Goal: Task Accomplishment & Management: Manage account settings

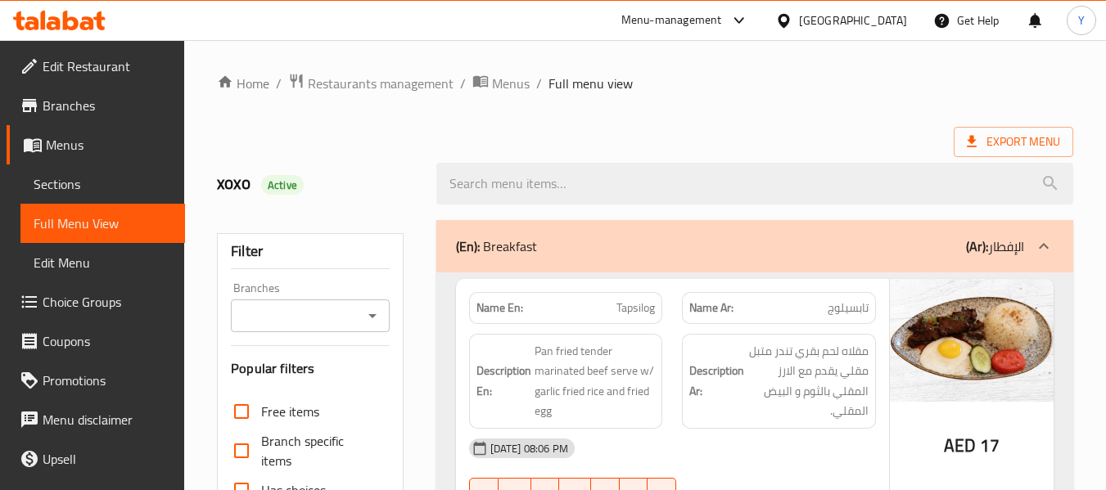
scroll to position [491, 0]
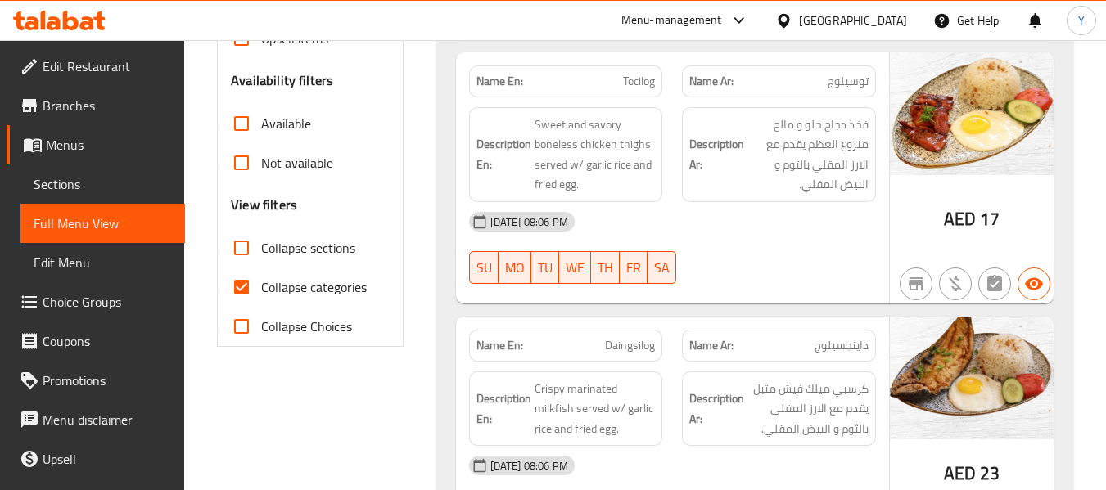
click at [720, 106] on div "Description Ar: فخذ دجاج حلو و مالح منزوع العظم يقدم مع الارز المقلي بالثوم و ا…" at bounding box center [779, 154] width 214 height 115
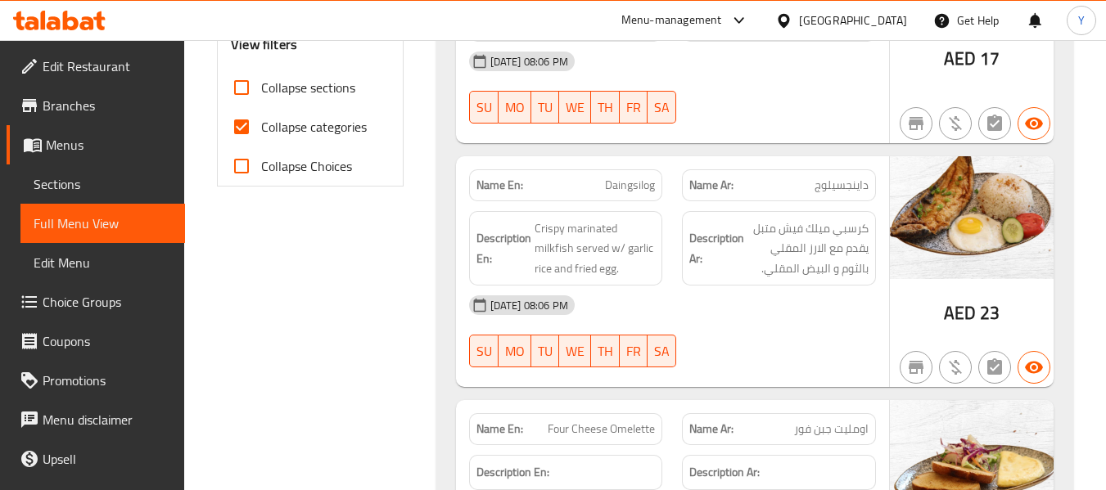
scroll to position [692, 0]
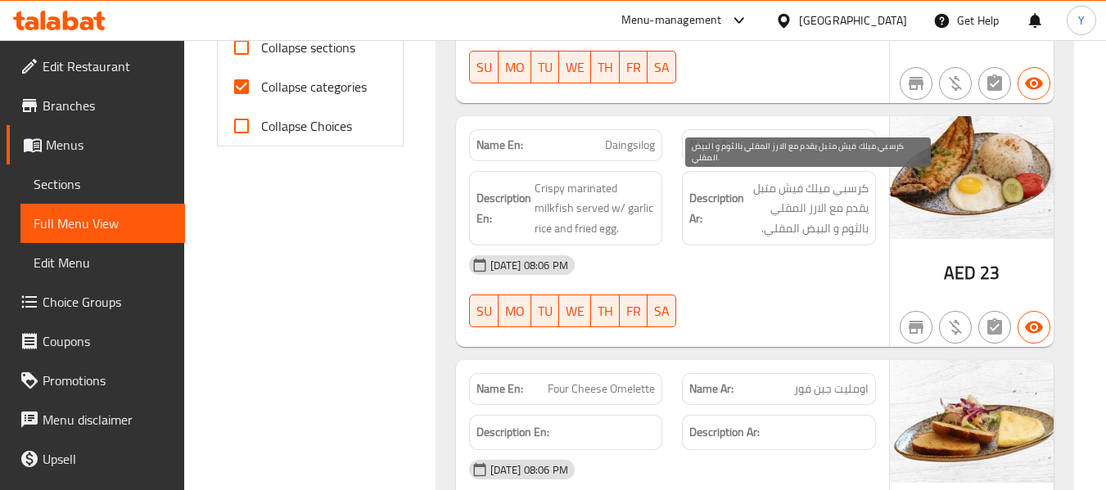
click at [858, 223] on span "كرسبي ميلك فيش متبل يقدم مع الارز المقلي بالثوم و البيض المقلي." at bounding box center [807, 208] width 121 height 61
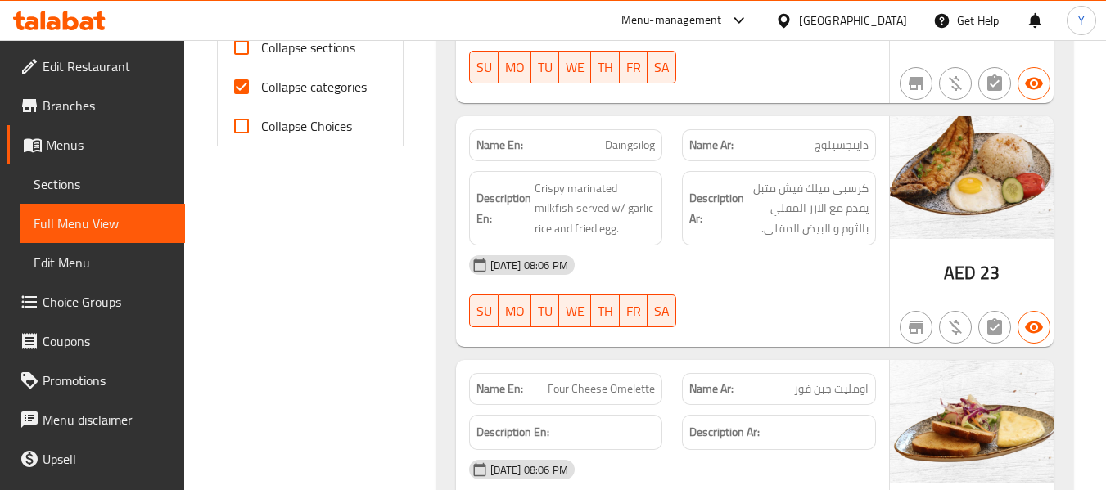
click at [678, 191] on div "Description Ar: كرسبي ميلك فيش متبل يقدم مع الارز المقلي بالثوم و البيض المقلي." at bounding box center [779, 208] width 214 height 95
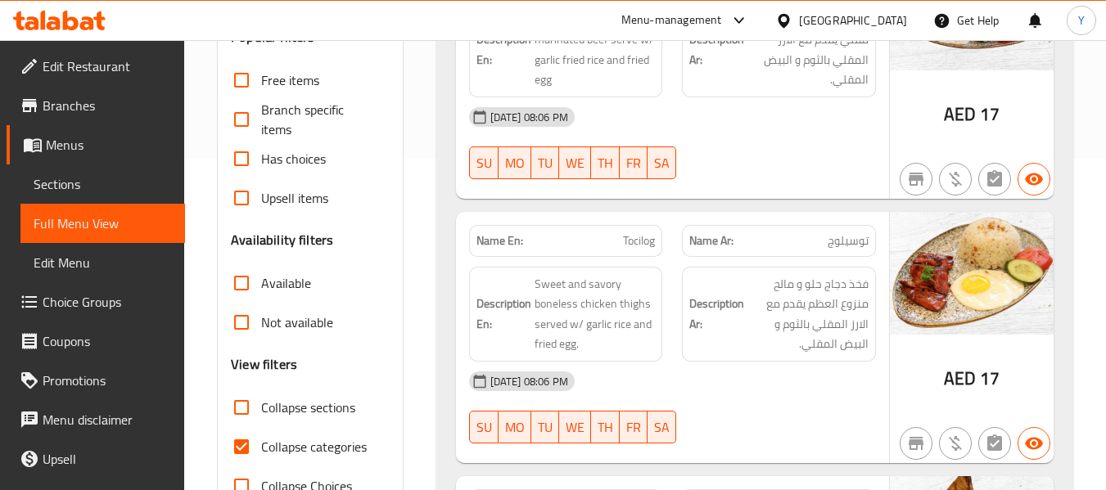
scroll to position [201, 0]
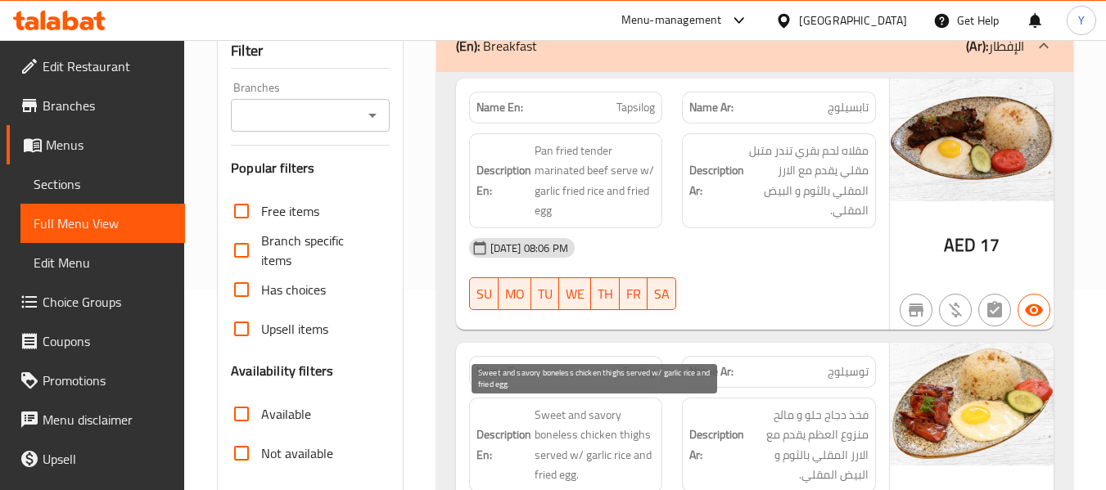
click at [635, 458] on span "Sweet and savory boneless chicken thighs served w/ garlic rice and fried egg." at bounding box center [594, 445] width 121 height 80
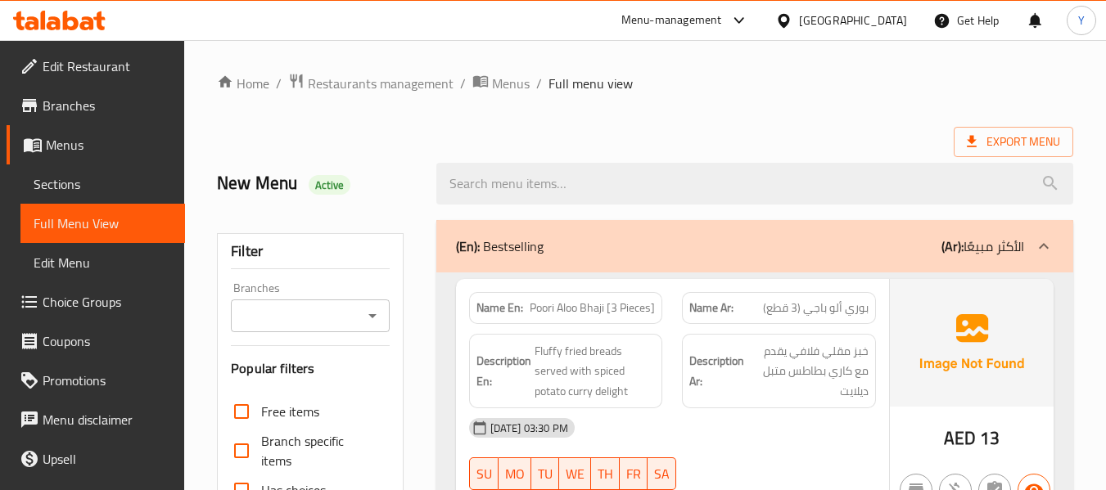
scroll to position [1268, 0]
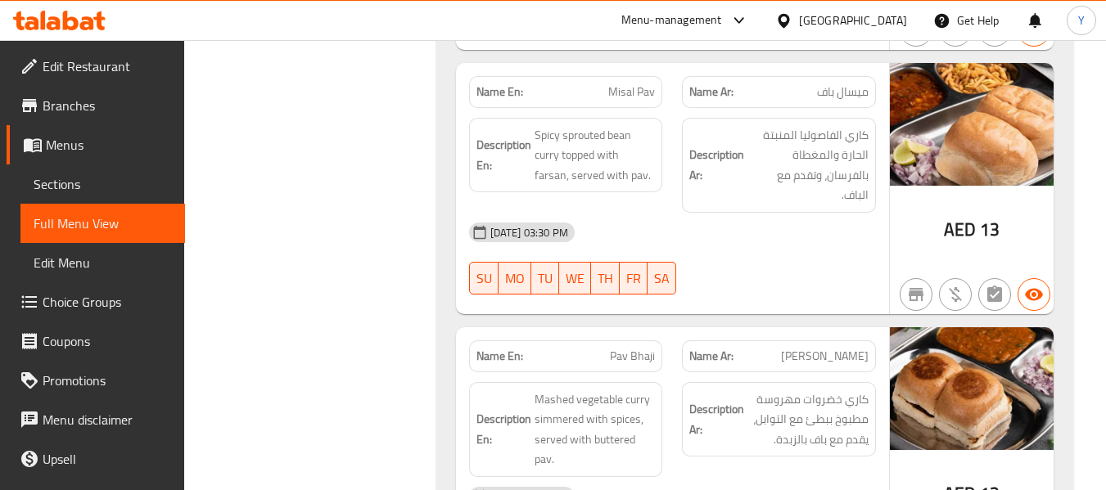
click at [783, 213] on div "13-09-2025 03:30 PM" at bounding box center [672, 232] width 426 height 39
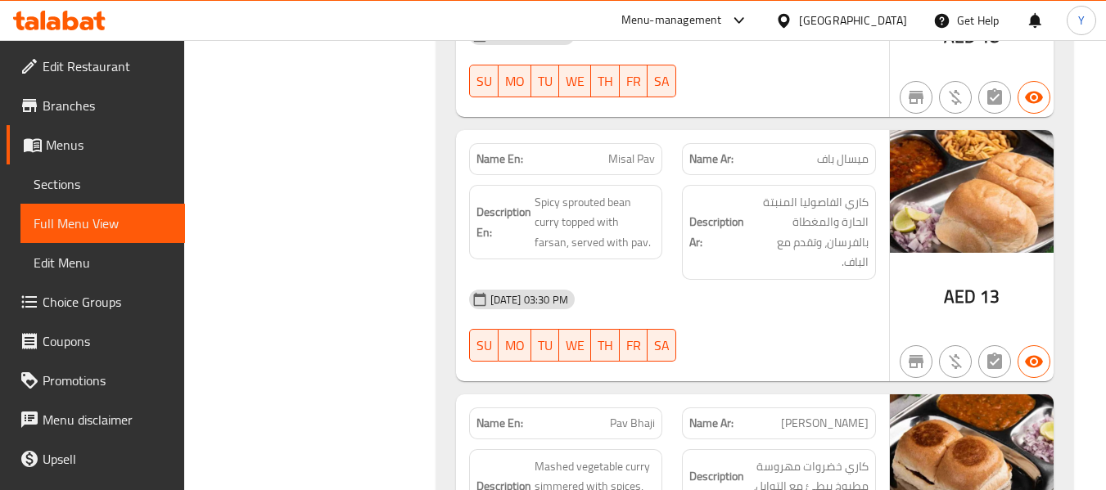
scroll to position [1790, 0]
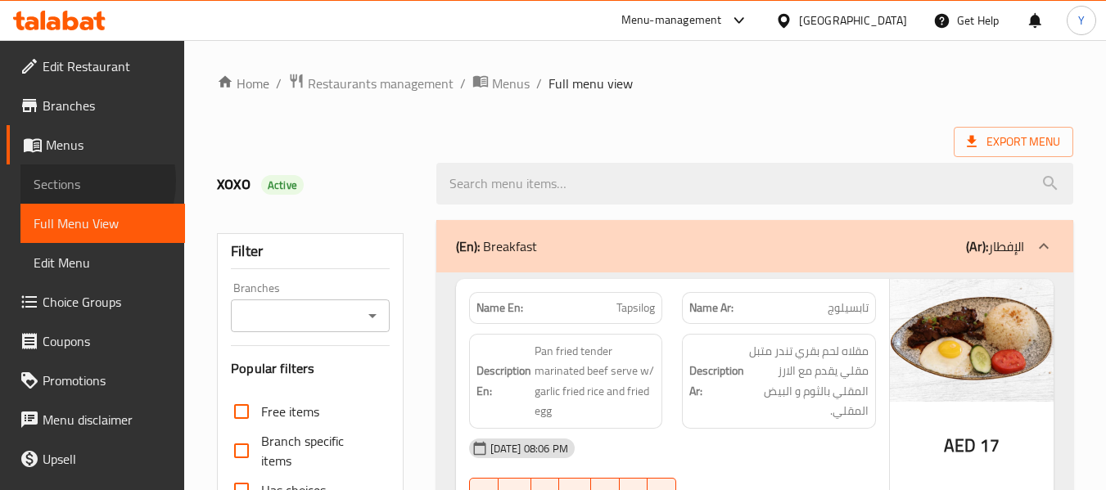
click at [71, 181] on span "Sections" at bounding box center [103, 184] width 138 height 20
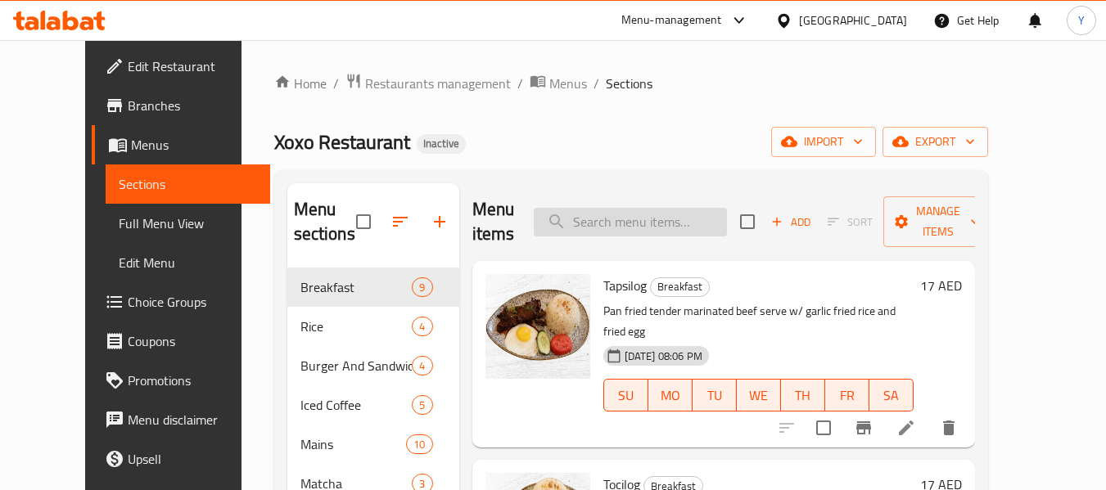
click at [674, 210] on input "search" at bounding box center [630, 222] width 193 height 29
paste input "Kimchi Fried Rice"
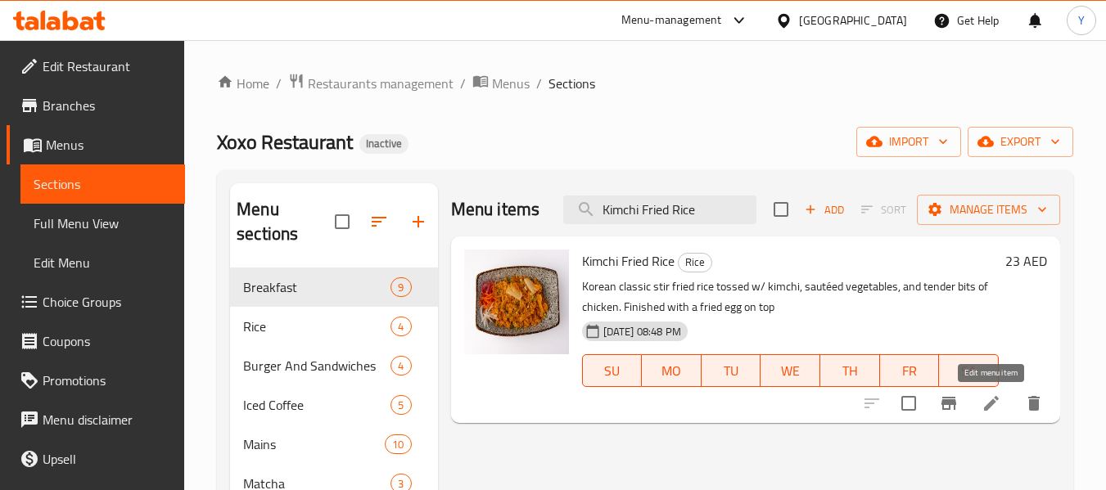
type input "Kimchi Fried Rice"
click at [991, 397] on icon at bounding box center [991, 404] width 20 height 20
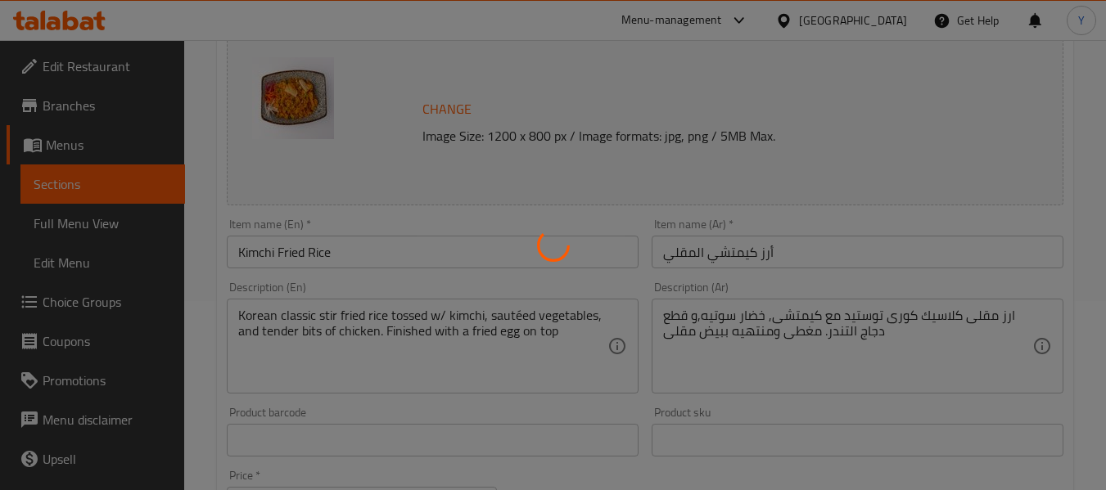
scroll to position [195, 0]
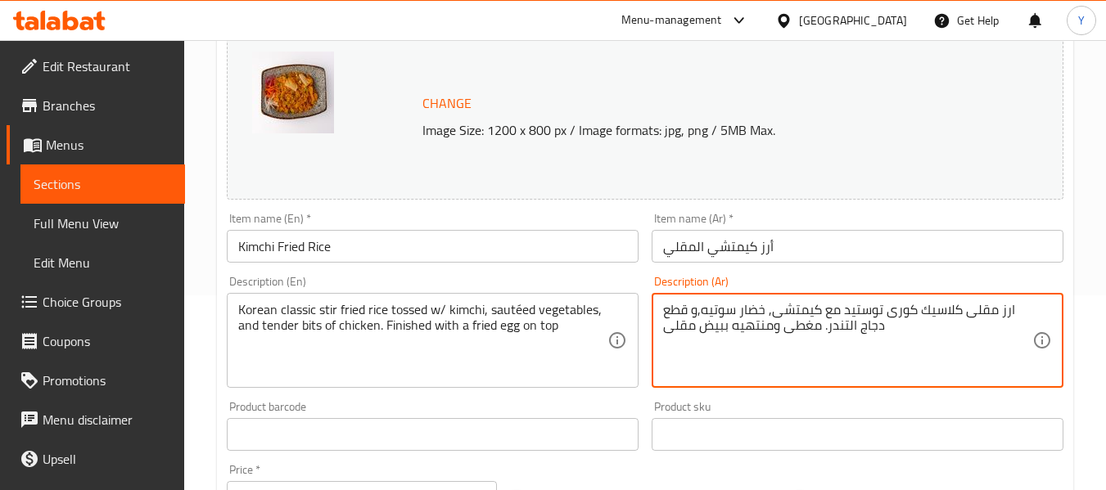
click at [861, 307] on textarea "ارز مقلى كلاسيك كورى توستيد مع كيمتشى, خضار سوتيه,و قطع دجاج التندر. مغطى ومنته…" at bounding box center [847, 341] width 369 height 78
drag, startPoint x: 714, startPoint y: 311, endPoint x: 692, endPoint y: 311, distance: 22.1
click at [692, 311] on textarea "ارز مقلى كلاسيك كورى مقلب مع كيمتشى, خضار سوتيه,و قطع دجاج التندر. مغطى ومنتهيه…" at bounding box center [847, 341] width 369 height 78
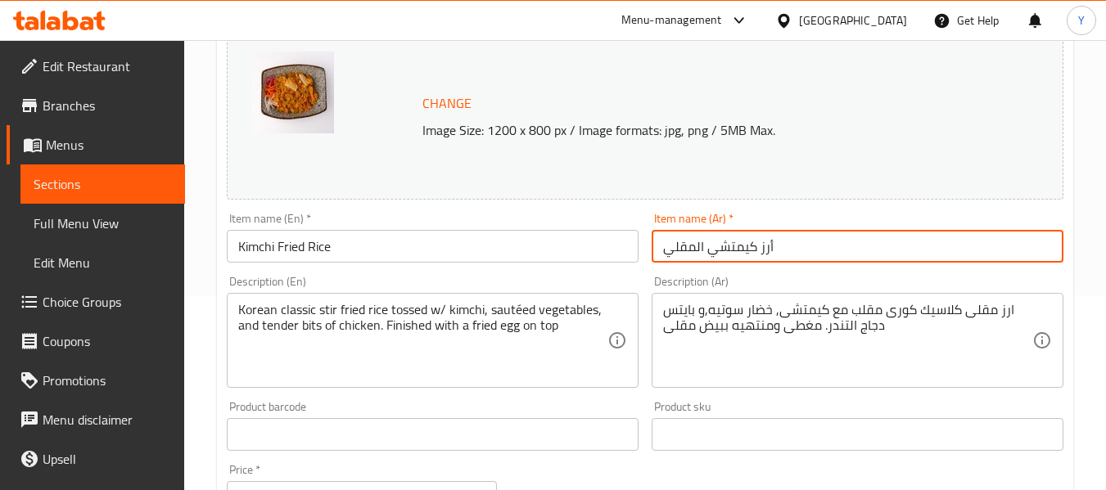
click at [833, 256] on input "أرز كيمتشي المقلي" at bounding box center [857, 246] width 412 height 33
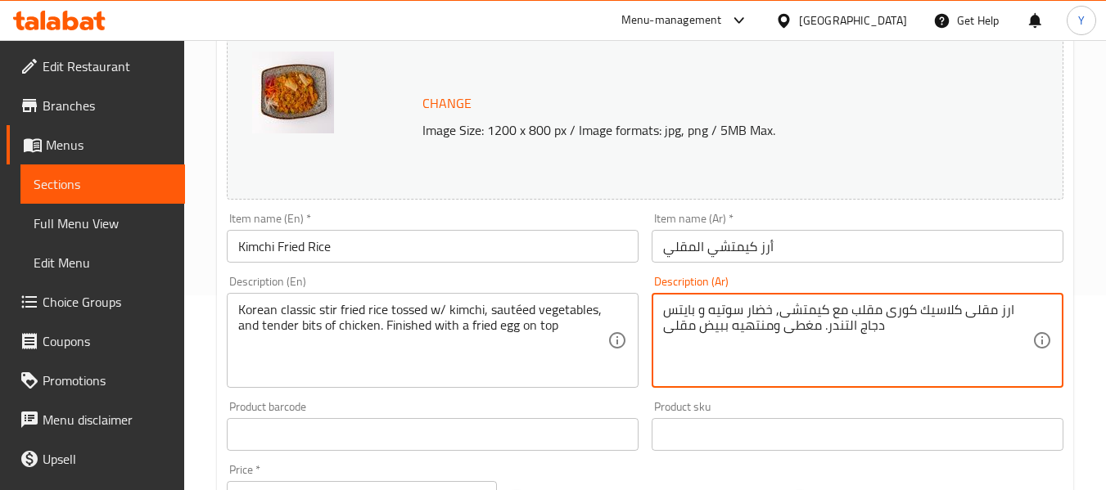
type textarea "ارز مقلى كلاسيك كورى مقلب مع كيمتشى, خضار سوتيه و بايتس دجاج التندر. مغطى ومنته…"
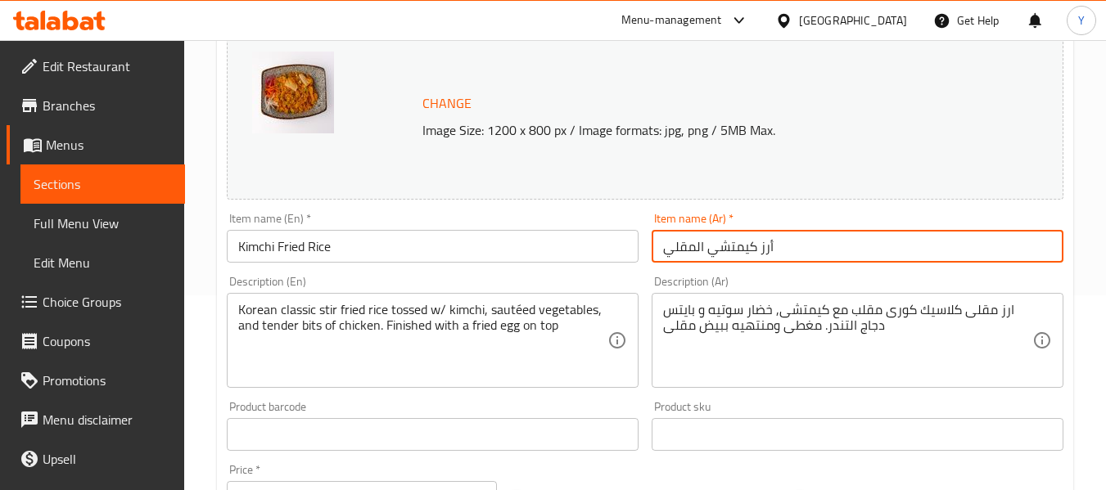
click at [776, 252] on input "أرز كيمتشي المقلي" at bounding box center [857, 246] width 412 height 33
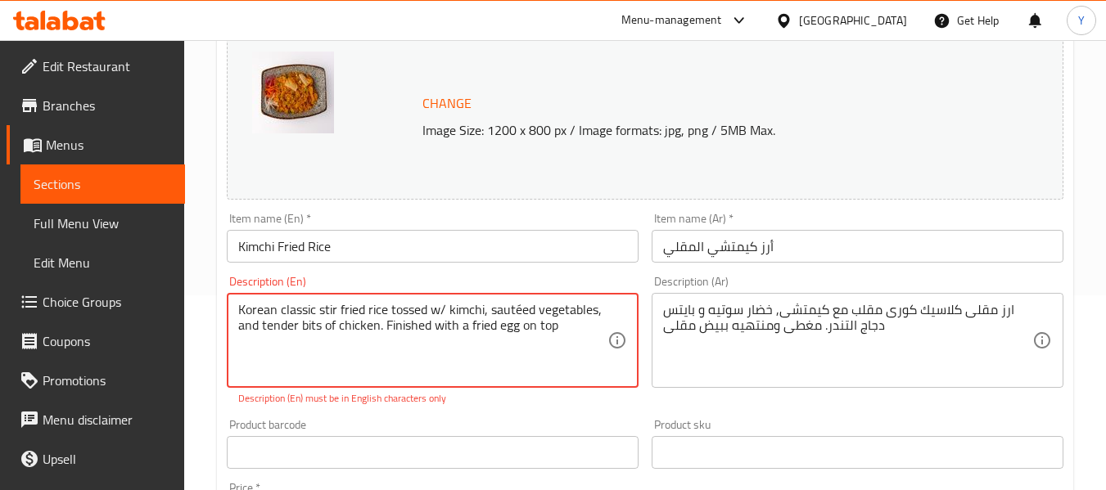
click at [521, 309] on textarea "Korean classic stir fried rice tossed w/ kimchi, sautéed vegetables, and tender…" at bounding box center [422, 341] width 369 height 78
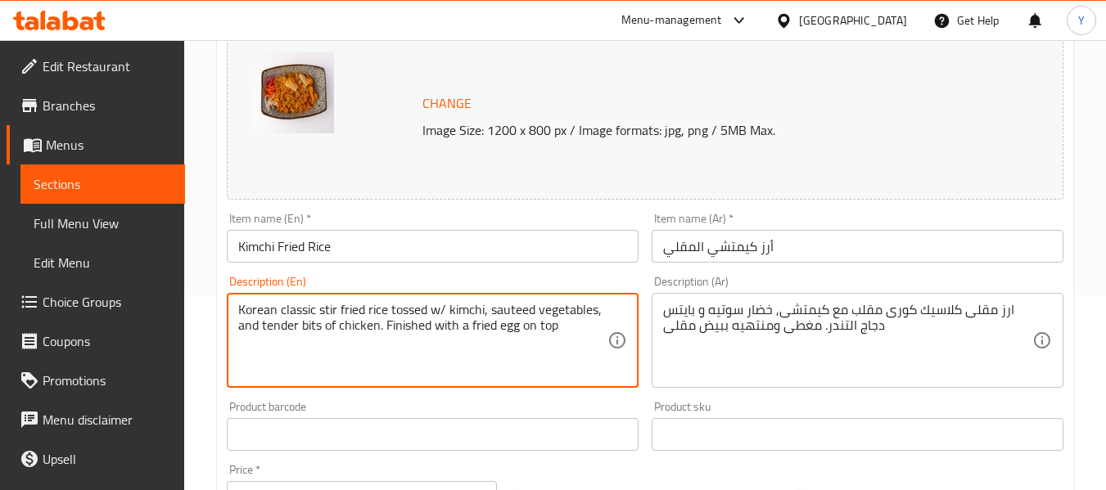
type textarea "Korean classic stir fried rice tossed w/ kimchi, sauteed vegetables, and tender…"
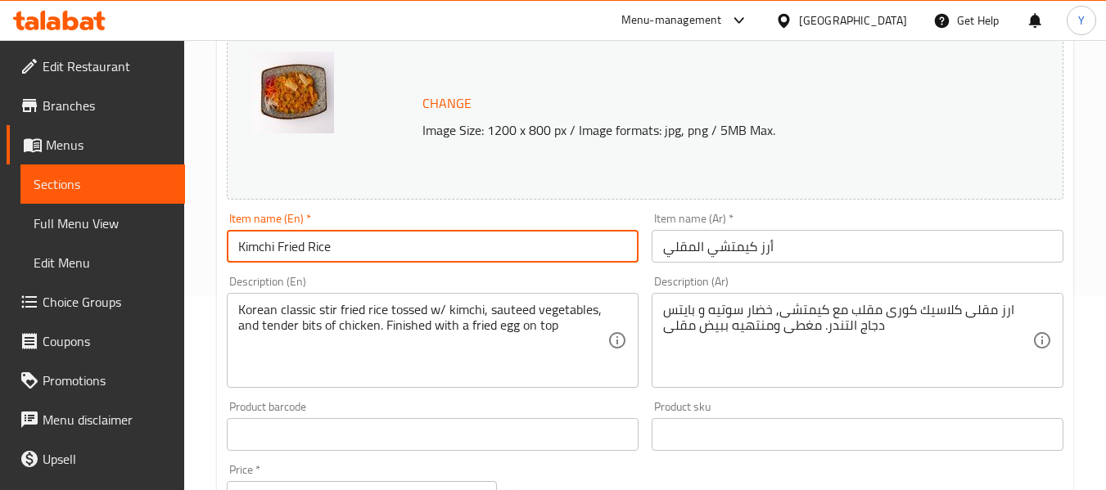
click at [534, 234] on input "Kimchi Fried Rice" at bounding box center [433, 246] width 412 height 33
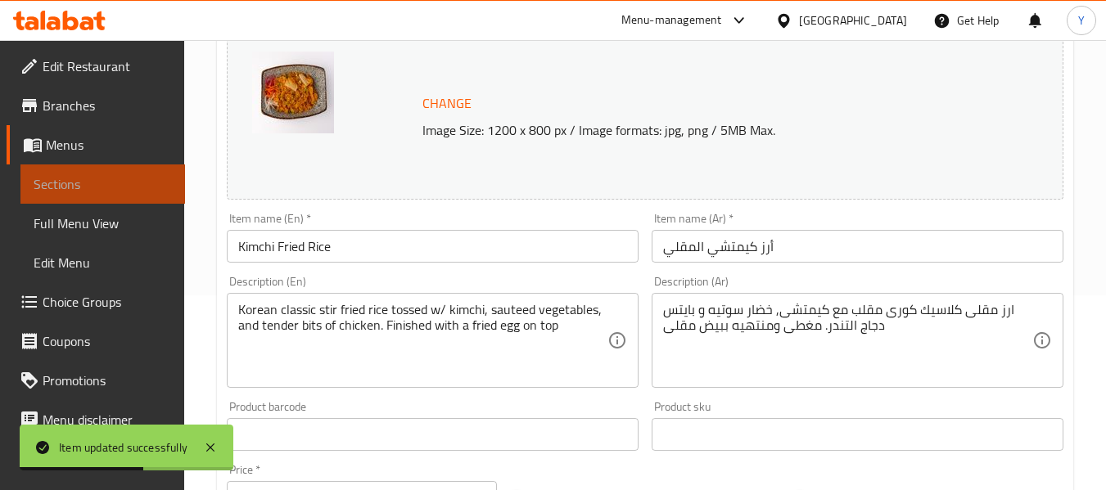
click at [115, 179] on span "Sections" at bounding box center [103, 184] width 138 height 20
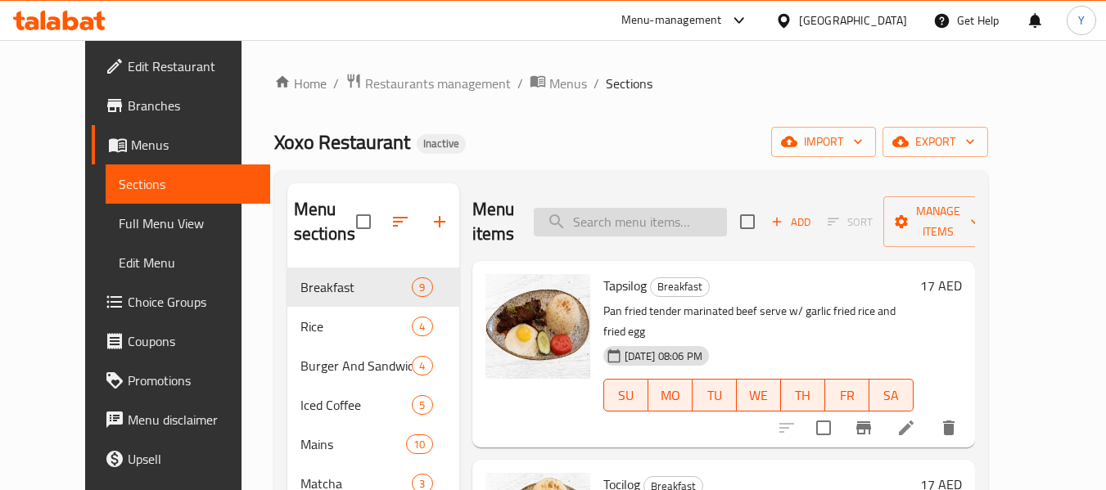
click at [711, 211] on input "search" at bounding box center [630, 222] width 193 height 29
paste input "XOXO BURGER"
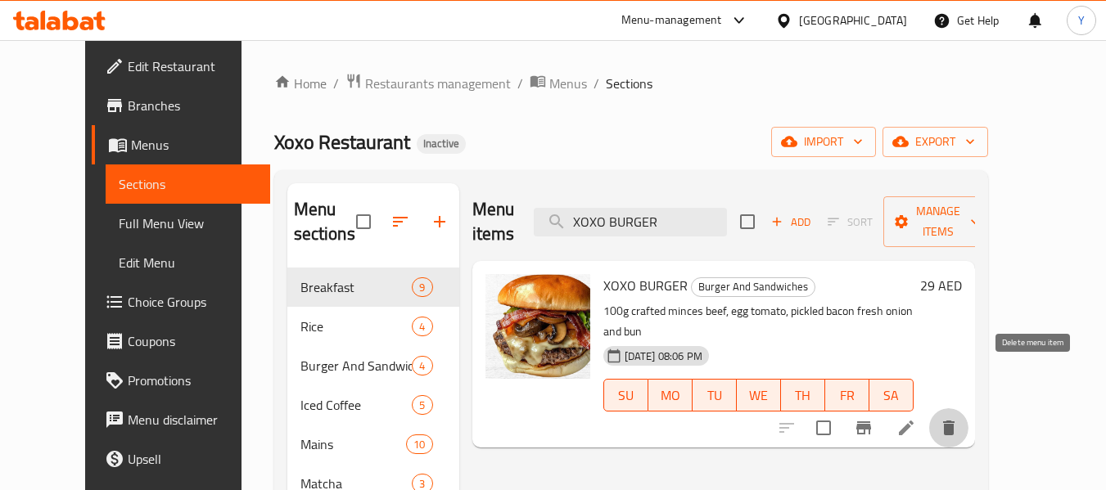
click at [958, 418] on icon "delete" at bounding box center [949, 428] width 20 height 20
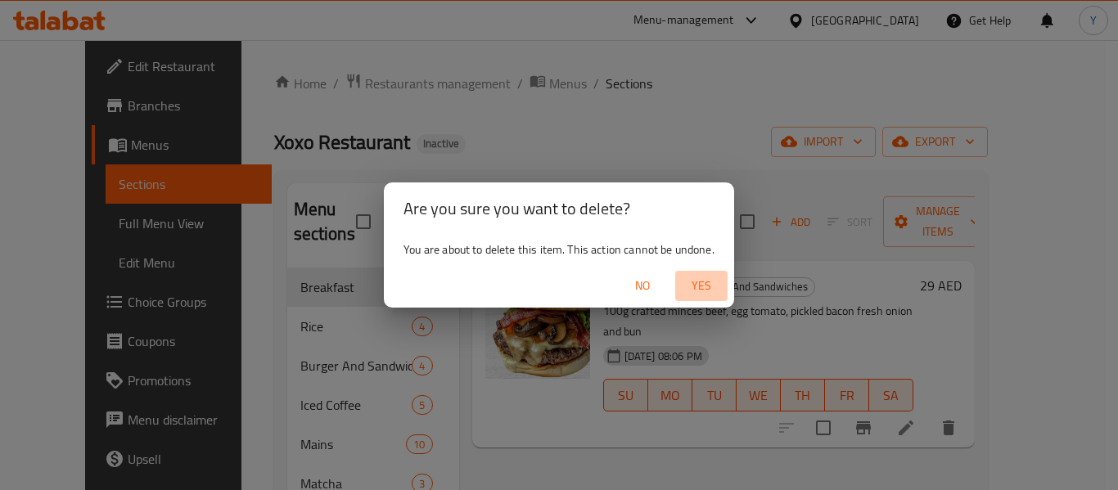
click at [701, 281] on span "Yes" at bounding box center [701, 286] width 39 height 20
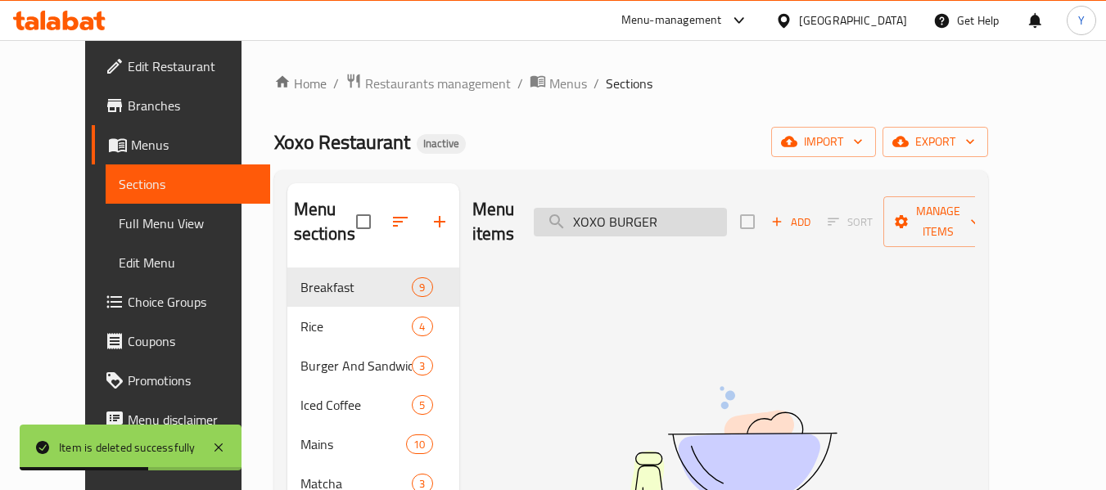
click at [646, 208] on input "XOXO BURGER" at bounding box center [630, 222] width 193 height 29
paste input "Stuffed Burger"
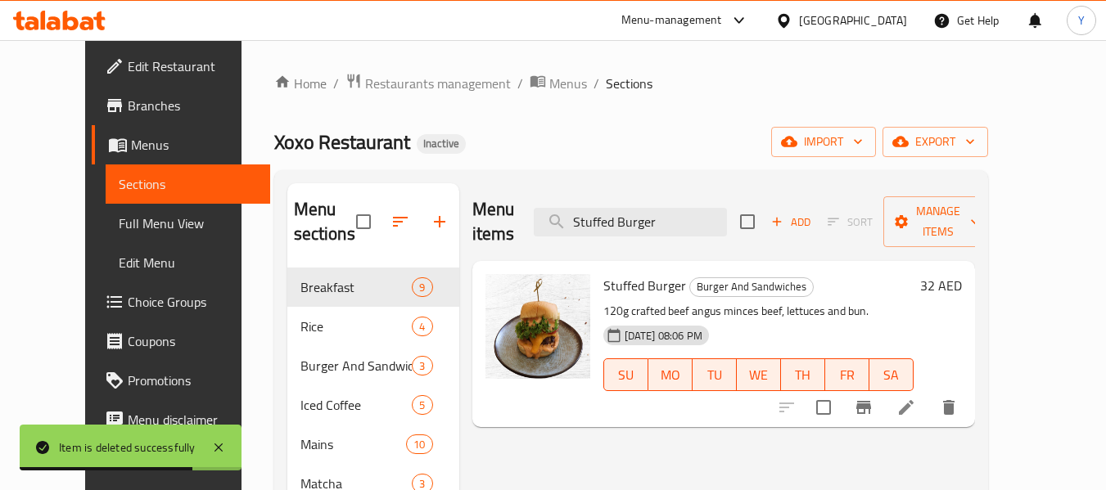
type input "Stuffed Burger"
click at [916, 398] on icon at bounding box center [906, 408] width 20 height 20
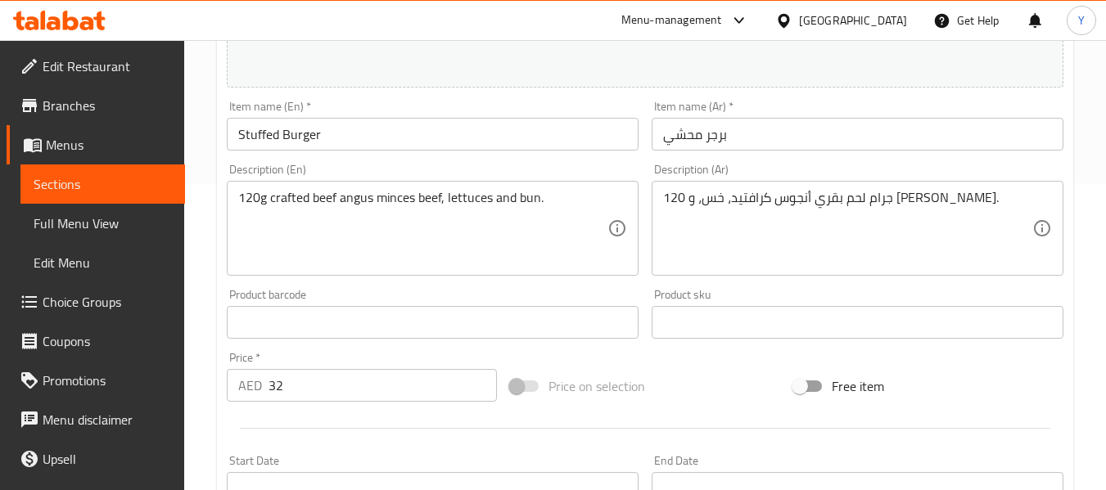
scroll to position [303, 0]
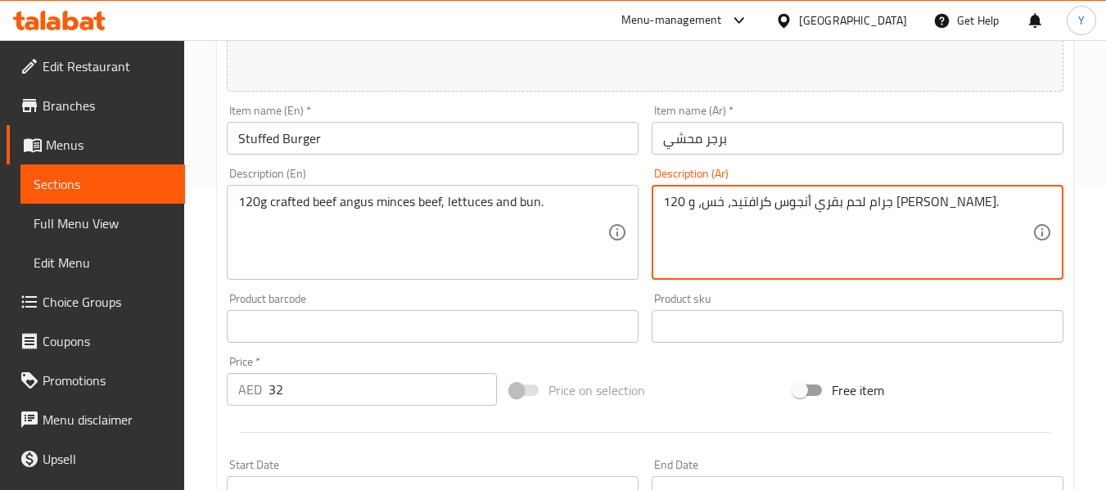
click at [837, 205] on textarea "120 جرام لحم بقري أنجوس كرافتيد، خس، و كيزر." at bounding box center [847, 233] width 369 height 78
type textarea "120 جرام لحم بقري مفروم أنجوس كرافتيد، خس، و كيزر."
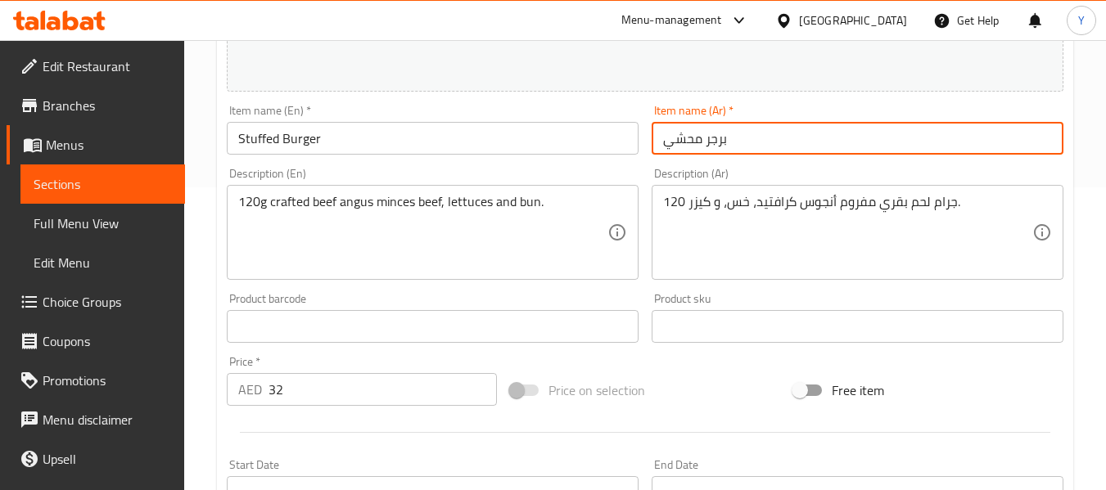
click at [855, 145] on input "برجر محشي" at bounding box center [857, 138] width 412 height 33
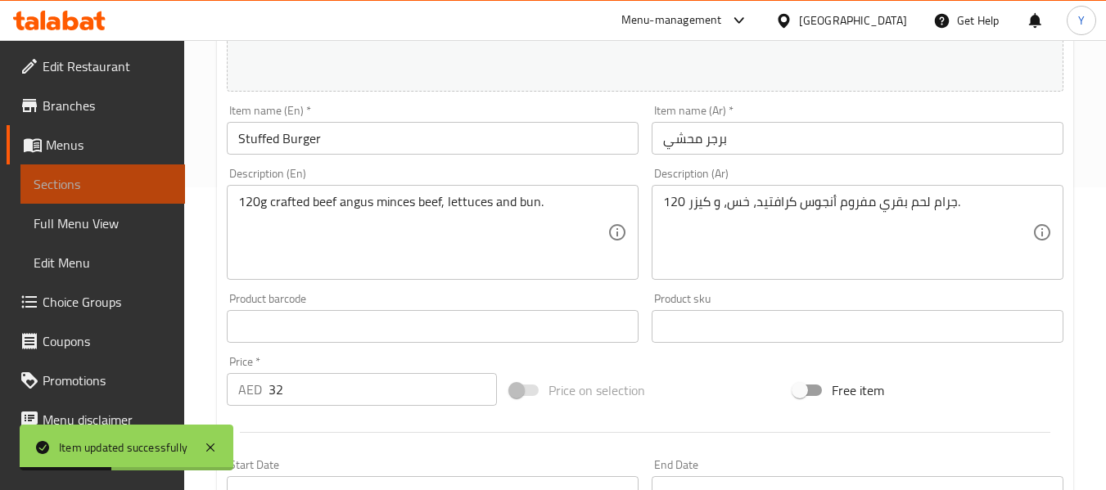
click at [139, 181] on span "Sections" at bounding box center [103, 184] width 138 height 20
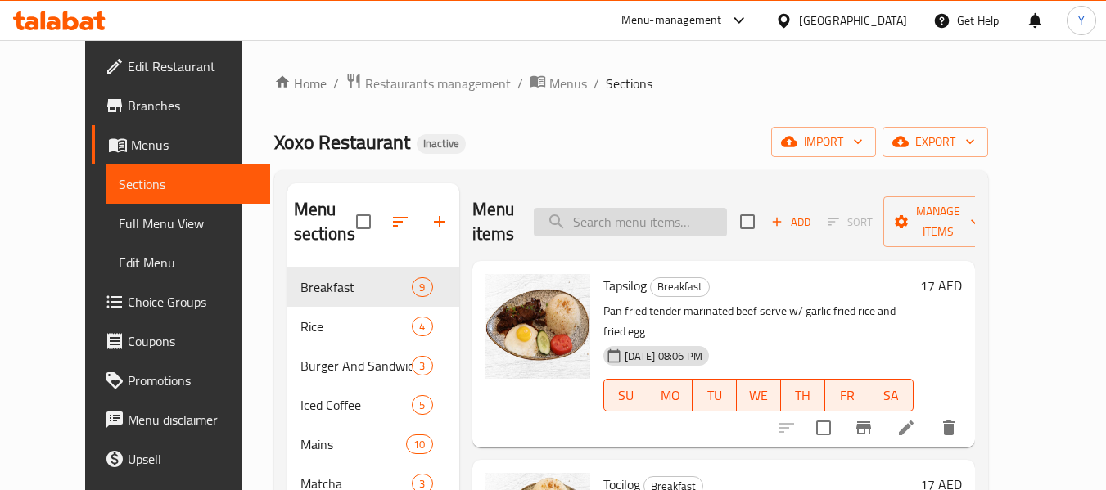
click at [696, 221] on input "search" at bounding box center [630, 222] width 193 height 29
paste input "sizzling Filipino favorite"
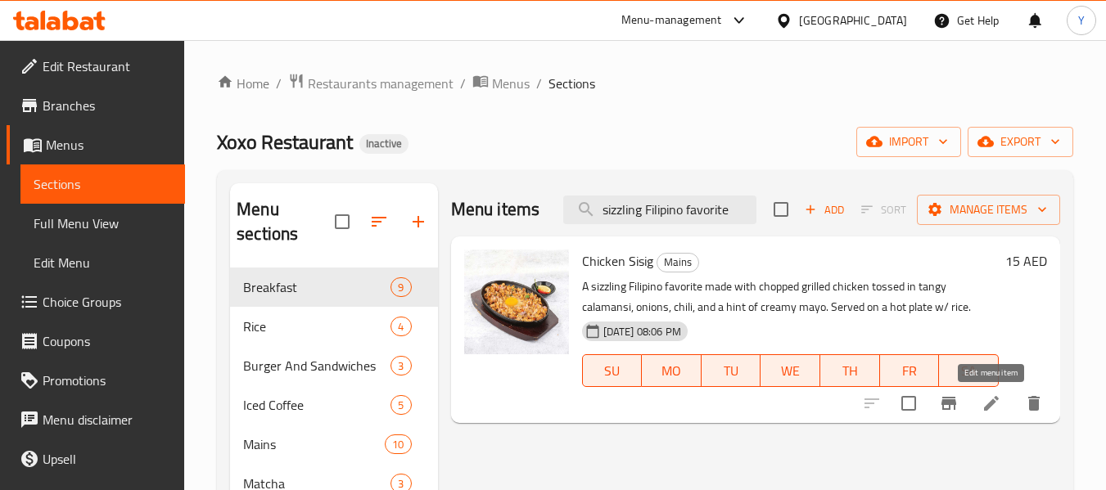
type input "sizzling Filipino favorite"
click at [989, 402] on icon at bounding box center [991, 404] width 20 height 20
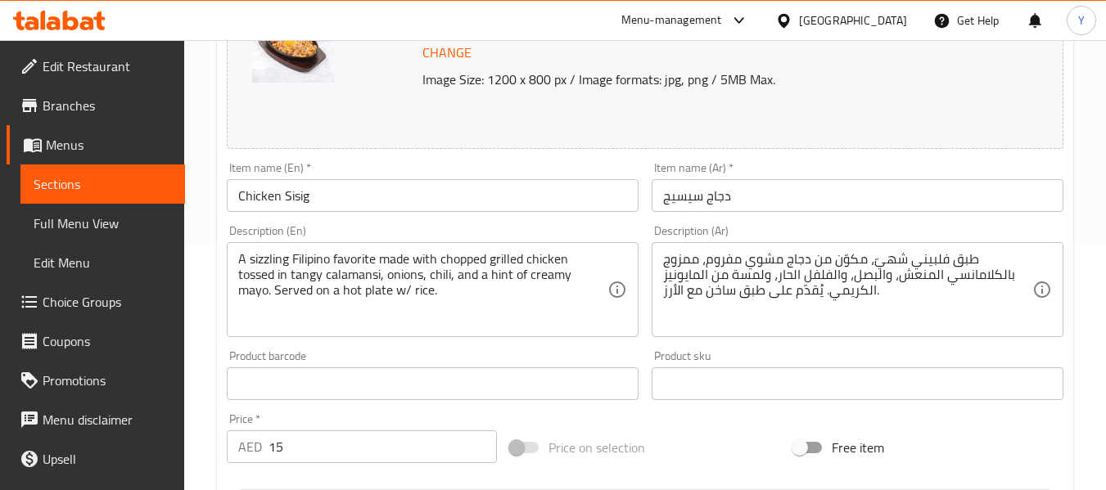
scroll to position [247, 0]
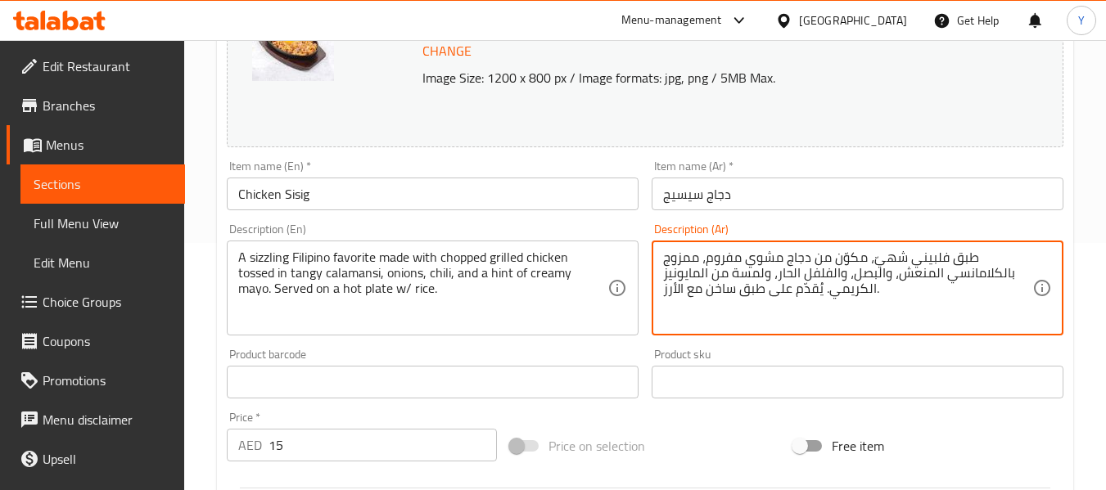
drag, startPoint x: 979, startPoint y: 257, endPoint x: 904, endPoint y: 261, distance: 75.4
click at [904, 261] on textarea "طبق فلبيني شهيّ، مكوّن من دجاج مشوي مفروم، ممزوج بالكلامانسي المنعش، والبصل، وا…" at bounding box center [847, 289] width 369 height 78
drag, startPoint x: 872, startPoint y: 264, endPoint x: 970, endPoint y: 254, distance: 98.7
click at [970, 254] on textarea "طبق فلبيني شهيّ، مكوّن من دجاج مشوي مفروم، ممزوج بالكلامانسي المنعش، والبصل، وا…" at bounding box center [847, 289] width 369 height 78
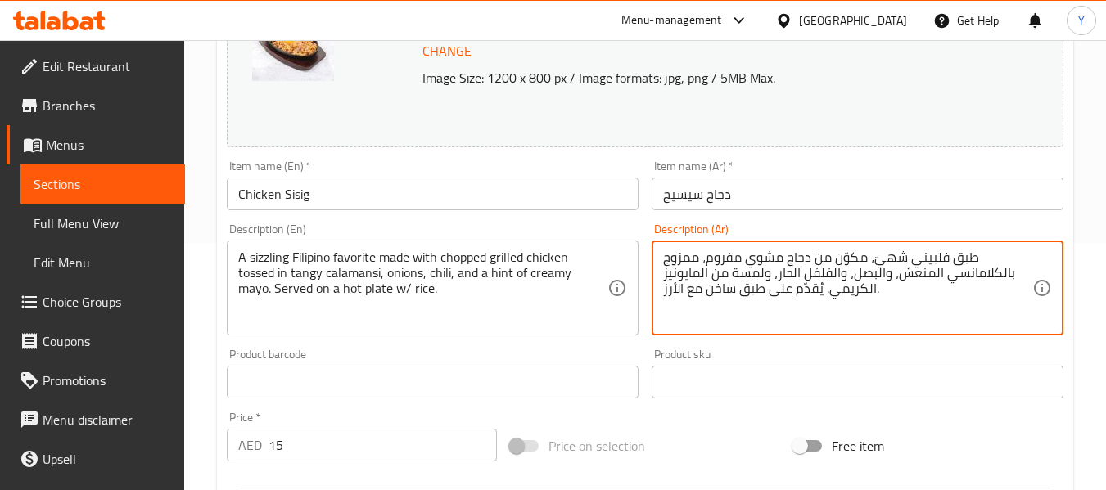
click at [970, 254] on textarea "طبق فلبيني شهيّ، مكوّن من دجاج مشوي مفروم، ممزوج بالكلامانسي المنعش، والبصل، وا…" at bounding box center [847, 289] width 369 height 78
click at [895, 262] on textarea "سيزلنج فلبيني شهيّ، مكوّن من دجاج مشوي مفروم، ممزوج بالكلامانسي المنعش، والبصل،…" at bounding box center [847, 289] width 369 height 78
type textarea "سيزلنج فلبيني مفضل، مكوّن من دجاج مشوي مفروم، ممزوج بالكلامانسي المنعش، والبصل،…"
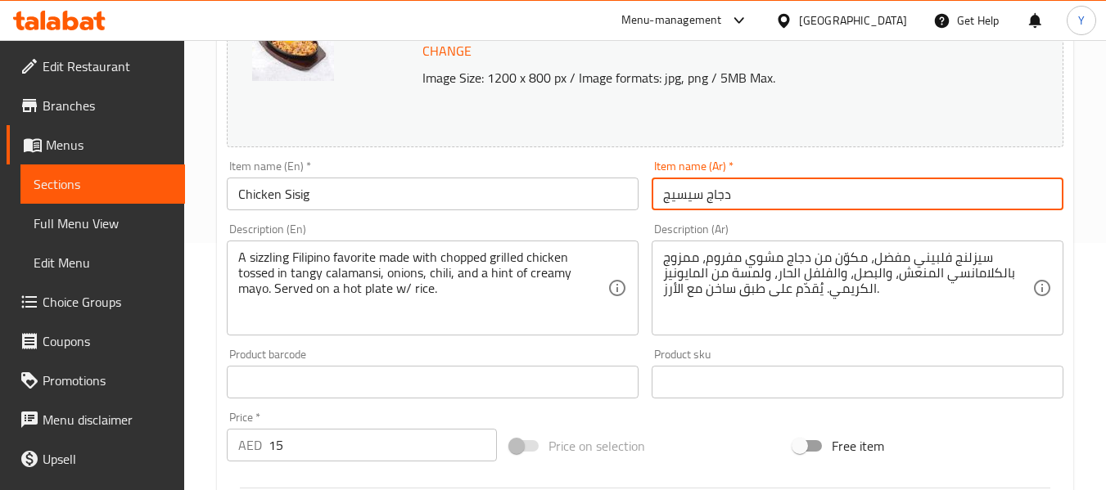
click at [1001, 199] on input "دجاج سيسيج" at bounding box center [857, 194] width 412 height 33
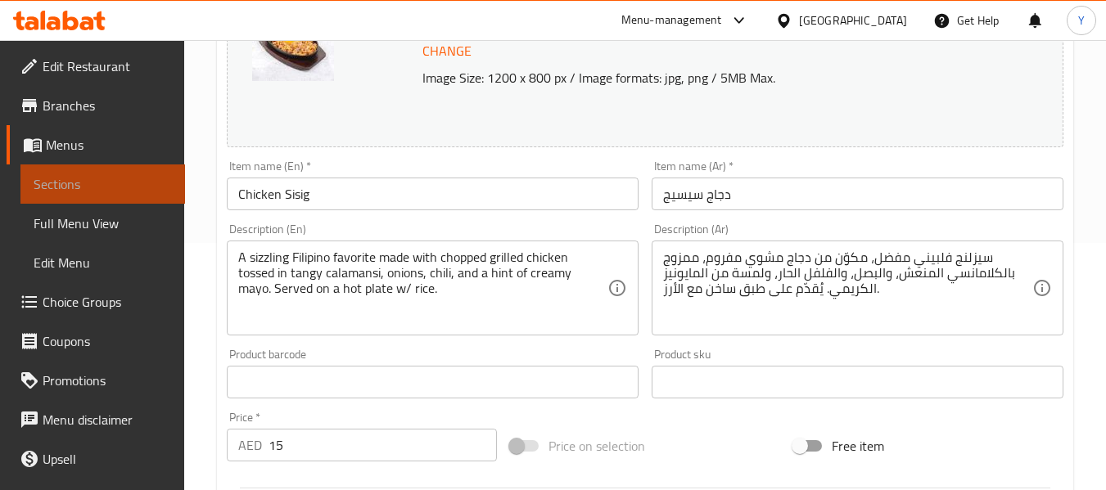
click at [115, 179] on span "Sections" at bounding box center [103, 184] width 138 height 20
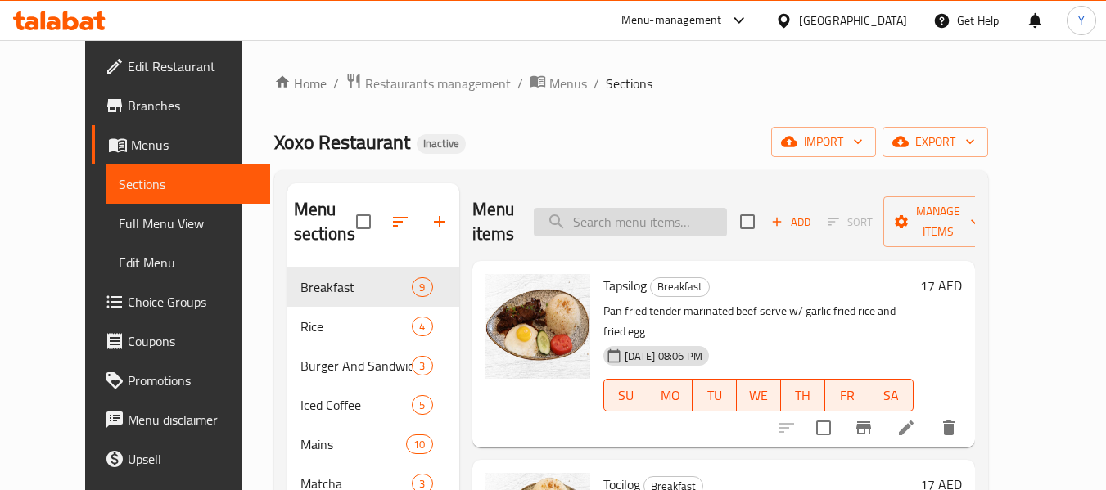
click at [705, 233] on input "search" at bounding box center [630, 222] width 193 height 29
paste input "Malaysian Shrimp Curry"
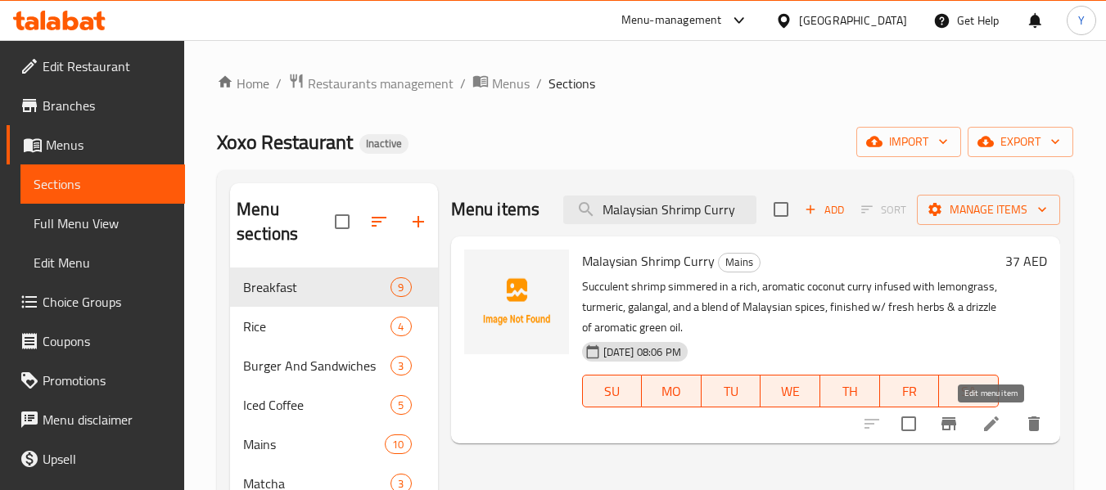
type input "Malaysian Shrimp Curry"
click at [993, 431] on icon at bounding box center [991, 424] width 20 height 20
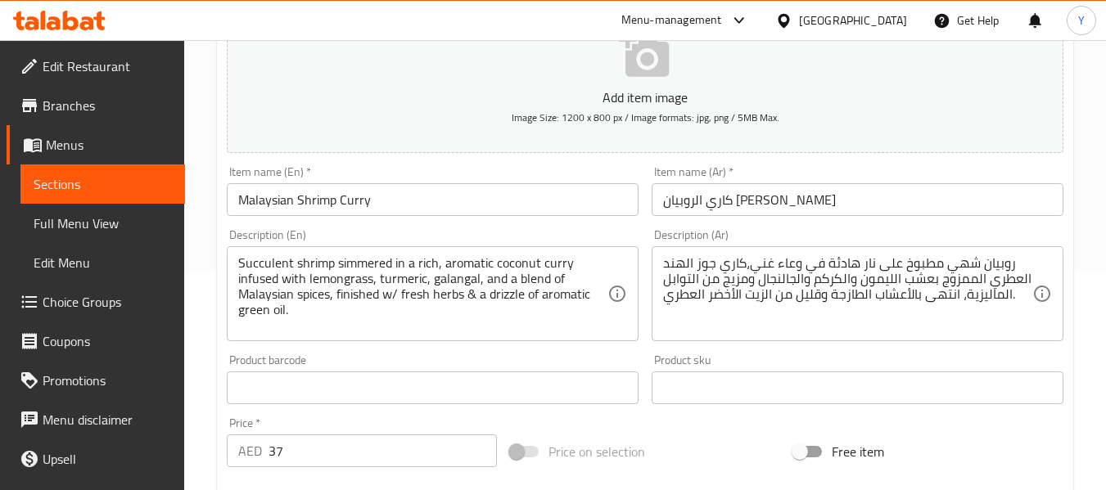
scroll to position [238, 0]
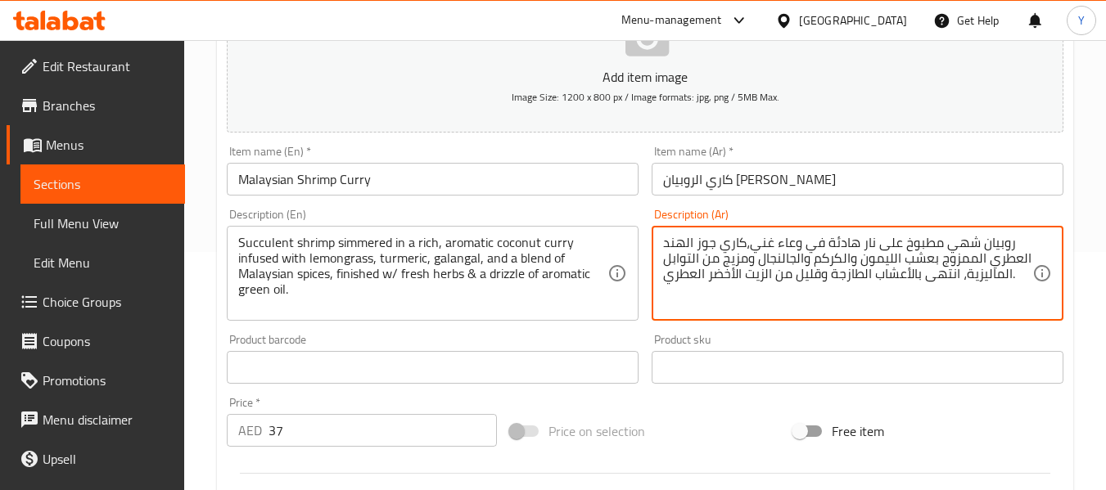
drag, startPoint x: 744, startPoint y: 243, endPoint x: 940, endPoint y: 264, distance: 197.5
paste textarea "طري غني"
click at [1001, 259] on textarea "روبيان شهي مطبوخ على نار هادئة في وعاء غني،كاري جوز الهند عطري غني بعشب الليمون…" at bounding box center [847, 274] width 369 height 78
click at [963, 259] on textarea "روبيان شهي مطبوخ على نار هادئة في وعاء غني،كاري جوز الهند العطري غني بعشب الليم…" at bounding box center [847, 274] width 369 height 78
click at [743, 244] on textarea "روبيان شهي مطبوخ على نار هادئة في وعاء غني،كاري جوز الهند العطري الغني بعشب الل…" at bounding box center [847, 274] width 369 height 78
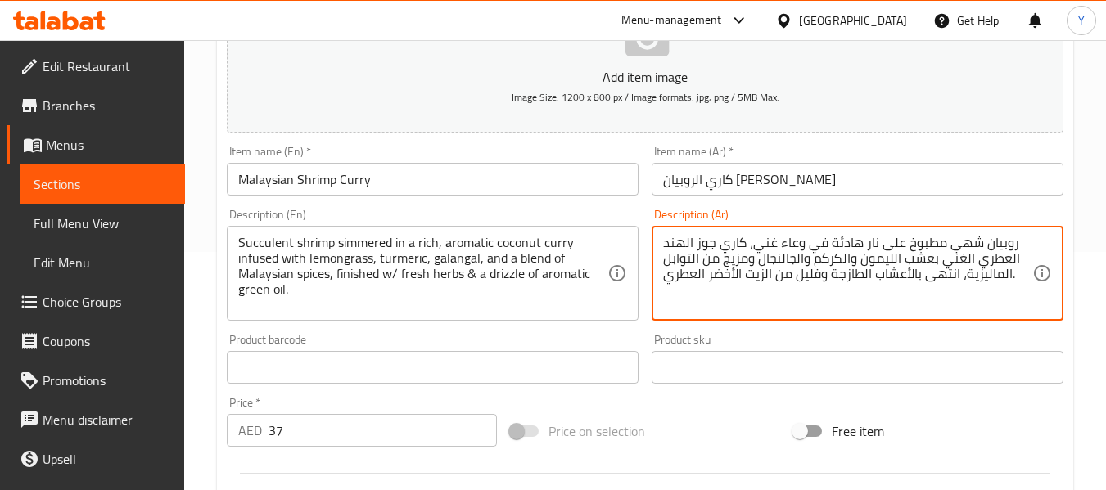
drag, startPoint x: 743, startPoint y: 244, endPoint x: 800, endPoint y: 244, distance: 57.3
click at [800, 244] on textarea "روبيان شهي مطبوخ على نار هادئة في وعاء غني، كاري جوز الهند العطري الغني بعشب ال…" at bounding box center [847, 274] width 369 height 78
type textarea "روبيان شهي مطبوخ على نار هادئة في كاري جوز الهند العطري الغني بعشب الليمون والك…"
click at [845, 186] on input "كاري الروبيان الماليزي" at bounding box center [857, 179] width 412 height 33
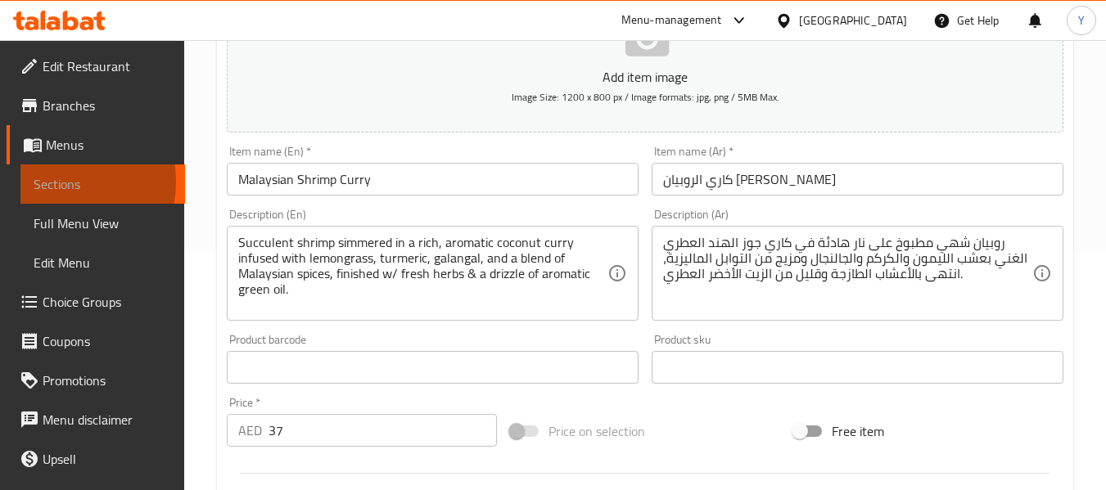
click at [54, 182] on span "Sections" at bounding box center [103, 184] width 138 height 20
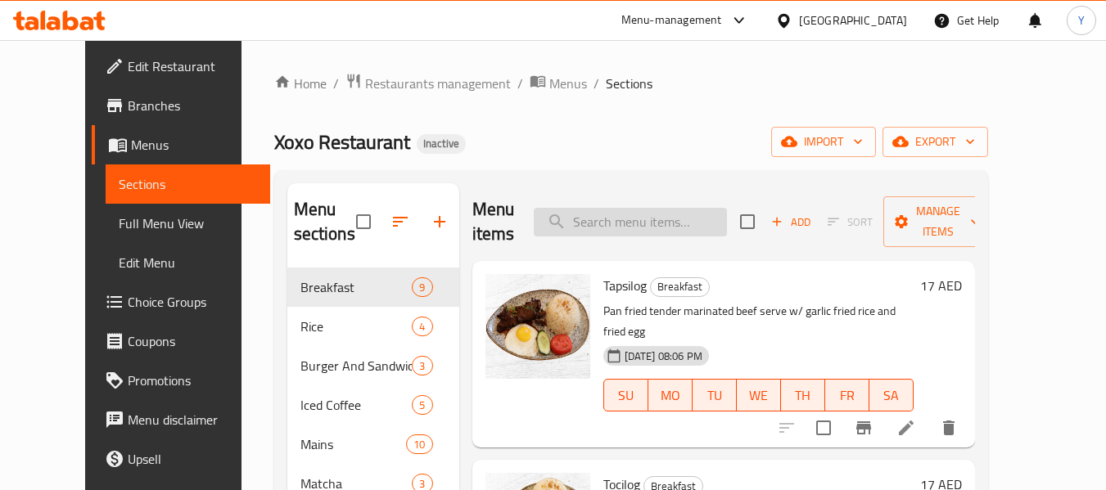
paste input "Grilled Wagyu Striploin"
click at [694, 226] on input "search" at bounding box center [630, 222] width 193 height 29
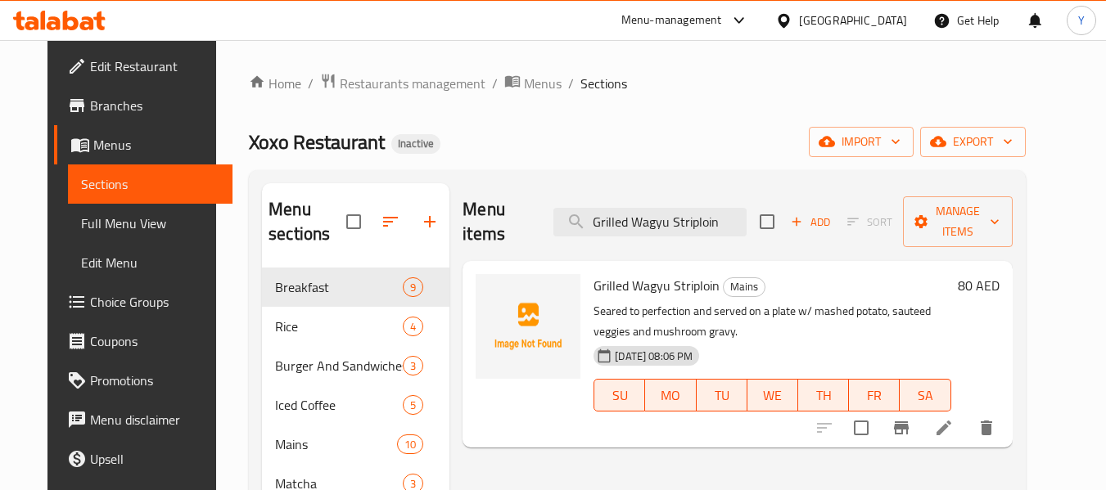
drag, startPoint x: 985, startPoint y: 393, endPoint x: 990, endPoint y: 405, distance: 13.5
click at [640, 208] on input "Grilled Wagyu Striploin" at bounding box center [649, 222] width 193 height 29
paste input "vibrant"
click at [640, 208] on input "vibrant" at bounding box center [649, 222] width 193 height 29
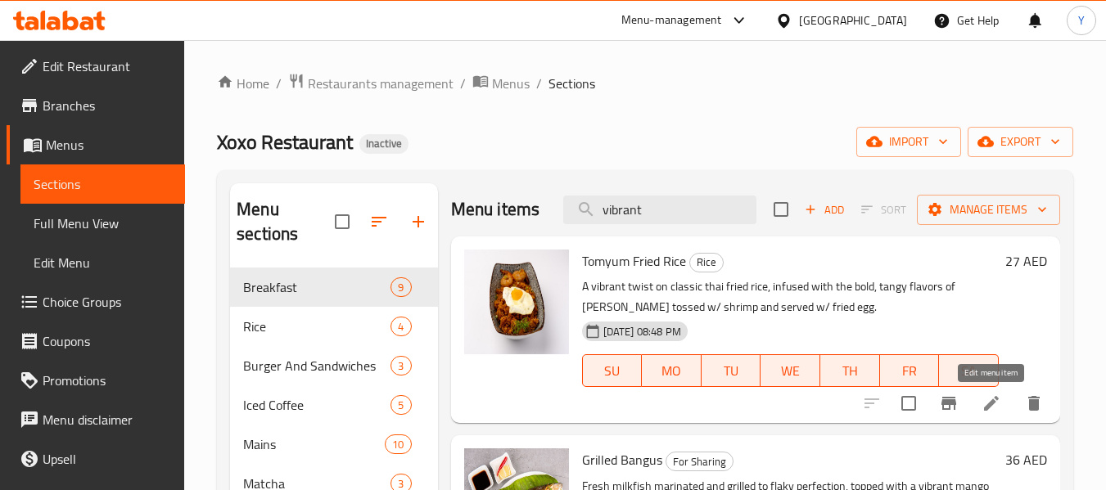
type input "vibrant"
click at [991, 403] on icon at bounding box center [991, 403] width 15 height 15
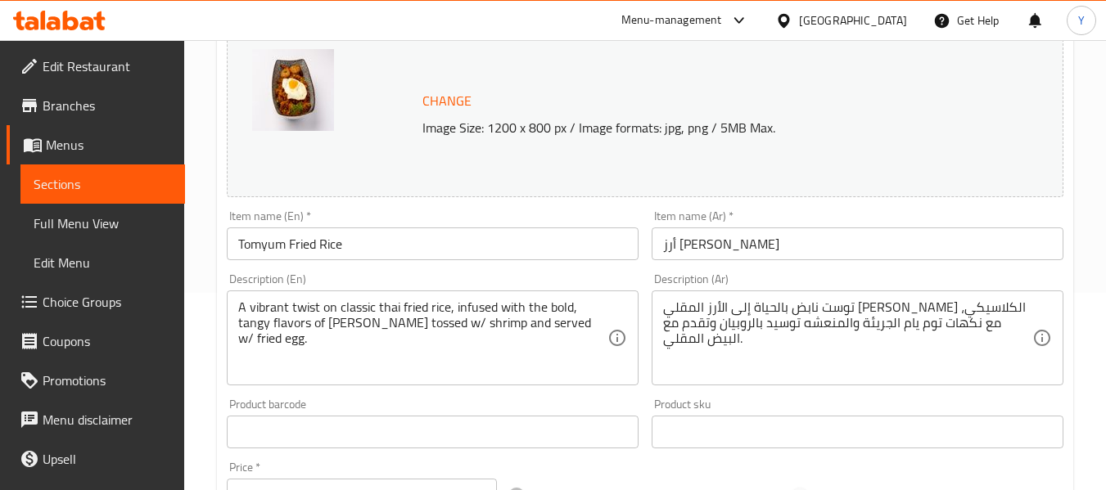
scroll to position [212, 0]
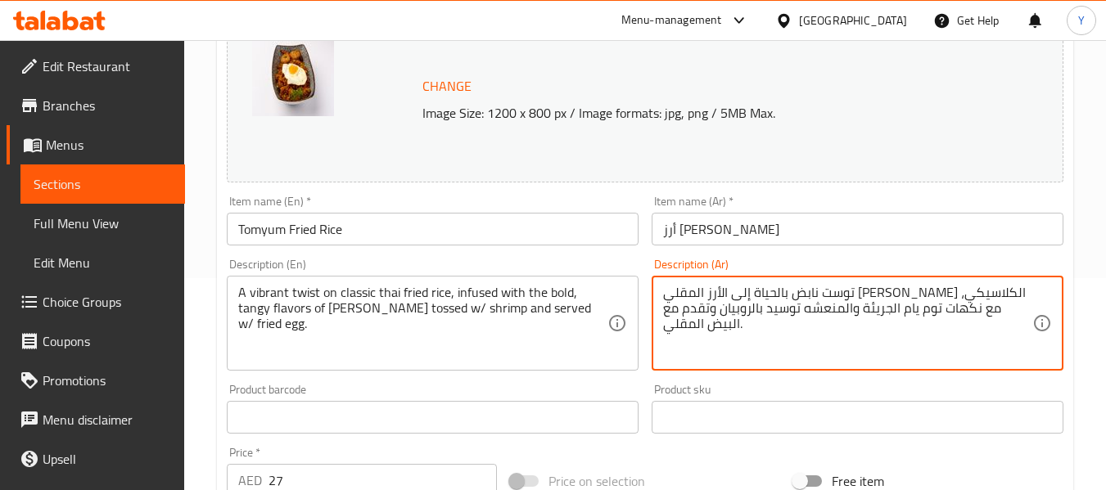
drag, startPoint x: 897, startPoint y: 291, endPoint x: 1029, endPoint y: 287, distance: 131.8
click at [953, 293] on textarea "أرز المقلي التايلاندي الكلاسيكي، مع نكهات توم يام الجريئة والمنعشه توسيد بالروب…" at bounding box center [847, 324] width 369 height 78
click at [969, 293] on textarea "أرز مقلي التايلاندي الكلاسيكي، مع نكهات توم يام الجريئة والمنعشه توسيد بالروبيا…" at bounding box center [847, 324] width 369 height 78
type textarea "أرز مقلي تايلاندي كلاسيكي، مع نكهات توم يام الجريئة والمنعشه توسيد بالروبيان وت…"
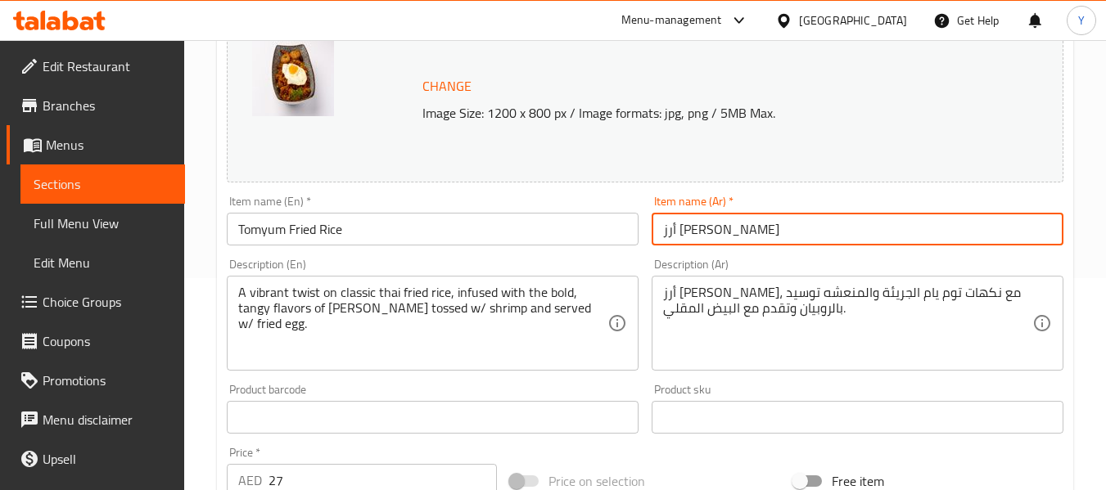
click at [685, 225] on input "أرز مقلي توميوم" at bounding box center [857, 229] width 412 height 33
type input "أرز مقلي توم يوم"
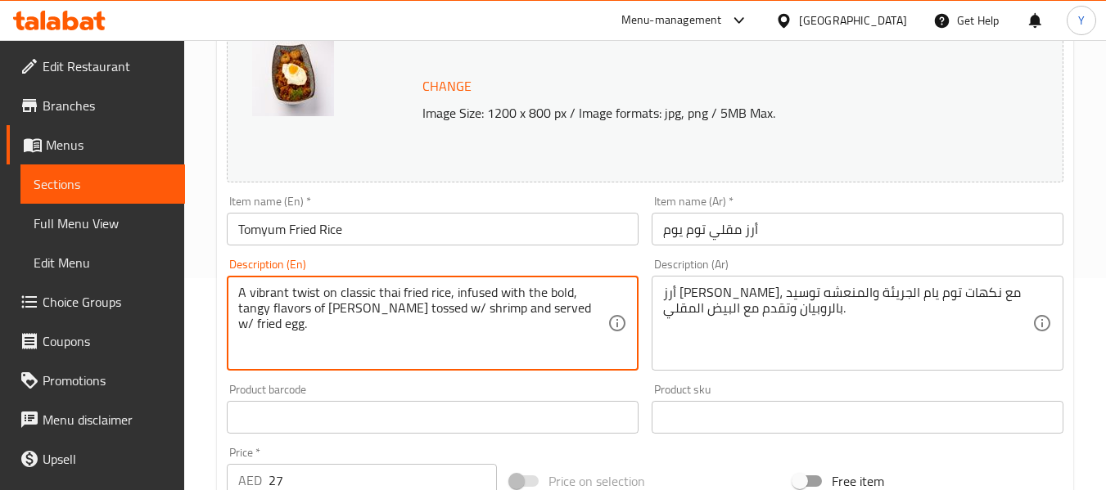
drag, startPoint x: 340, startPoint y: 291, endPoint x: 195, endPoint y: 287, distance: 144.9
click at [195, 287] on div "Home / Restaurants management / Menus / Sections / item / update Rice section U…" at bounding box center [645, 398] width 922 height 1140
type textarea "classic thai fried rice, infused with the bold, tangy flavors of Tom Yum tossed…"
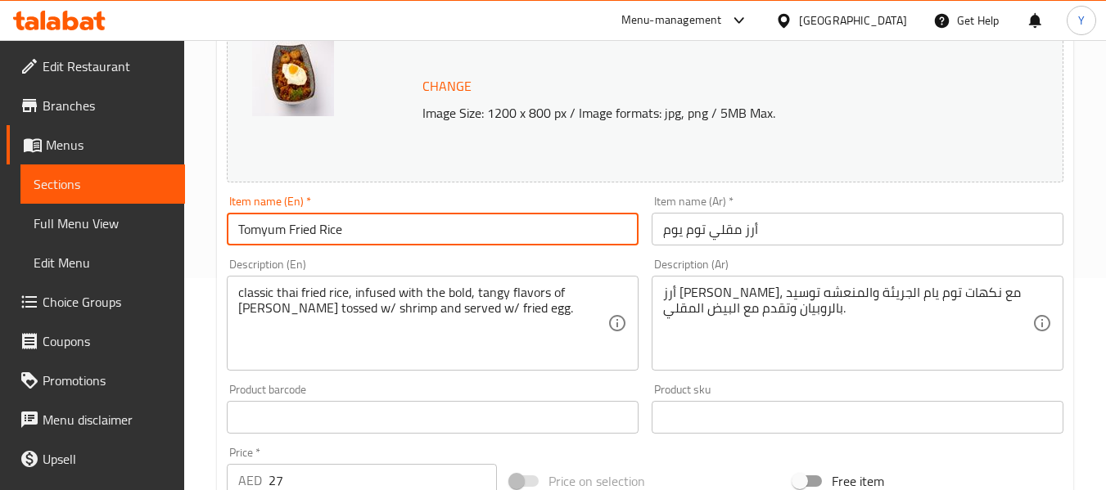
click at [290, 241] on input "Tomyum Fried Rice" at bounding box center [433, 229] width 412 height 33
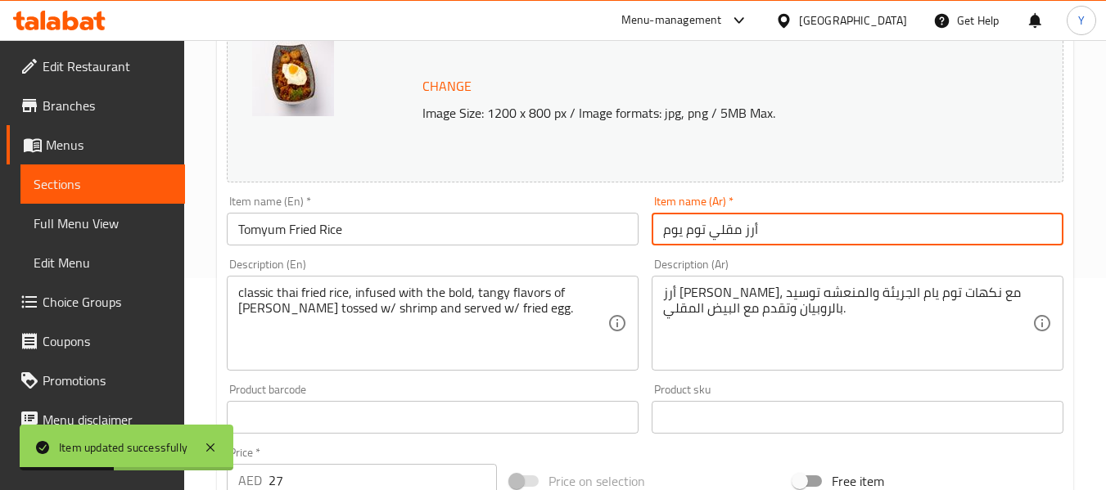
click at [674, 229] on input "أرز مقلي توم يوم" at bounding box center [857, 229] width 412 height 33
type input "أرز مقلي توم يام"
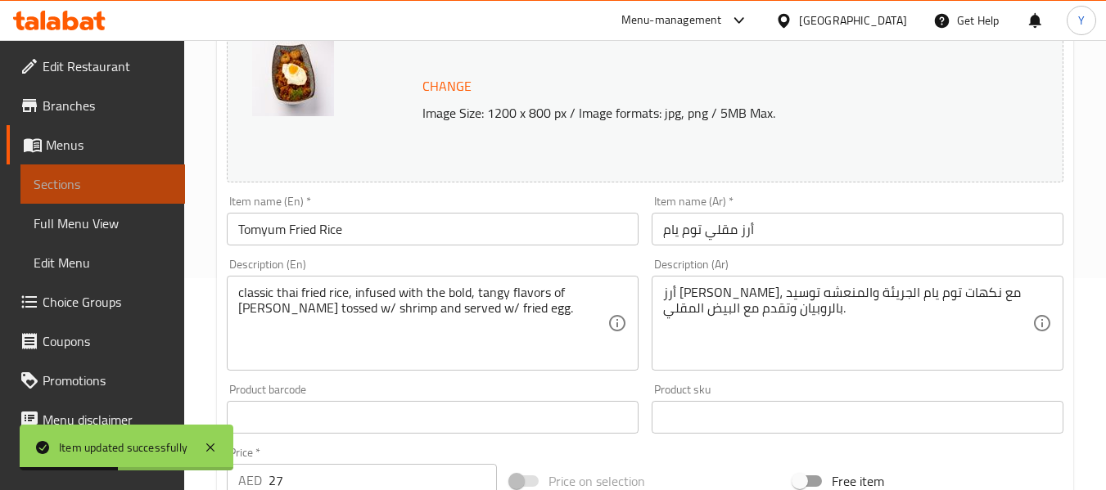
click at [147, 187] on span "Sections" at bounding box center [103, 184] width 138 height 20
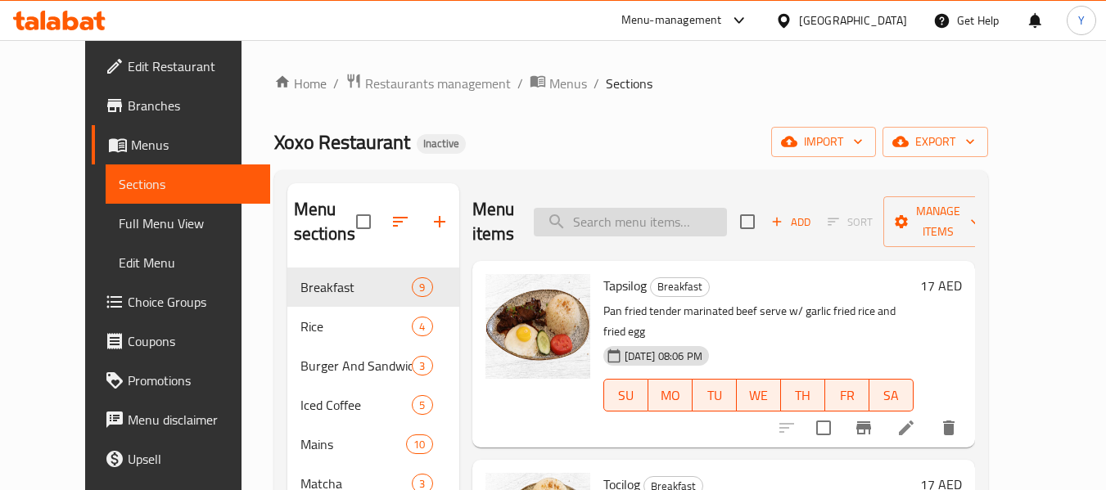
click at [672, 221] on input "search" at bounding box center [630, 222] width 193 height 29
paste input "Beef Bulalo"
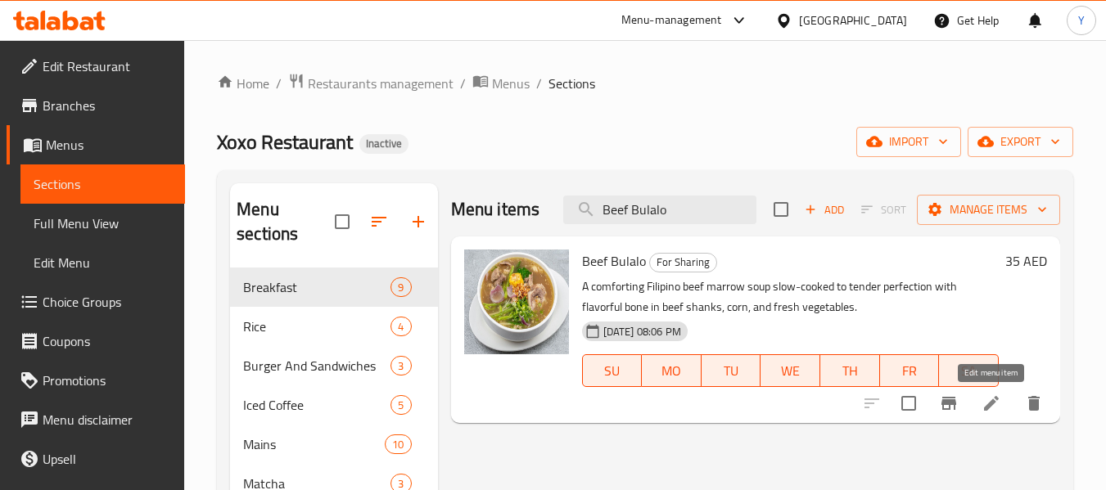
type input "Beef Bulalo"
click at [983, 402] on icon at bounding box center [991, 404] width 20 height 20
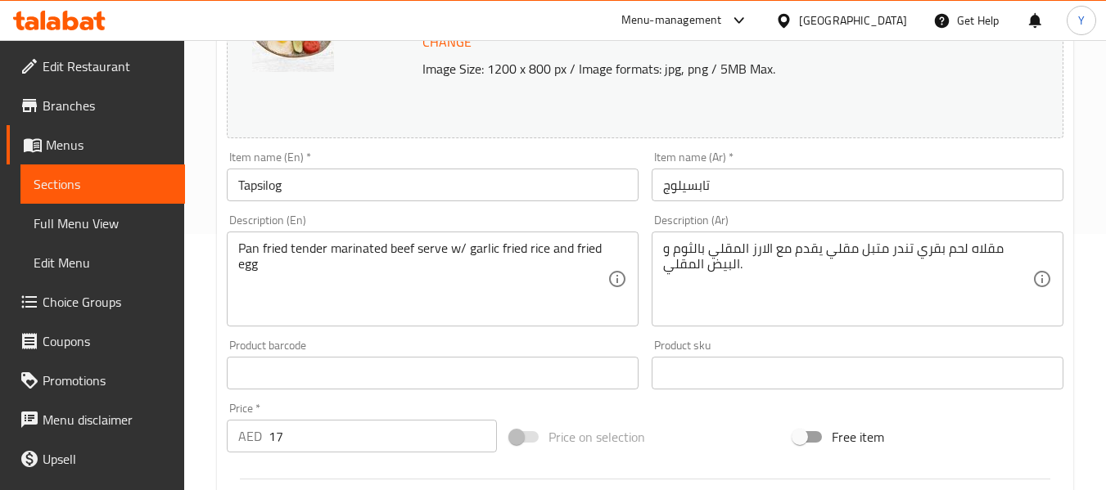
scroll to position [268, 0]
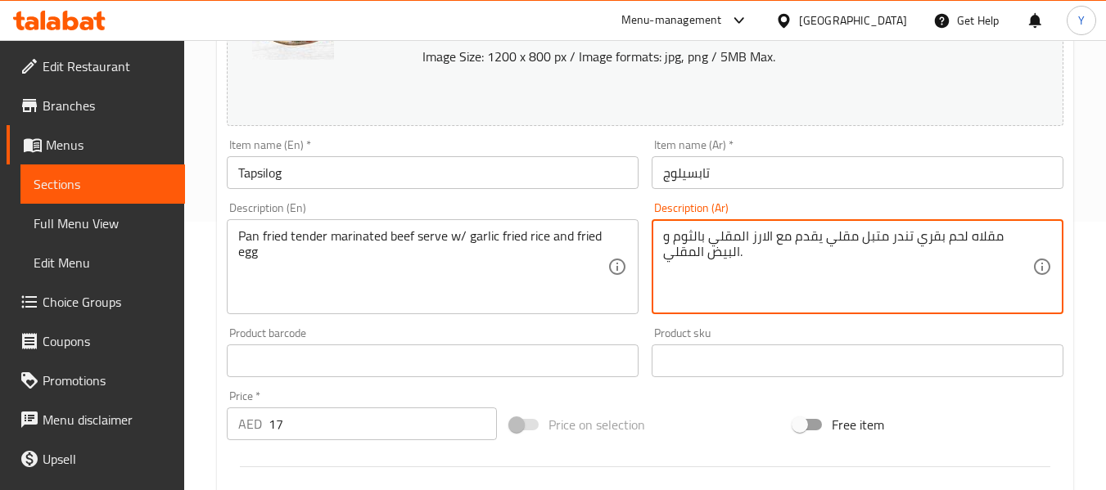
drag, startPoint x: 1035, startPoint y: 234, endPoint x: 1002, endPoint y: 237, distance: 33.6
click at [1002, 237] on div "مقلاه لحم بقري تندر متبل مقلي يقدم مع الارز المقلي بالثوم و البيض المقلي. Descr…" at bounding box center [857, 266] width 412 height 95
click at [1002, 237] on textarea "مقلاه لحم بقري تندر متبل مقلي يقدم مع الارز المقلي بالثوم و البيض المقلي." at bounding box center [847, 267] width 369 height 78
drag, startPoint x: 998, startPoint y: 237, endPoint x: 1045, endPoint y: 237, distance: 47.5
click at [1045, 237] on div "مقلاه لحم بقري تندر متبل مقلي يقدم مع الارز المقلي بالثوم و البيض المقلي. Descr…" at bounding box center [857, 266] width 412 height 95
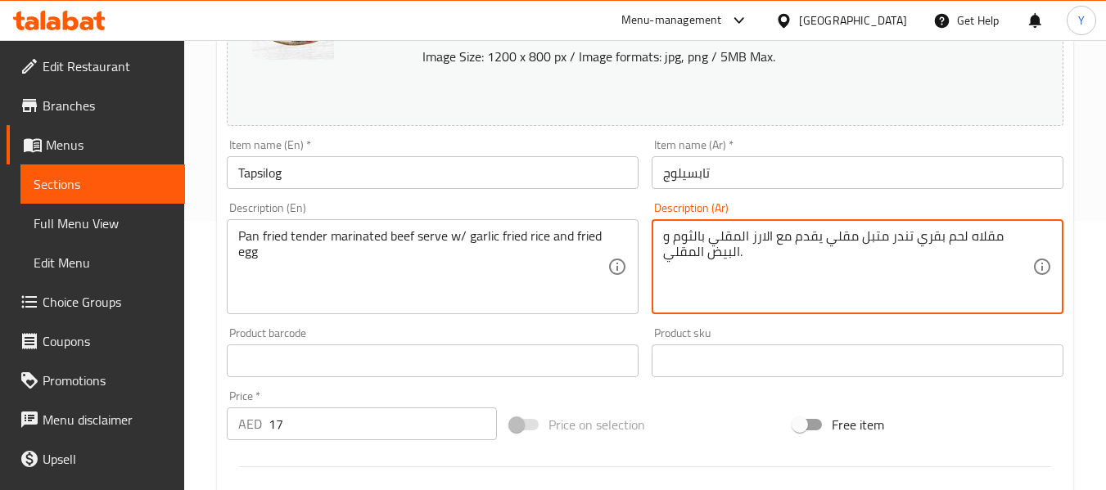
click at [1003, 242] on textarea "مقلاه لحم بقري تندر متبل مقلي يقدم مع الارز المقلي بالثوم و البيض المقلي." at bounding box center [847, 267] width 369 height 78
click at [1000, 237] on textarea "مقلاه لحم بقري تندر متبل مقلي يقدم مع الارز المقلي بالثوم و البيض المقلي." at bounding box center [847, 267] width 369 height 78
drag, startPoint x: 998, startPoint y: 237, endPoint x: 1033, endPoint y: 237, distance: 35.2
click at [1033, 237] on div "مقلاه لحم بقري تندر متبل مقلي يقدم مع الارز المقلي بالثوم و البيض المقلي. Descr…" at bounding box center [857, 266] width 412 height 95
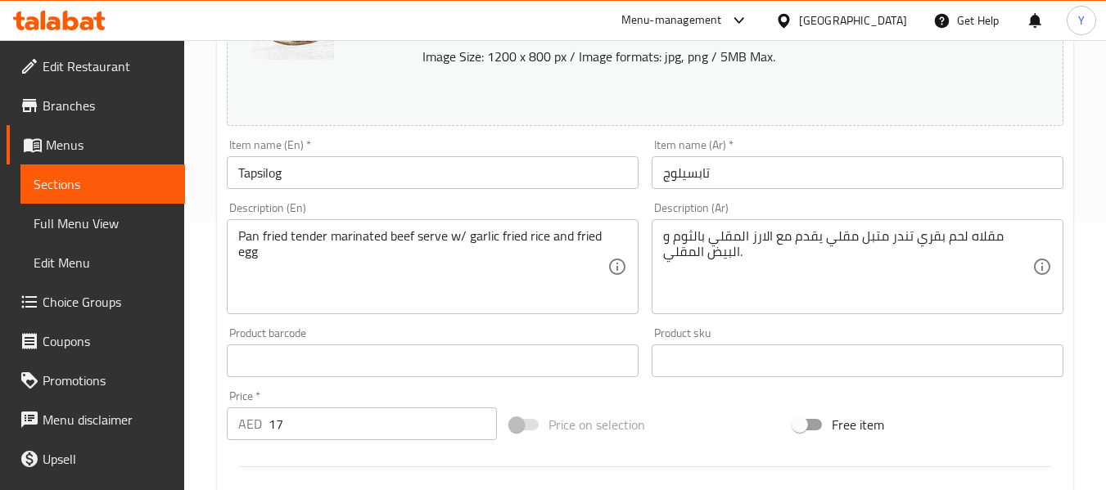
click at [1033, 237] on div "مقلاه لحم بقري تندر متبل مقلي يقدم مع الارز المقلي بالثوم و البيض المقلي. Descr…" at bounding box center [857, 266] width 412 height 95
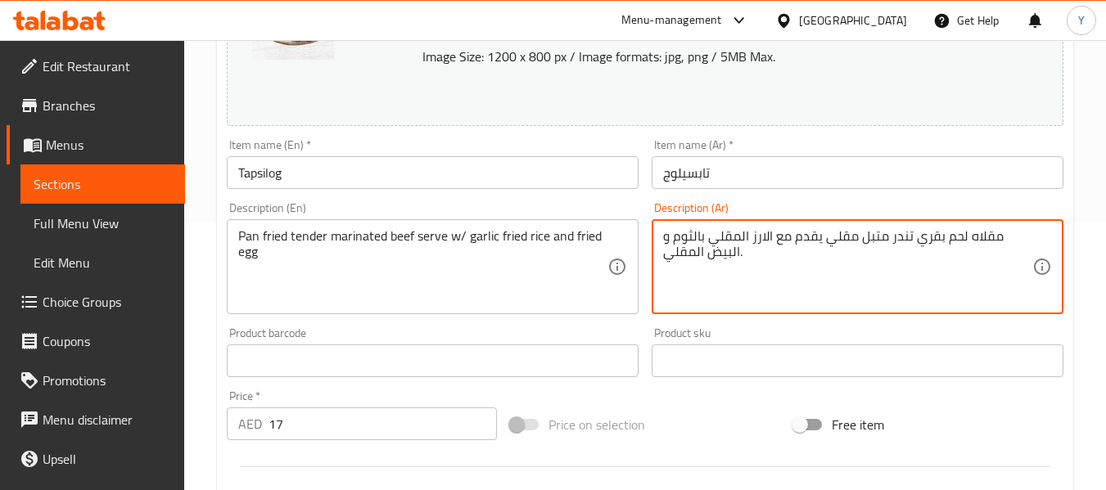
drag, startPoint x: 1030, startPoint y: 237, endPoint x: 950, endPoint y: 241, distance: 79.5
click at [950, 241] on textarea "مقلاه لحم بقري تندر متبل مقلي يقدم مع الارز المقلي بالثوم و البيض المقلي." at bounding box center [847, 267] width 369 height 78
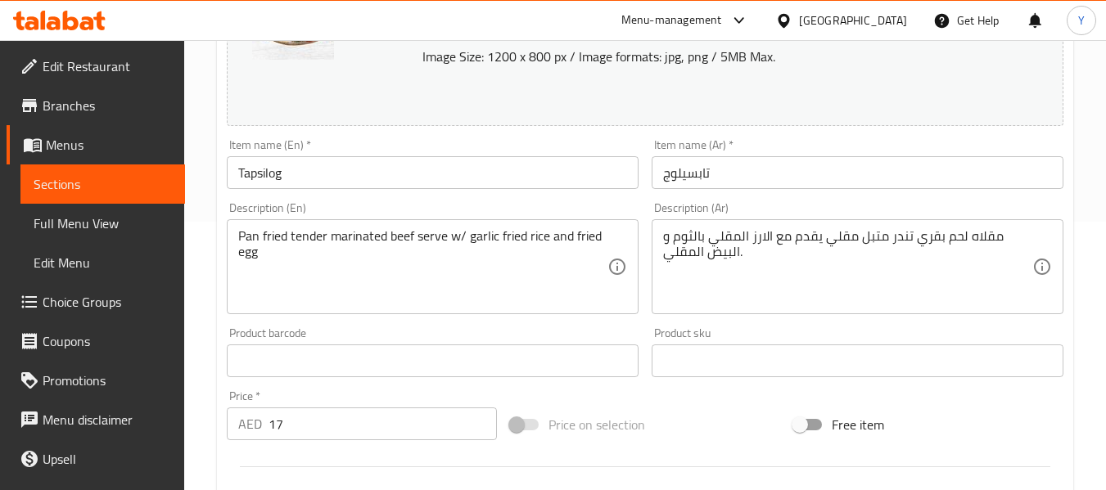
click at [361, 208] on div "Description (En) Pan fried tender marinated beef serve w/ garlic fried rice and…" at bounding box center [433, 258] width 412 height 112
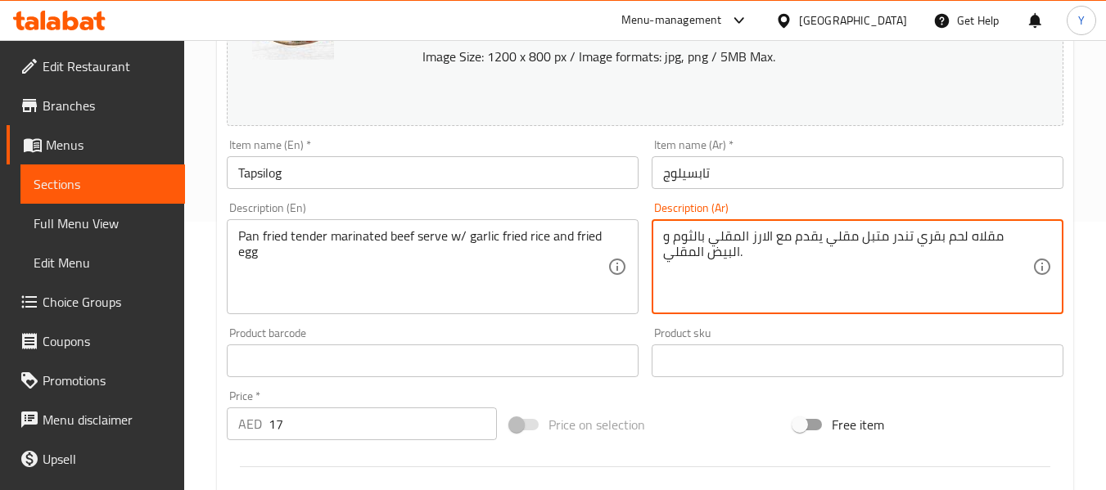
drag, startPoint x: 997, startPoint y: 239, endPoint x: 1033, endPoint y: 237, distance: 36.1
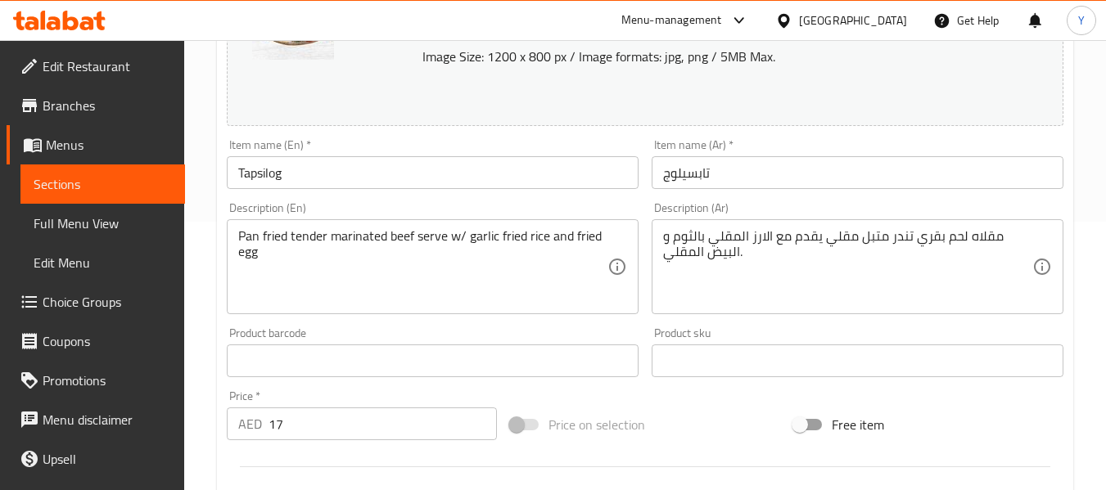
click at [1033, 237] on div "مقلاه لحم بقري تندر متبل مقلي يقدم مع الارز المقلي بالثوم و البيض المقلي. Descr…" at bounding box center [857, 266] width 412 height 95
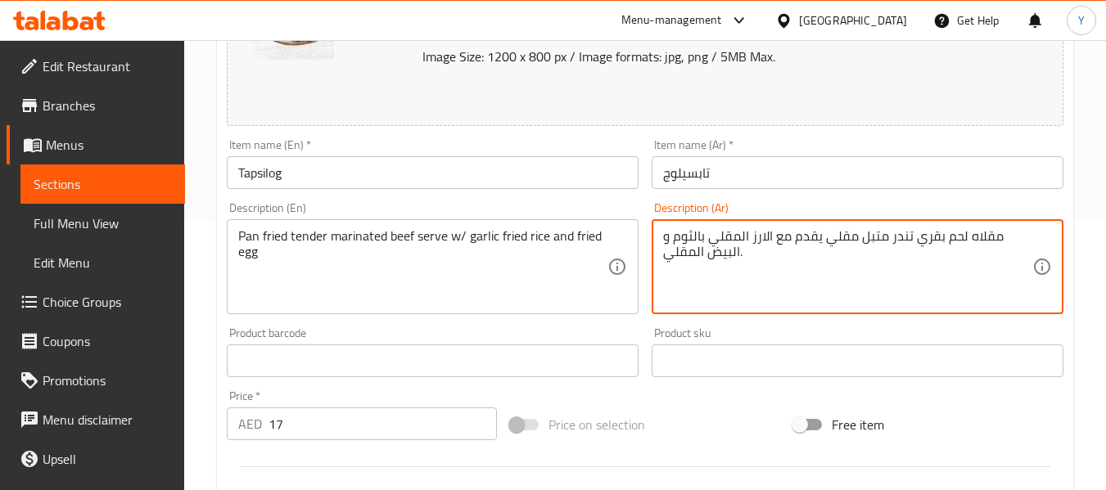
click at [995, 239] on textarea "مقلاه لحم بقري تندر متبل مقلي يقدم مع الارز المقلي بالثوم و البيض المقلي." at bounding box center [847, 267] width 369 height 78
drag, startPoint x: 997, startPoint y: 239, endPoint x: 1032, endPoint y: 237, distance: 35.2
click at [1032, 237] on div "مقلاه لحم بقري تندر متبل مقلي يقدم مع الارز المقلي بالثوم و البيض المقلي. Descr…" at bounding box center [857, 266] width 412 height 95
click at [996, 241] on textarea "مقلاه لحم بقري تندر متبل مقلي يقدم مع الارز المقلي بالثوم و البيض المقلي." at bounding box center [847, 267] width 369 height 78
drag, startPoint x: 996, startPoint y: 241, endPoint x: 1028, endPoint y: 237, distance: 32.2
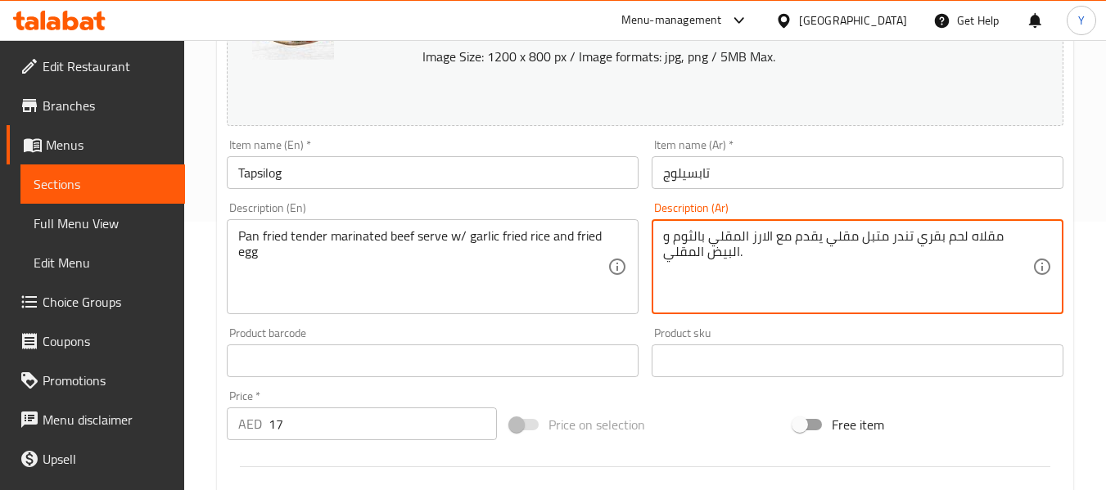
click at [1028, 237] on textarea "مقلاه لحم بقري تندر متبل مقلي يقدم مع الارز المقلي بالثوم و البيض المقلي." at bounding box center [847, 267] width 369 height 78
click at [854, 240] on textarea "لحم بقري تندر متبل مقلي يقدم مع الارز المقلي بالثوم و البيض المقلي." at bounding box center [847, 267] width 369 height 78
paste textarea "قلاه"
type textarea "لحم بقري تندر متبل مقلي بالمقلاه يقدم مع الارز المقلي بالثوم و البيض المقلي."
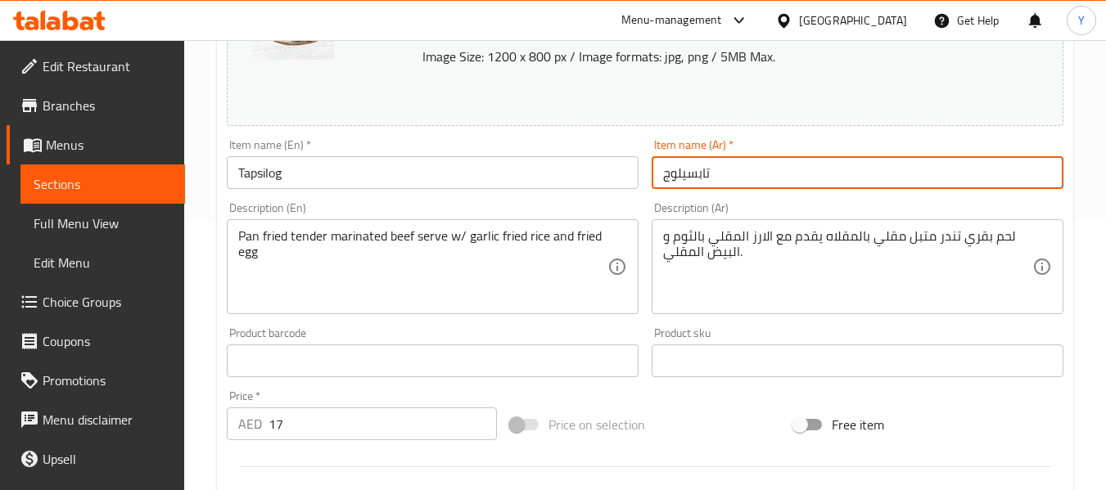
click at [707, 174] on input "تابسيلوج" at bounding box center [857, 172] width 412 height 33
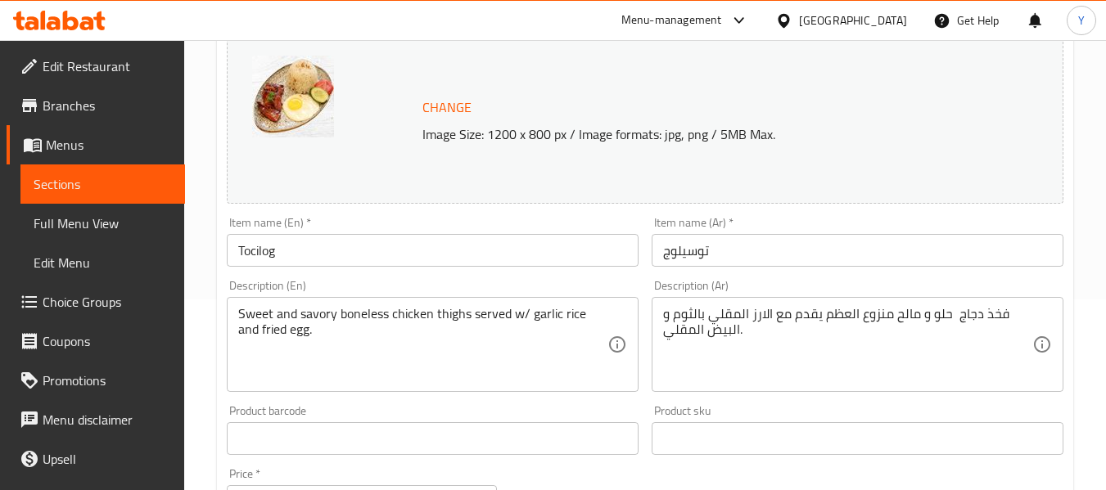
scroll to position [204, 0]
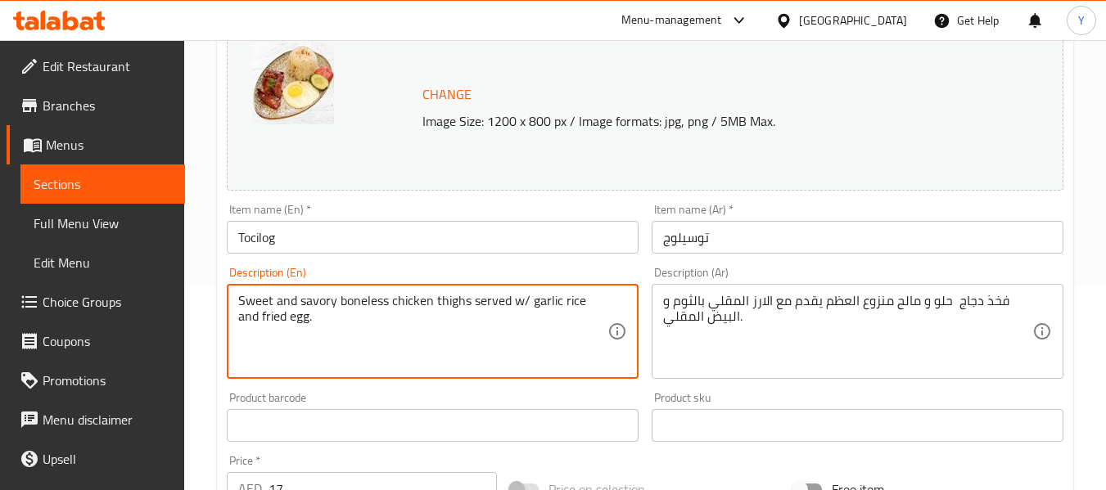
click at [453, 294] on textarea "Sweet and savory boneless chicken thighs served w/ garlic rice and fried egg." at bounding box center [422, 332] width 369 height 78
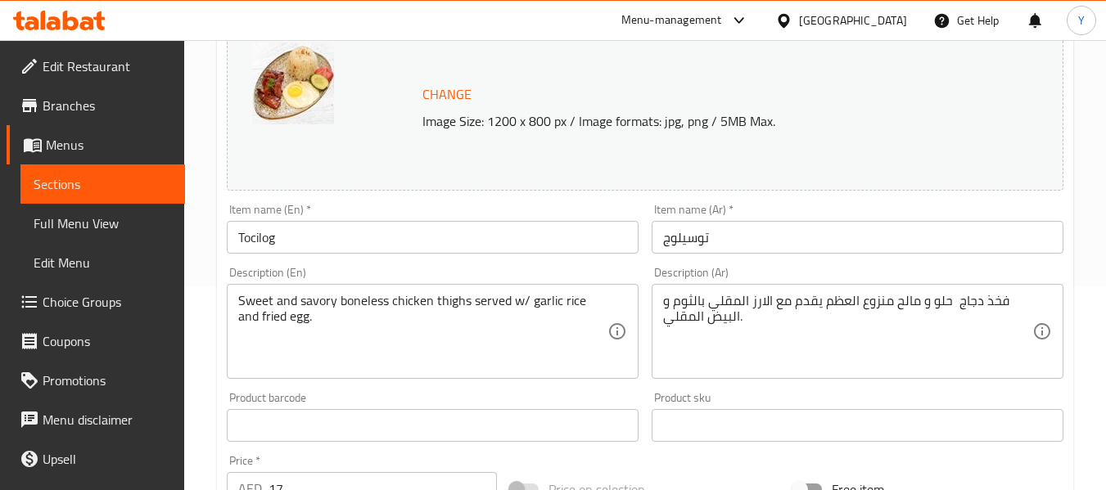
click at [380, 268] on div "Description (En) Sweet and savory boneless chicken thighs served w/ garlic rice…" at bounding box center [433, 323] width 412 height 112
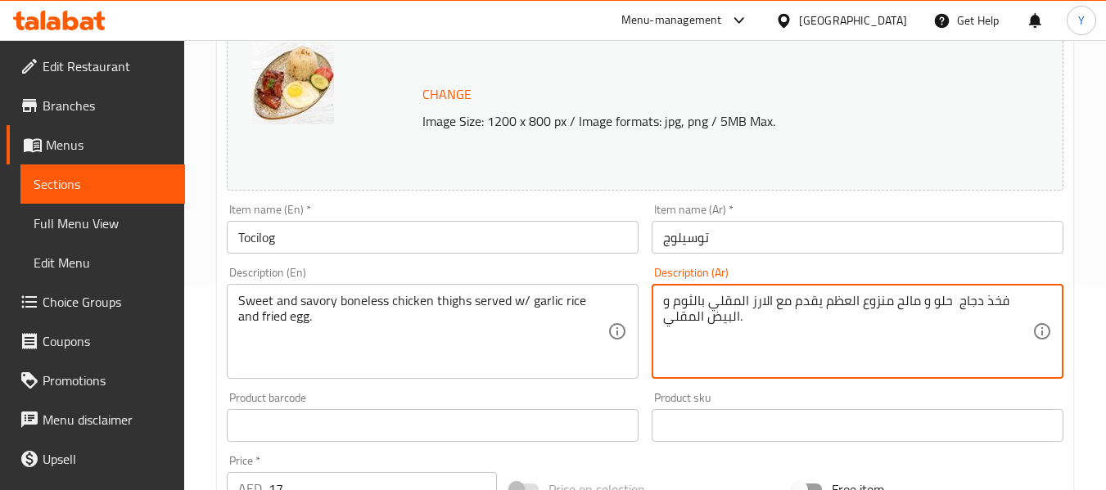
click at [984, 295] on textarea "فخذ دجاج حلو و مالح منزوع العظم يقدم مع الارز المقلي بالثوم و البيض المقلي." at bounding box center [847, 332] width 369 height 78
click at [990, 301] on textarea "فخذ دجاج حلو و مالح منزوع العظم يقدم مع الارز المقلي بالثوم و البيض المقلي." at bounding box center [847, 332] width 369 height 78
paste textarea "أفخا"
click at [727, 297] on textarea "أفخاذ دجاج حلو و مالح منزوع العظم يقدم مع الارز المقلي بالثوم و البيض المقلي." at bounding box center [847, 332] width 369 height 78
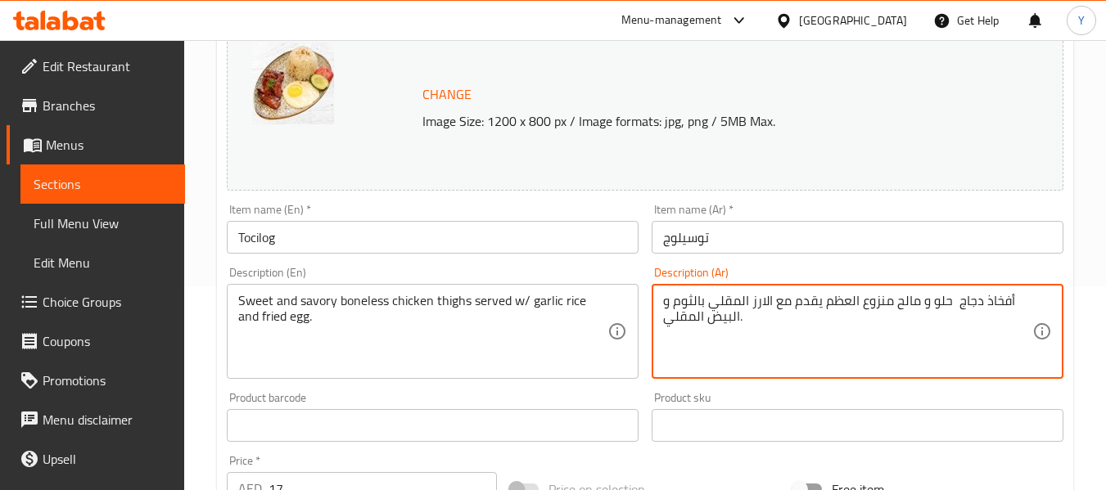
click at [727, 297] on textarea "أفخاذ دجاج حلو و مالح منزوع العظم يقدم مع الارز المقلي بالثوم و البيض المقلي." at bounding box center [847, 332] width 369 height 78
click at [754, 301] on textarea "أفخاذ دجاج حلو و مالح منزوع العظم يقدم مع الارز بالثوم و البيض المقلي." at bounding box center [847, 332] width 369 height 78
drag, startPoint x: 751, startPoint y: 301, endPoint x: 761, endPoint y: 300, distance: 9.9
click at [761, 300] on textarea "أفخاذ دجاج حلو و مالح منزوع العظم يقدم مع الارز بالثوم و البيض المقلي." at bounding box center [847, 332] width 369 height 78
type textarea "أفخاذ دجاج حلو و مالح منزوع العظم يقدم مع أرز بالثوم و البيض المقلي."
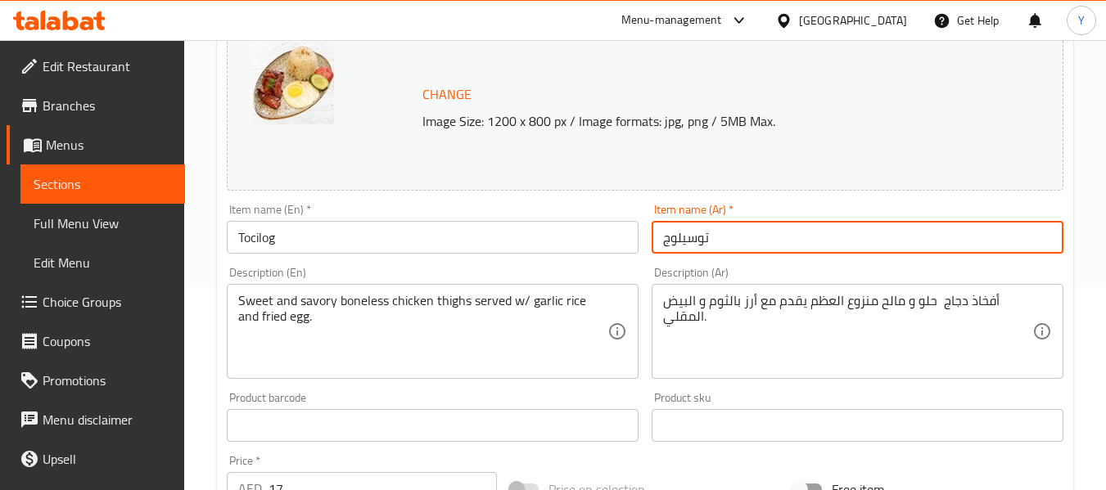
click at [827, 228] on input "توسيلوج" at bounding box center [857, 237] width 412 height 33
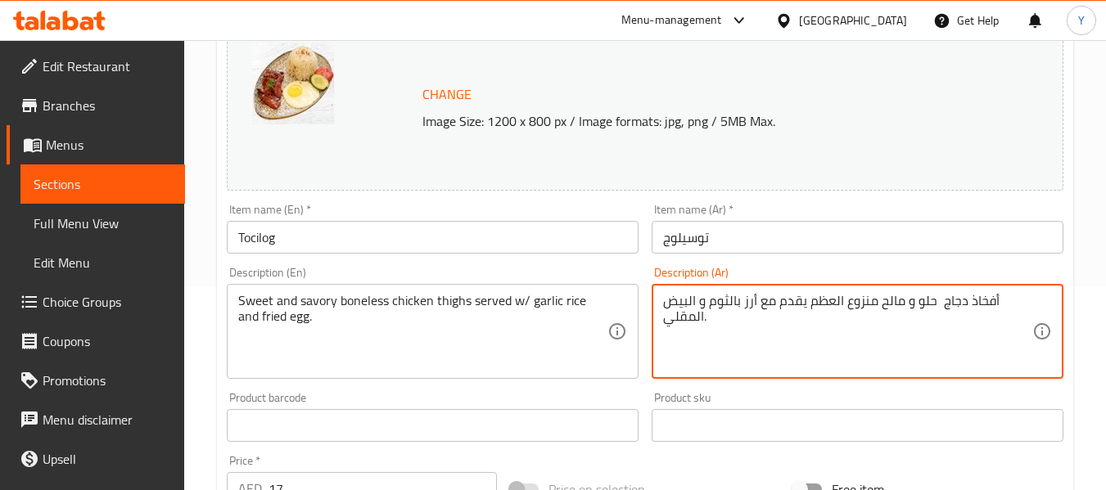
click at [746, 300] on textarea "أفخاذ دجاج حلو و مالح منزوع العظم يقدم مع أرز بالثوم و البيض المقلي." at bounding box center [847, 332] width 369 height 78
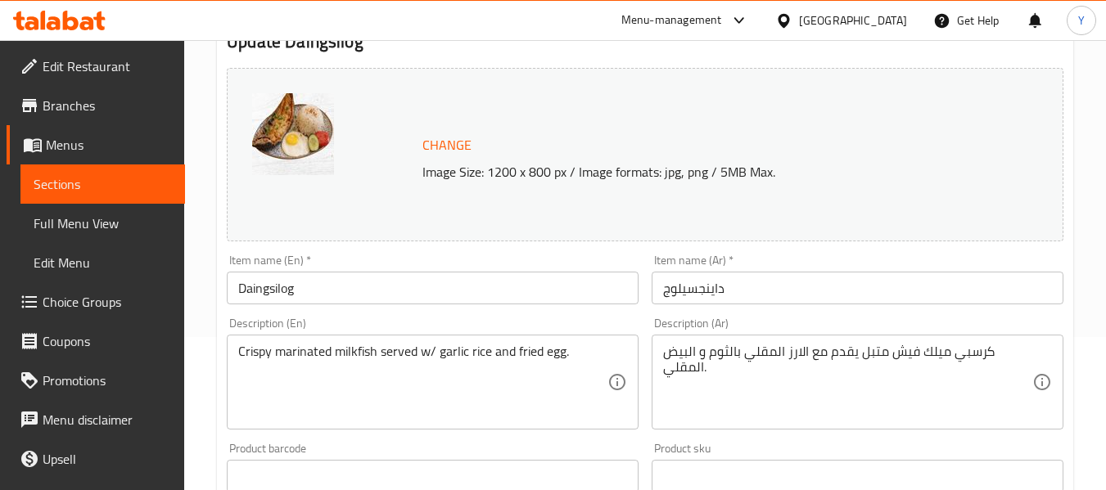
scroll to position [161, 0]
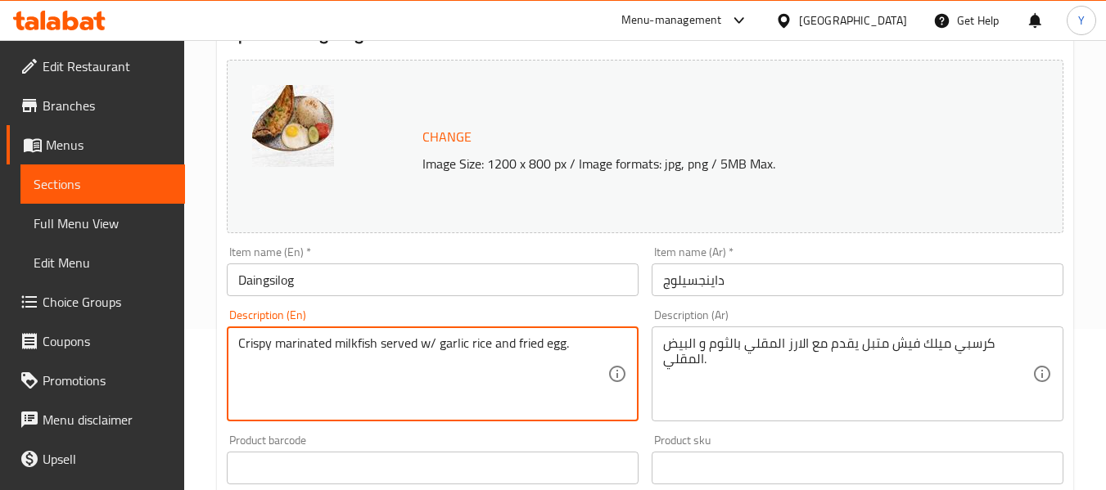
click at [354, 336] on textarea "Crispy marinated milkfish served w/ garlic rice and fried egg." at bounding box center [422, 375] width 369 height 78
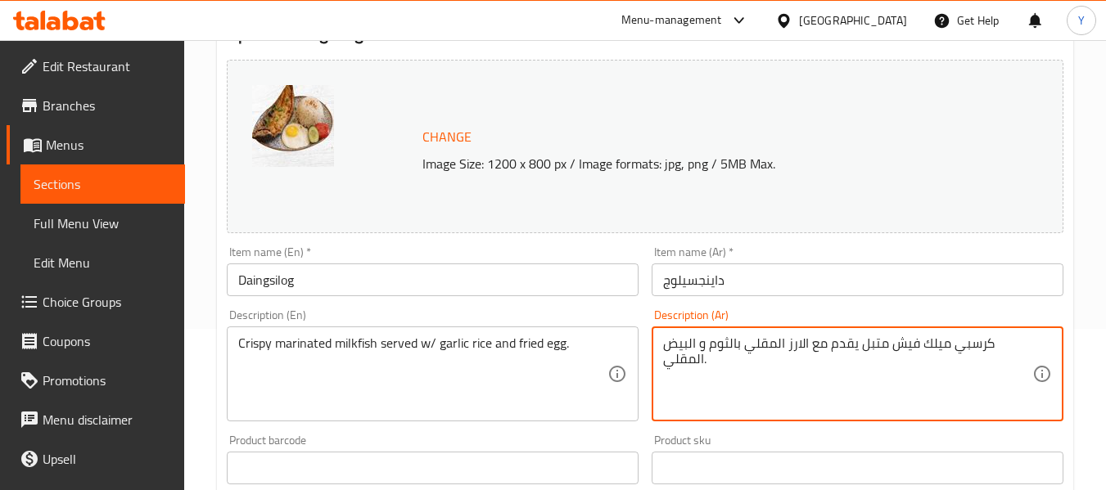
click at [760, 345] on textarea "كرسبي ميلك فيش متبل يقدم مع الارز المقلي بالثوم و البيض المقلي." at bounding box center [847, 375] width 369 height 78
click at [805, 342] on textarea "كرسبي ميلك فيش متبل يقدم مع الارز بالثوم و البيض المقلي." at bounding box center [847, 375] width 369 height 78
click at [795, 343] on textarea "كرسبي ميلك فيش متبل يقدم مع ارز بالثوم و البيض المقلي." at bounding box center [847, 375] width 369 height 78
type textarea "كرسبي ميلك فيش متبل يقدم مع أرز بالثوم و البيض المقلي."
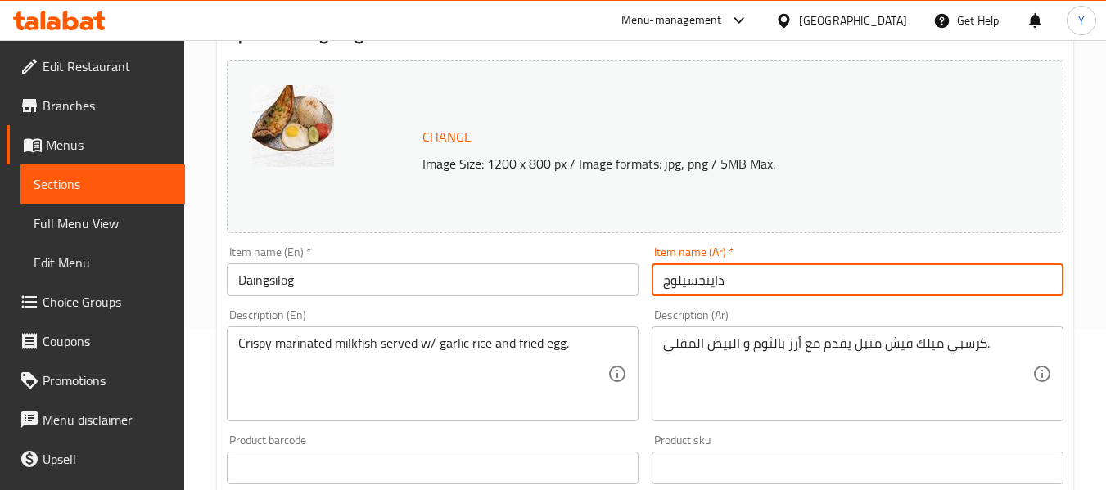
click at [744, 292] on input "داينجسيلوج" at bounding box center [857, 280] width 412 height 33
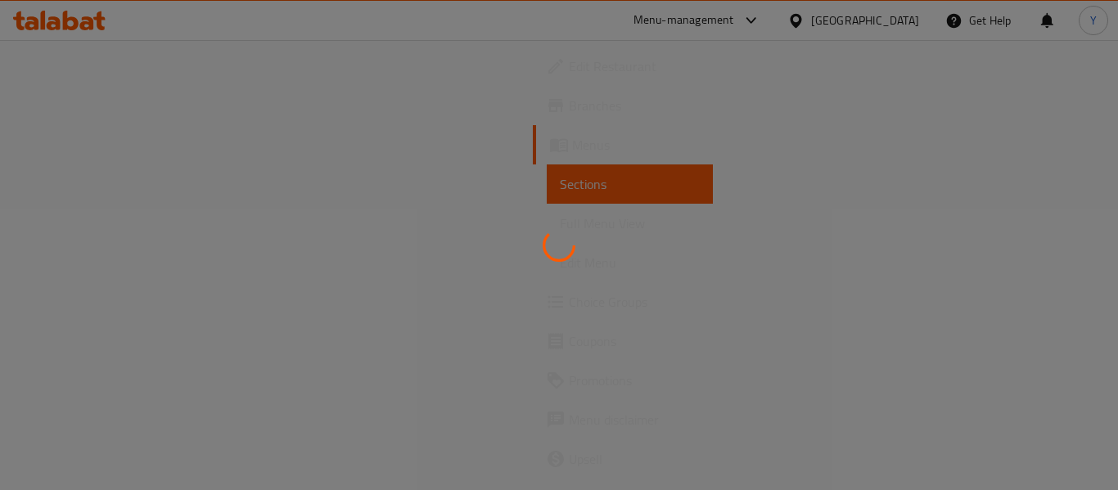
click at [1048, 377] on div at bounding box center [559, 245] width 1118 height 490
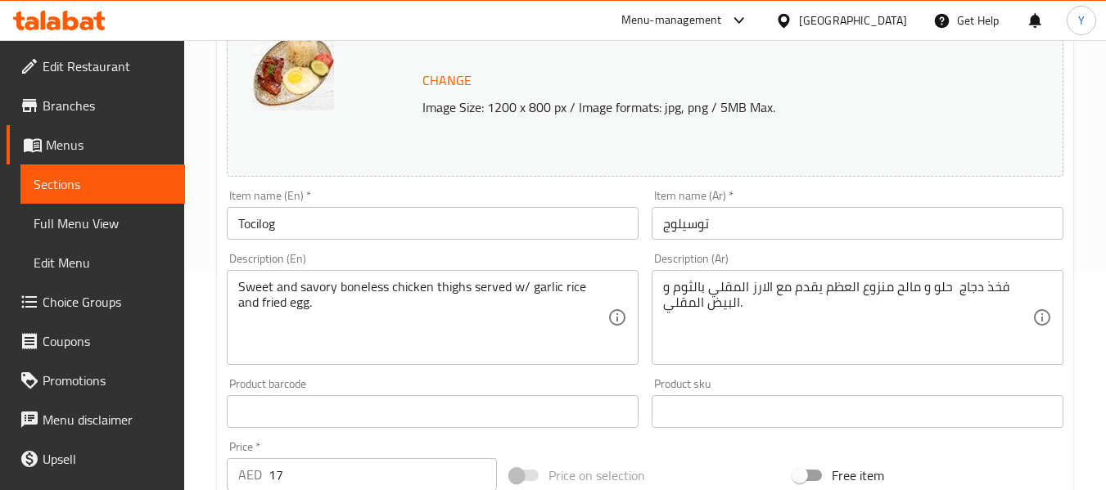
scroll to position [228, 0]
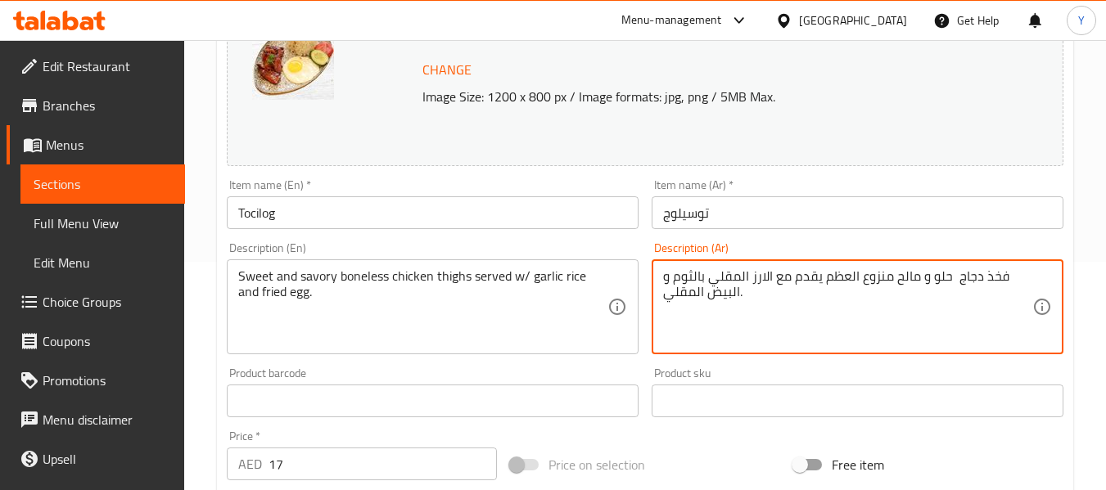
click at [949, 284] on textarea "فخذ دجاج حلو و مالح منزوع العظم يقدم مع الارز المقلي بالثوم و البيض المقلي." at bounding box center [847, 307] width 369 height 78
paste textarea "أفخاذ دجاج حلو و مالح منزوع العظم يقدم مع أرز"
click at [933, 281] on textarea "أفخاذ دجاج حلو و مالح منزوع العظم يقدم مع أرز بالثوم و البيض المقلي." at bounding box center [847, 307] width 369 height 78
type textarea "أفخاذ دجاج حلو و مالح منزوع العظم يقدم مع أرز بالثوم و البيض المقلي."
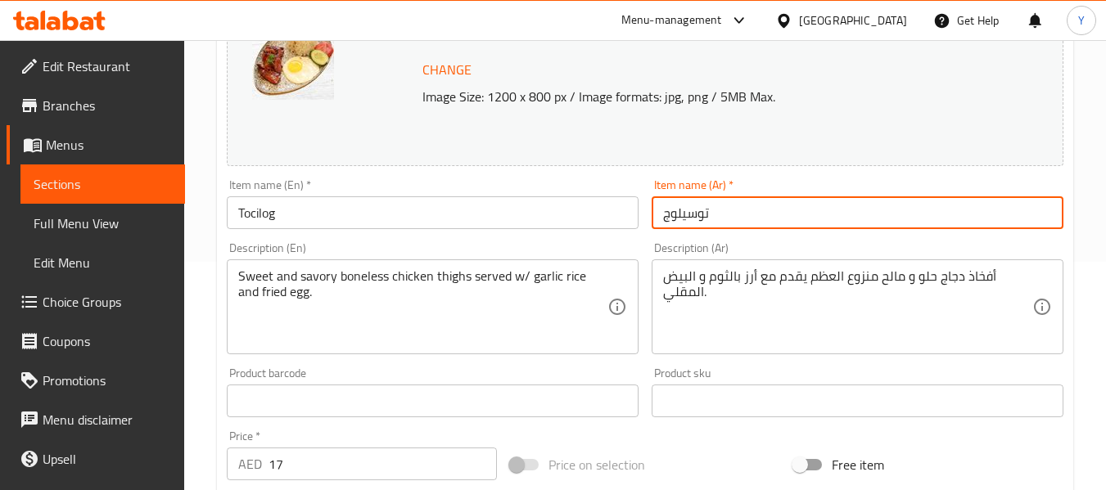
click at [925, 217] on input "توسيلوج" at bounding box center [857, 212] width 412 height 33
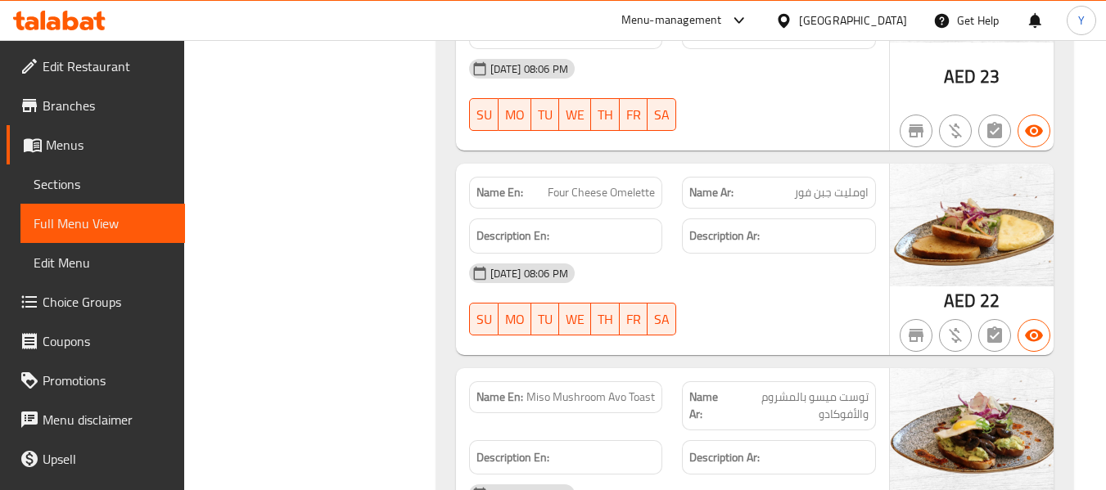
scroll to position [921, 0]
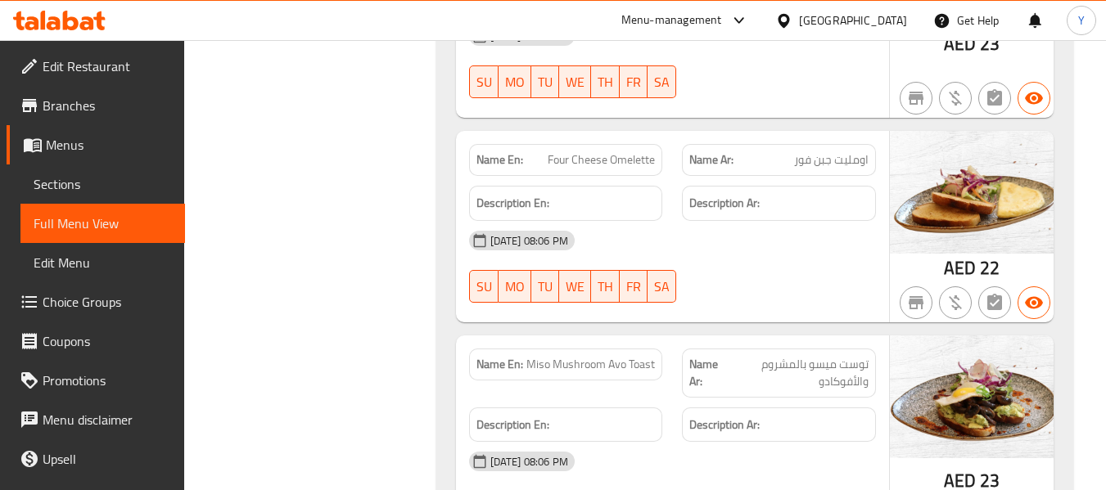
click at [832, 165] on span "اومليت جبن فور" at bounding box center [831, 159] width 74 height 17
copy span "اومليت جبن فور"
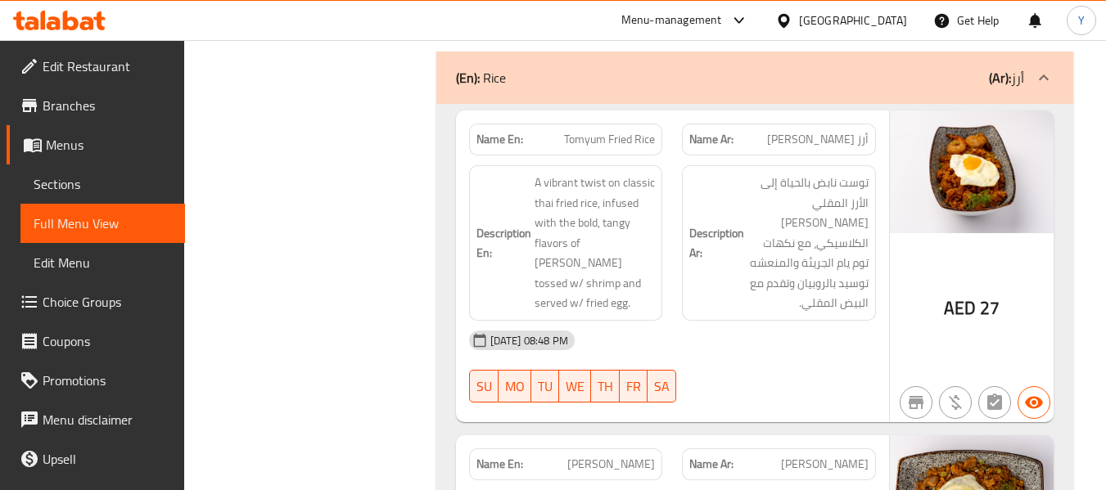
scroll to position [2296, 0]
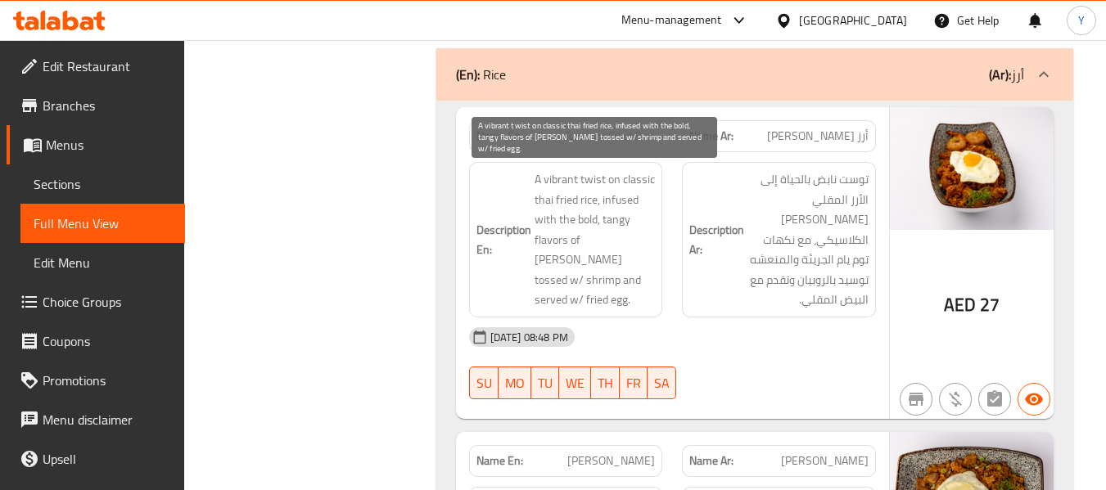
click at [560, 183] on span "A vibrant twist on classic thai fried rice, infused with the bold, tangy flavor…" at bounding box center [594, 239] width 121 height 141
copy span "vibrant"
click at [615, 257] on span "A vibrant twist on classic thai fried rice, infused with the bold, tangy flavor…" at bounding box center [594, 239] width 121 height 141
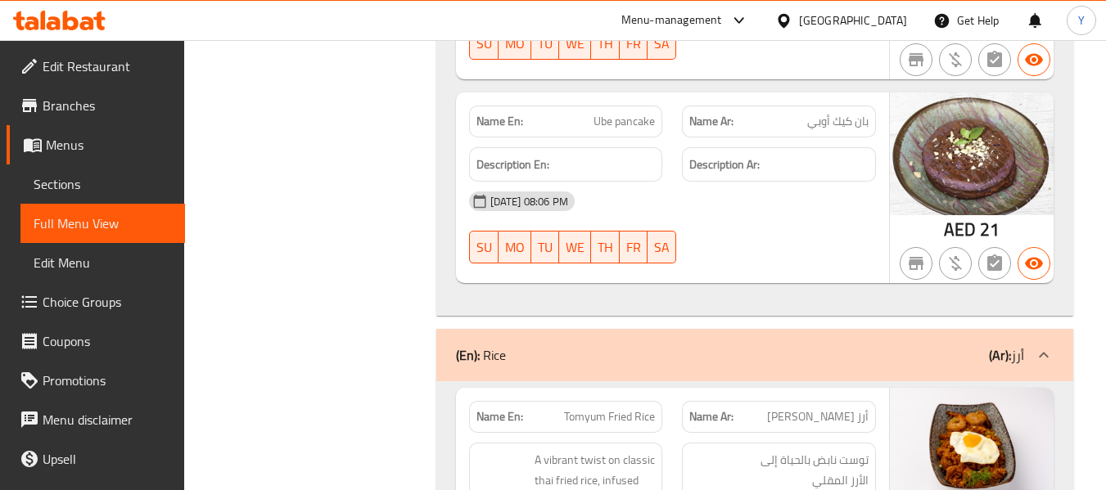
scroll to position [2376, 0]
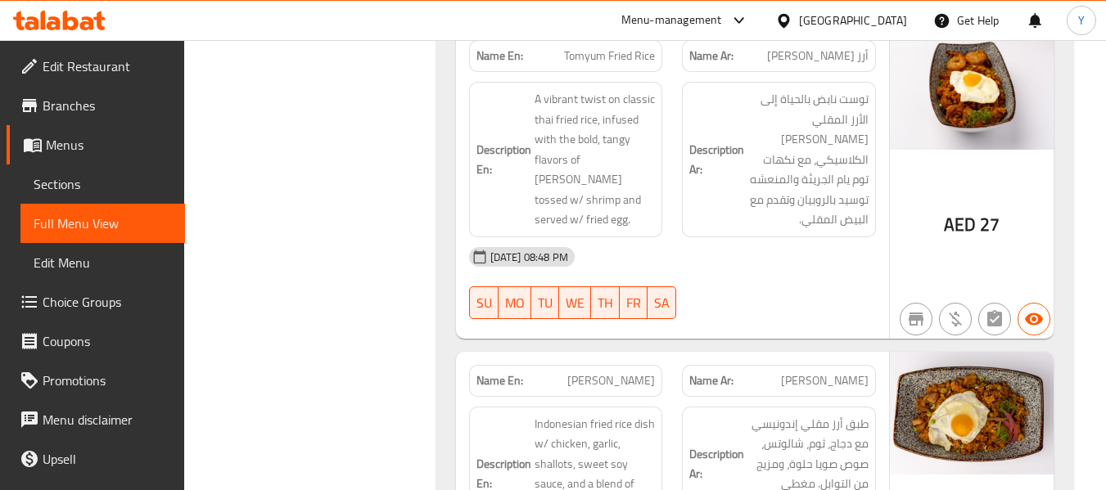
click at [807, 237] on div "12-09-2025 08:48 PM" at bounding box center [672, 256] width 426 height 39
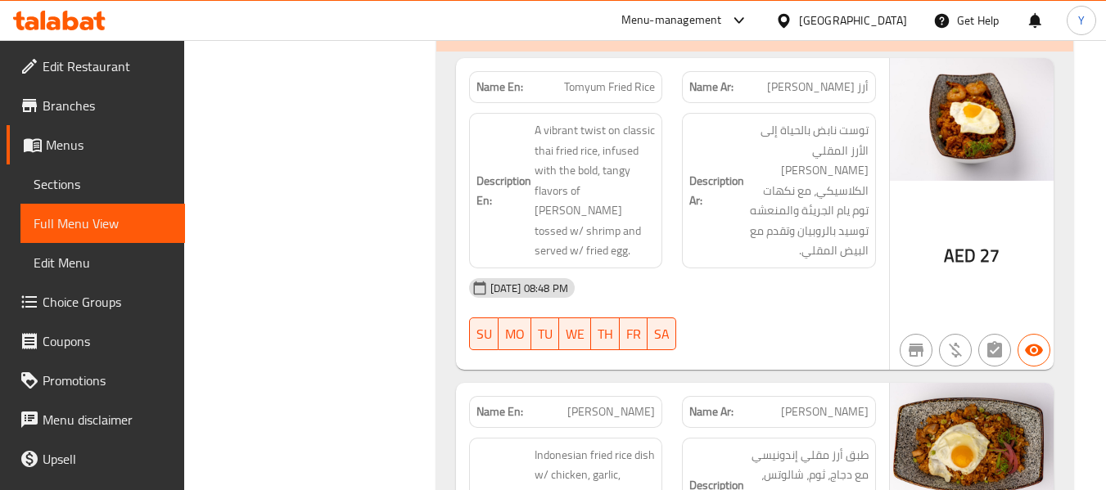
scroll to position [2343, 0]
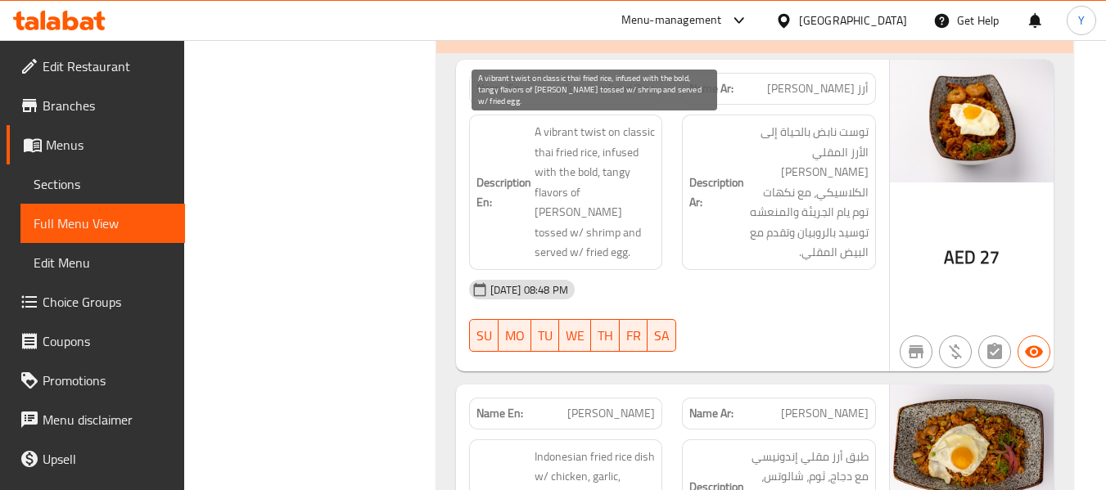
click at [592, 130] on span "A vibrant twist on classic thai fried rice, infused with the bold, tangy flavor…" at bounding box center [594, 192] width 121 height 141
copy span "twist"
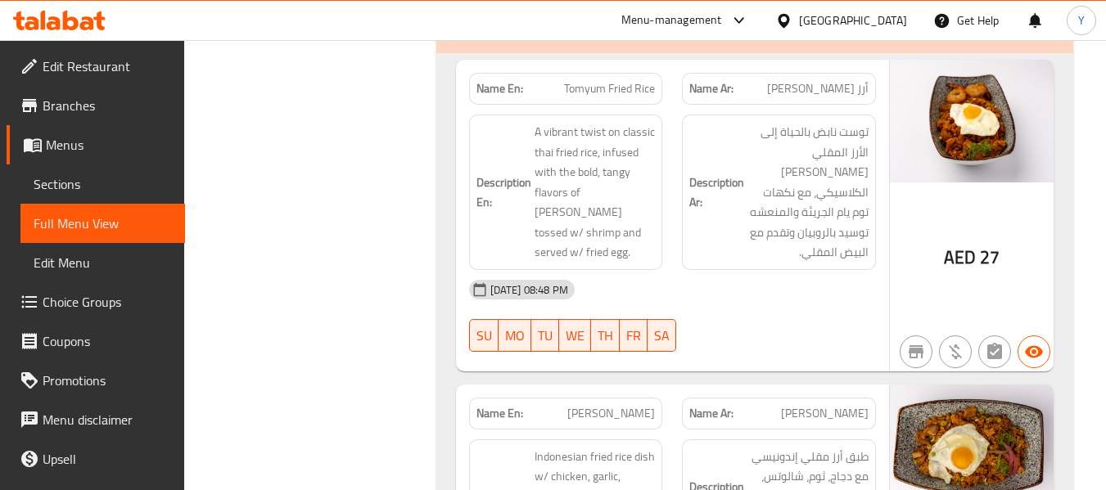
click at [796, 342] on div at bounding box center [779, 352] width 214 height 20
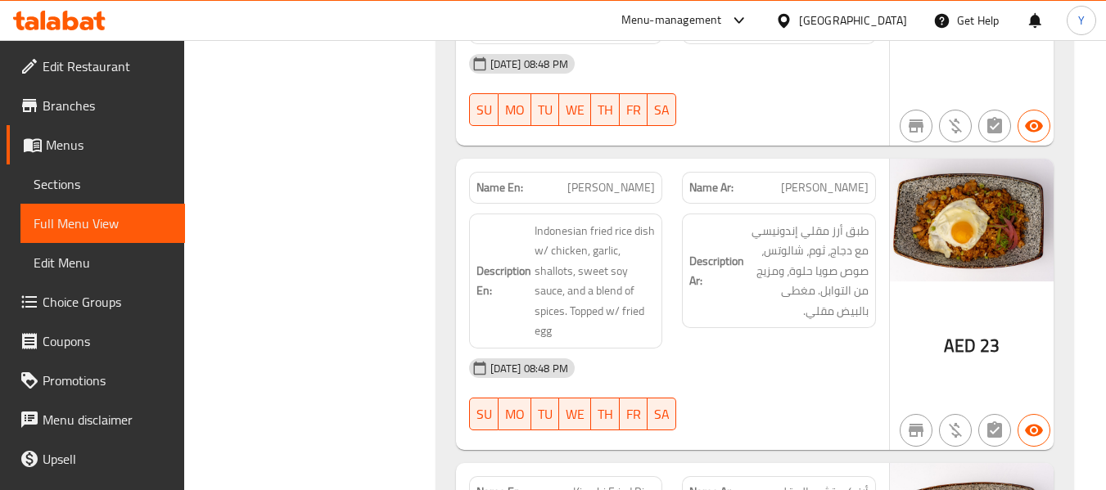
scroll to position [2572, 0]
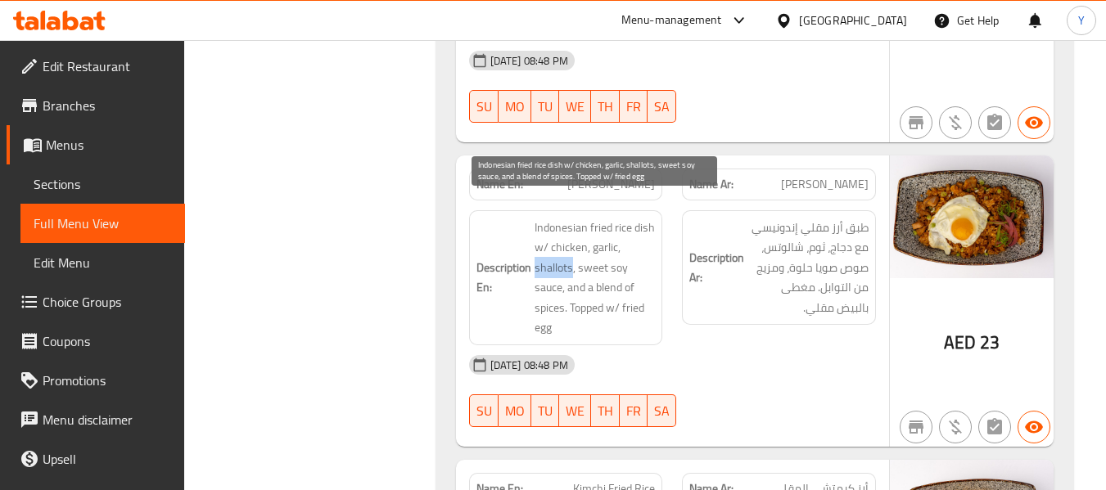
drag, startPoint x: 571, startPoint y: 249, endPoint x: 536, endPoint y: 250, distance: 35.2
click at [536, 250] on span "Indonesian fried rice dish w/ chicken, garlic, shallots, sweet soy sauce, and a…" at bounding box center [594, 278] width 121 height 120
copy span "shallots"
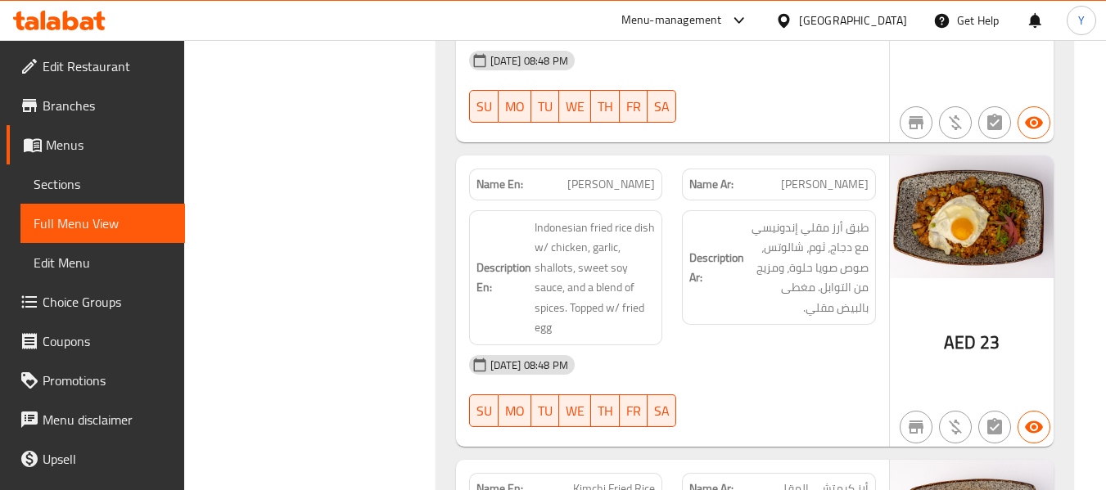
click at [741, 376] on div "12-09-2025 08:48 PM SU MO TU WE TH FR SA" at bounding box center [672, 391] width 426 height 92
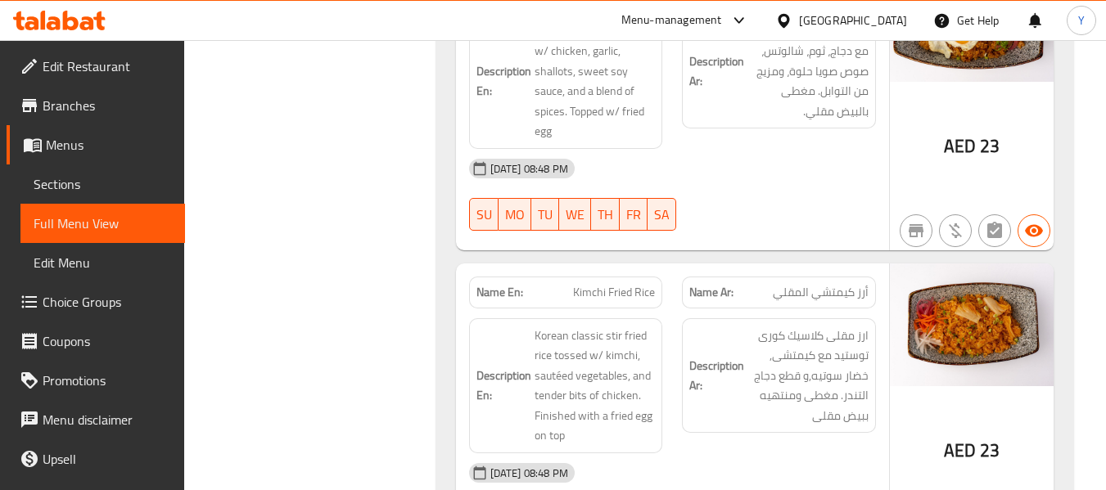
scroll to position [2802, 0]
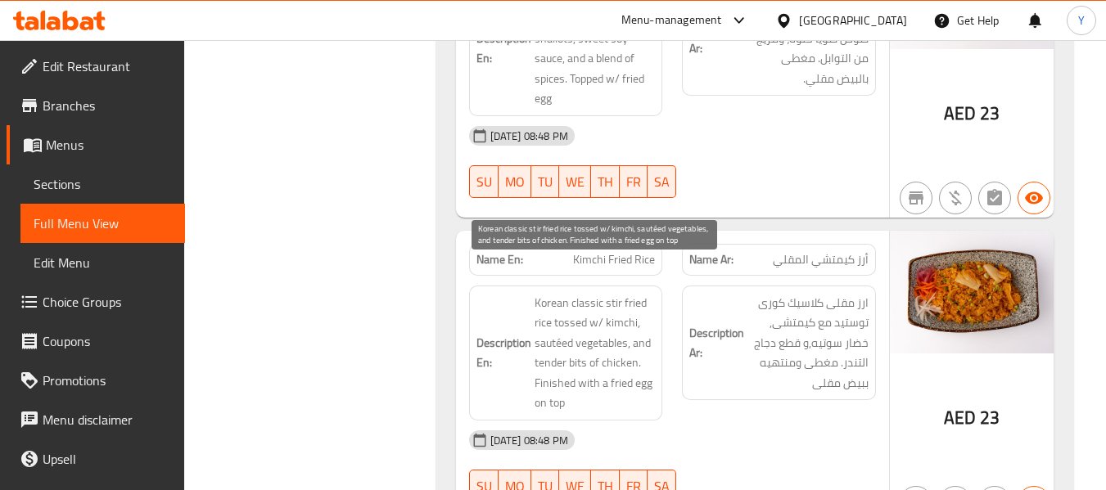
click at [579, 344] on span "Korean classic stir fried rice tossed w/ kimchi, sautéed vegetables, and tender…" at bounding box center [594, 353] width 121 height 120
click at [558, 304] on span "Korean classic stir fried rice tossed w/ kimchi, sautéed vegetables, and tender…" at bounding box center [594, 353] width 121 height 120
drag, startPoint x: 555, startPoint y: 304, endPoint x: 635, endPoint y: 308, distance: 80.3
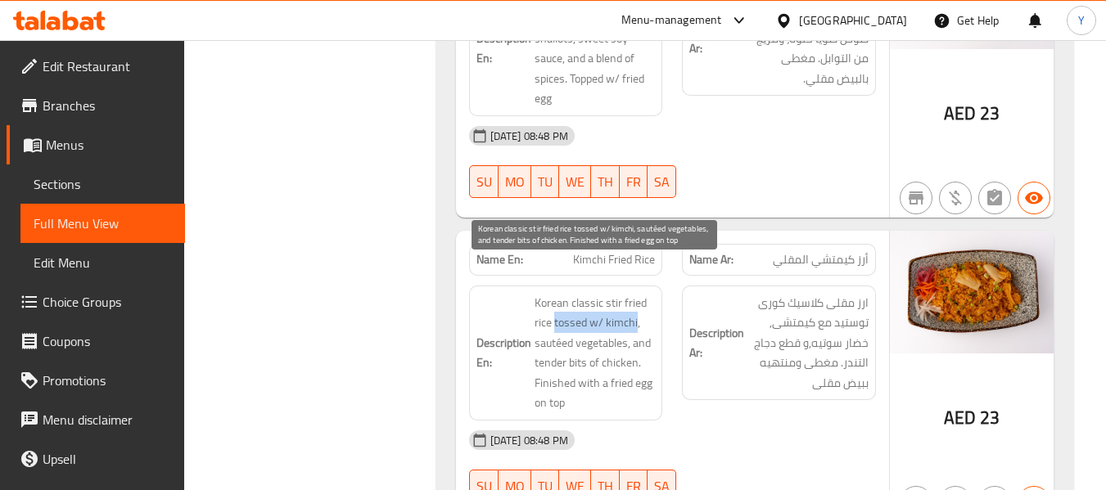
click at [635, 308] on span "Korean classic stir fried rice tossed w/ kimchi, sautéed vegetables, and tender…" at bounding box center [594, 353] width 121 height 120
copy span "tossed w/ kimchi"
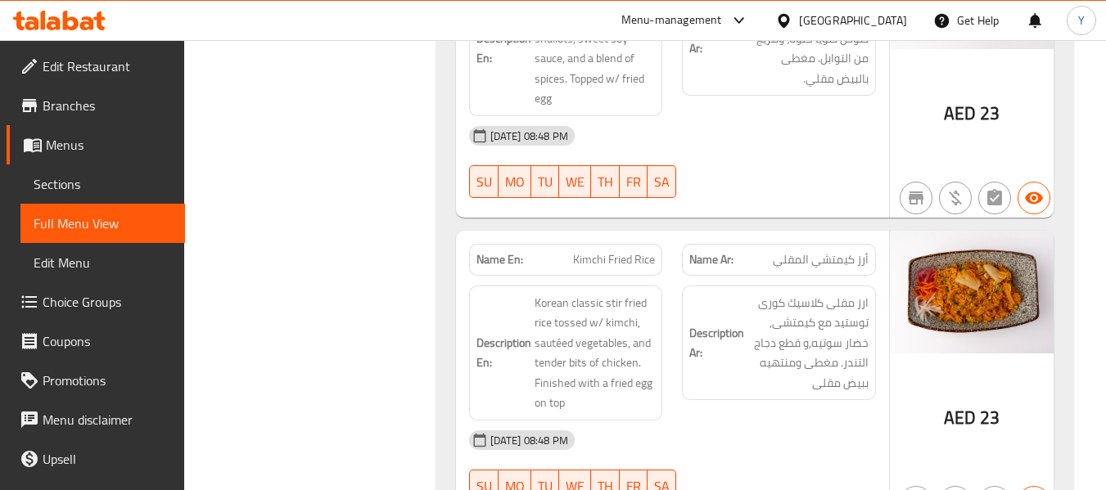
click at [618, 251] on span "Kimchi Fried Rice" at bounding box center [614, 259] width 82 height 17
copy span "Kimchi Fried Rice"
click at [684, 342] on div "Description Ar: ارز مقلى كلاسيك كورى توستيد مع كيمتشى, خضار سوتيه,و قطع دجاج ال…" at bounding box center [779, 343] width 194 height 115
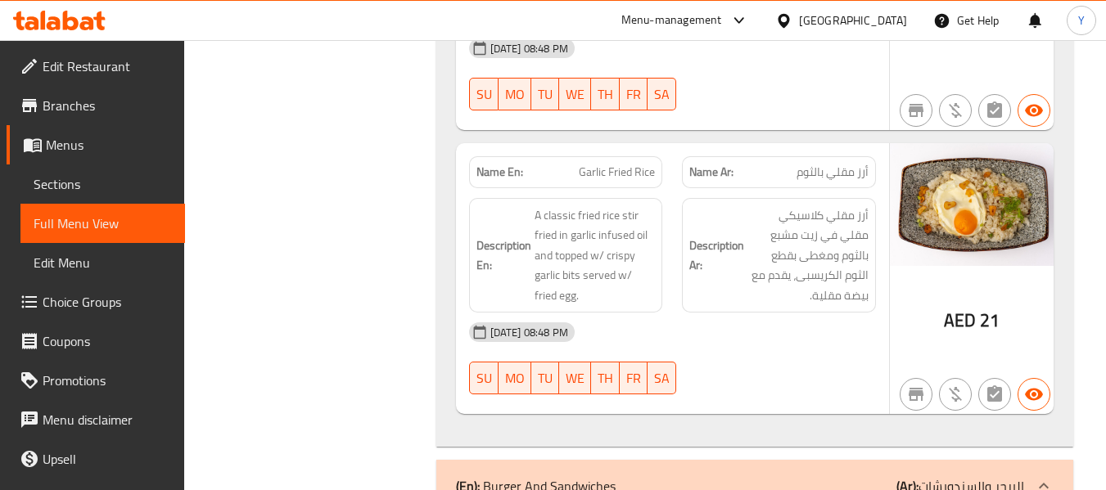
scroll to position [3194, 0]
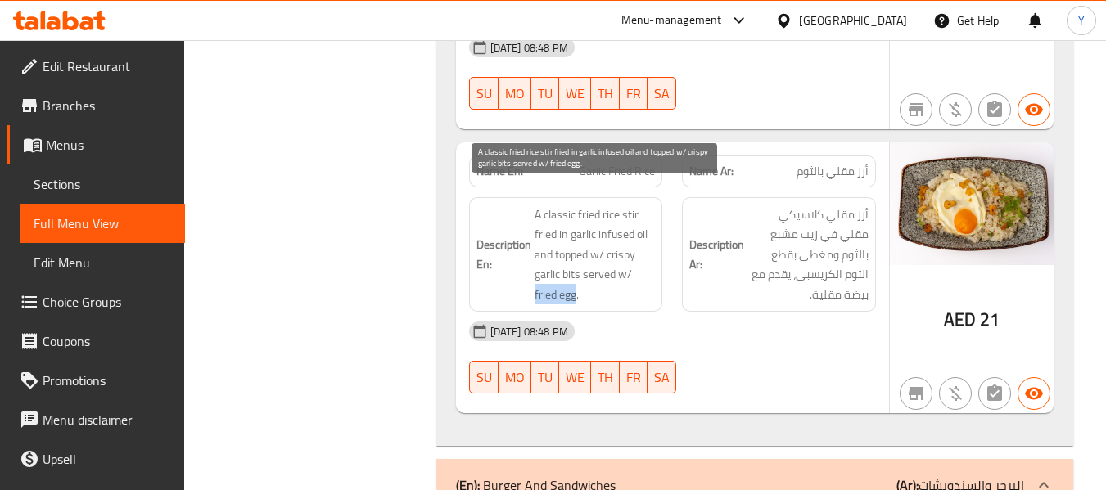
drag, startPoint x: 574, startPoint y: 274, endPoint x: 536, endPoint y: 272, distance: 37.7
click at [536, 272] on span "A classic fried rice stir fried in garlic infused oil and topped w/ crispy garl…" at bounding box center [594, 255] width 121 height 101
copy span "ried egg"
click at [536, 272] on span "A classic fried rice stir fried in garlic infused oil and topped w/ crispy garl…" at bounding box center [594, 255] width 121 height 101
drag, startPoint x: 534, startPoint y: 274, endPoint x: 575, endPoint y: 274, distance: 41.7
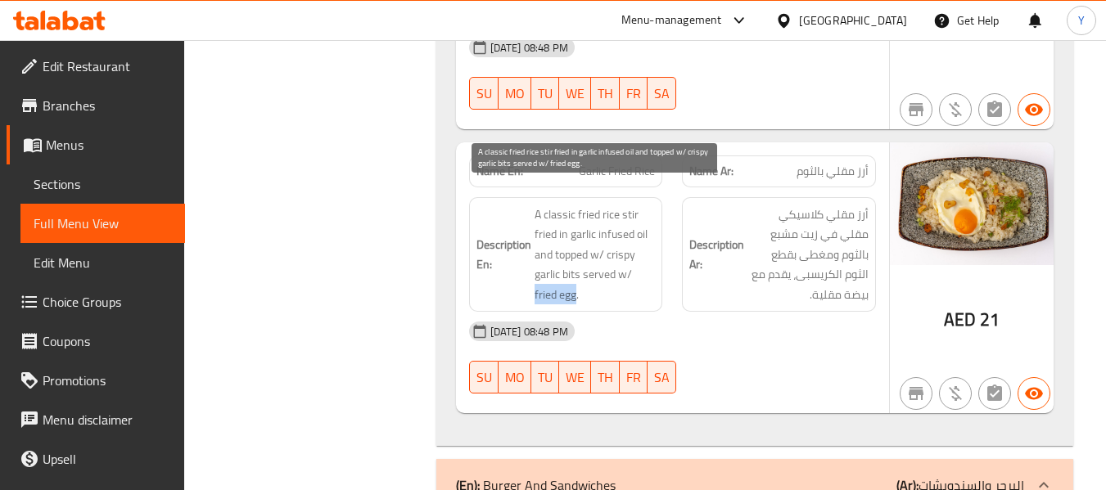
click at [575, 274] on span "A classic fried rice stir fried in garlic infused oil and topped w/ crispy garl…" at bounding box center [594, 255] width 121 height 101
copy span "fried egg"
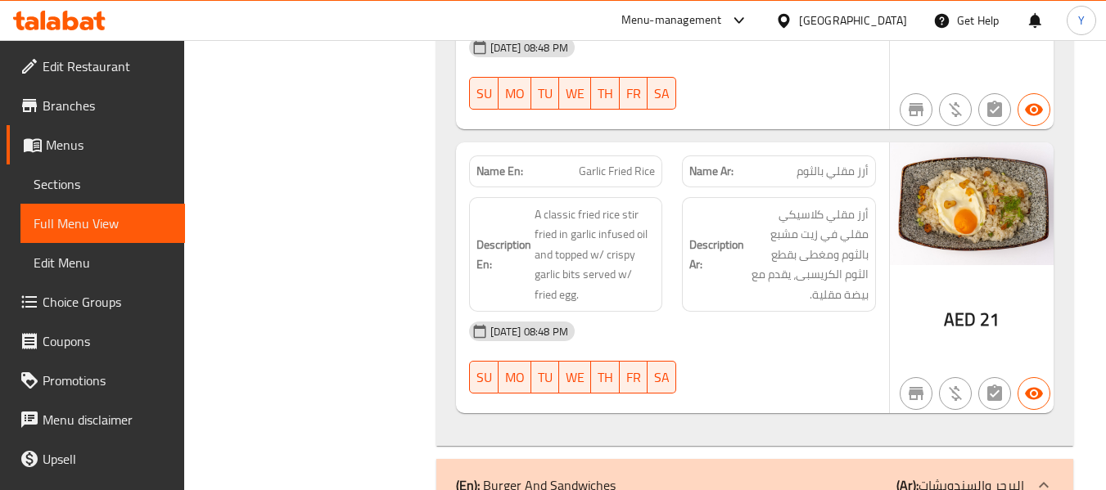
click at [671, 312] on div "12-09-2025 08:48 PM" at bounding box center [672, 331] width 426 height 39
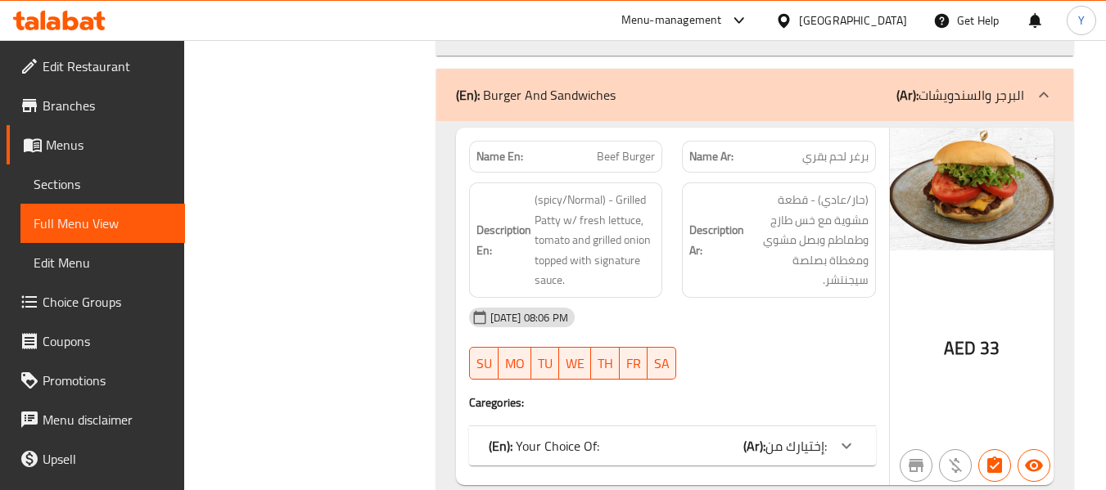
scroll to position [3587, 0]
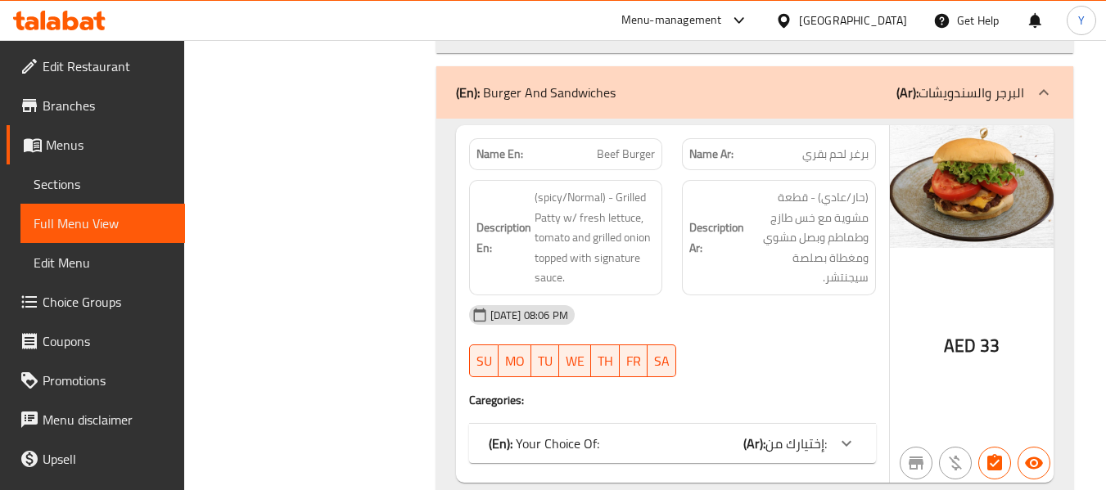
click at [735, 434] on div "(En): Your Choice Of: (Ar): إختيارك من:" at bounding box center [658, 444] width 338 height 20
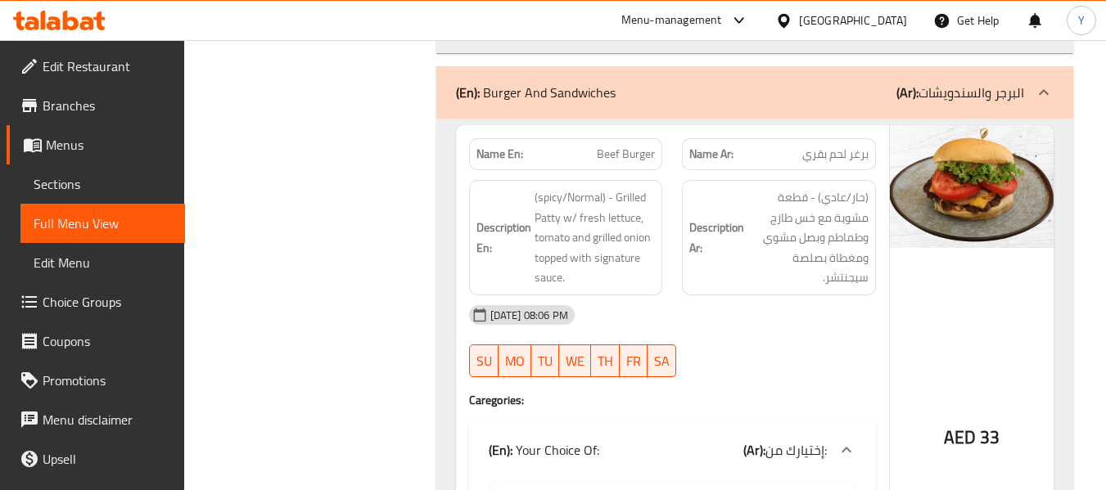
click at [818, 302] on div "12-09-2025 08:06 PM" at bounding box center [672, 314] width 426 height 39
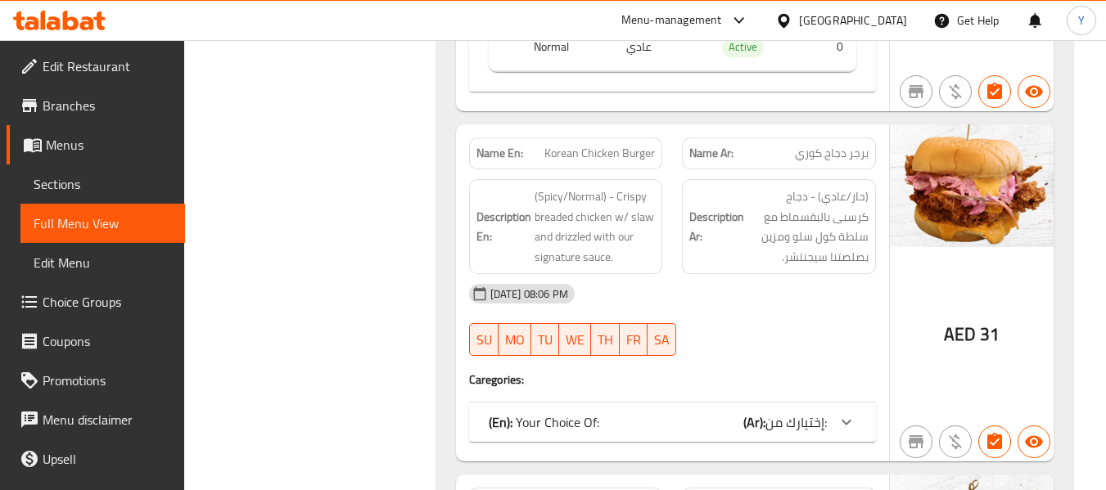
scroll to position [4144, 0]
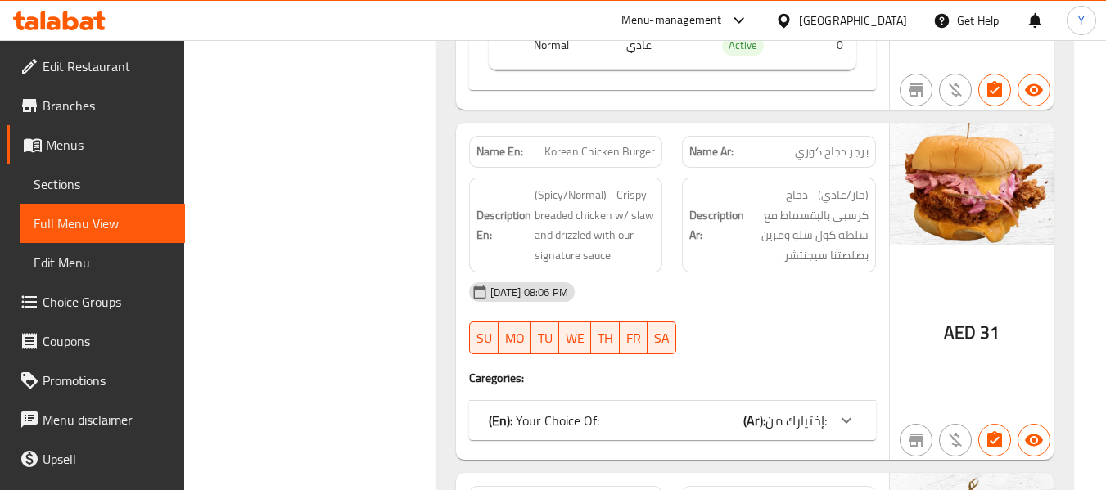
click at [825, 408] on span "إختيارك من:" at bounding box center [795, 420] width 61 height 25
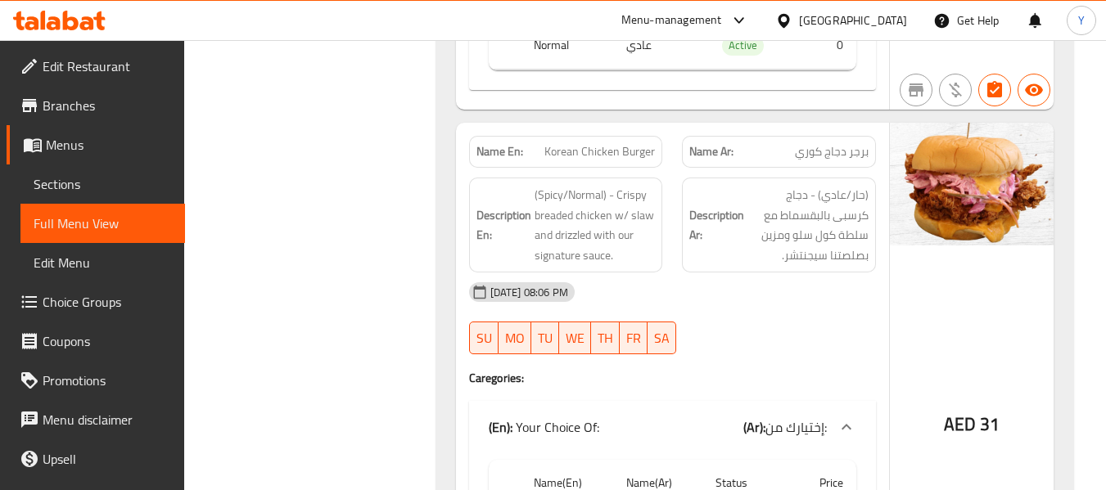
click at [889, 293] on hr at bounding box center [889, 383] width 1 height 521
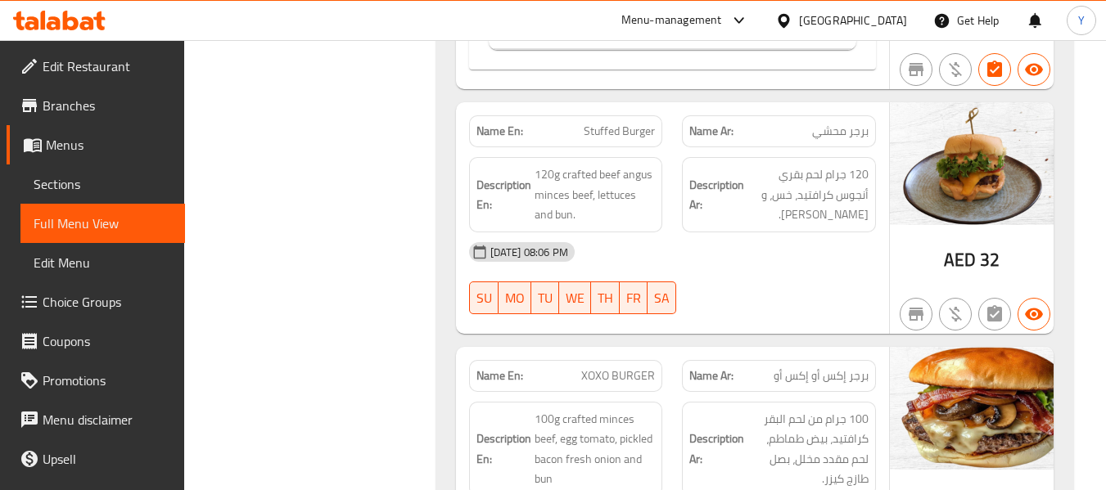
scroll to position [4700, 0]
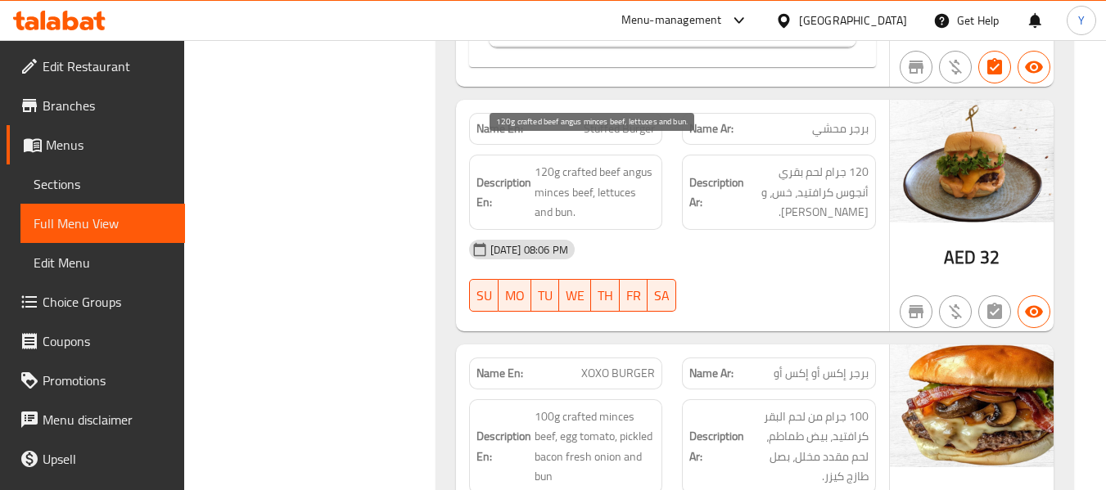
click at [590, 177] on span "120g crafted beef angus minces beef, lettuces and bun." at bounding box center [594, 192] width 121 height 61
drag, startPoint x: 592, startPoint y: 173, endPoint x: 564, endPoint y: 155, distance: 33.1
click at [564, 162] on span "120g crafted beef angus minces beef, lettuces and bun." at bounding box center [594, 192] width 121 height 61
copy span "crafted beef angus minces beef"
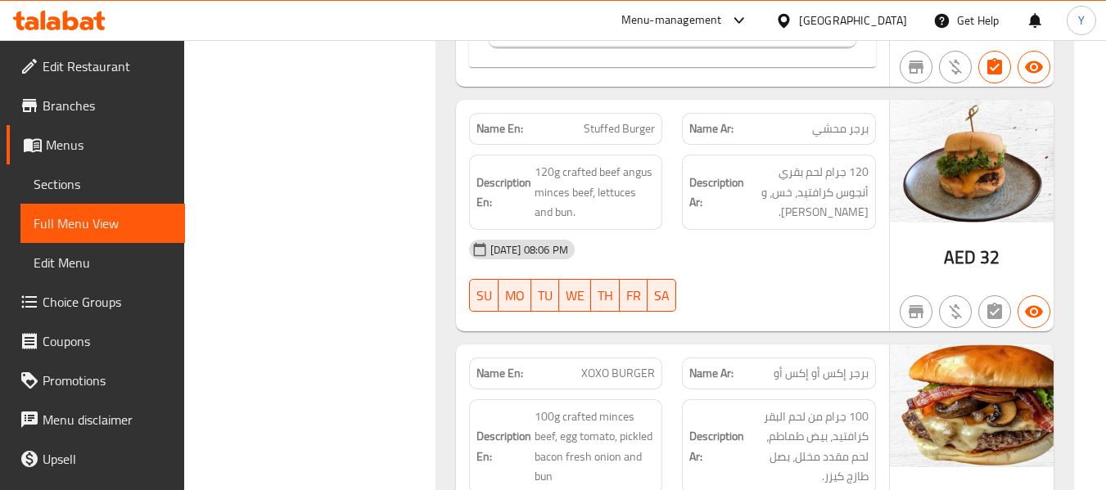
click at [618, 120] on span "Stuffed Burger" at bounding box center [619, 128] width 71 height 17
copy span "Stuffed Burger"
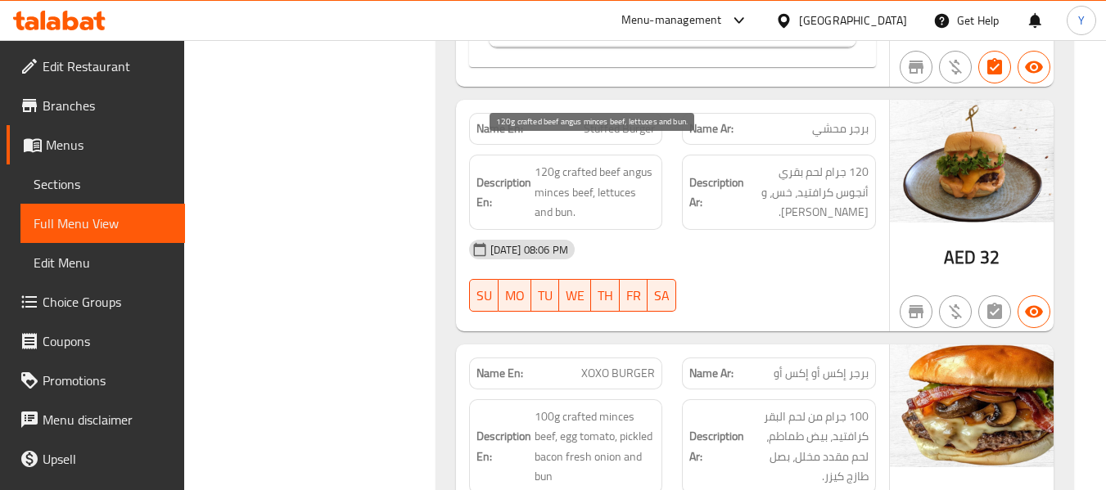
click at [555, 175] on span "120g crafted beef angus minces beef, lettuces and bun." at bounding box center [594, 192] width 121 height 61
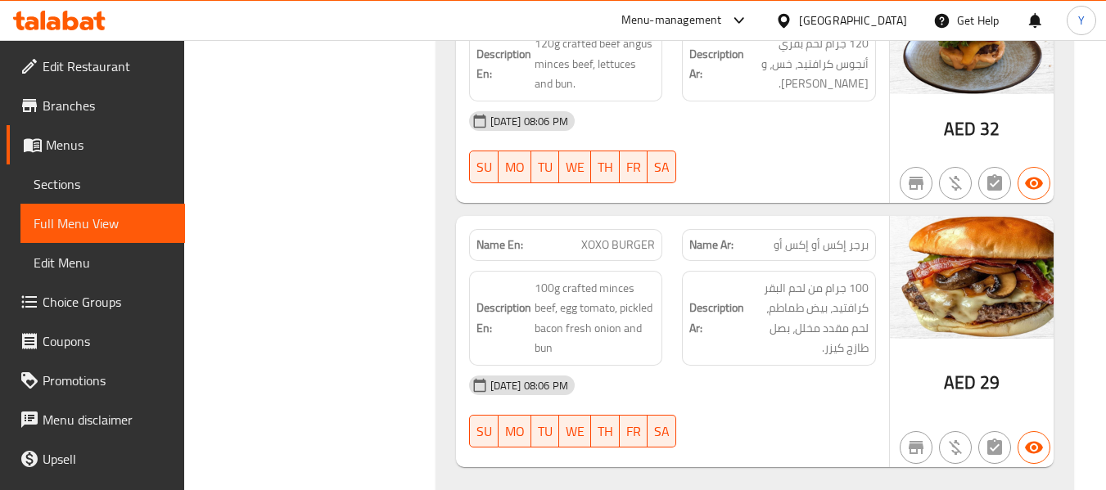
scroll to position [4831, 0]
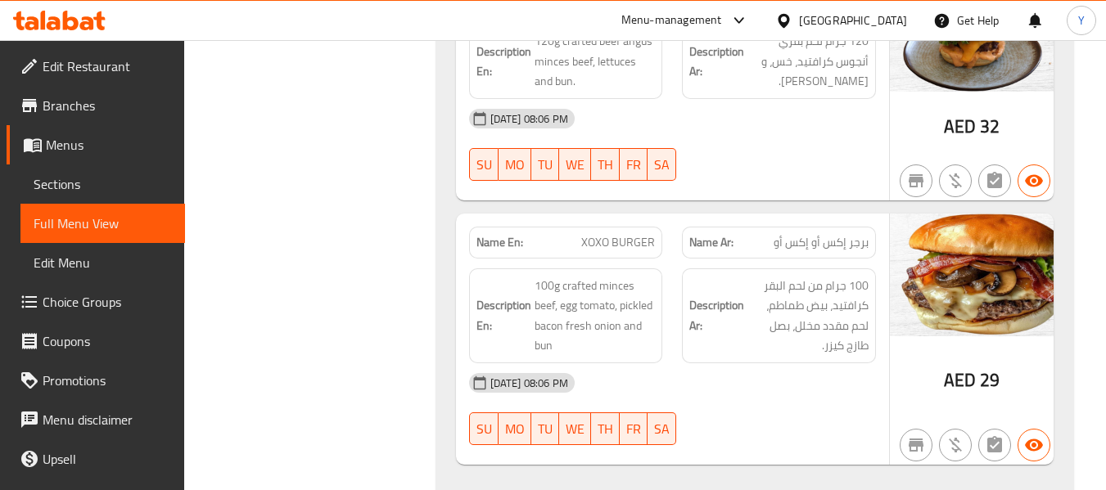
click at [639, 234] on span "XOXO BURGER" at bounding box center [618, 242] width 74 height 17
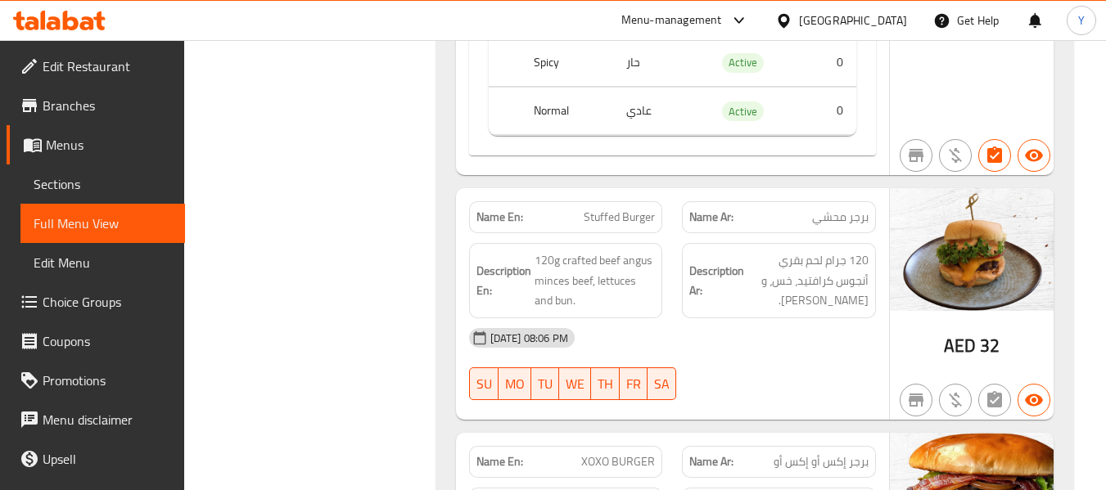
scroll to position [4602, 0]
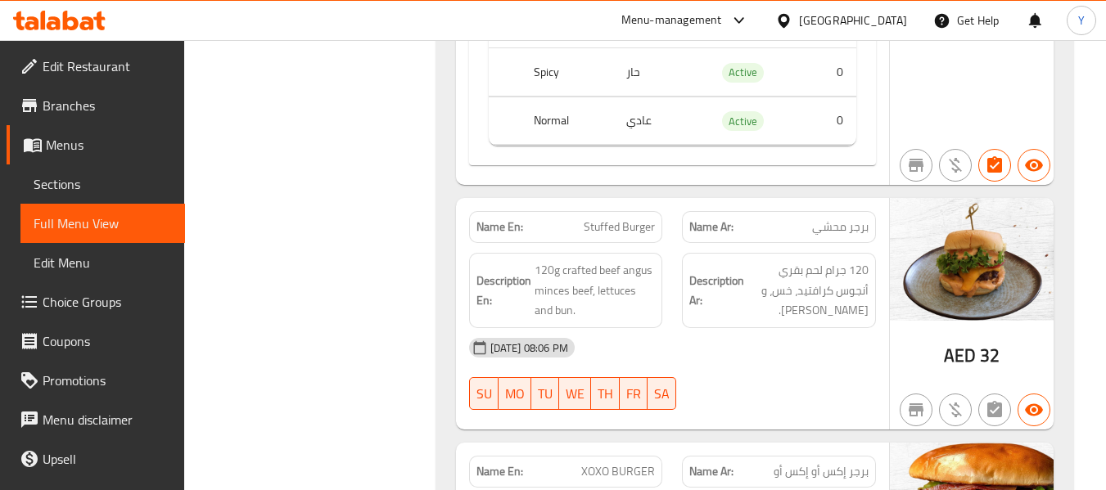
click at [679, 221] on div "Name Ar: برجر محشي" at bounding box center [779, 227] width 214 height 52
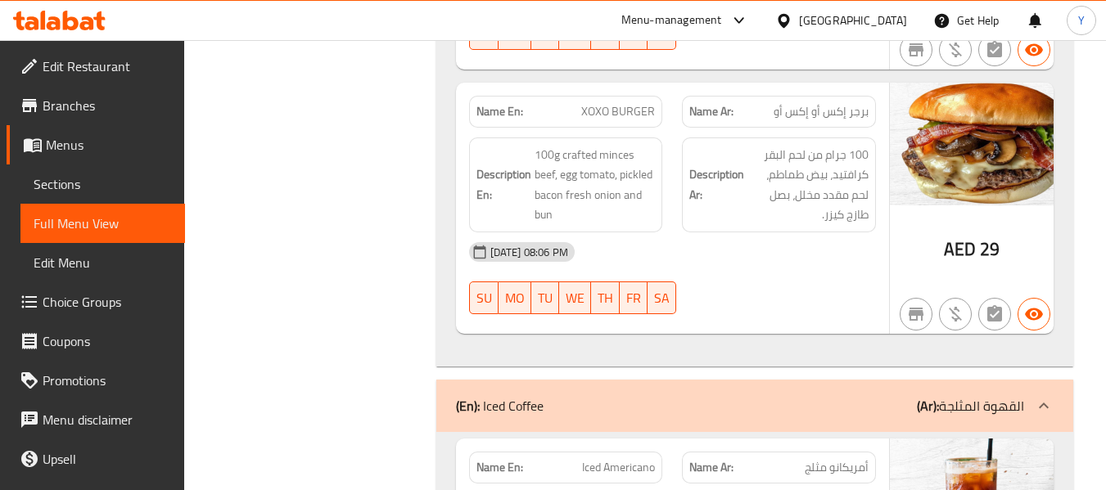
scroll to position [4995, 0]
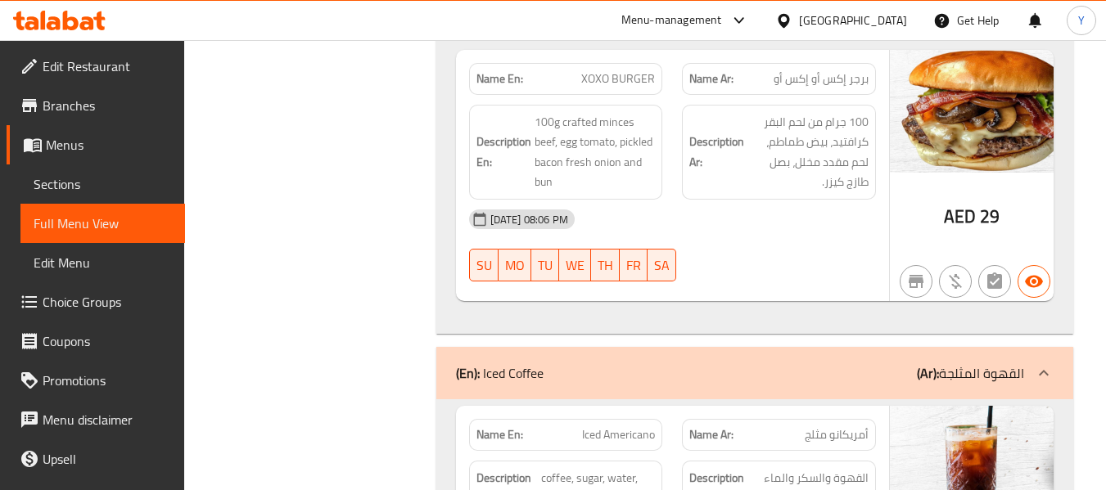
click at [676, 363] on div "(En): Iced Coffee (Ar): القهوة المثلجة" at bounding box center [740, 373] width 568 height 20
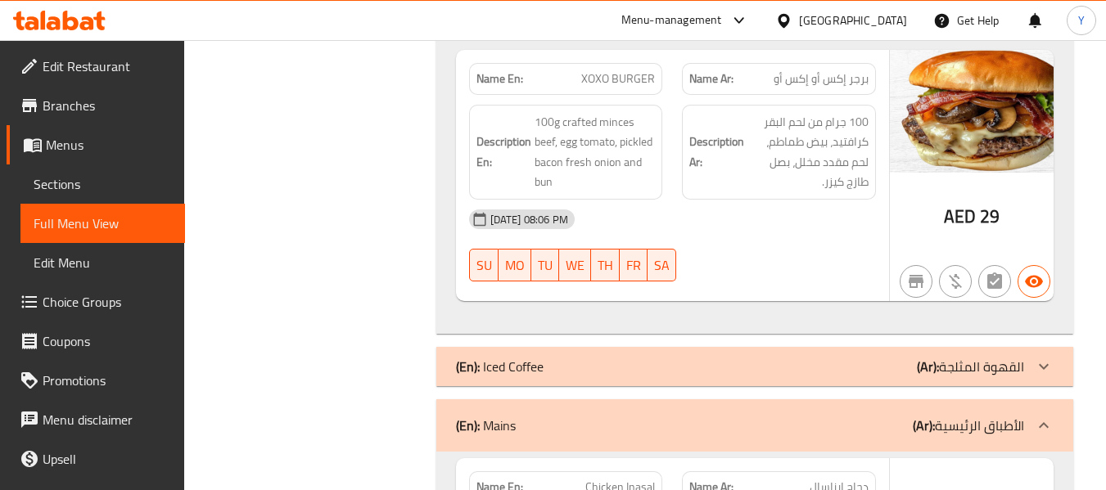
click at [787, 242] on div "12-09-2025 08:06 PM SU MO TU WE TH FR SA" at bounding box center [672, 246] width 426 height 92
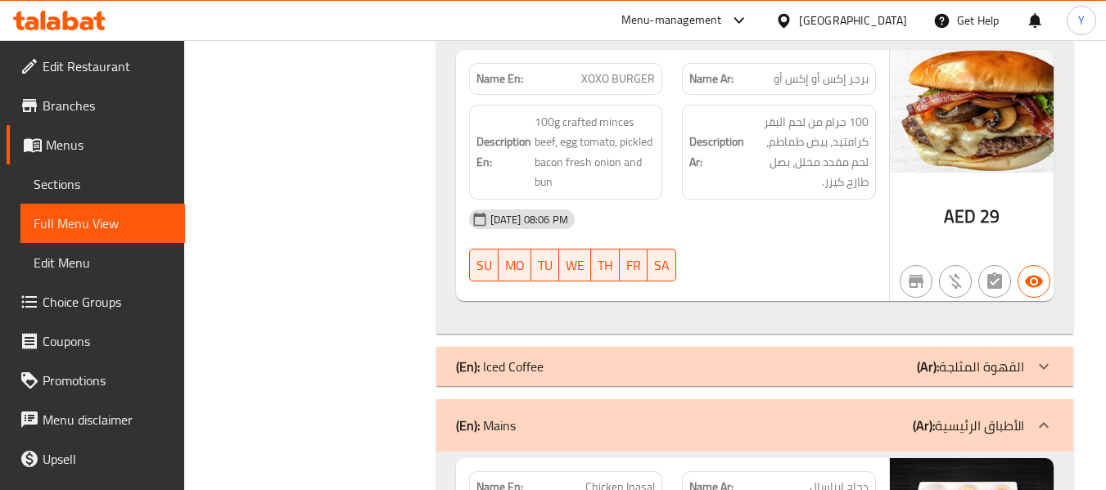
click at [823, 357] on div "(En): Iced Coffee (Ar): القهوة المثلجة" at bounding box center [740, 367] width 568 height 20
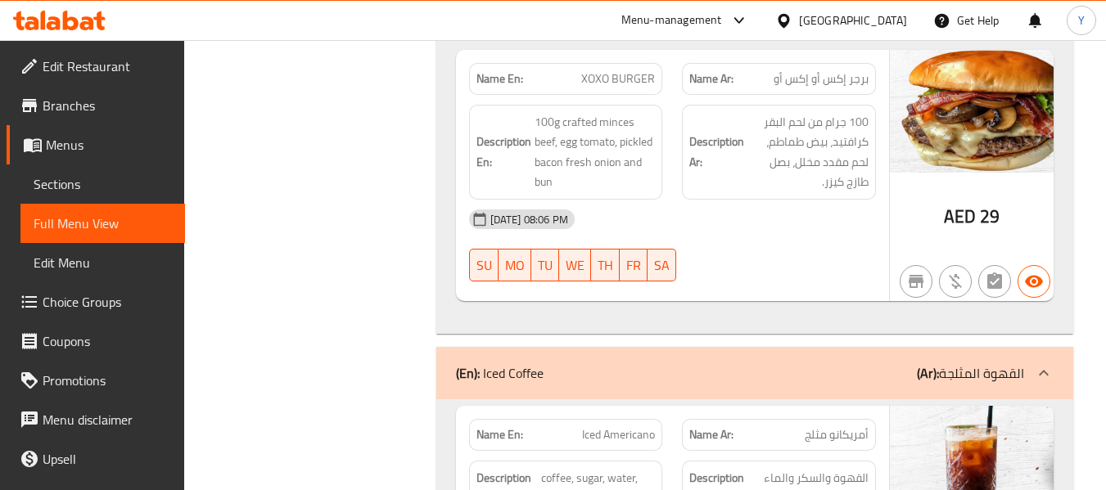
click at [857, 205] on div "12-09-2025 08:06 PM" at bounding box center [672, 219] width 426 height 39
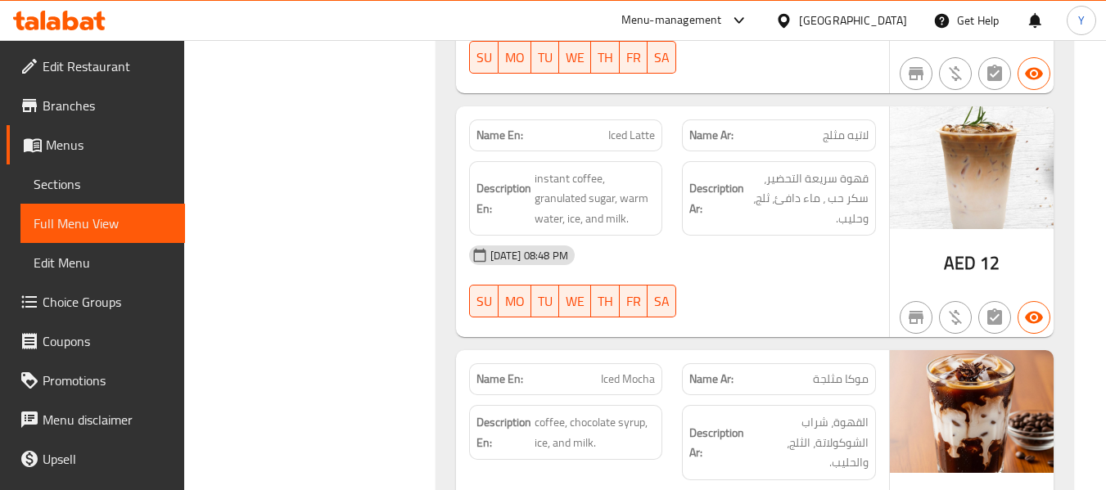
scroll to position [5551, 0]
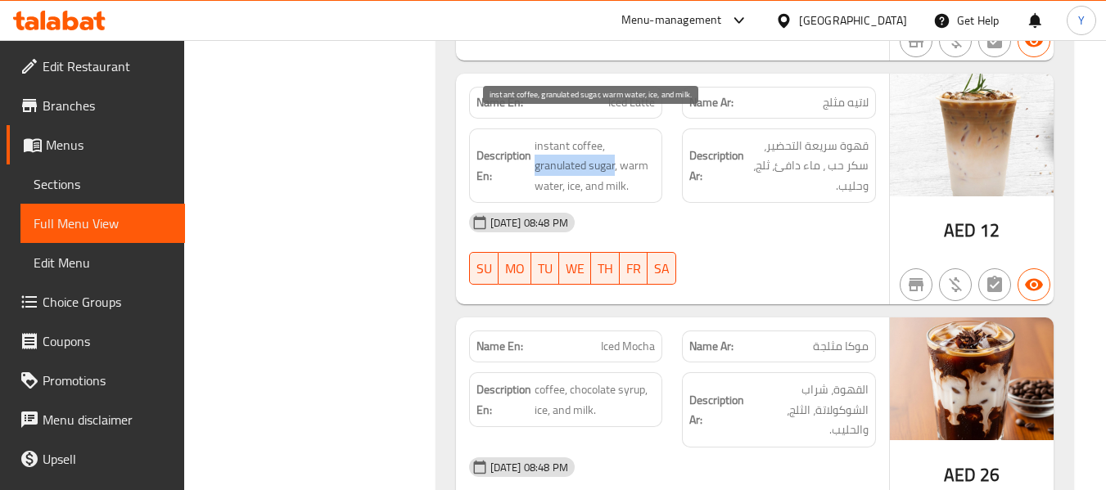
drag, startPoint x: 615, startPoint y: 144, endPoint x: 536, endPoint y: 147, distance: 78.6
click at [536, 147] on span "instant coffee, granulated sugar, warm water, ice, and milk." at bounding box center [594, 166] width 121 height 61
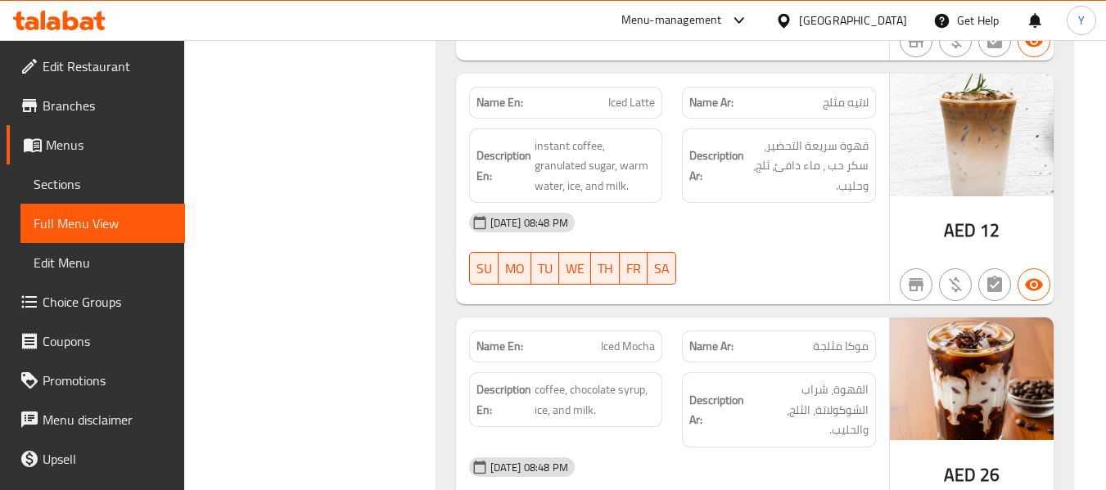
click at [665, 203] on div "12-09-2025 08:48 PM" at bounding box center [672, 222] width 426 height 39
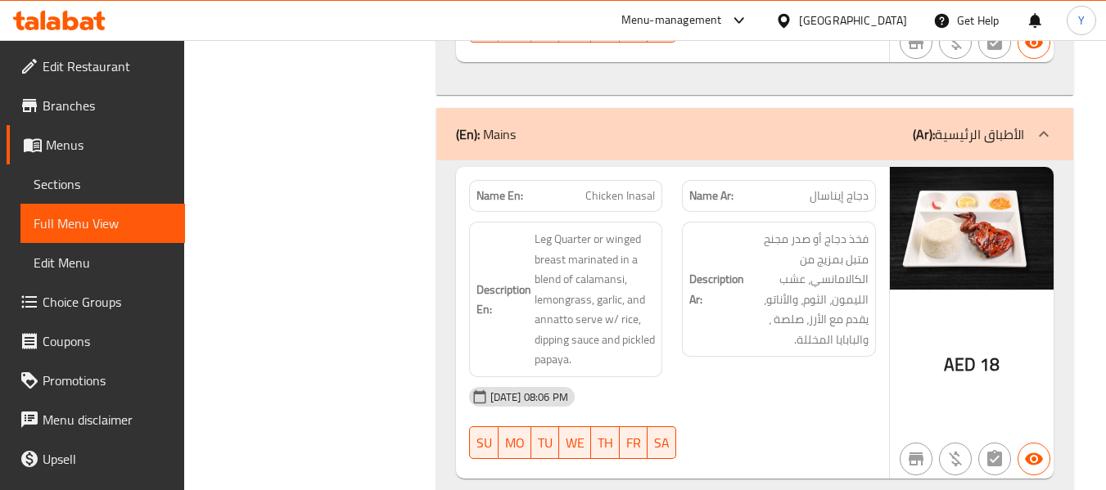
scroll to position [6468, 0]
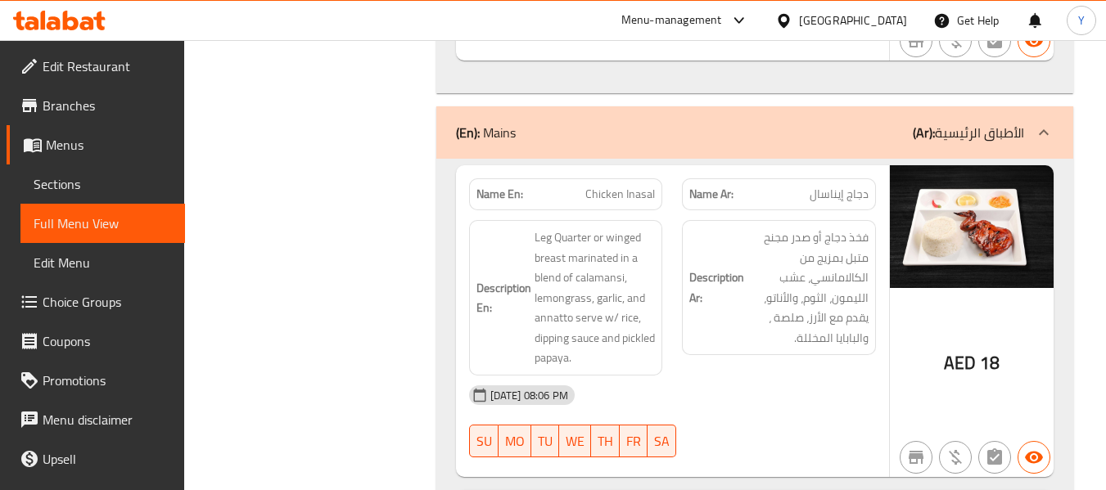
click at [672, 219] on div "Description Ar: فخذ دجاج أو صدر مجنح متبل بمزيج من الكالامانسي، عشب الليمون، ال…" at bounding box center [779, 297] width 214 height 175
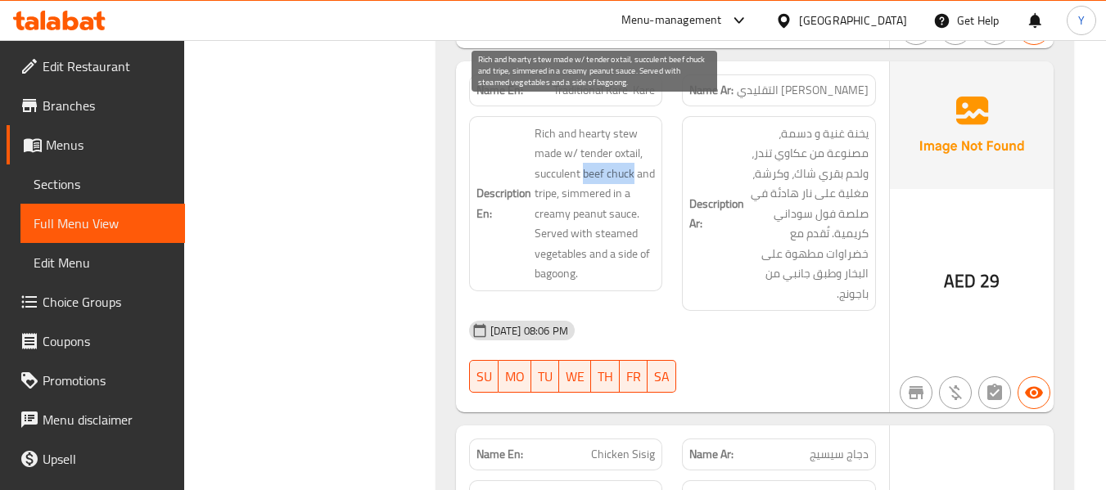
drag, startPoint x: 634, startPoint y: 156, endPoint x: 584, endPoint y: 158, distance: 50.0
click at [584, 158] on span "Rich and hearty stew made w/ tender oxtail, succulent beef chuck and tripe, sim…" at bounding box center [594, 204] width 121 height 160
drag, startPoint x: 563, startPoint y: 174, endPoint x: 622, endPoint y: 177, distance: 59.0
click at [622, 177] on span "Rich and hearty stew made w/ tender oxtail, succulent beef chuck and tripe, sim…" at bounding box center [594, 204] width 121 height 160
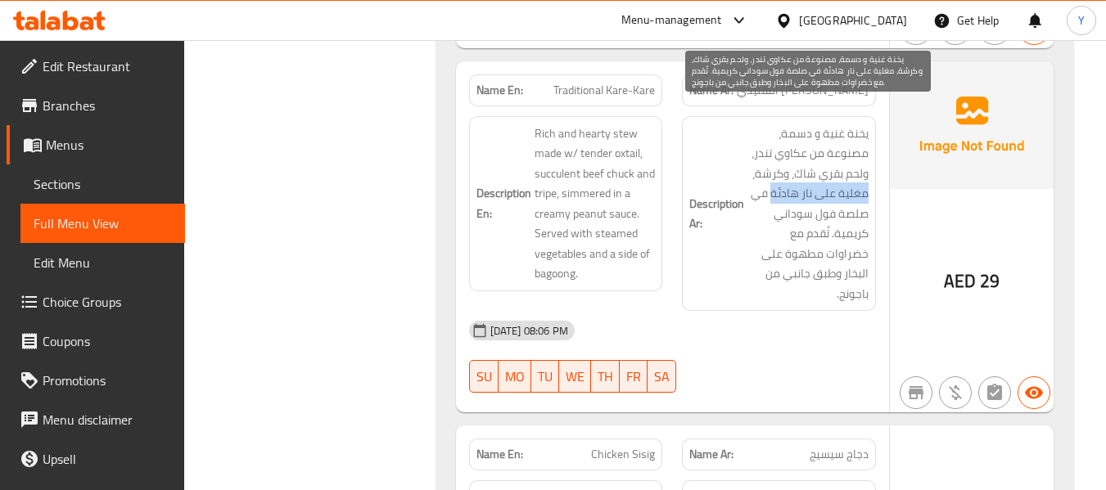
drag, startPoint x: 868, startPoint y: 173, endPoint x: 773, endPoint y: 178, distance: 94.3
click at [773, 178] on span "يخنة غنية و دسمة، مصنوعة من عكاوي تندر، ولحم بقري شاك، وكرشة، مغلية على نار هاد…" at bounding box center [807, 214] width 121 height 181
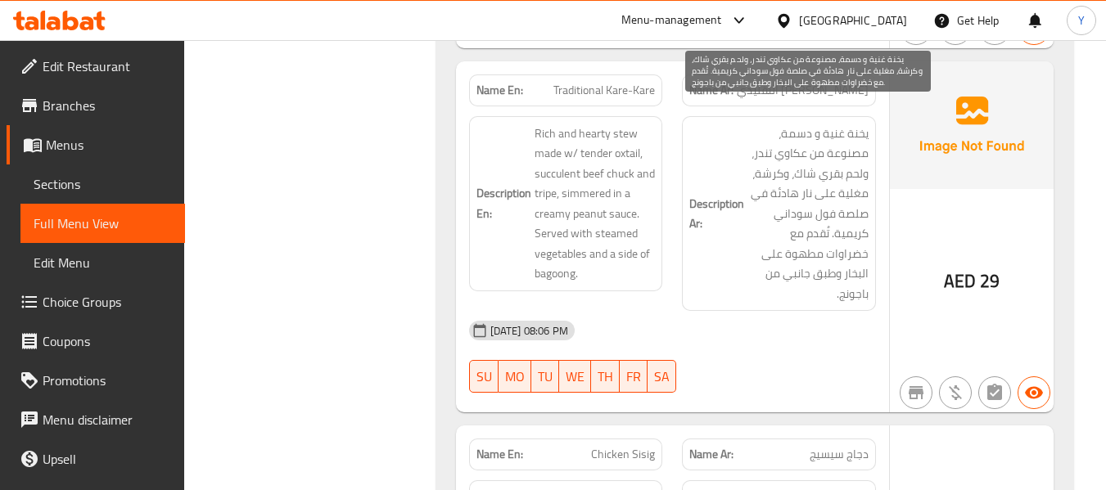
click at [766, 255] on span "يخنة غنية و دسمة، مصنوعة من عكاوي تندر، ولحم بقري شاك، وكرشة، مغلية على نار هاد…" at bounding box center [807, 214] width 121 height 181
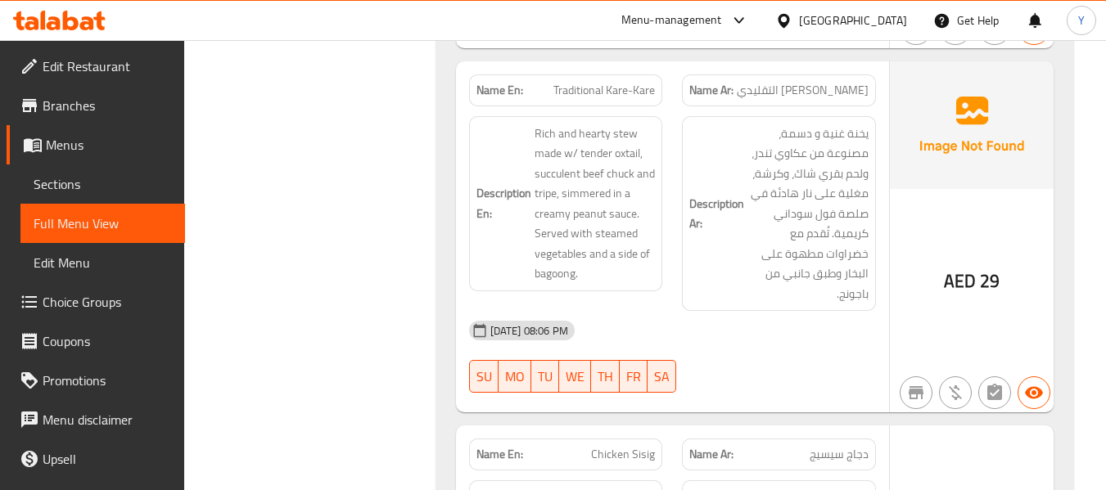
click at [717, 331] on div "12-09-2025 08:06 PM SU MO TU WE TH FR SA" at bounding box center [672, 357] width 426 height 92
click at [723, 342] on div "12-09-2025 08:06 PM SU MO TU WE TH FR SA" at bounding box center [672, 357] width 426 height 92
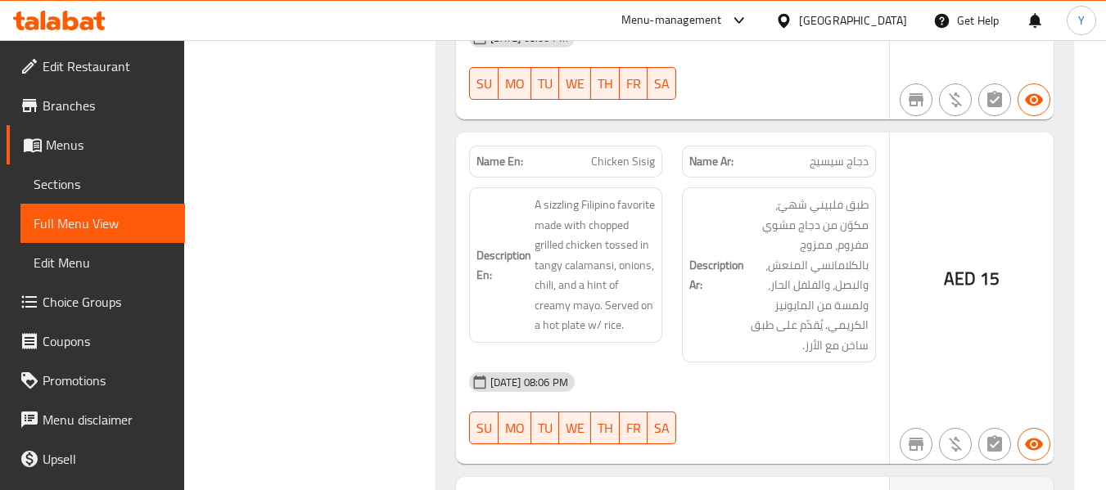
scroll to position [7192, 0]
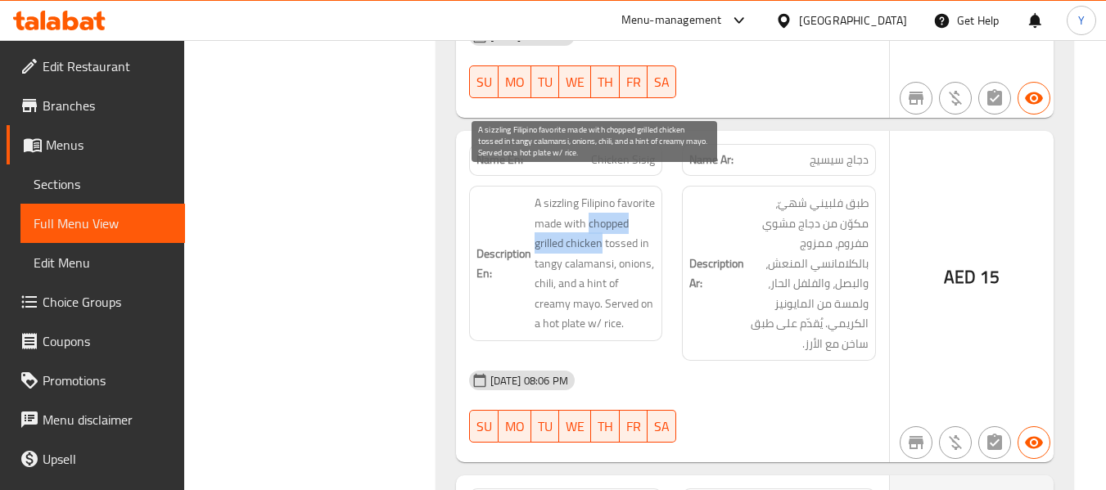
drag, startPoint x: 536, startPoint y: 229, endPoint x: 648, endPoint y: 220, distance: 112.5
click at [648, 220] on span "A sizzling Filipino favorite made with chopped grilled chicken tossed in tangy …" at bounding box center [594, 263] width 121 height 141
click at [633, 216] on span "A sizzling Filipino favorite made with chopped grilled chicken tossed in tangy …" at bounding box center [594, 263] width 121 height 141
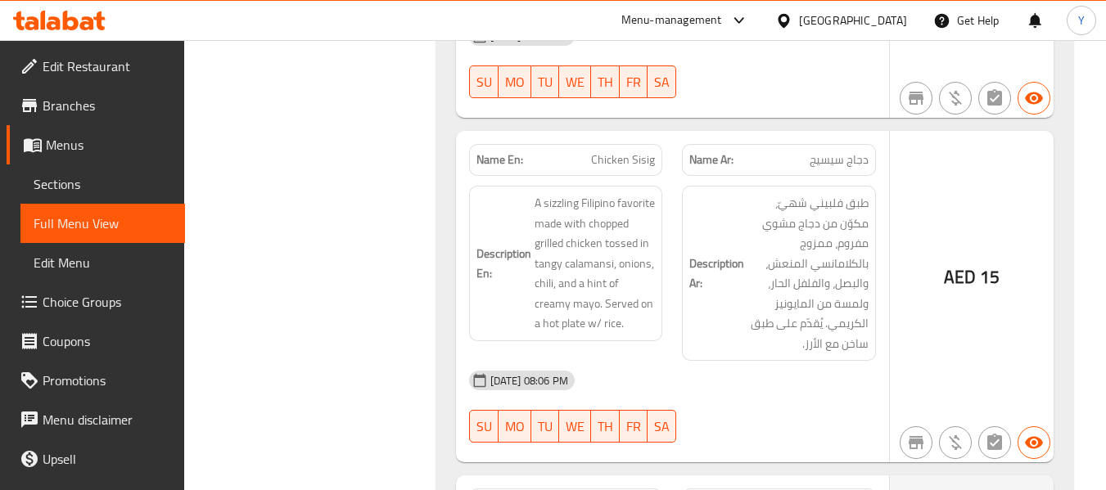
click at [642, 151] on span "Chicken Sisig" at bounding box center [623, 159] width 64 height 17
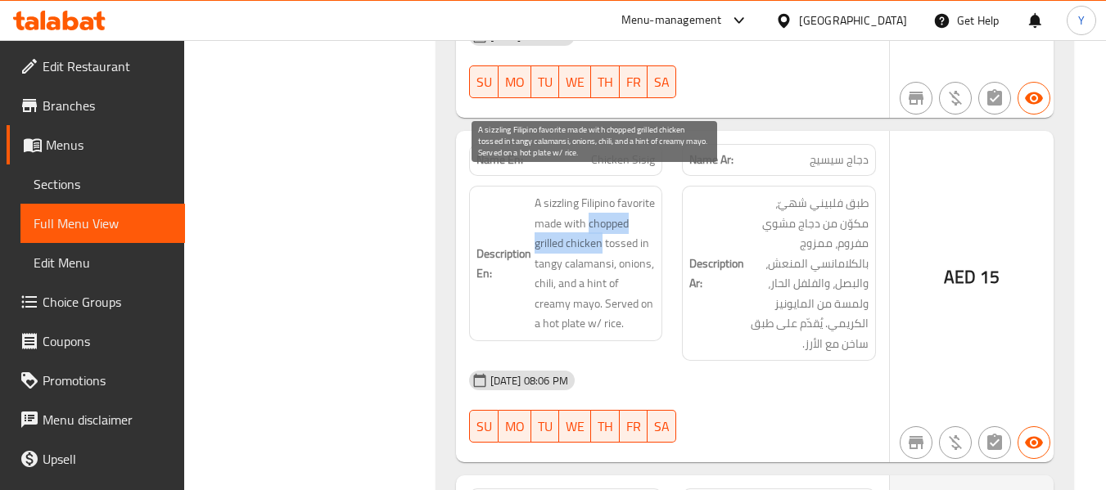
drag, startPoint x: 534, startPoint y: 226, endPoint x: 646, endPoint y: 226, distance: 111.3
click at [646, 226] on span "A sizzling Filipino favorite made with chopped grilled chicken tossed in tangy …" at bounding box center [594, 263] width 121 height 141
drag, startPoint x: 569, startPoint y: 204, endPoint x: 546, endPoint y: 187, distance: 28.6
click at [546, 193] on span "A sizzling Filipino favorite made with chopped grilled chicken tossed in tangy …" at bounding box center [594, 263] width 121 height 141
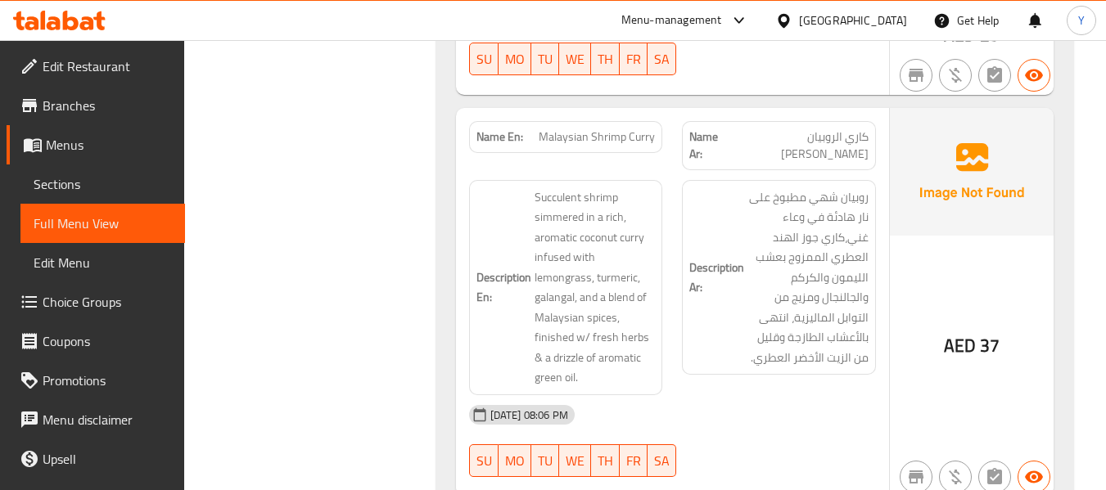
scroll to position [7814, 0]
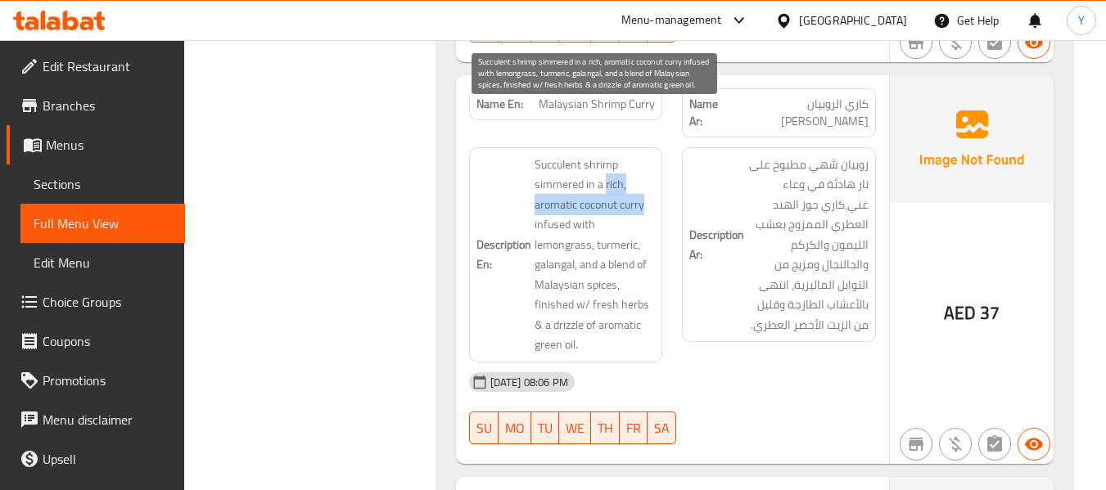
drag, startPoint x: 644, startPoint y: 166, endPoint x: 605, endPoint y: 151, distance: 42.3
click at [605, 155] on span "Succulent shrimp simmered in a rich, aromatic coconut curry infused with lemong…" at bounding box center [594, 255] width 121 height 201
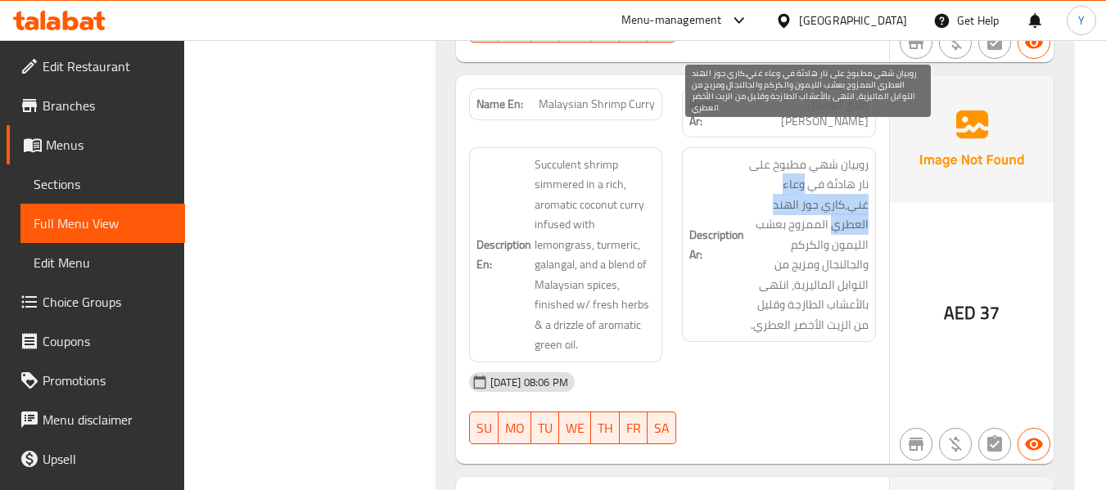
drag, startPoint x: 805, startPoint y: 150, endPoint x: 833, endPoint y: 190, distance: 49.3
click at [833, 190] on span "روبيان شهي مطبوخ على نار هادئة في وعاء غني،كاري جوز الهند العطري الممزوج بعشب ا…" at bounding box center [807, 245] width 121 height 181
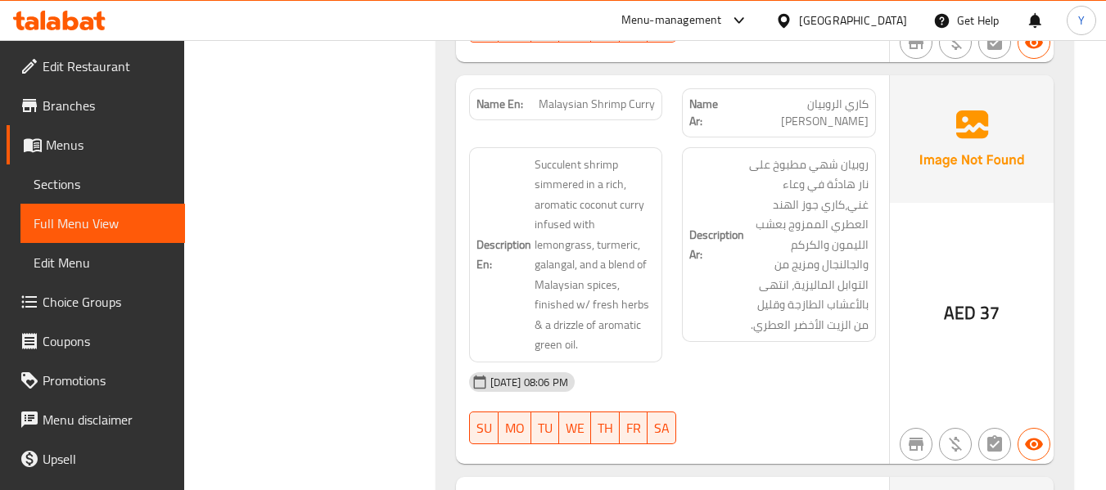
click at [626, 96] on span "Malaysian Shrimp Curry" at bounding box center [597, 104] width 116 height 17
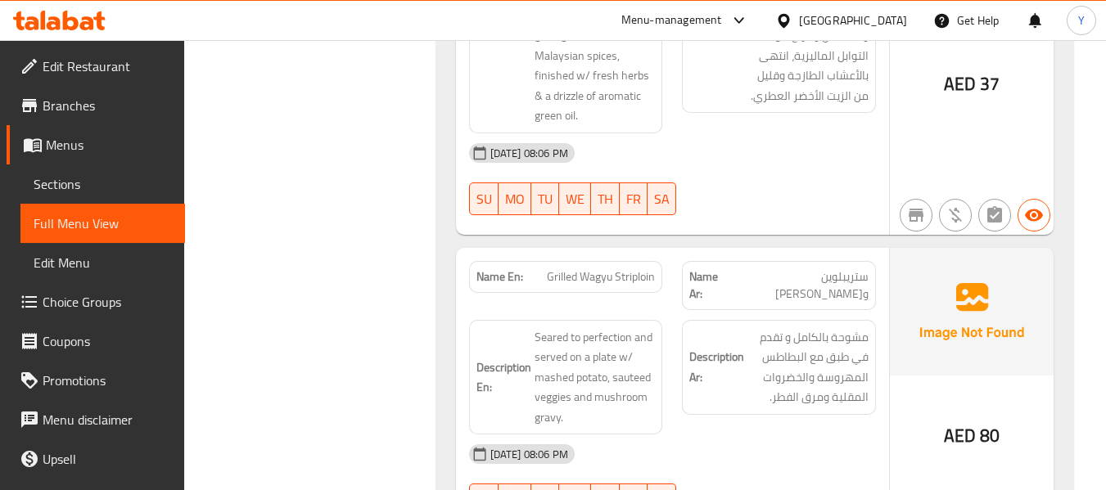
scroll to position [8076, 0]
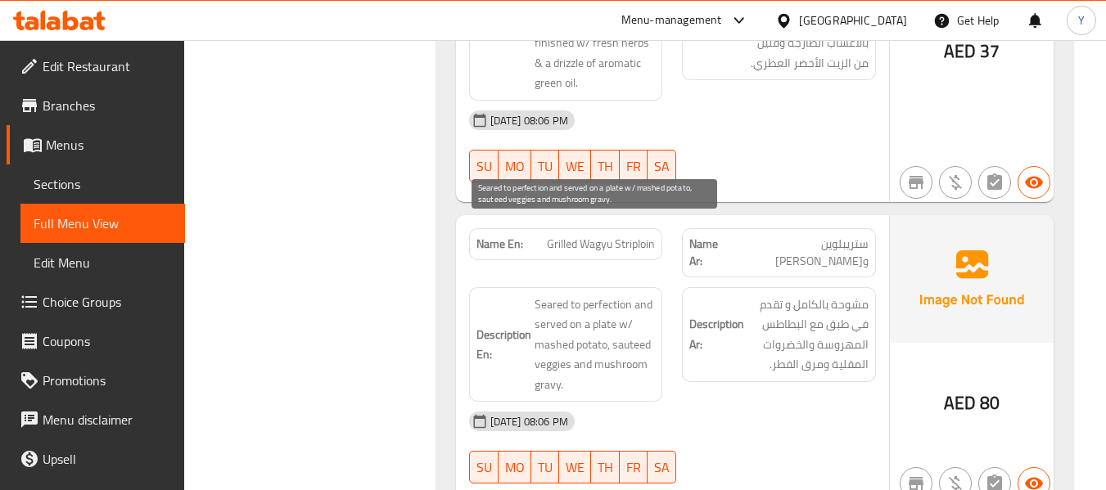
click at [548, 295] on span "Seared to perfection and served on a plate w/ mashed potato, sauteed veggies an…" at bounding box center [594, 345] width 121 height 101
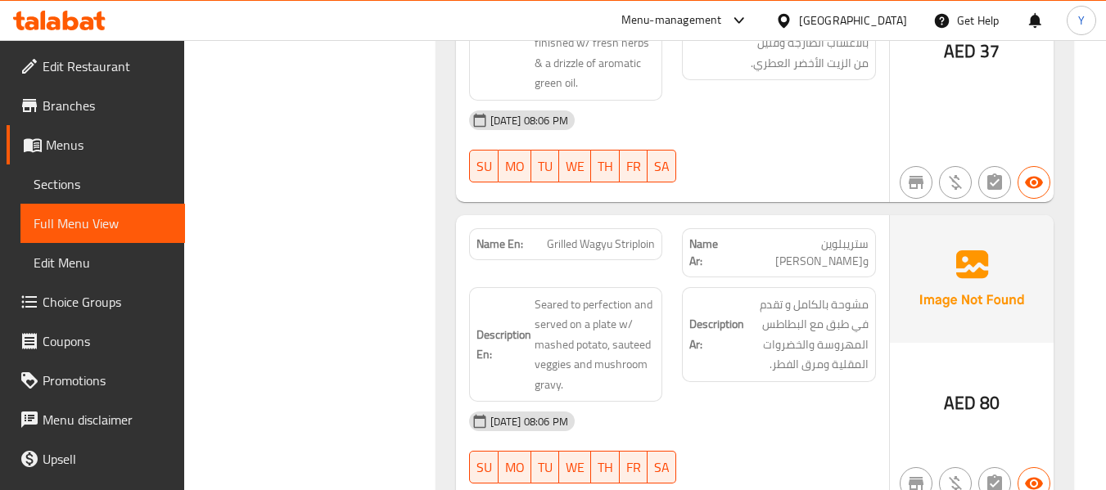
click at [614, 236] on span "Grilled Wagyu Striploin" at bounding box center [601, 244] width 108 height 17
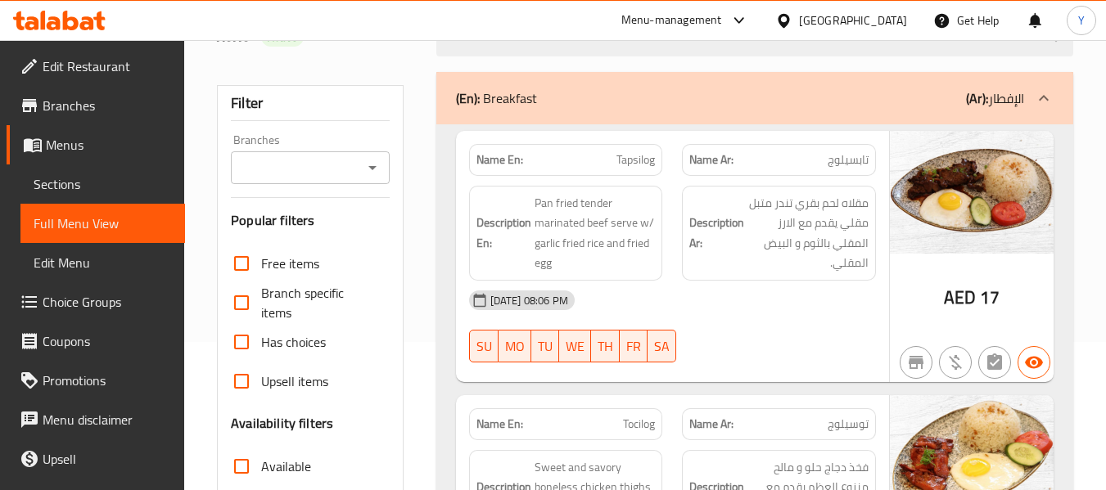
scroll to position [2231, 0]
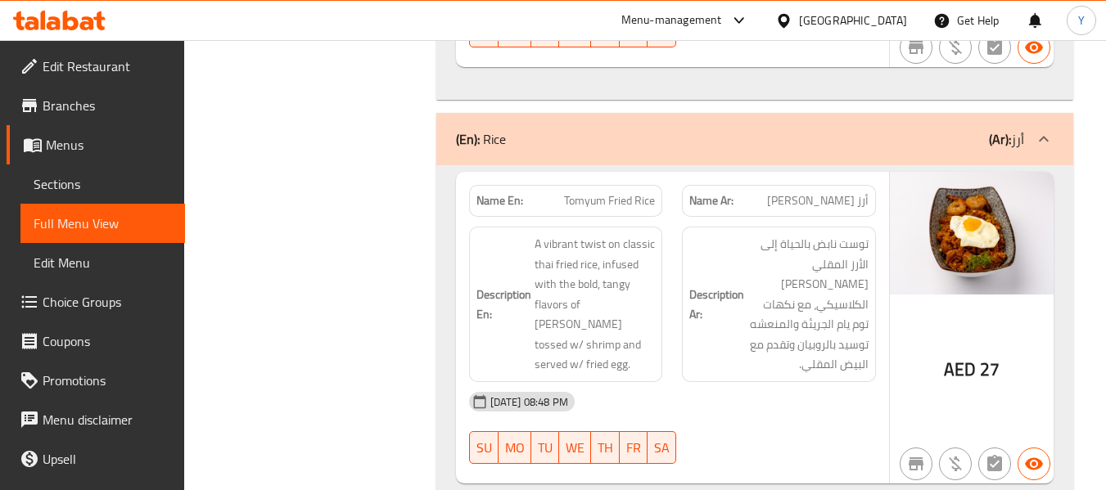
click at [726, 315] on h6 "Description Ar: توست نابض بالحياة إلى الأرز المقلي التايلاندي الكلاسيكي، مع نكه…" at bounding box center [778, 304] width 179 height 141
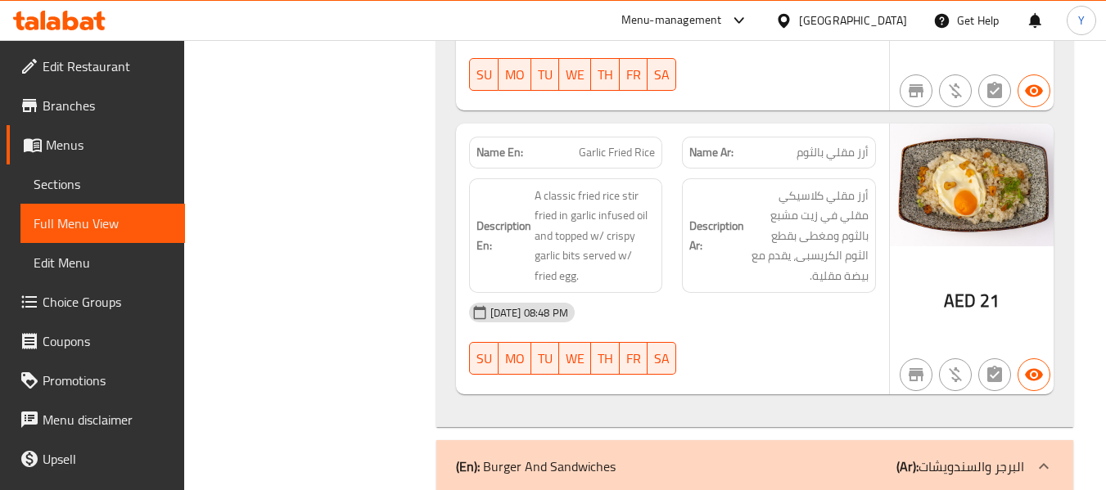
scroll to position [6825, 0]
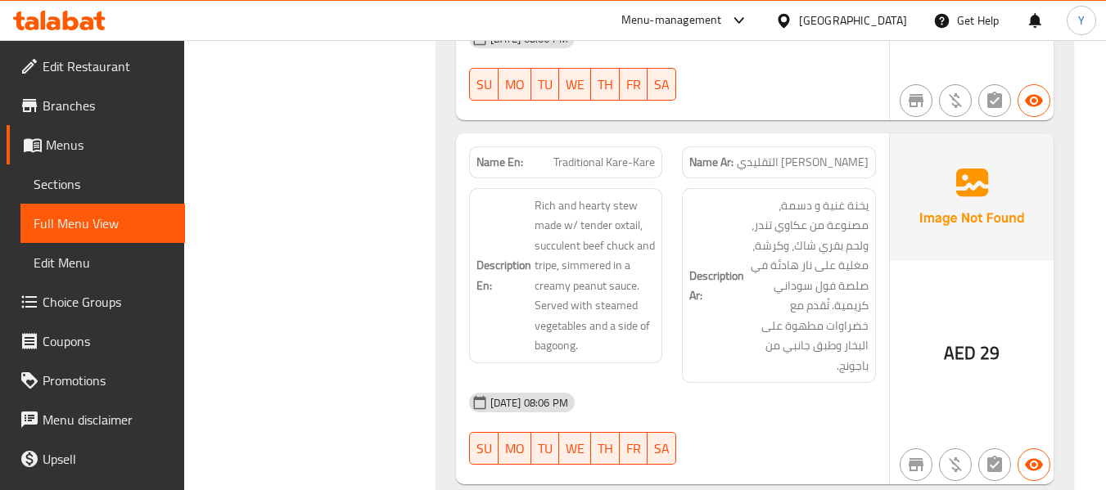
click at [660, 241] on div "Description En: Rich and hearty stew made w/ tender oxtail, succulent beef chuc…" at bounding box center [566, 275] width 194 height 175
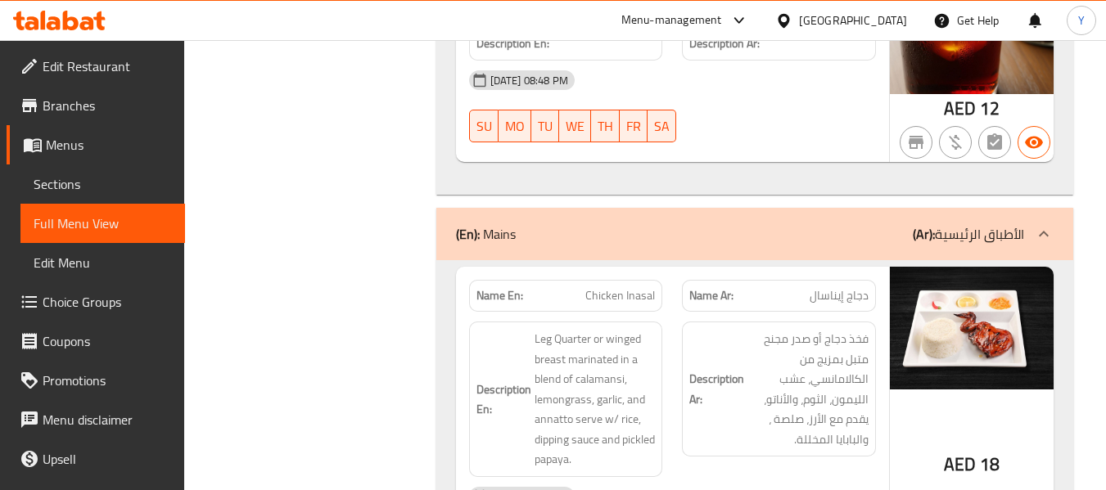
scroll to position [7726, 0]
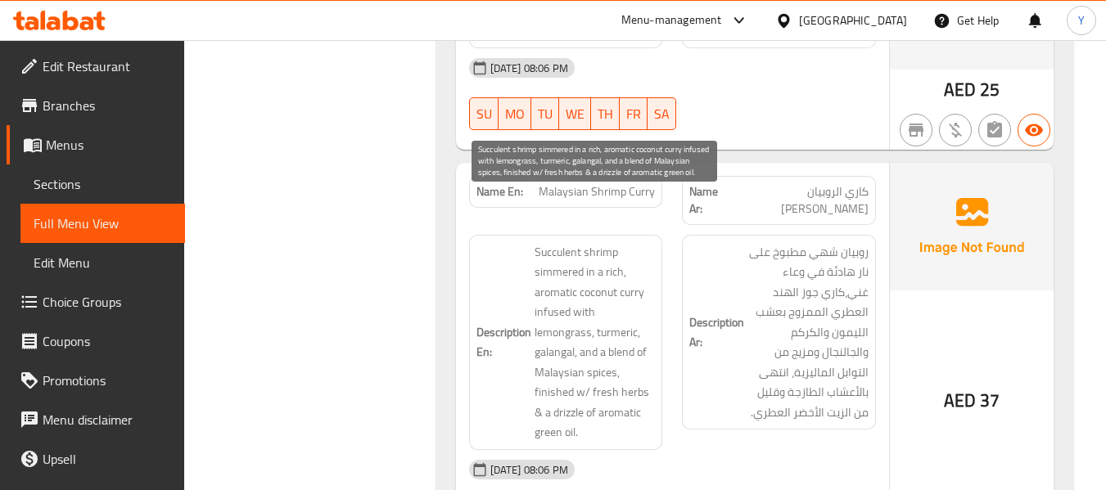
click at [620, 242] on span "Succulent shrimp simmered in a rich, aromatic coconut curry infused with lemong…" at bounding box center [594, 342] width 121 height 201
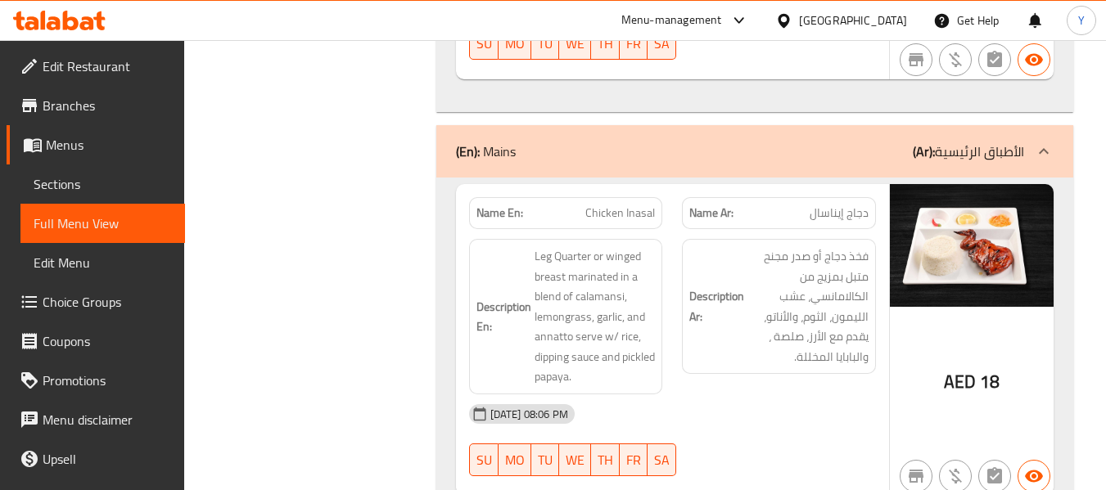
scroll to position [8061, 0]
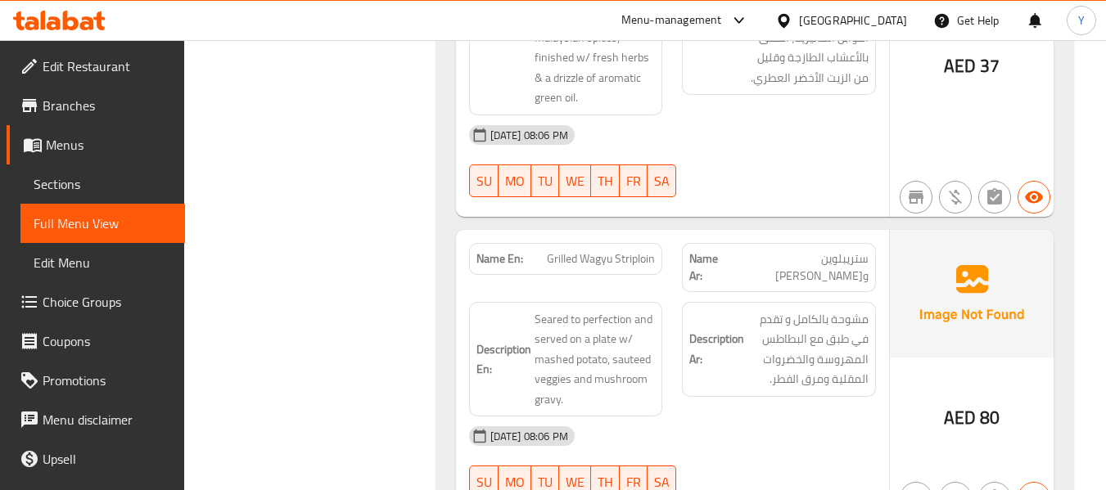
click at [704, 309] on h6 "Description Ar: مشوحة بالكامل و تقدم في طبق مع البطاطس المهروسة والخضروات المقل…" at bounding box center [778, 349] width 179 height 80
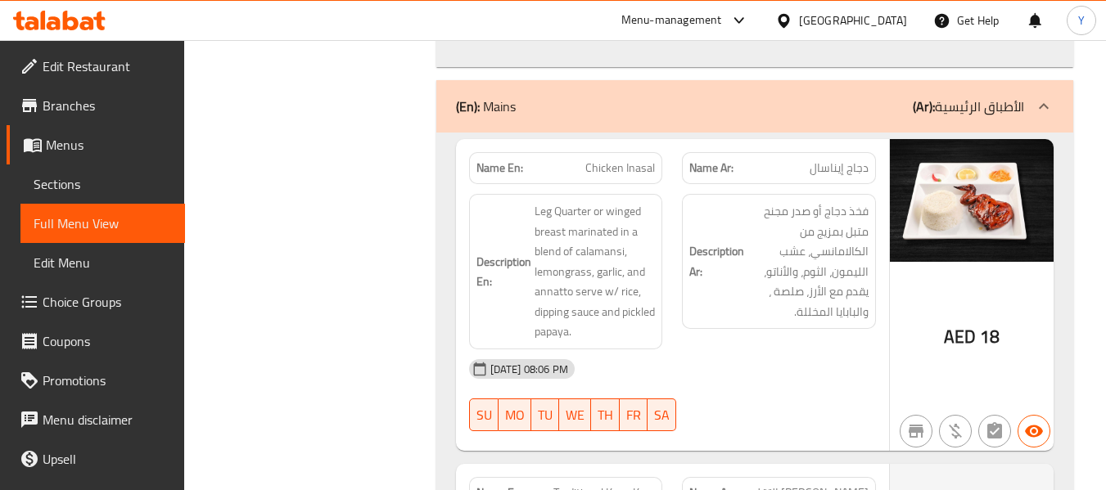
scroll to position [6489, 0]
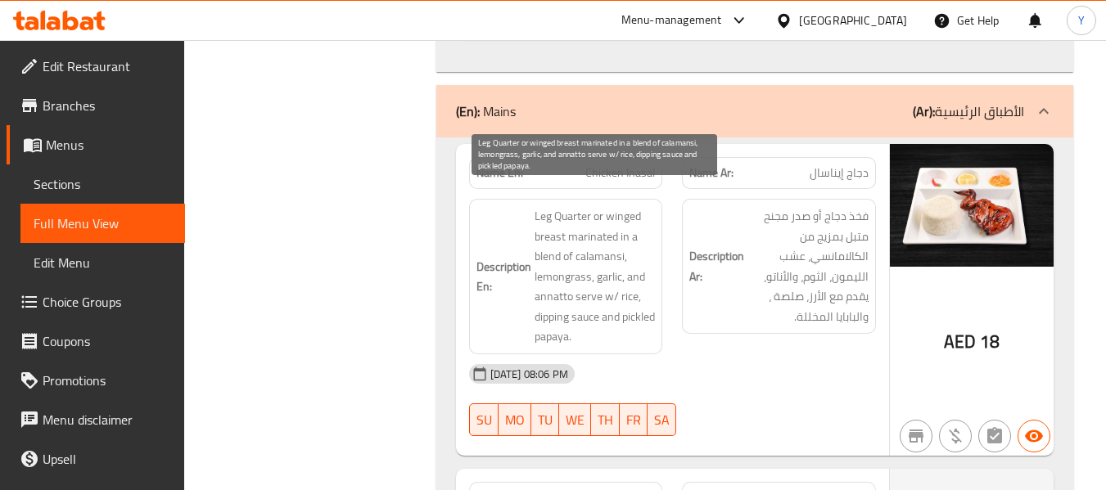
click at [620, 206] on span "Leg Quarter or winged breast marinated in a blend of calamansi, lemongrass, gar…" at bounding box center [594, 276] width 121 height 141
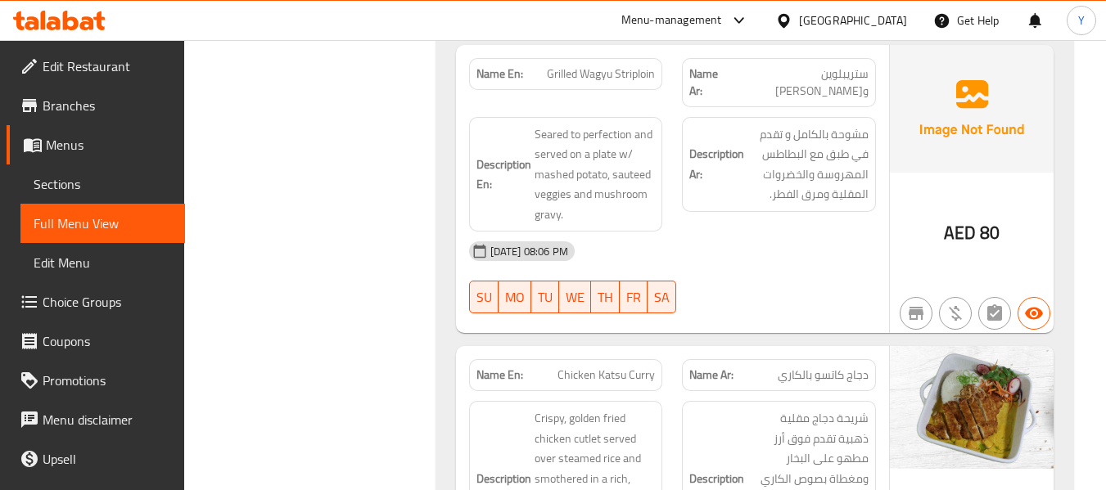
scroll to position [8327, 0]
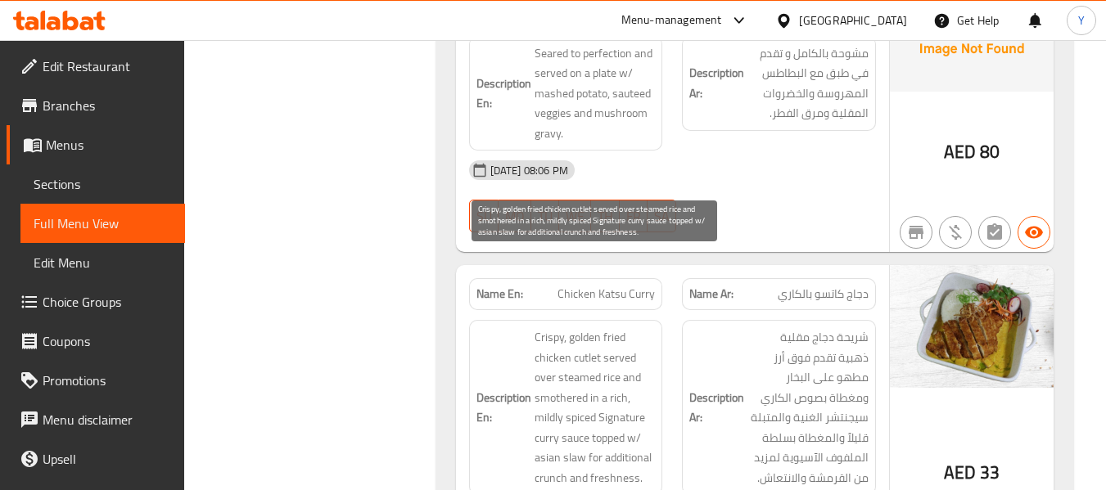
click at [640, 327] on span "Crispy, golden fried chicken cutlet served over steamed rice and smothered in a…" at bounding box center [594, 407] width 121 height 160
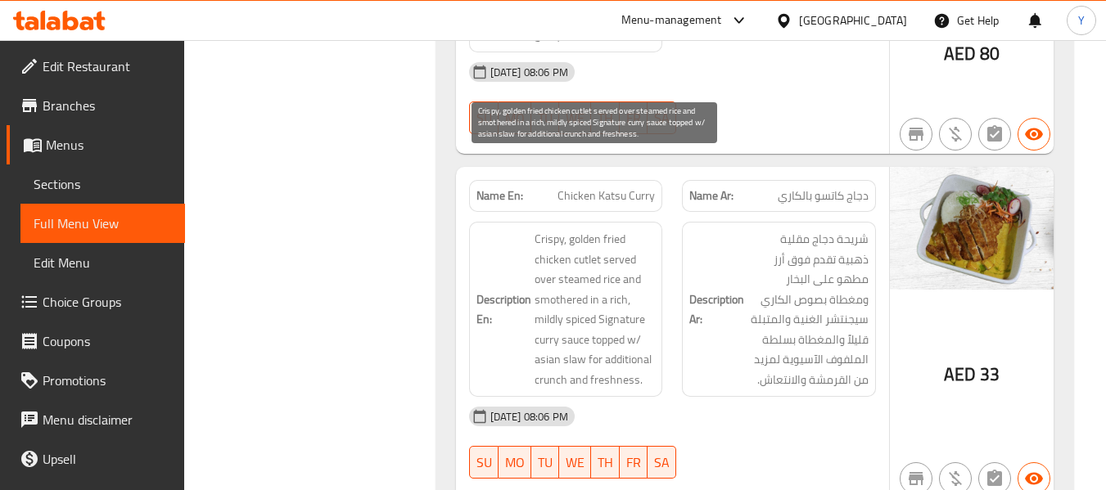
scroll to position [8458, 0]
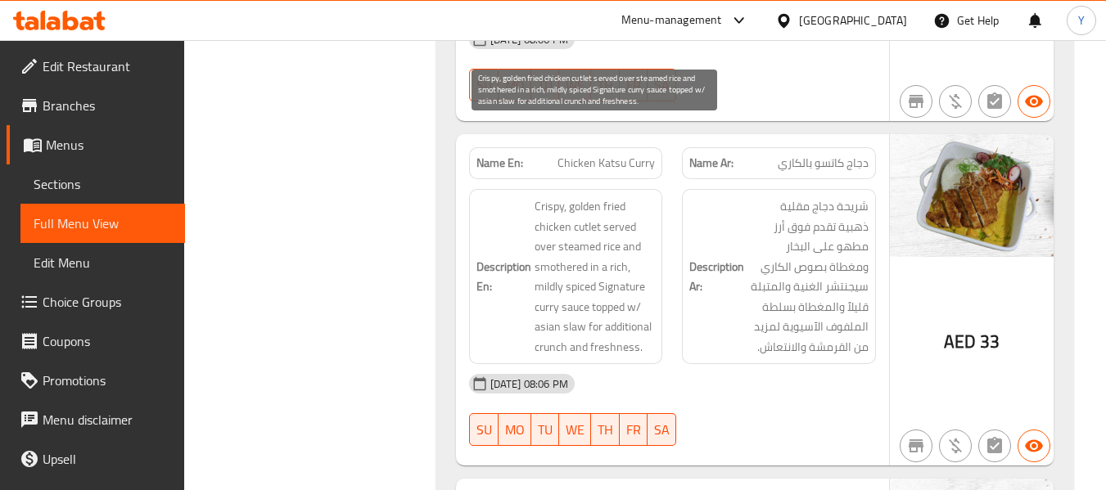
click at [587, 196] on span "Crispy, golden fried chicken cutlet served over steamed rice and smothered in a…" at bounding box center [594, 276] width 121 height 160
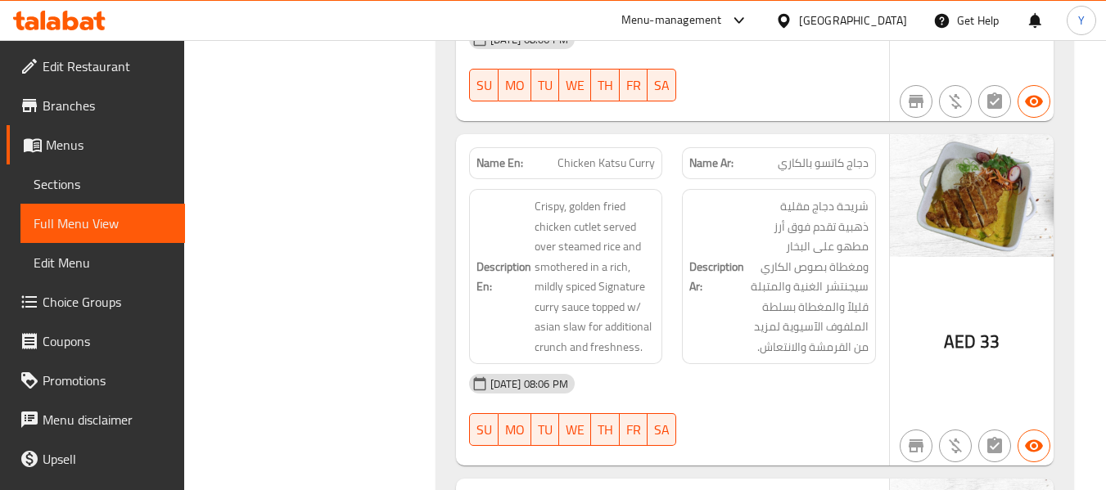
click at [639, 155] on span "Chicken Katsu Curry" at bounding box center [605, 163] width 97 height 17
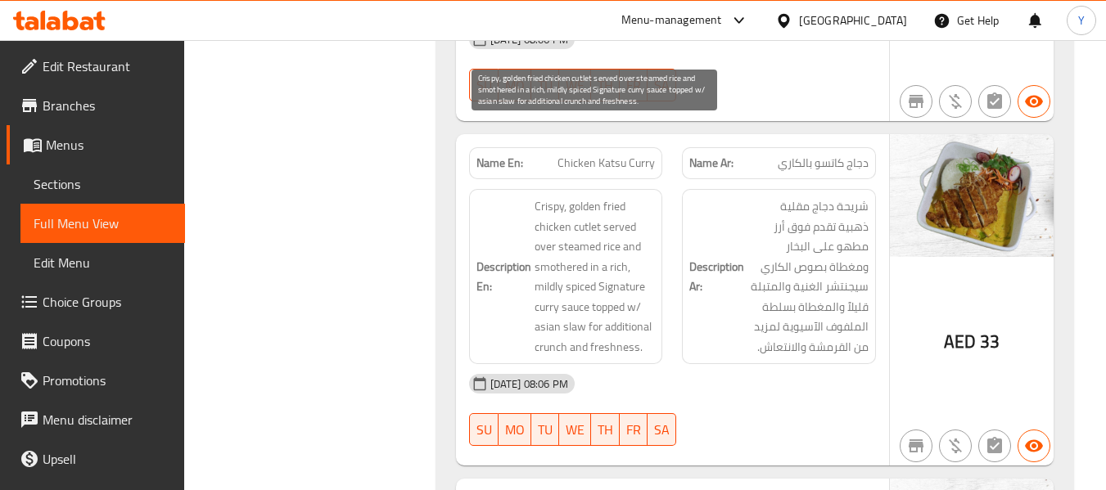
click at [541, 196] on span "Crispy, golden fried chicken cutlet served over steamed rice and smothered in a…" at bounding box center [594, 276] width 121 height 160
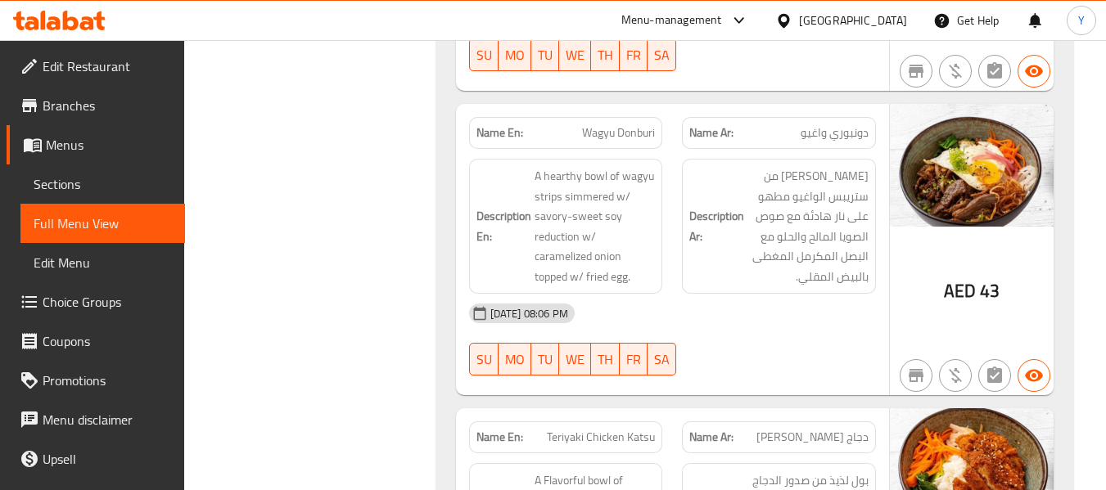
scroll to position [8851, 0]
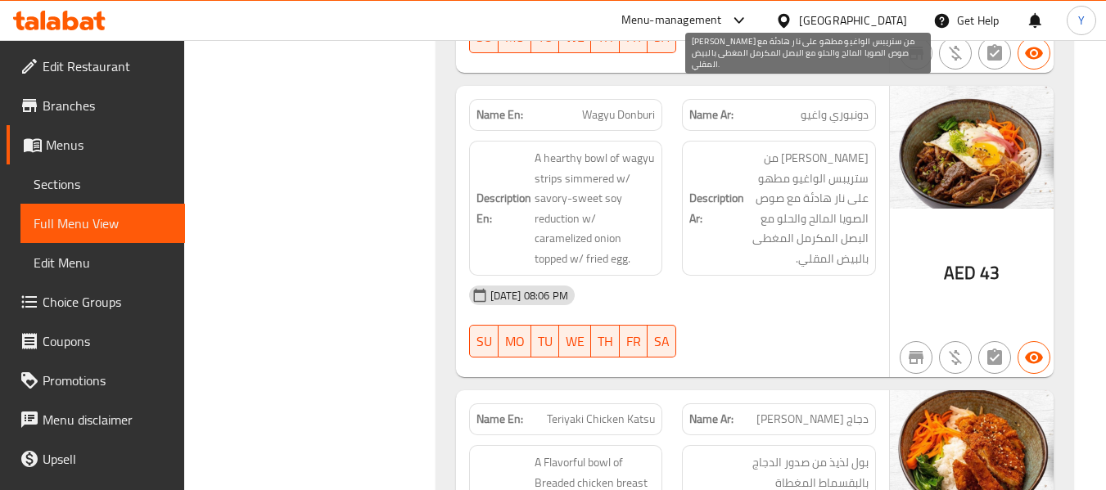
click at [856, 148] on span "بول دسم من ستريبس الواغيو مطهو على نار هادئة مع صوص الصويا المالح والحلو مع الب…" at bounding box center [807, 208] width 121 height 120
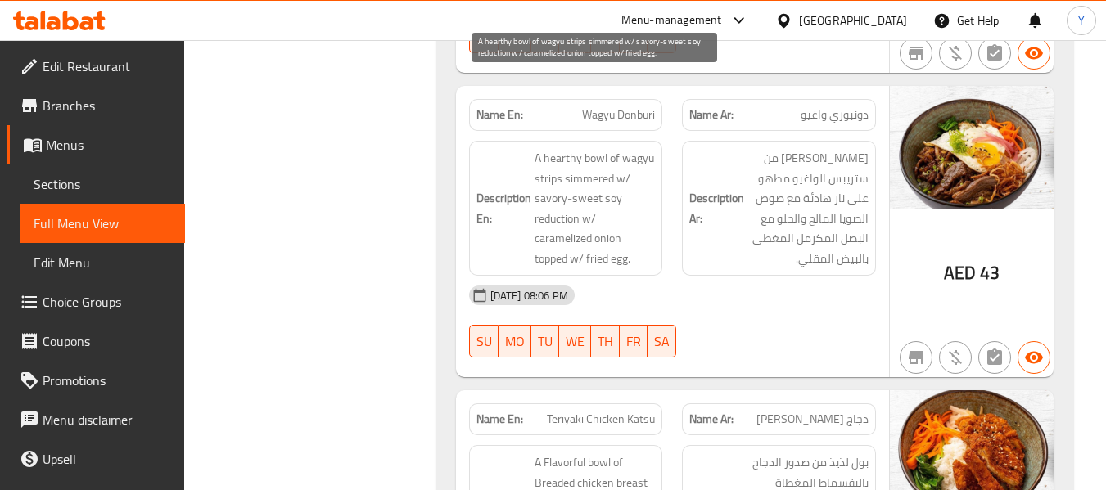
click at [588, 148] on span "A hearthy bowl of wagyu strips simmered w/ savory-sweet soy reduction w/ carame…" at bounding box center [594, 208] width 121 height 120
click at [605, 148] on span "A hearthy bowl of wagyu strips simmered w/ savory-sweet soy reduction w/ carame…" at bounding box center [594, 208] width 121 height 120
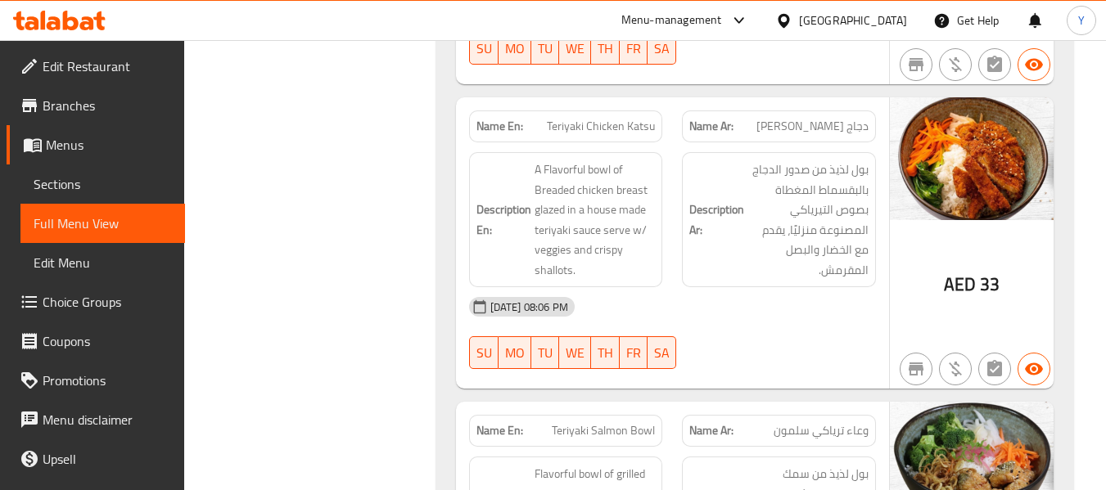
scroll to position [9145, 0]
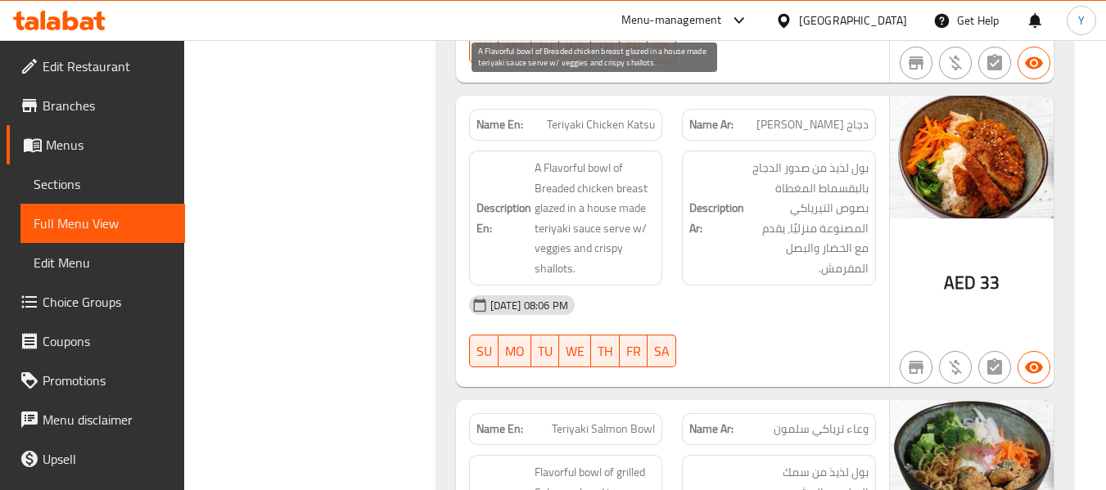
click at [545, 196] on span "A Flavorful bowl of Breaded chicken breast glazed in a house made teriyaki sauc…" at bounding box center [594, 218] width 121 height 120
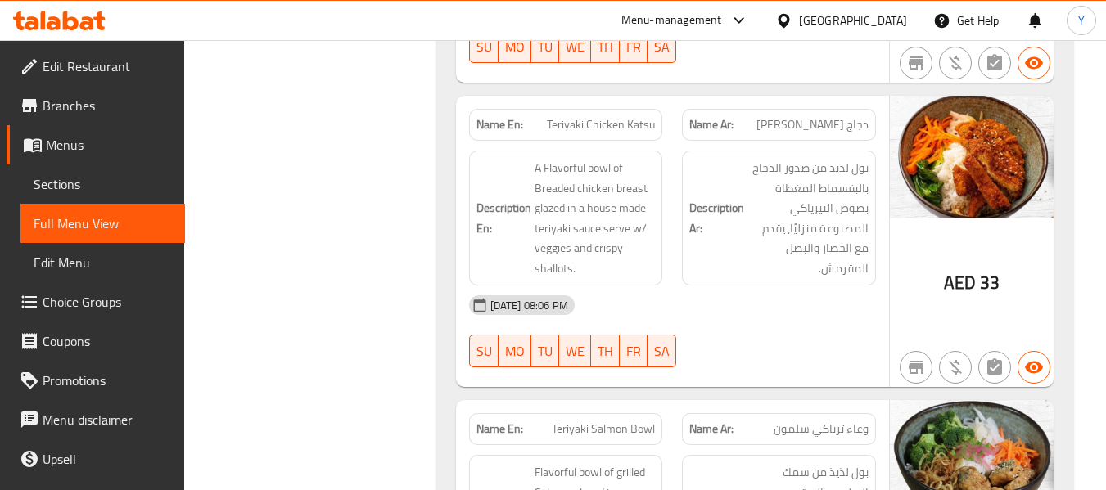
click at [782, 358] on div at bounding box center [779, 368] width 214 height 20
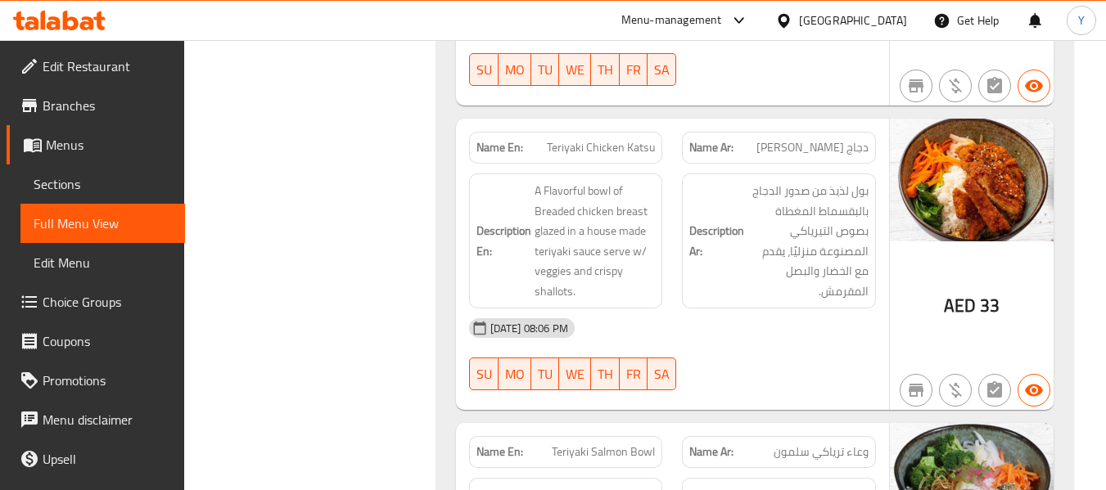
scroll to position [9047, 0]
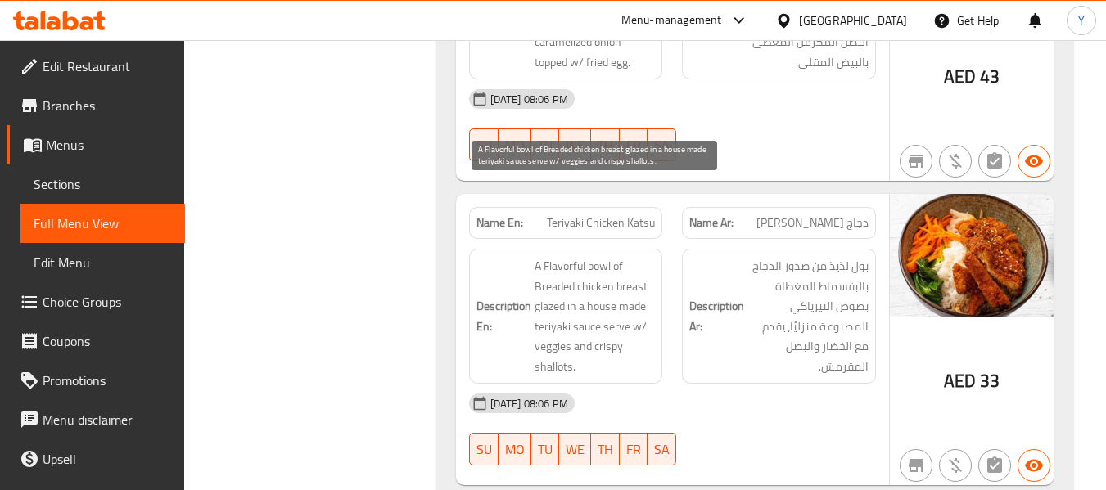
click at [557, 301] on span "A Flavorful bowl of Breaded chicken breast glazed in a house made teriyaki sauc…" at bounding box center [594, 316] width 121 height 120
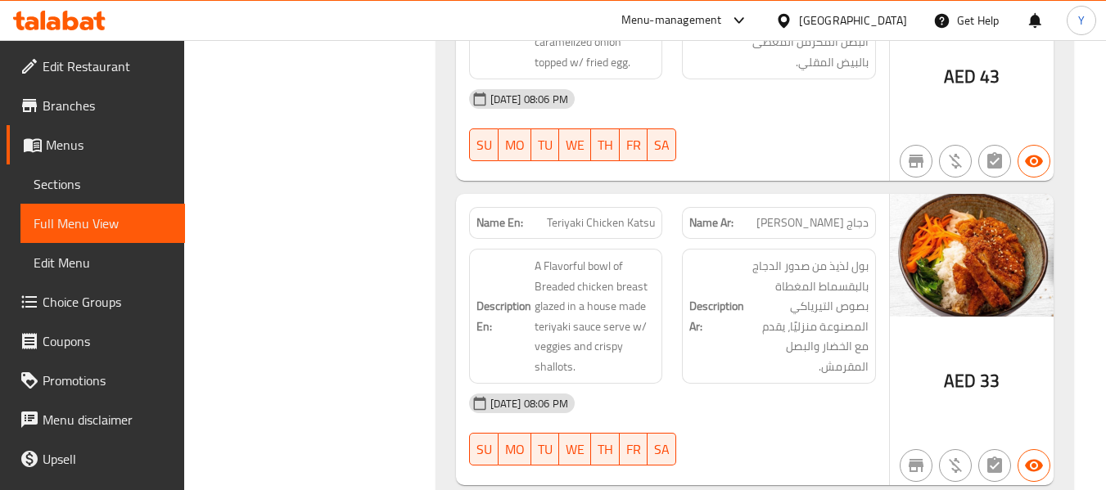
click at [615, 423] on div "SU MO TU WE TH FR SA" at bounding box center [566, 449] width 214 height 52
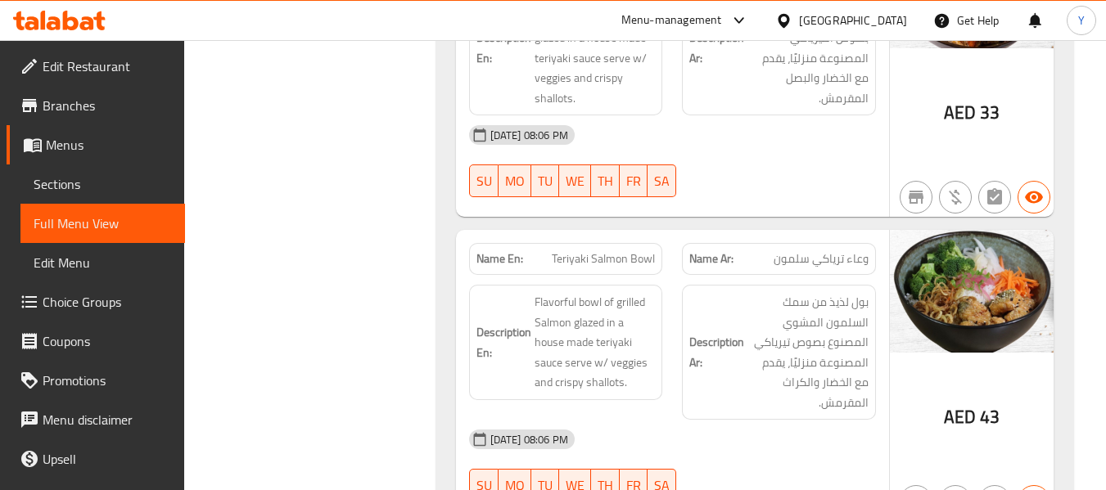
scroll to position [9342, 0]
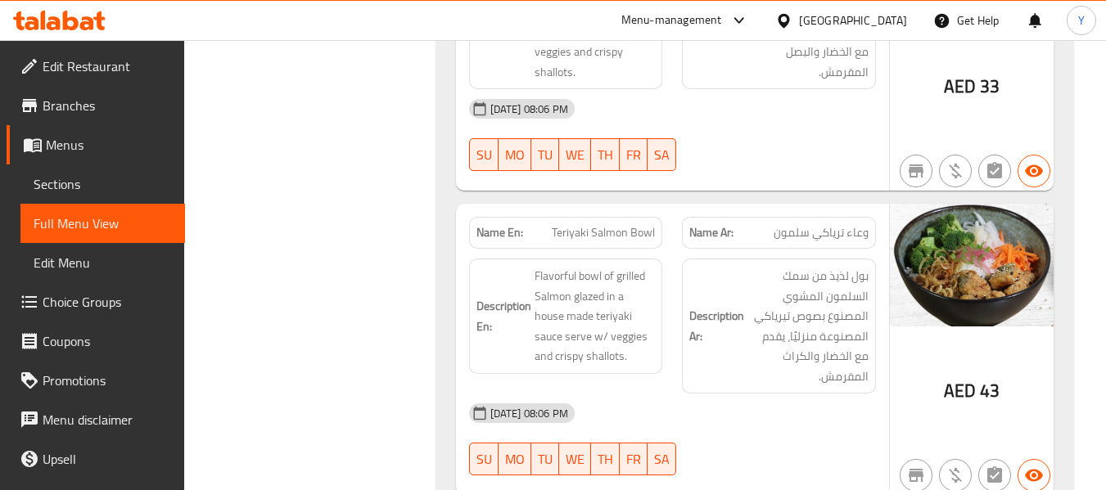
click at [856, 224] on span "وعاء ترياكي سلمون" at bounding box center [820, 232] width 95 height 17
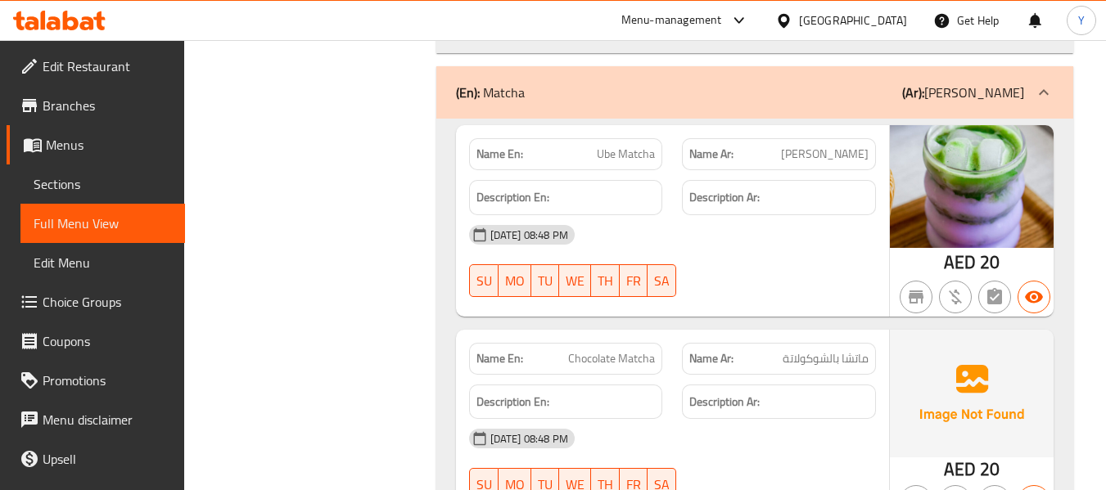
scroll to position [9775, 0]
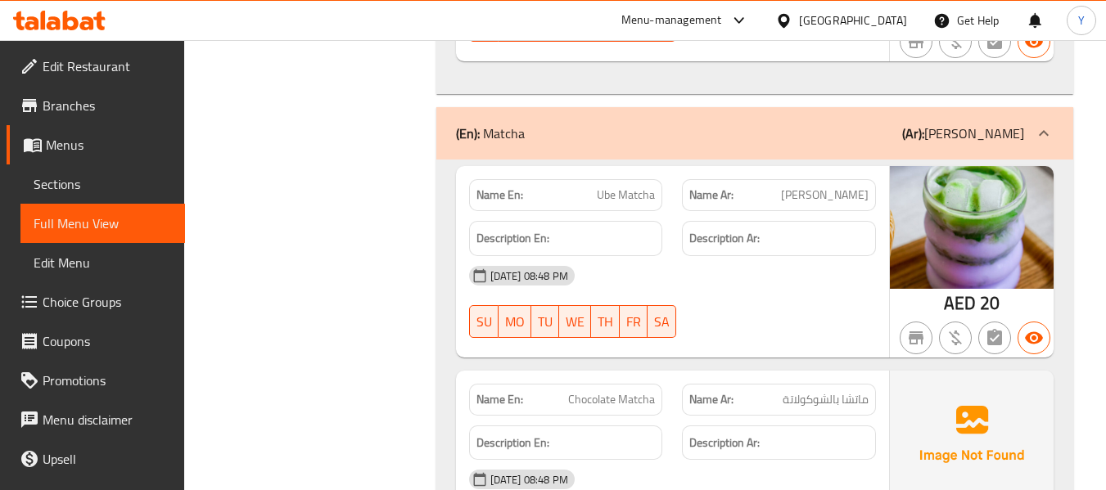
click at [754, 256] on div "[DATE] 08:48 PM" at bounding box center [672, 275] width 426 height 39
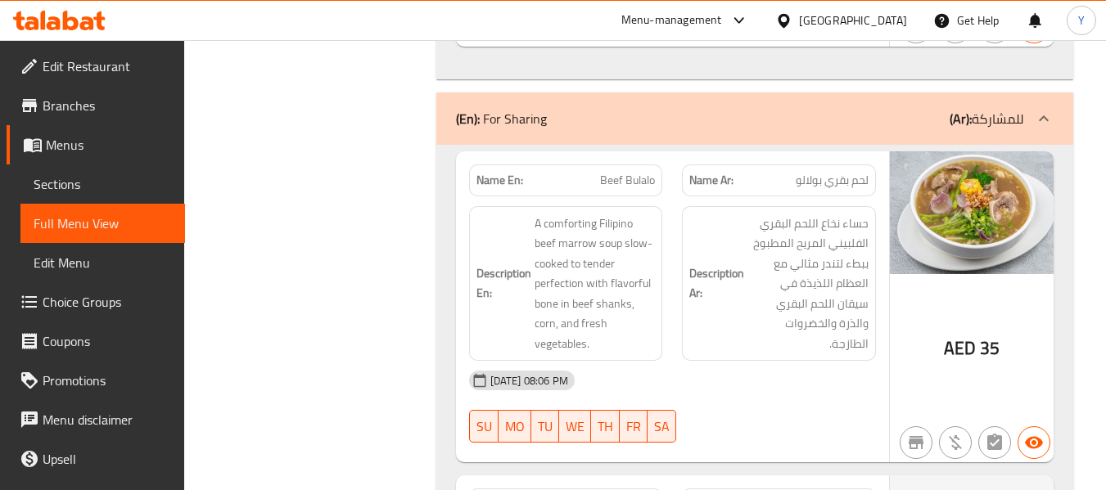
scroll to position [10528, 0]
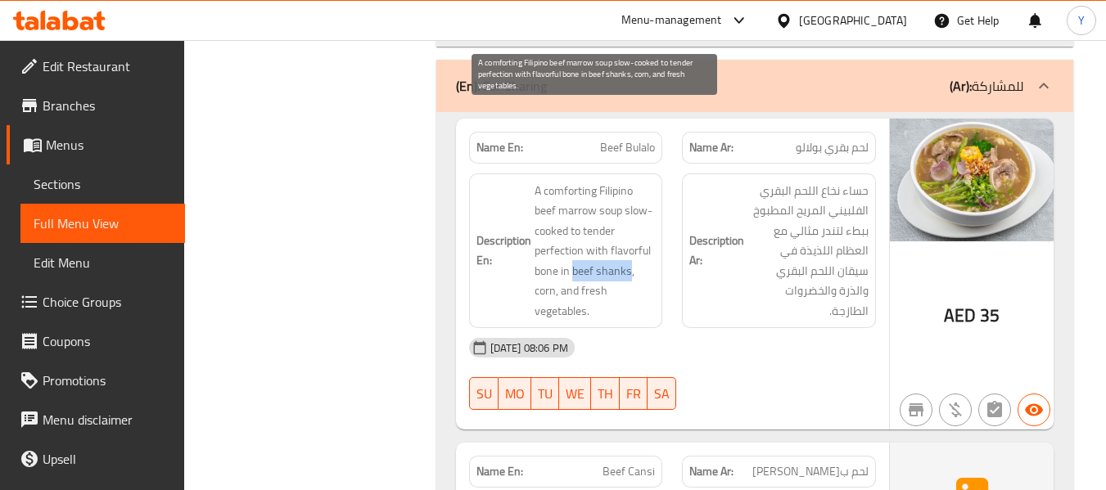
drag, startPoint x: 629, startPoint y: 196, endPoint x: 575, endPoint y: 192, distance: 54.2
click at [575, 192] on span "A comforting Filipino beef marrow soup slow-cooked to tender perfection with fl…" at bounding box center [594, 251] width 121 height 141
drag, startPoint x: 609, startPoint y: 176, endPoint x: 630, endPoint y: 200, distance: 31.9
click at [630, 200] on span "A comforting Filipino beef marrow soup slow-cooked to tender perfection with fl…" at bounding box center [594, 251] width 121 height 141
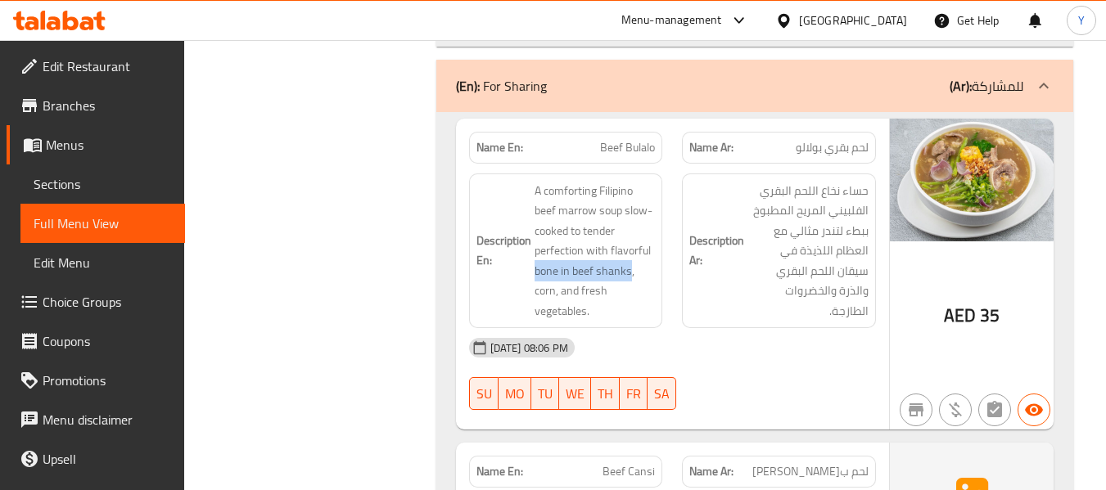
drag, startPoint x: 630, startPoint y: 200, endPoint x: 534, endPoint y: 197, distance: 96.6
click at [534, 197] on span "A comforting Filipino beef marrow soup slow-cooked to tender perfection with fl…" at bounding box center [594, 251] width 121 height 141
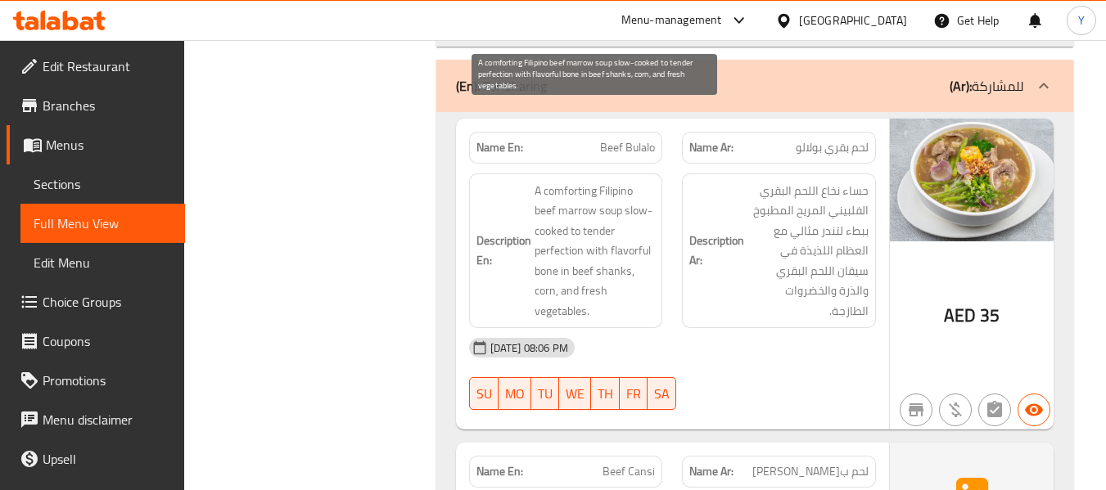
click at [611, 181] on span "A comforting Filipino beef marrow soup slow-cooked to tender perfection with fl…" at bounding box center [594, 251] width 121 height 141
drag, startPoint x: 608, startPoint y: 177, endPoint x: 629, endPoint y: 197, distance: 28.9
click at [629, 197] on span "A comforting Filipino beef marrow soup slow-cooked to tender perfection with fl…" at bounding box center [594, 251] width 121 height 141
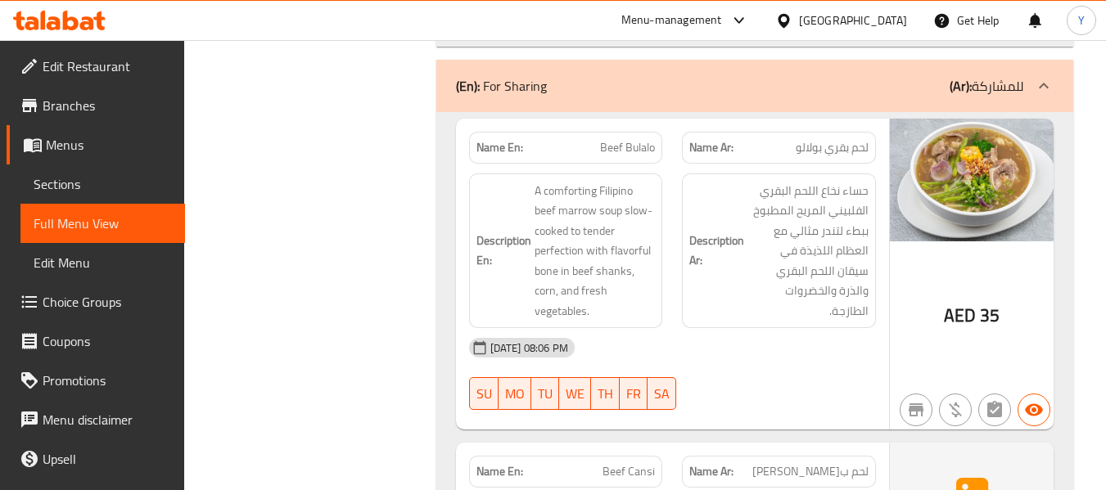
click at [502, 247] on div "Description En: A comforting Filipino beef marrow soup slow-cooked to tender pe…" at bounding box center [566, 252] width 194 height 156
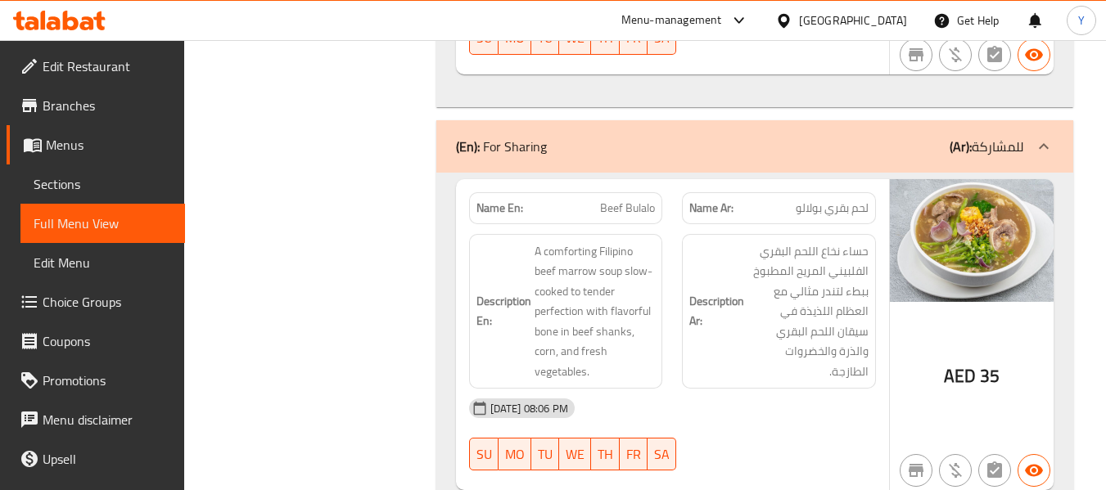
scroll to position [10496, 0]
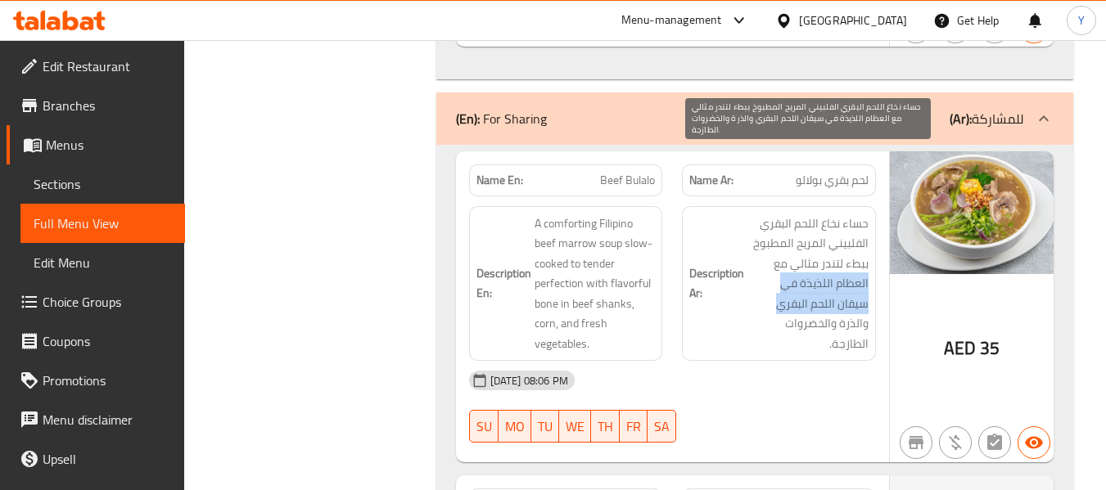
drag, startPoint x: 868, startPoint y: 209, endPoint x: 809, endPoint y: 232, distance: 63.5
click at [809, 232] on div "Description Ar: حساء نخاع اللحم البقري الفلبيني المريح المطبوخ ببطء لتندر مثالي…" at bounding box center [779, 284] width 194 height 156
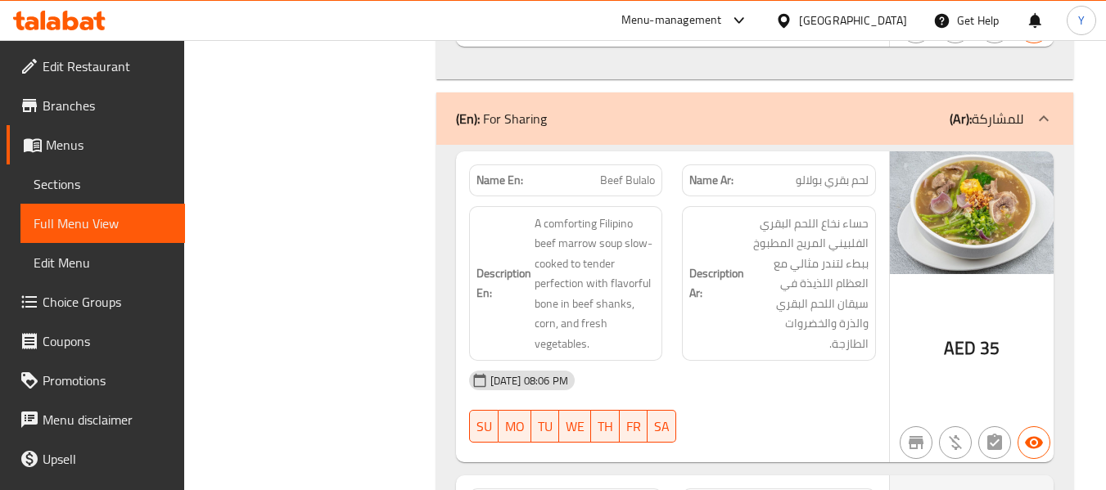
click at [631, 172] on span "Beef Bulalo" at bounding box center [627, 180] width 55 height 17
click at [759, 383] on div "Name En: Beef Bulalo Name Ar: لحم بقري بولالو Description En: A comforting Fili…" at bounding box center [672, 307] width 433 height 312
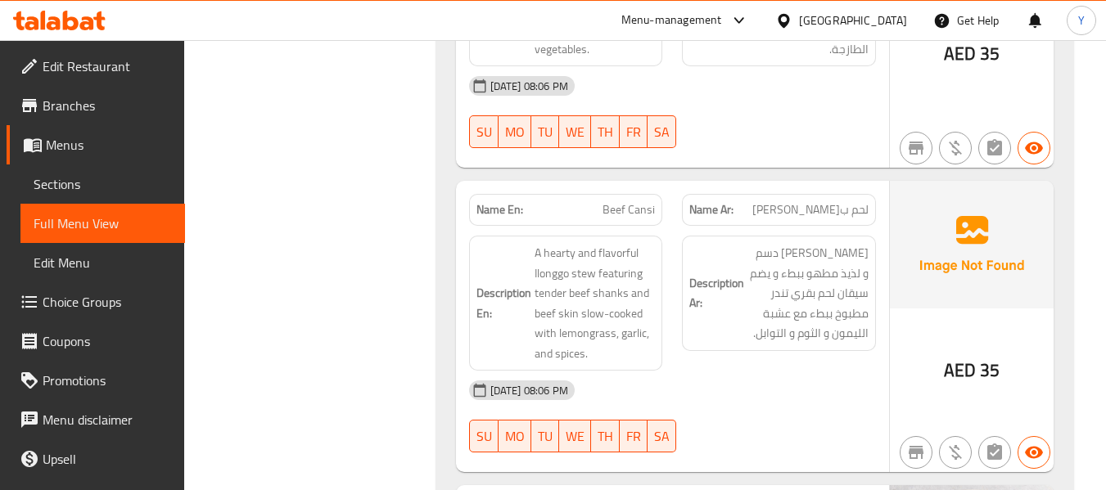
scroll to position [10823, 0]
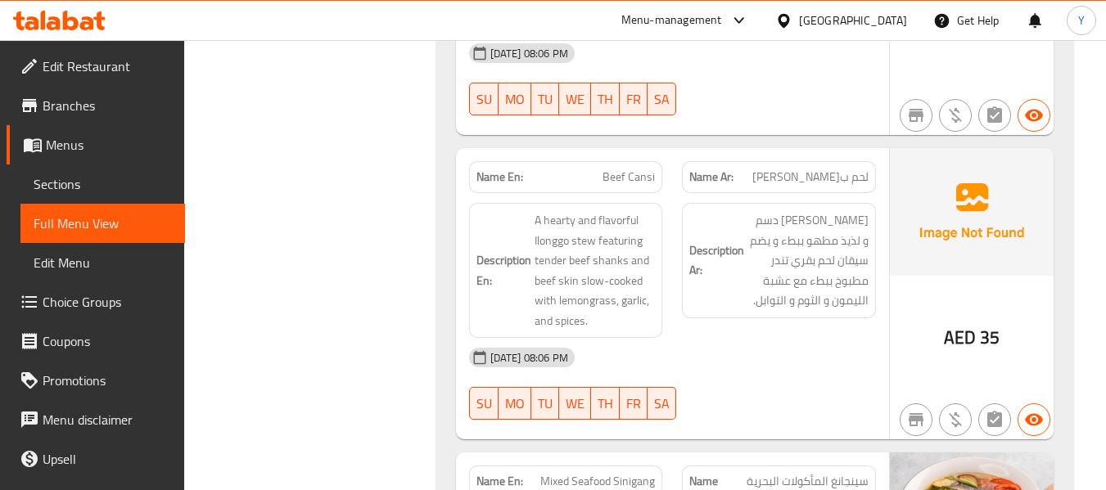
click at [494, 338] on div "[DATE] 08:06 PM" at bounding box center [672, 357] width 426 height 39
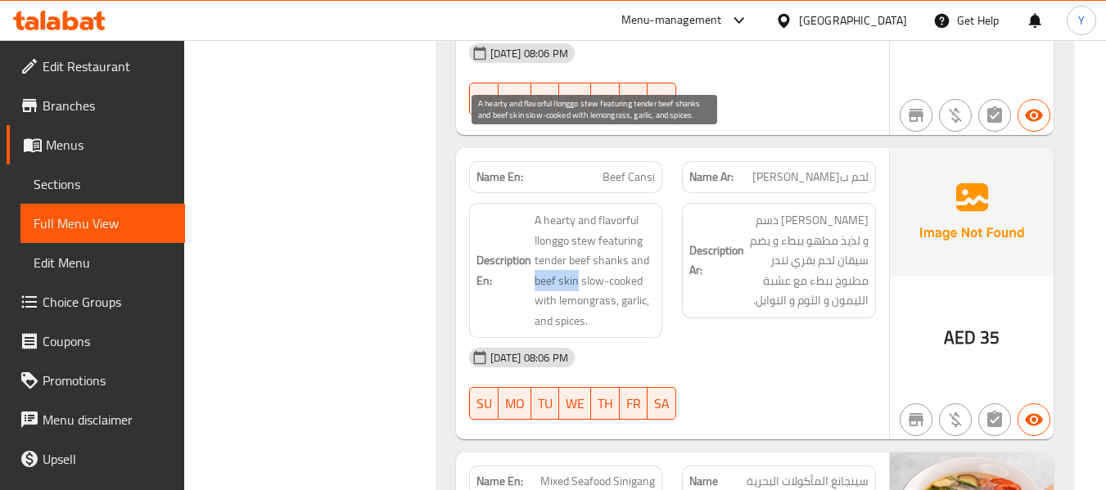
drag, startPoint x: 532, startPoint y: 199, endPoint x: 578, endPoint y: 205, distance: 46.3
click at [578, 210] on h6 "Description En: A hearty and flavorful Ilonggo stew featuring tender beef shank…" at bounding box center [565, 270] width 179 height 120
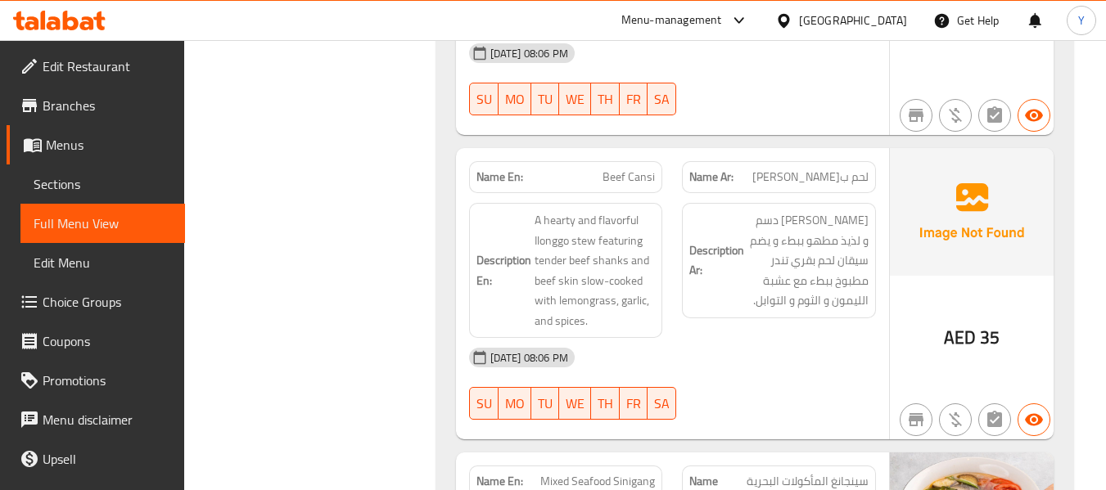
click at [638, 169] on span "Beef Cansi" at bounding box center [628, 177] width 52 height 17
click at [629, 169] on span "Beef Cansi" at bounding box center [628, 177] width 52 height 17
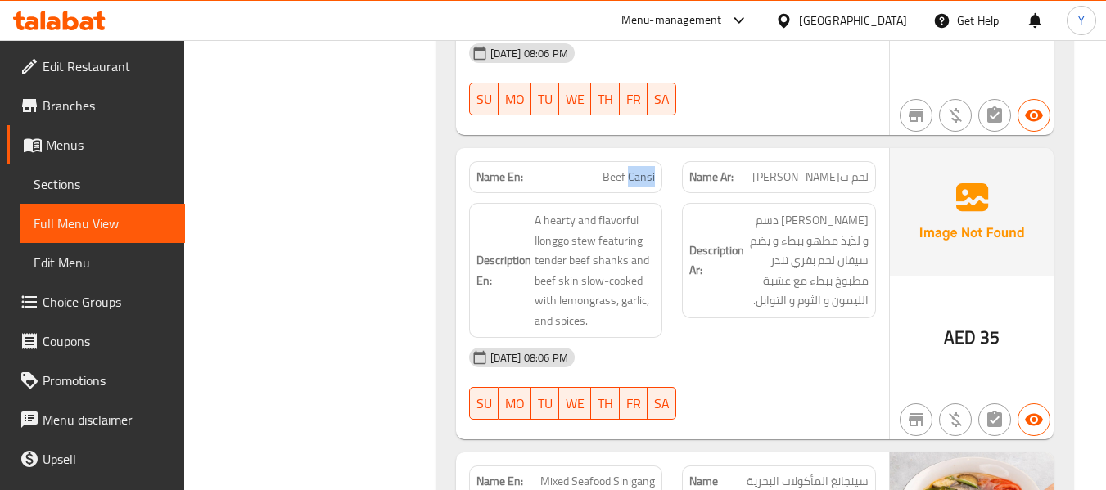
click at [629, 169] on span "Beef Cansi" at bounding box center [628, 177] width 52 height 17
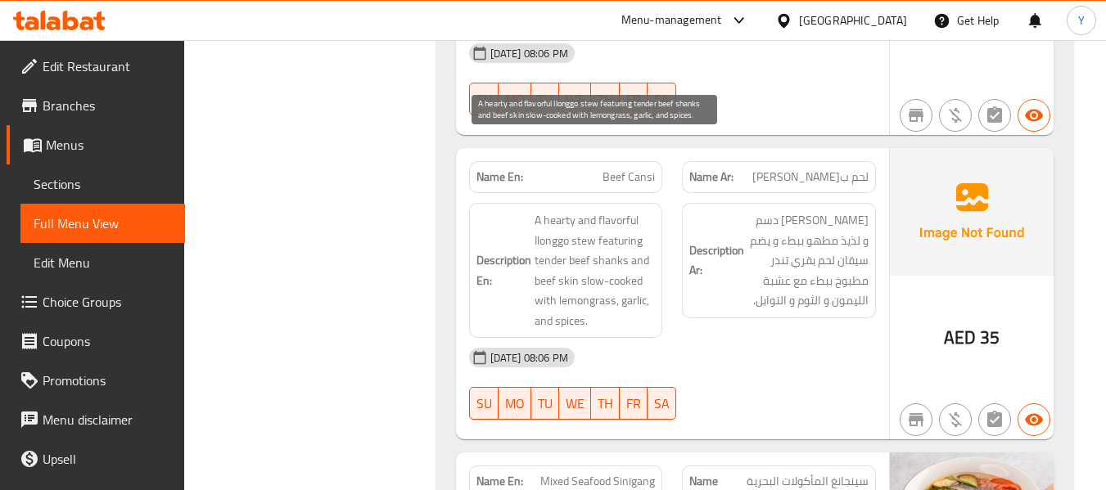
click at [568, 210] on span "A hearty and flavorful Ilonggo stew featuring tender beef shanks and beef skin …" at bounding box center [594, 270] width 121 height 120
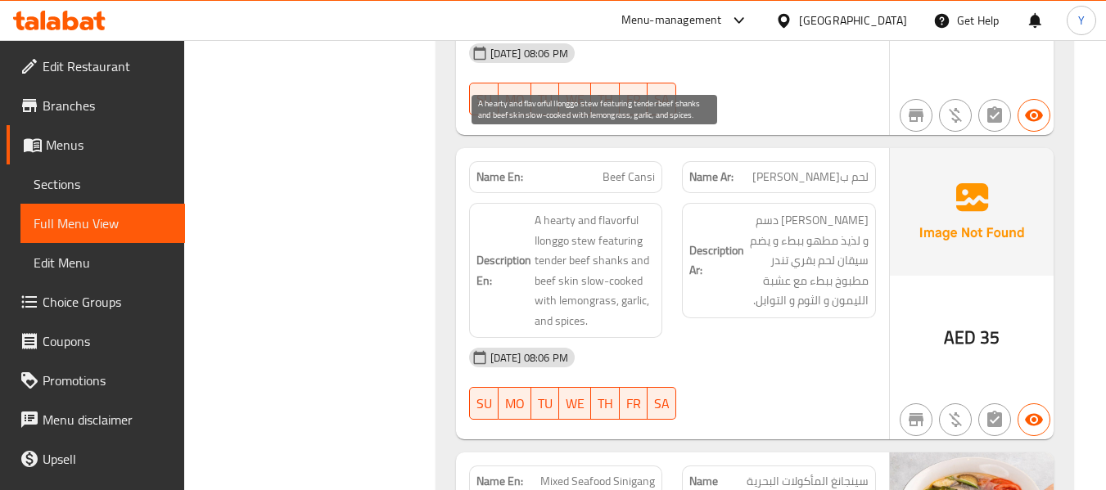
click at [603, 210] on span "A hearty and flavorful Ilonggo stew featuring tender beef shanks and beef skin …" at bounding box center [594, 270] width 121 height 120
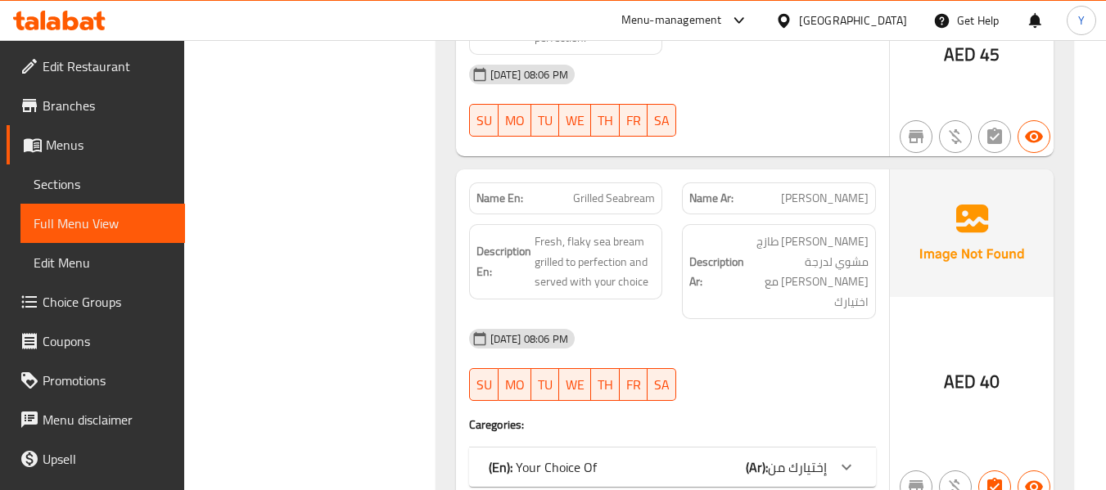
scroll to position [11805, 0]
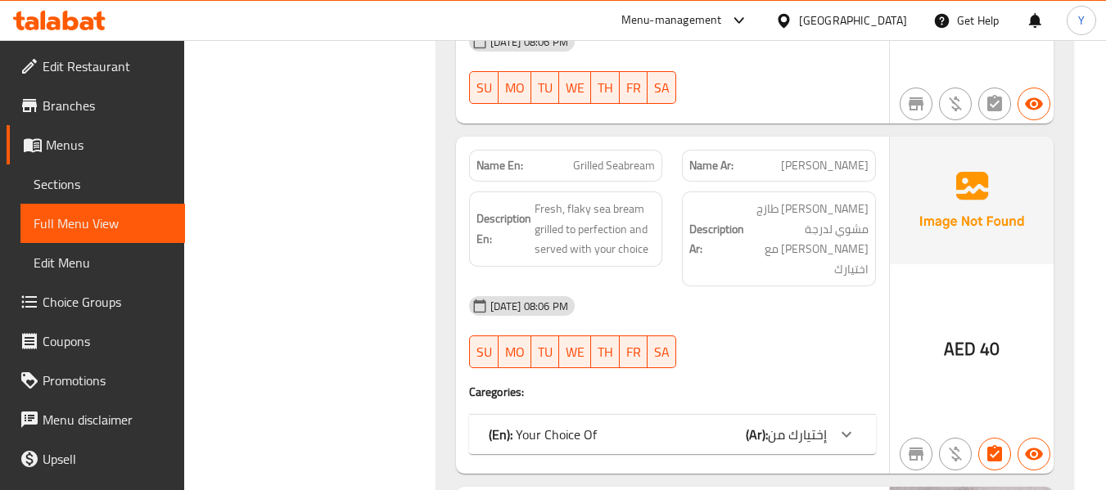
click at [713, 425] on div "(En): Your Choice Of (Ar): إختيارك من" at bounding box center [658, 435] width 338 height 20
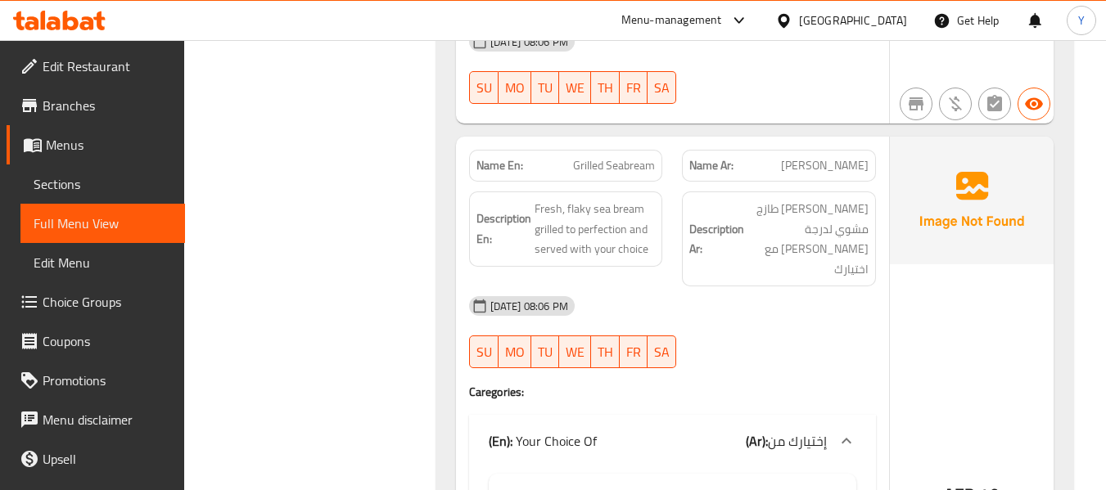
click at [783, 286] on div "12-09-2025 08:06 PM SU MO TU WE TH FR SA" at bounding box center [672, 332] width 426 height 92
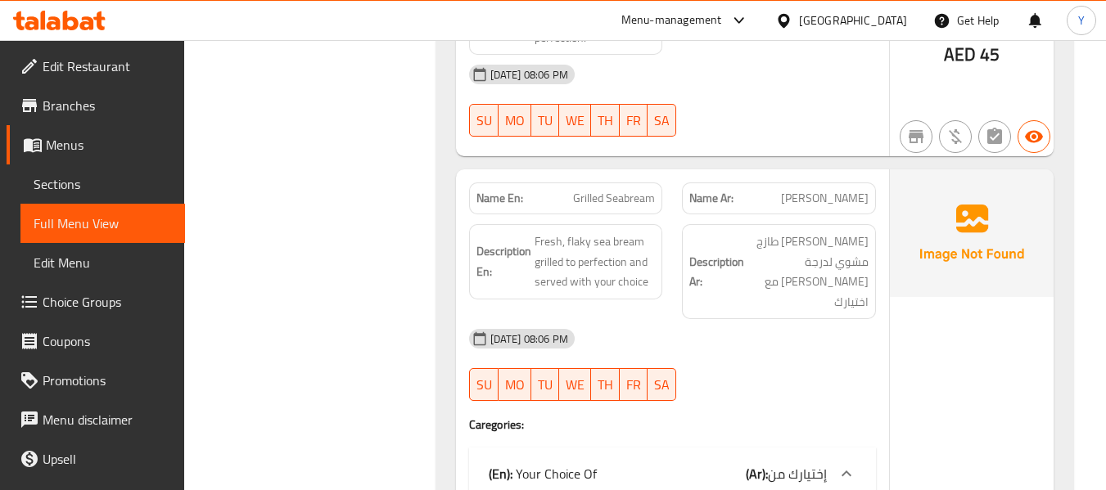
click at [611, 190] on span "Grilled Seabream" at bounding box center [614, 198] width 82 height 17
click at [957, 332] on div "AED 40" at bounding box center [972, 484] width 164 height 630
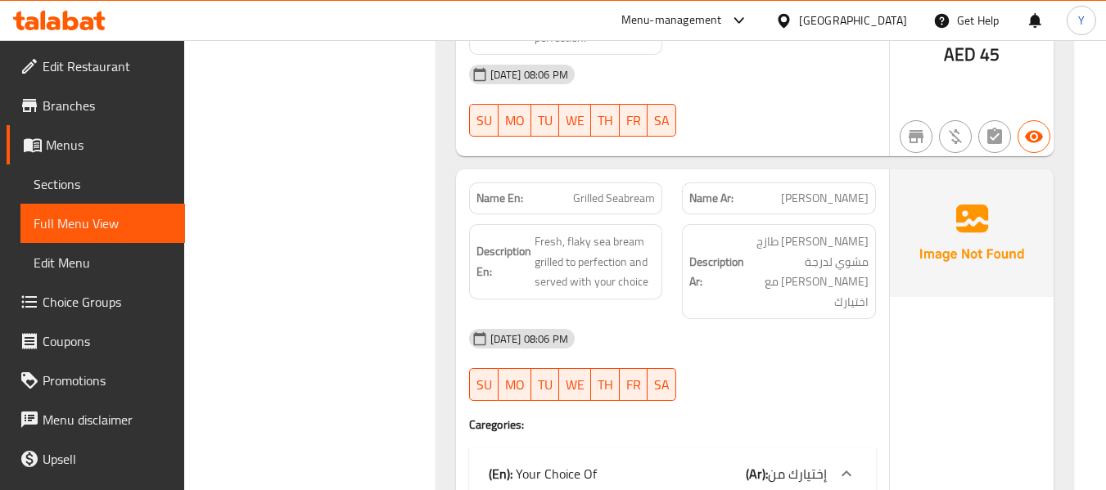
click at [614, 190] on span "Grilled Seabream" at bounding box center [614, 198] width 82 height 17
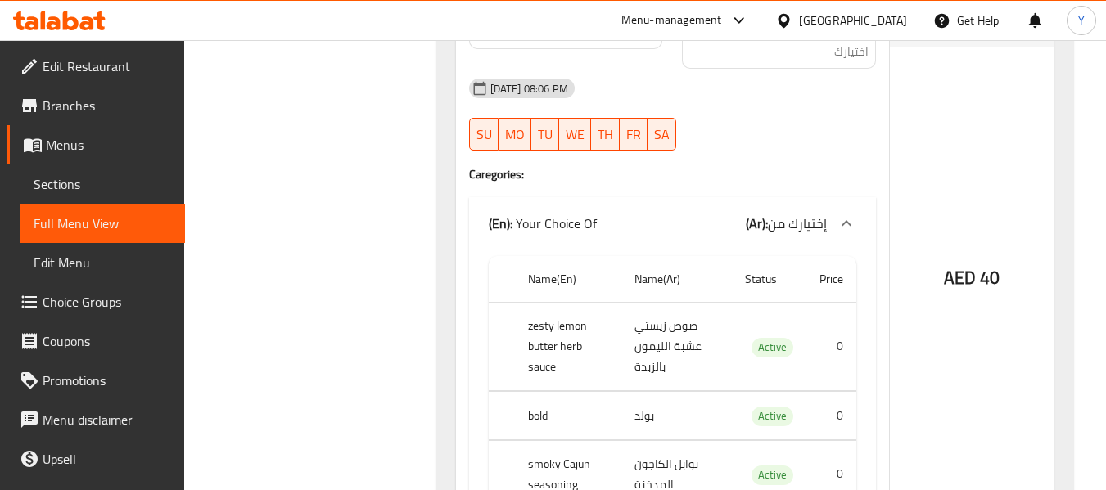
scroll to position [12100, 0]
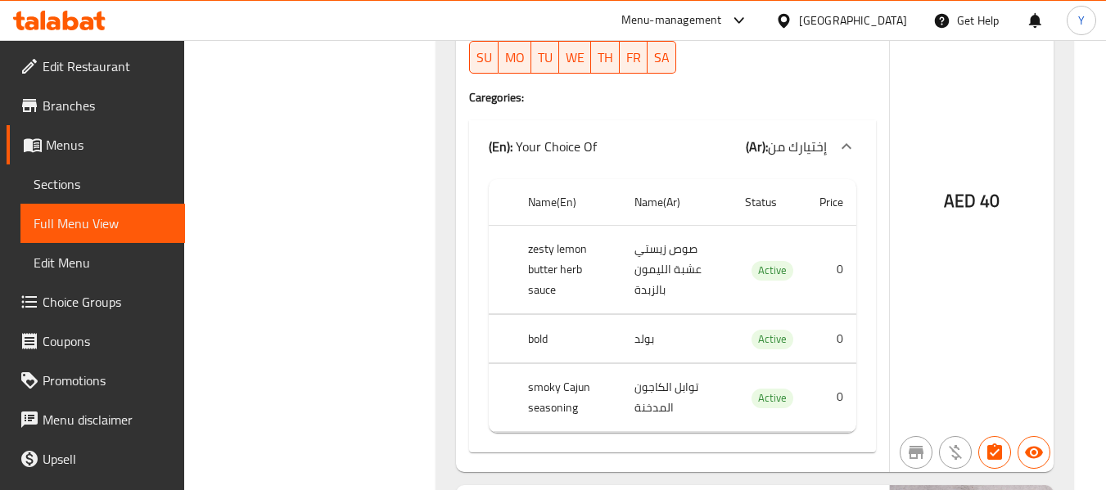
click at [528, 315] on th "bold" at bounding box center [568, 339] width 106 height 48
click at [544, 363] on th "smoky Cajun seasoning" at bounding box center [568, 397] width 106 height 68
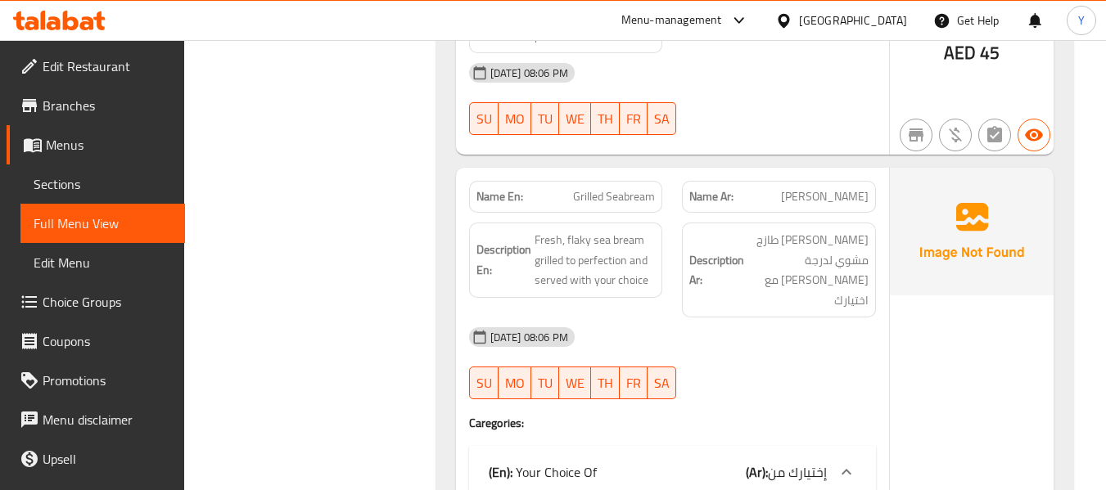
scroll to position [11772, 0]
click at [613, 190] on span "Grilled Seabream" at bounding box center [614, 198] width 82 height 17
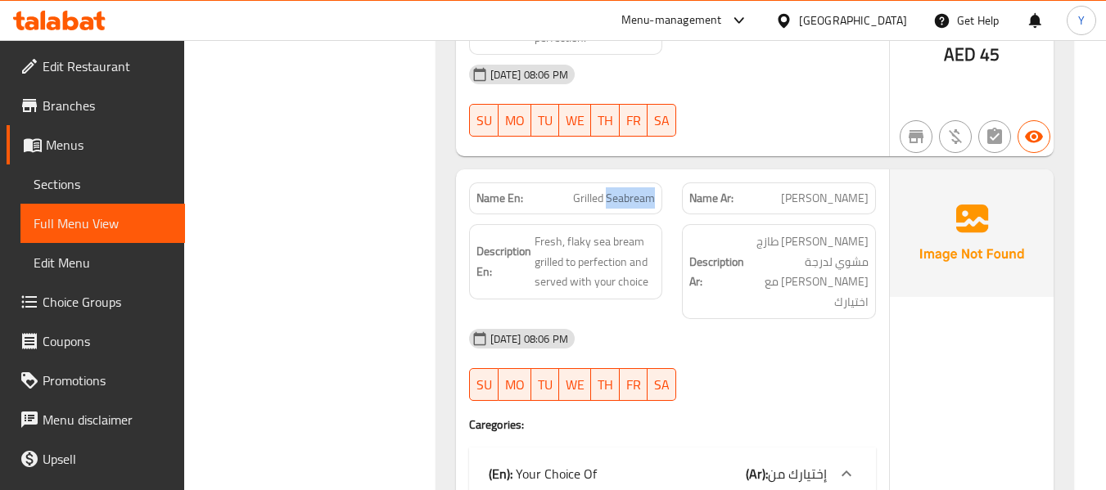
click at [613, 190] on span "Grilled Seabream" at bounding box center [614, 198] width 82 height 17
click at [687, 319] on div "12-09-2025 08:06 PM SU MO TU WE TH FR SA" at bounding box center [672, 365] width 426 height 92
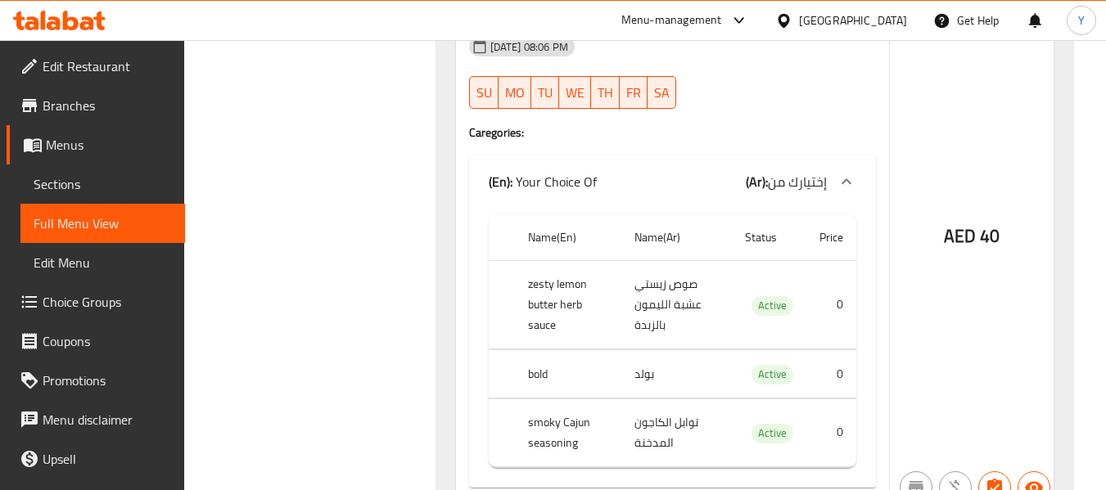
scroll to position [12067, 0]
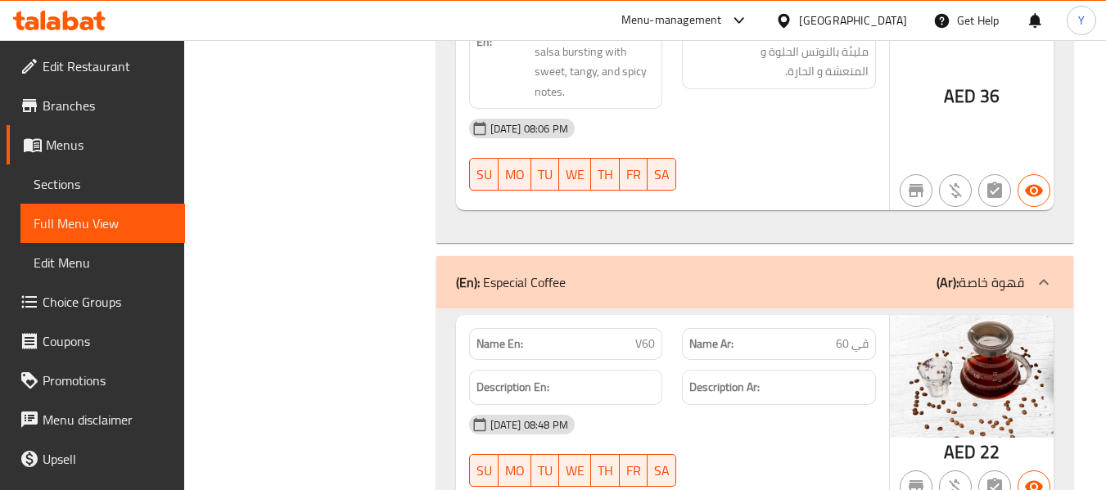
scroll to position [12689, 0]
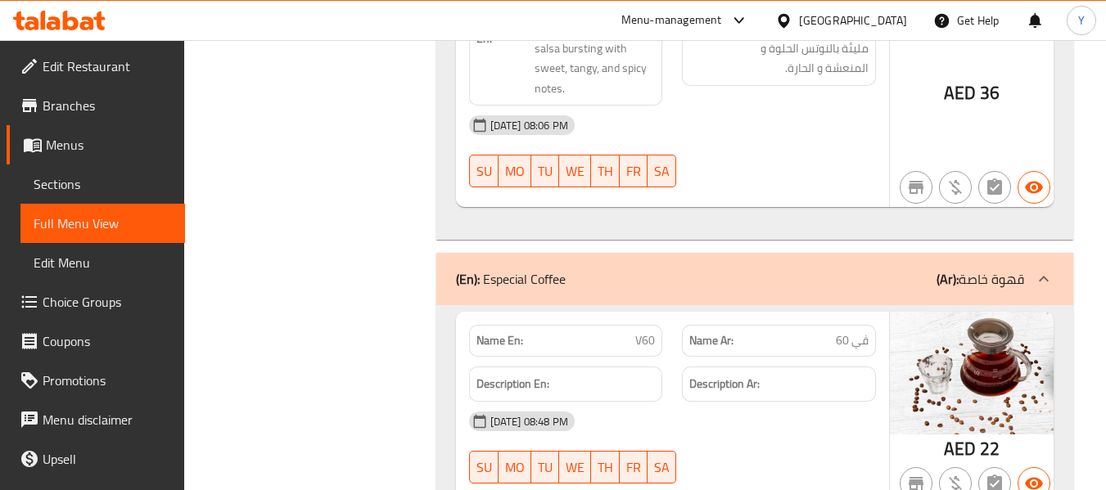
click at [638, 325] on div "Name En: V60" at bounding box center [566, 341] width 194 height 32
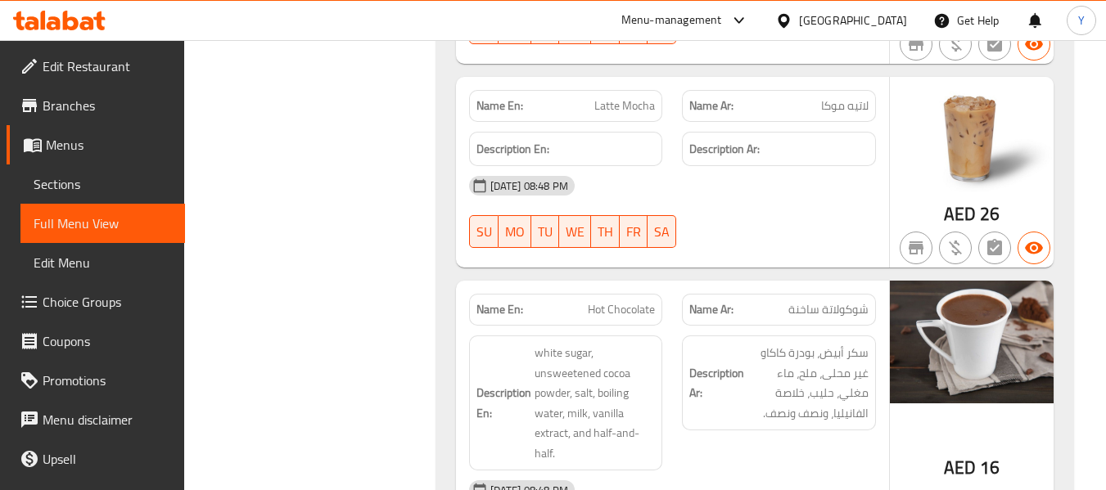
scroll to position [13540, 0]
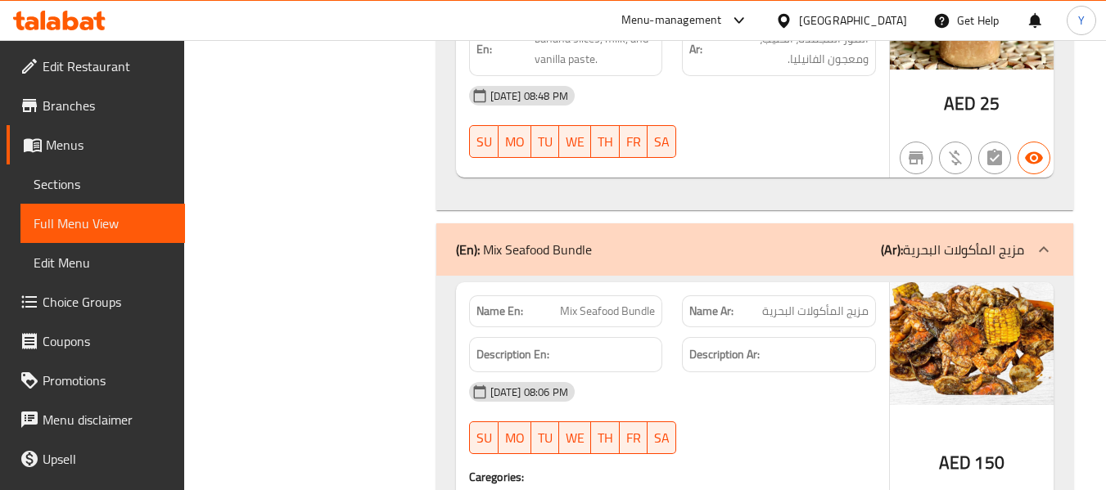
scroll to position [14719, 0]
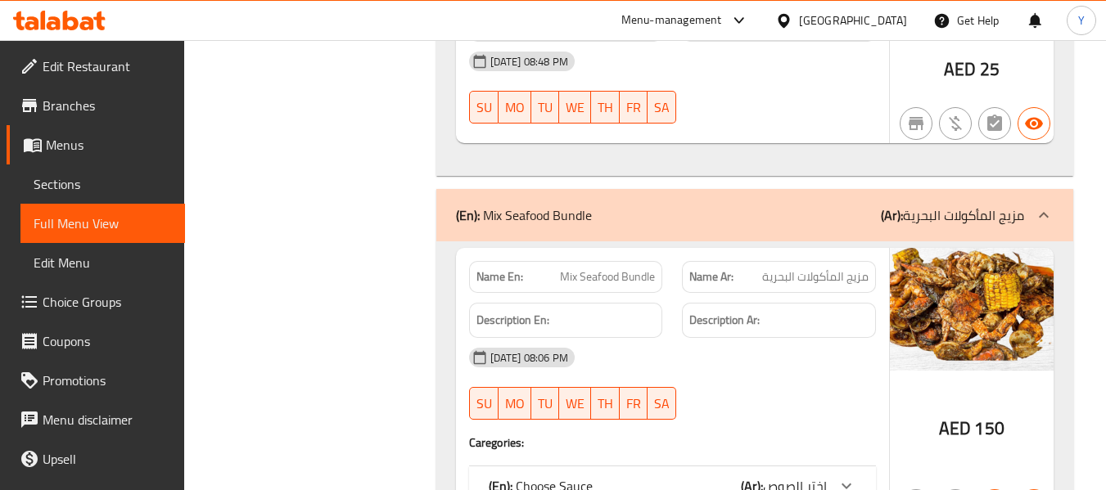
click at [810, 474] on span "اختر الصوص" at bounding box center [795, 486] width 64 height 25
click at [778, 338] on div "12-09-2025 08:06 PM" at bounding box center [672, 357] width 426 height 39
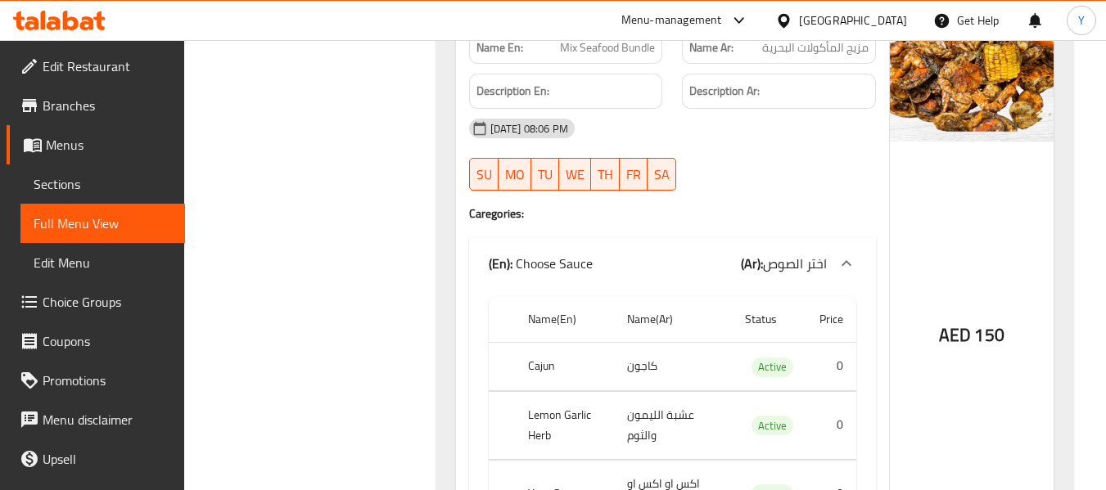
scroll to position [14981, 0]
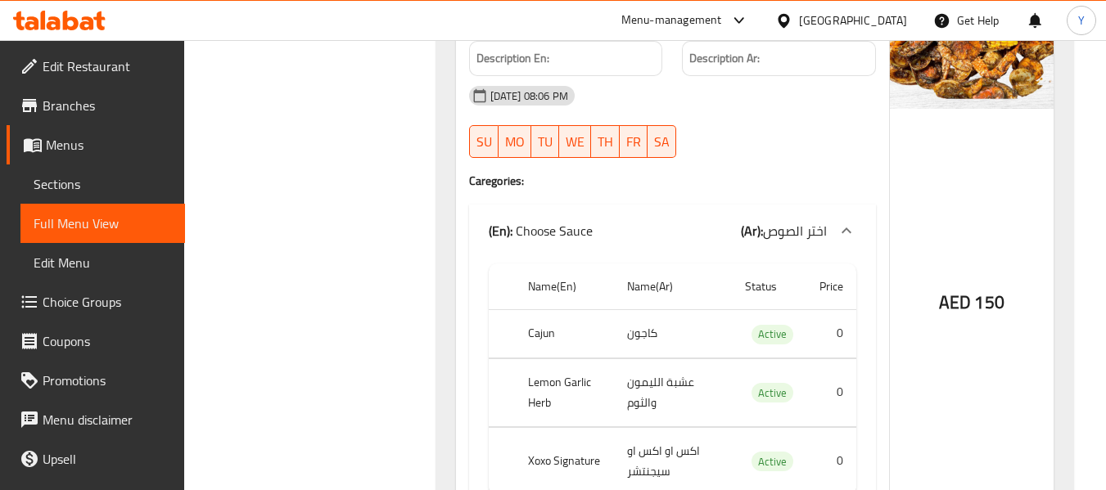
click at [541, 358] on th "Lemon Garlic Herb" at bounding box center [565, 392] width 100 height 68
click at [975, 252] on div "AED 150" at bounding box center [972, 260] width 164 height 549
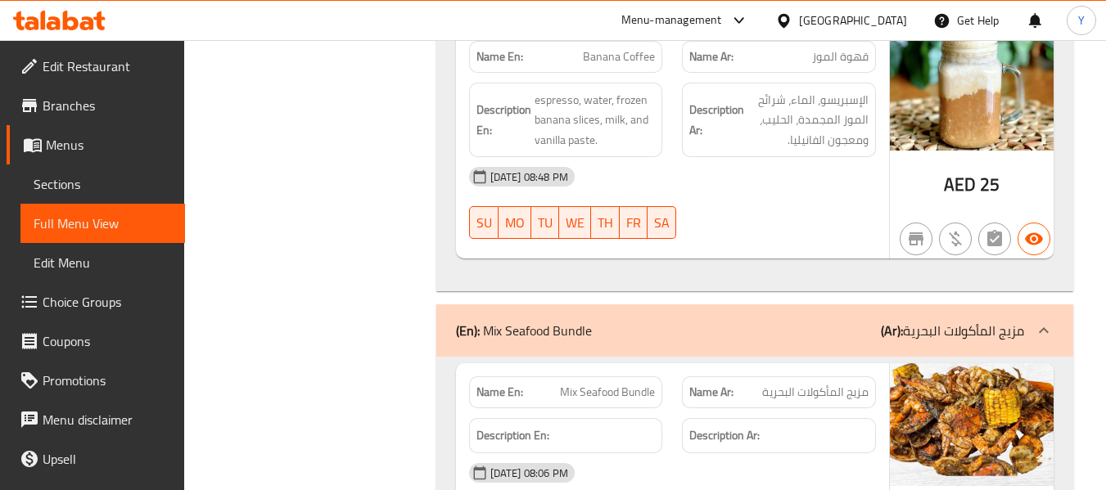
scroll to position [14588, 0]
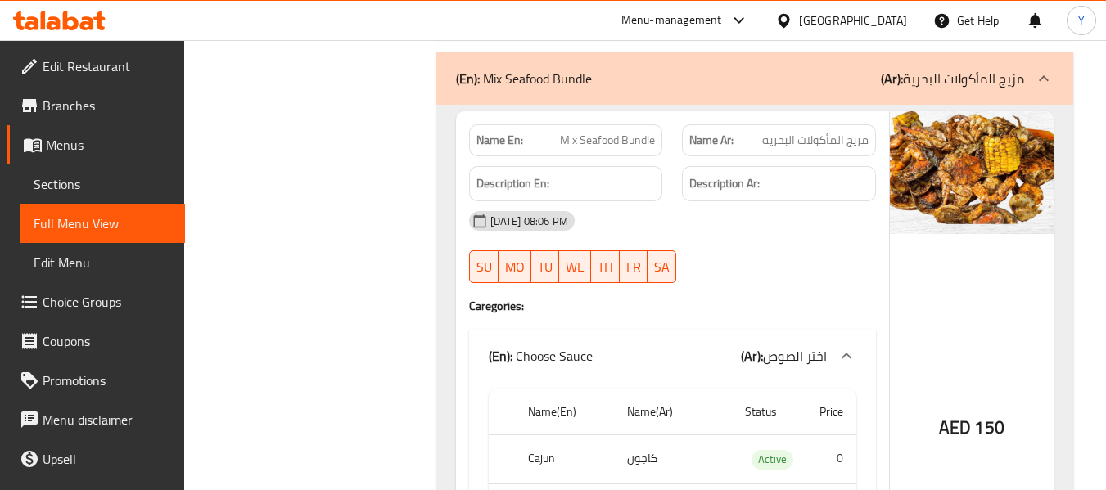
scroll to position [14883, 0]
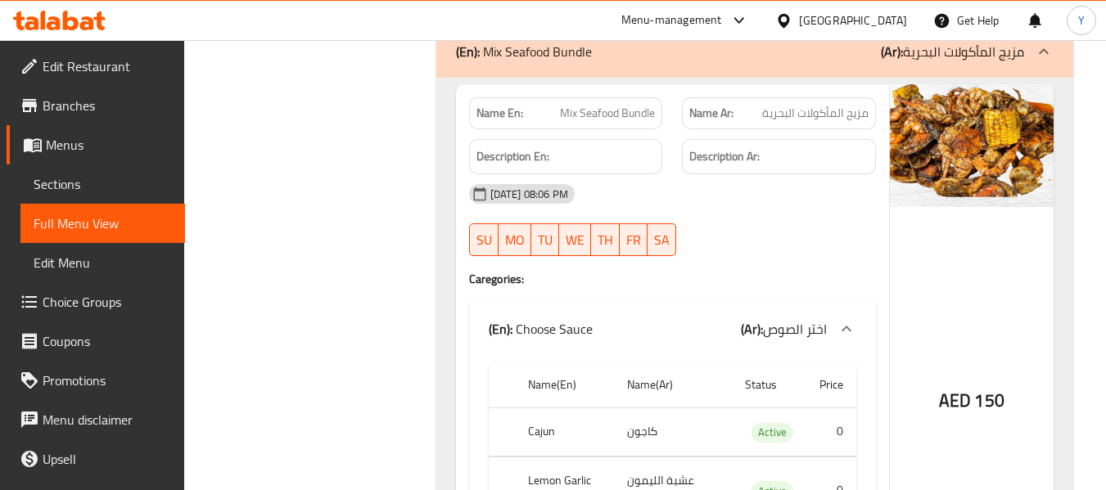
click at [648, 457] on td "عشبة الليمون والثوم" at bounding box center [673, 491] width 118 height 68
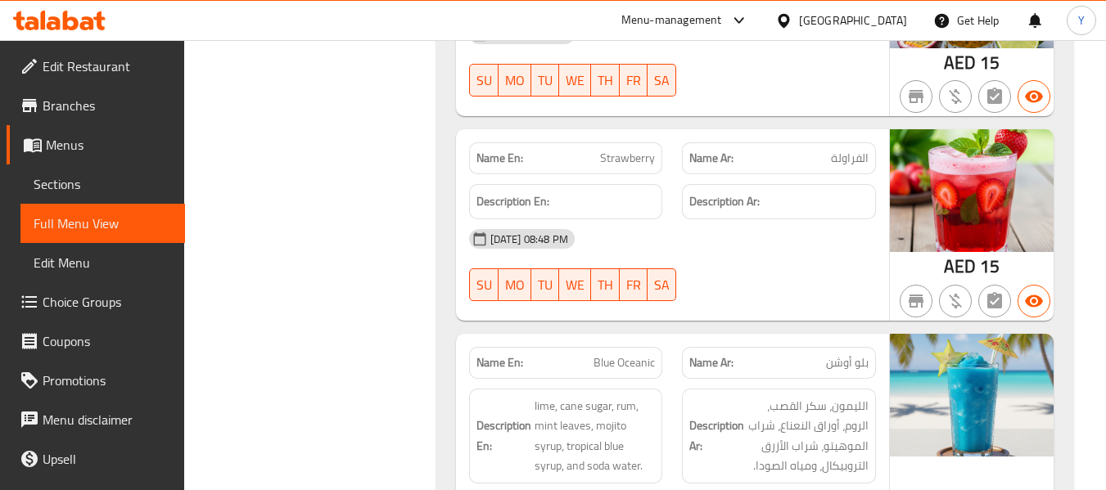
scroll to position [18255, 0]
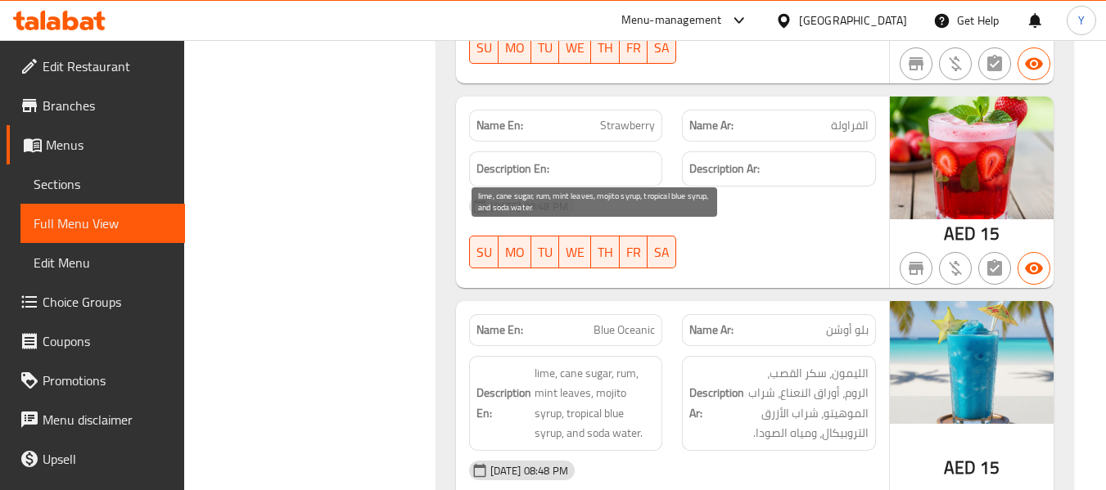
click at [629, 363] on span "lime, cane sugar, rum, mint leaves, mojito syrup, tropical blue syrup, and soda…" at bounding box center [594, 403] width 121 height 80
click at [598, 363] on span "lime, cane sugar, rum, mint leaves, mojito syrup, tropical blue syrup, and soda…" at bounding box center [594, 403] width 121 height 80
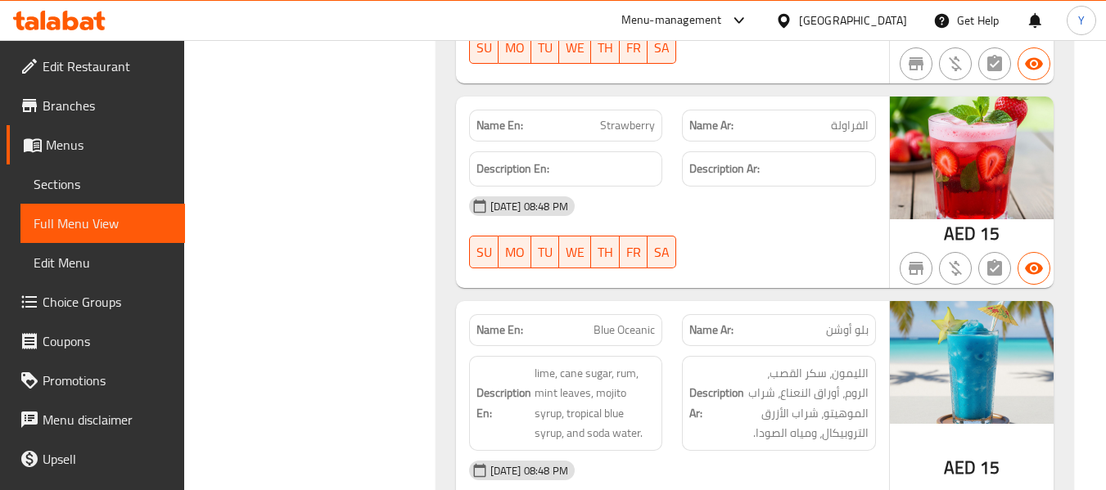
click at [622, 322] on span "Blue Oceanic" at bounding box center [623, 330] width 61 height 17
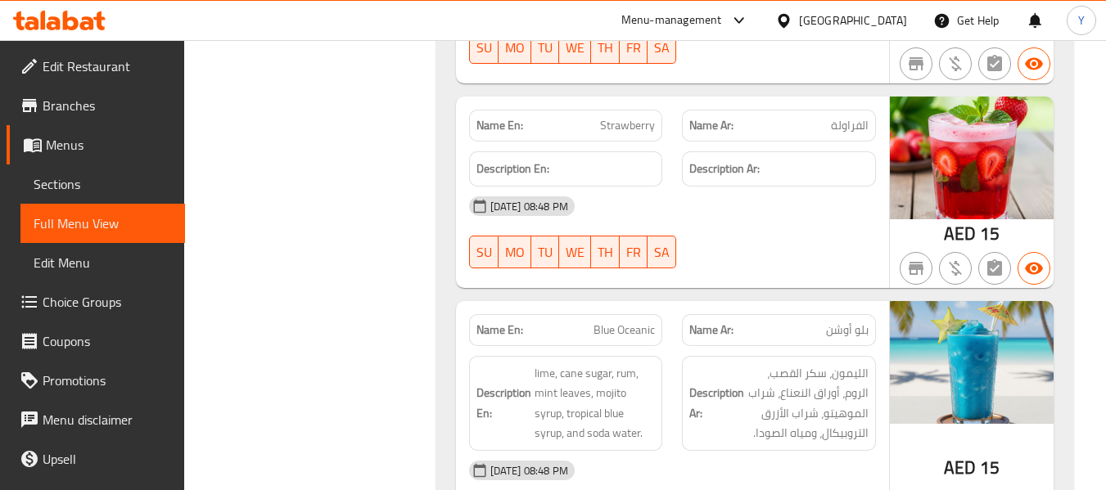
click at [500, 383] on strong "Description En:" at bounding box center [503, 403] width 55 height 40
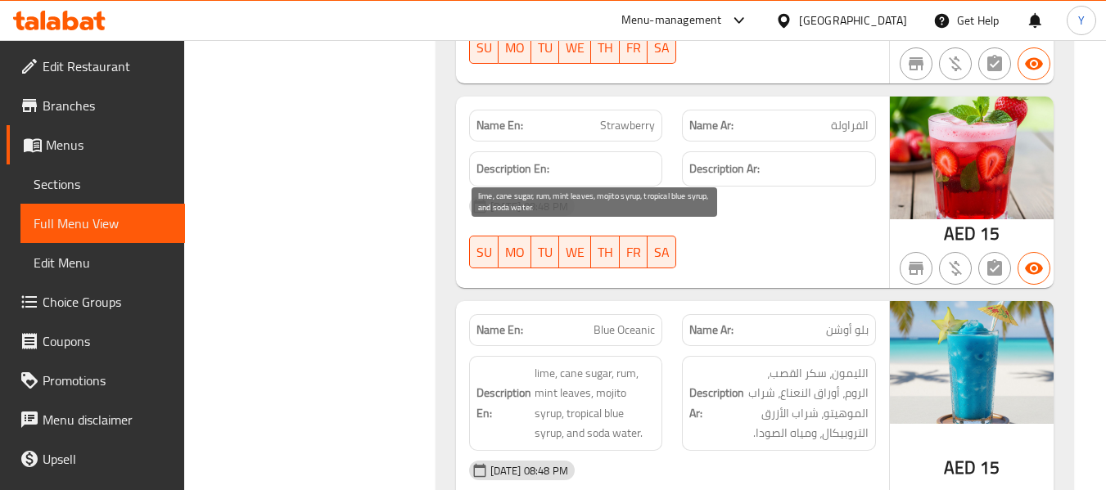
click at [563, 363] on span "lime, cane sugar, rum, mint leaves, mojito syrup, tropical blue syrup, and soda…" at bounding box center [594, 403] width 121 height 80
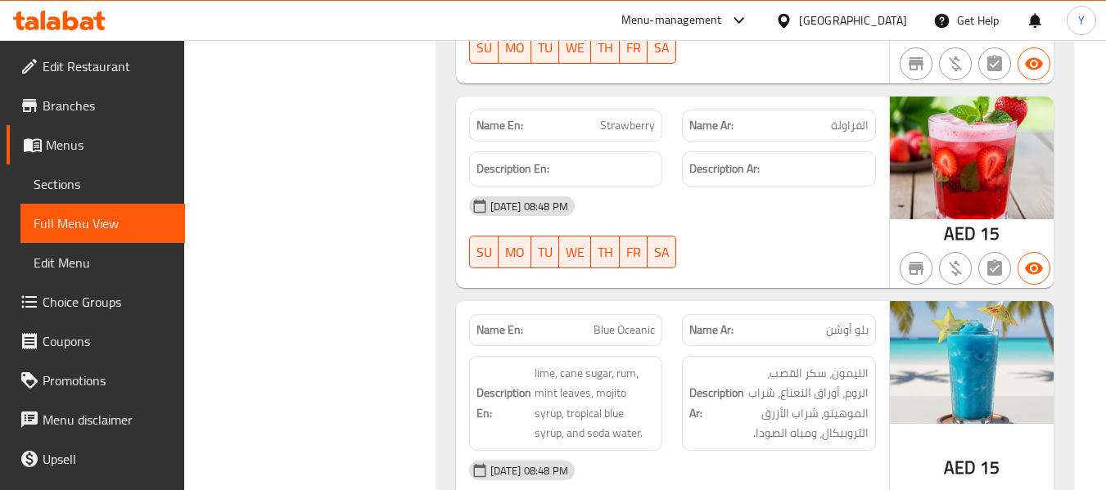
click at [630, 322] on span "Blue Oceanic" at bounding box center [623, 330] width 61 height 17
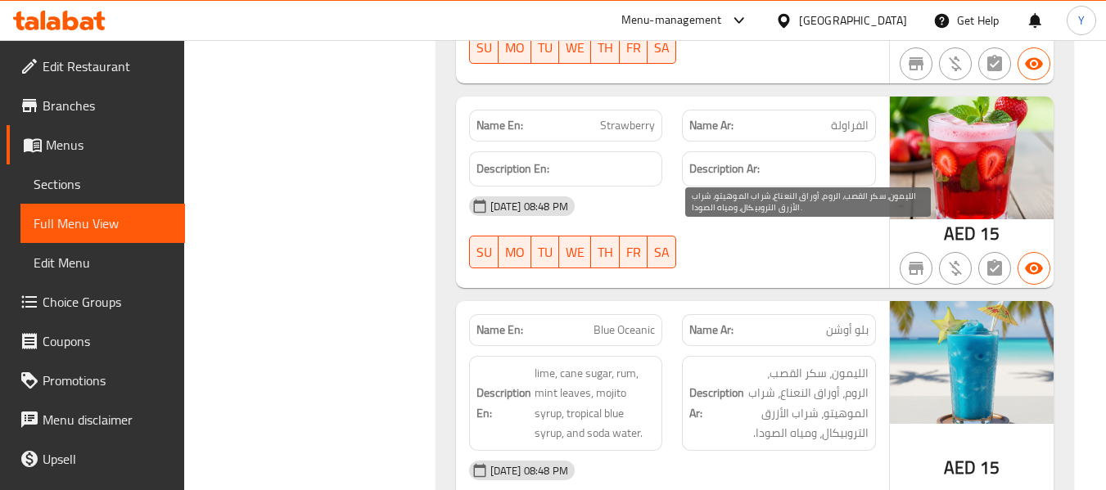
click at [850, 363] on span "الليمون، سكر القصب، الروم، أوراق النعناع، ​​شراب الموهيتو، شراب الأزرق التروبيك…" at bounding box center [807, 403] width 121 height 80
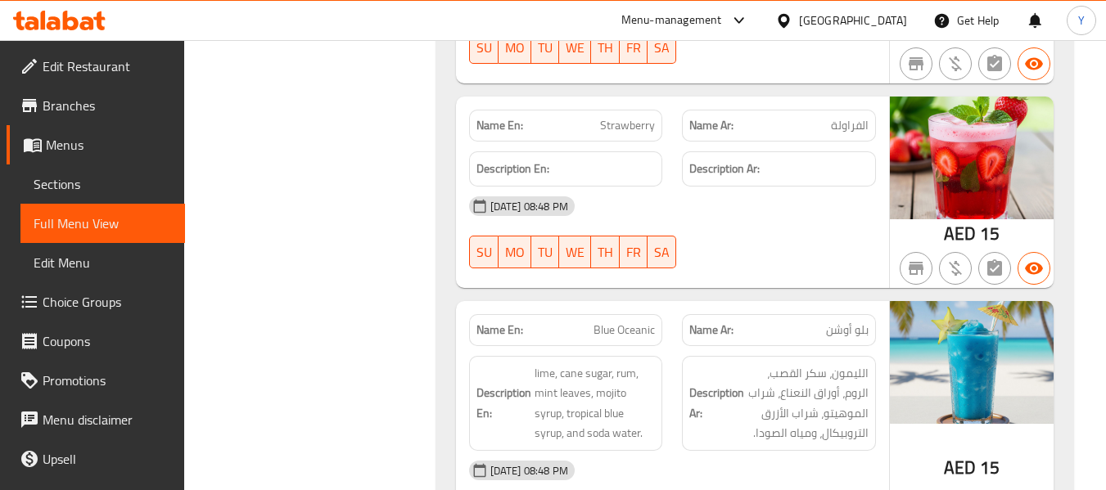
click at [527, 383] on strong "Description En:" at bounding box center [503, 403] width 55 height 40
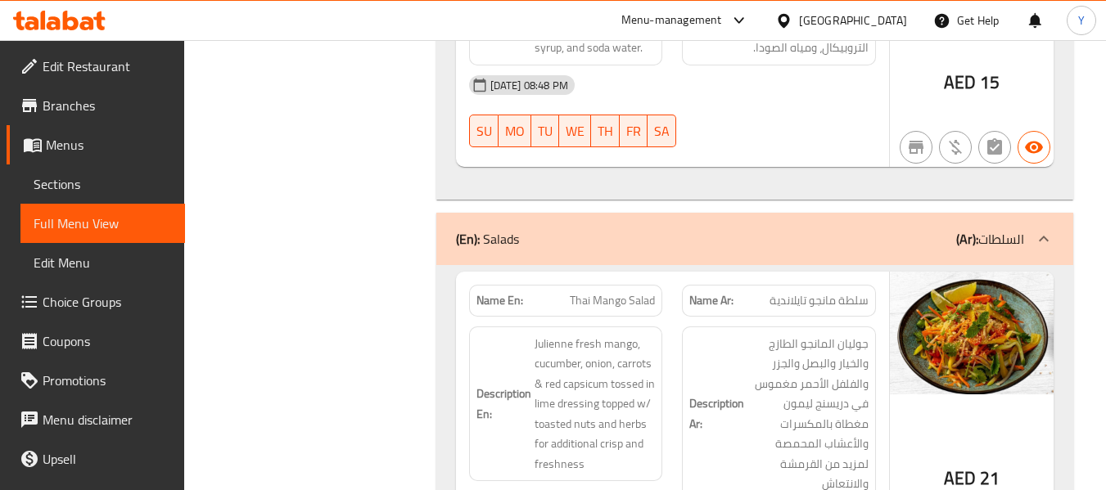
scroll to position [18647, 0]
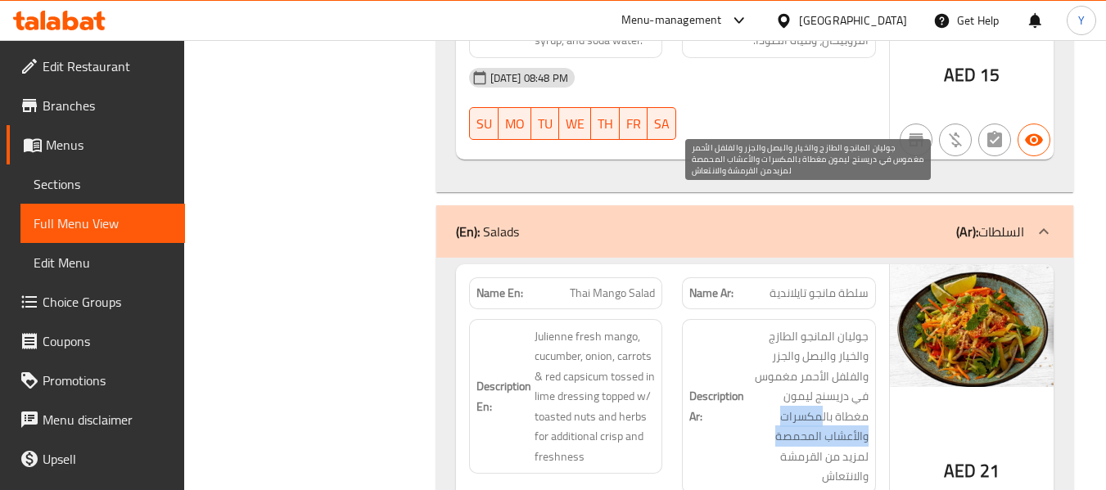
drag, startPoint x: 859, startPoint y: 277, endPoint x: 824, endPoint y: 302, distance: 42.9
click at [824, 327] on span "جوليان المانجو الطازج والخيار والبصل والجزر والفلفل الأحمر مغموس في دريسنج ليمو…" at bounding box center [807, 407] width 121 height 160
click at [863, 327] on span "جوليان المانجو الطازج والخيار والبصل والجزر والفلفل الأحمر مغموس في دريسنج ليمو…" at bounding box center [807, 407] width 121 height 160
drag, startPoint x: 863, startPoint y: 283, endPoint x: 825, endPoint y: 307, distance: 44.5
click at [825, 327] on span "جوليان المانجو الطازج والخيار والبصل والجزر والفلفل الأحمر مغموس في دريسنج ليمو…" at bounding box center [807, 407] width 121 height 160
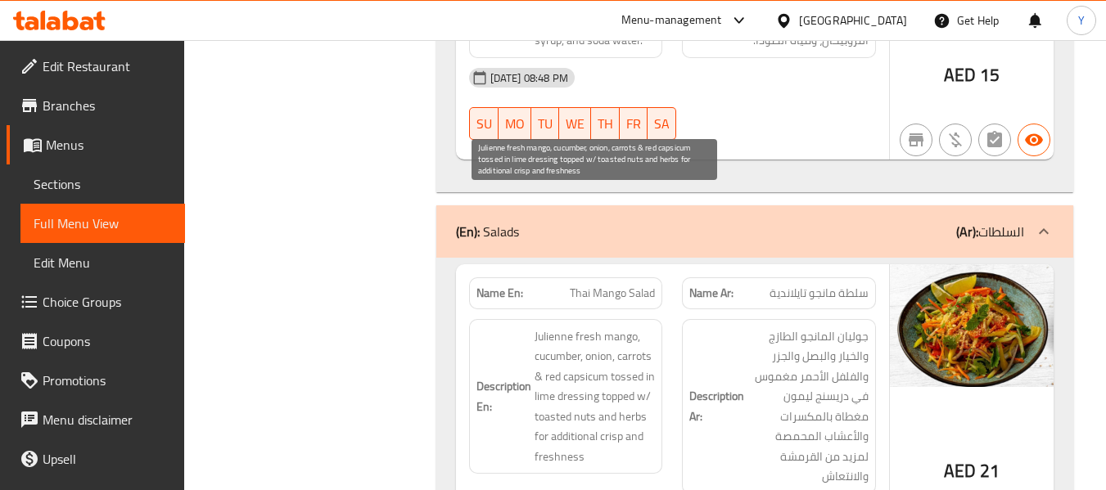
click at [585, 327] on span "Julienne fresh mango, cucumber, onion, carrots & red capsicum tossed in lime dr…" at bounding box center [594, 397] width 121 height 141
click at [621, 327] on span "Julienne fresh mango, cucumber, onion, carrots & red capsicum tossed in lime dr…" at bounding box center [594, 397] width 121 height 141
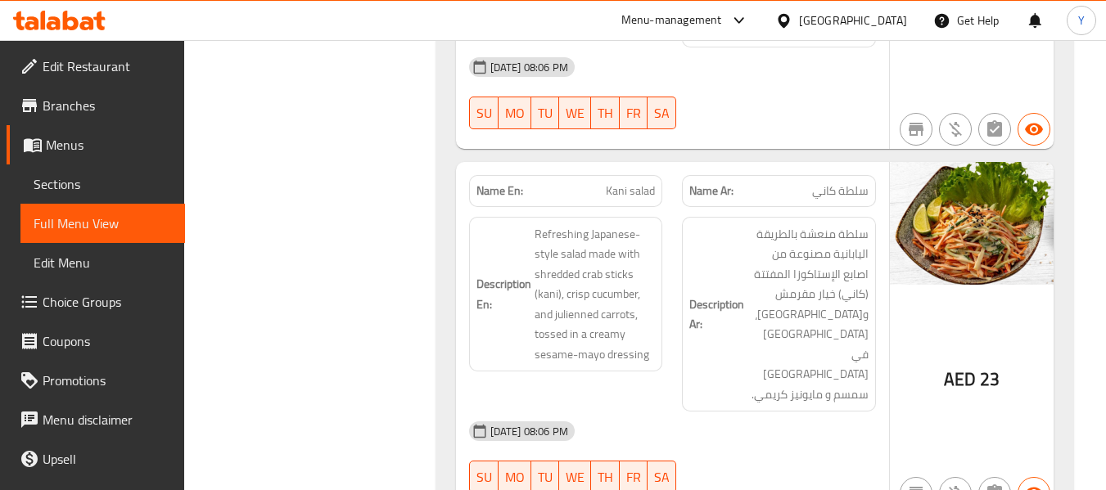
scroll to position [19073, 0]
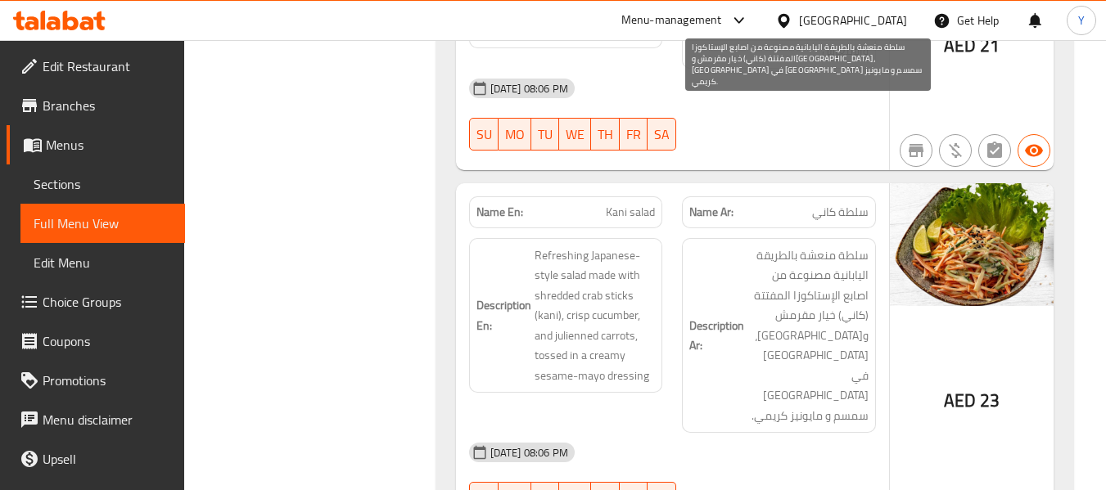
click at [823, 246] on span "سلطة منعشة بالطريقة اليابانية مصنوعة من اصابع الإستاكوزا المفتتة (كاني) خيار مق…" at bounding box center [807, 336] width 121 height 181
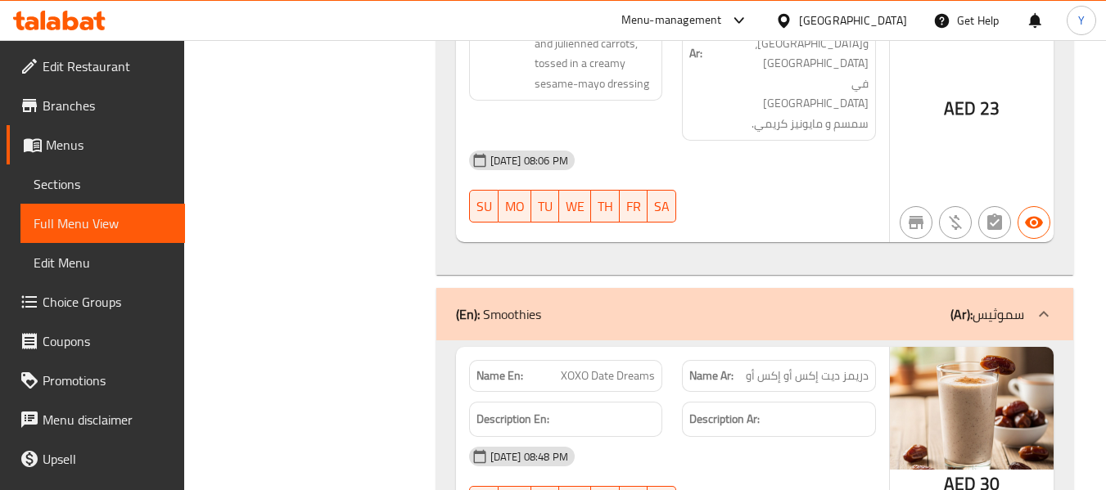
scroll to position [19368, 0]
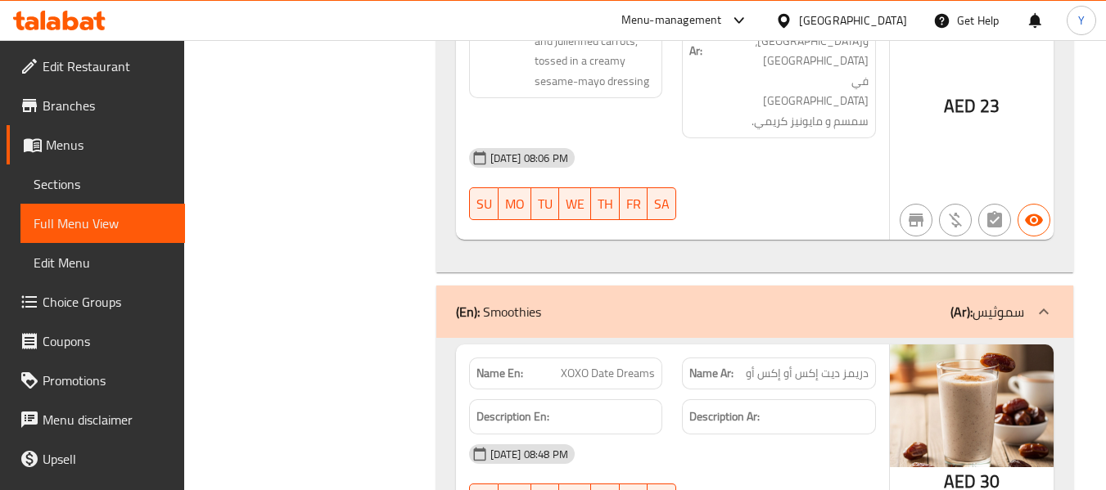
click at [827, 365] on span "دريمز ديت إكس أو إكس أو" at bounding box center [807, 373] width 123 height 17
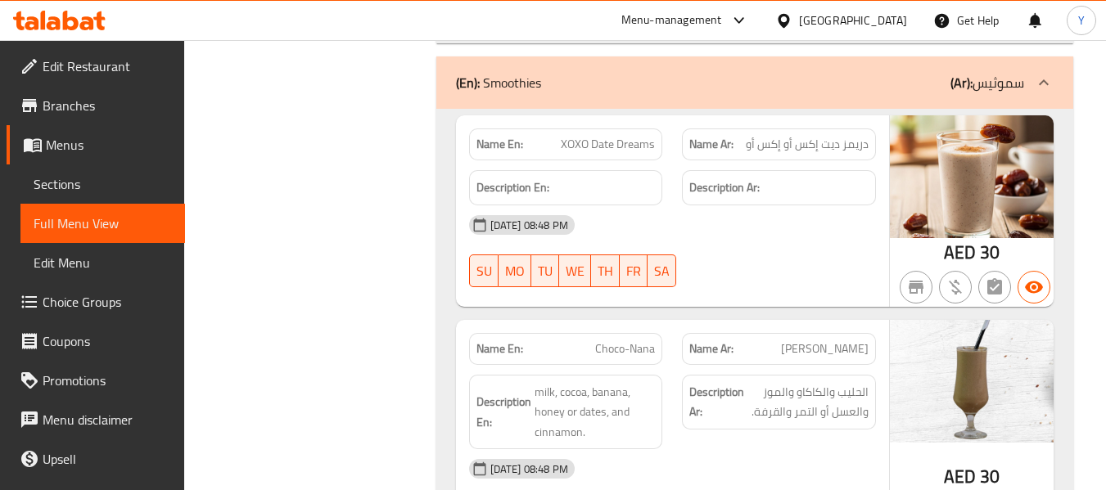
scroll to position [19630, 0]
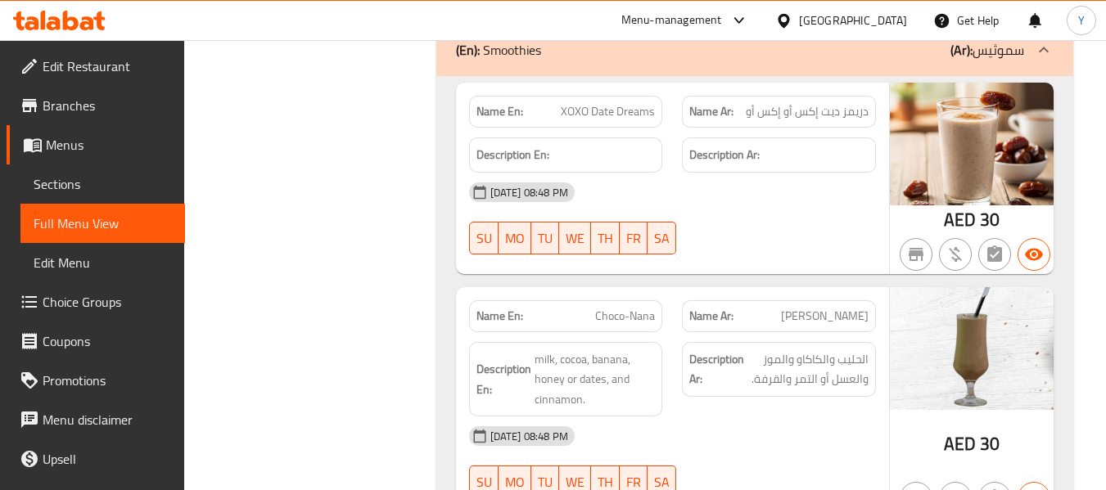
click at [624, 308] on span "Choco-Nana" at bounding box center [625, 316] width 60 height 17
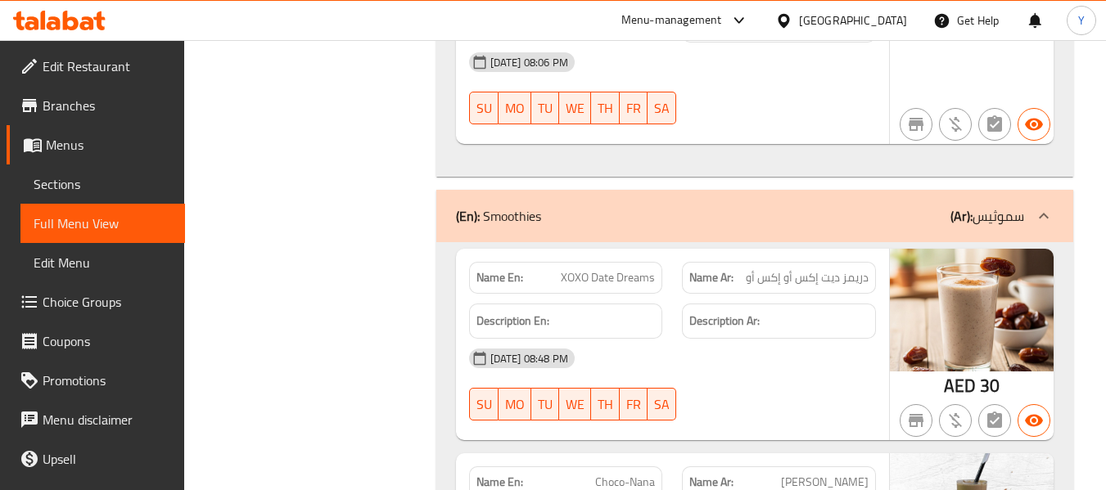
scroll to position [19466, 0]
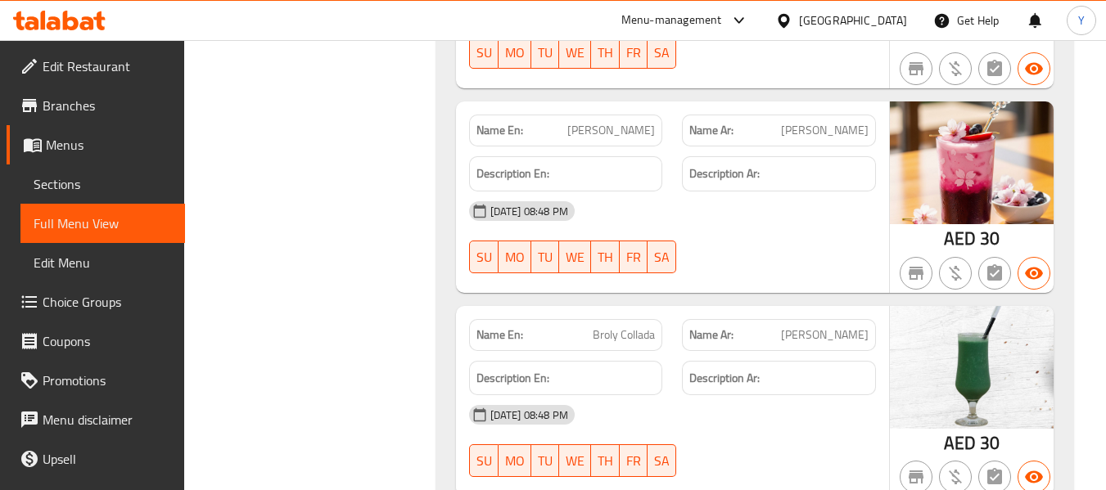
scroll to position [20088, 0]
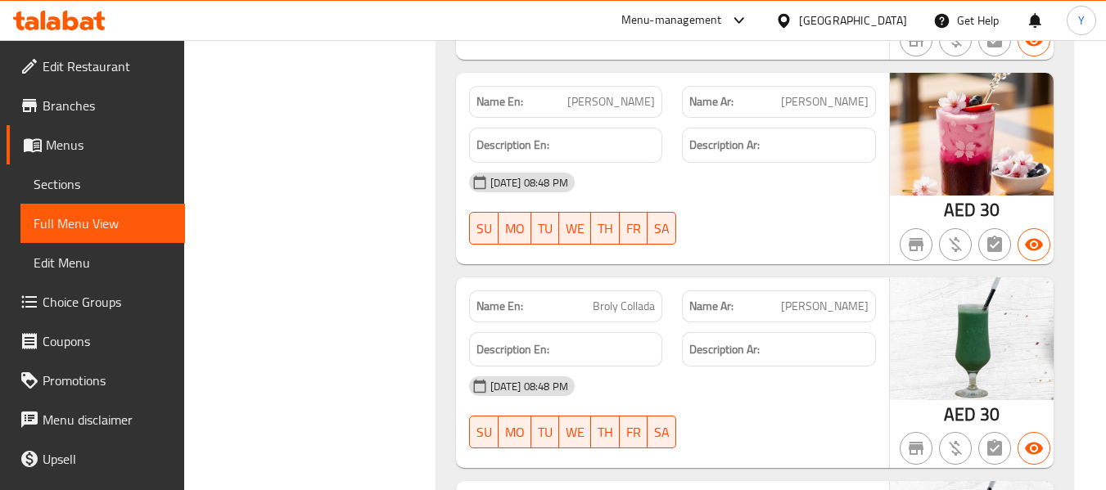
click at [585, 280] on div "Name En: XOXO Date Dreams Name Ar: دريمز ديت إكس أو إكس أو Description En: Desc…" at bounding box center [754, 162] width 637 height 1088
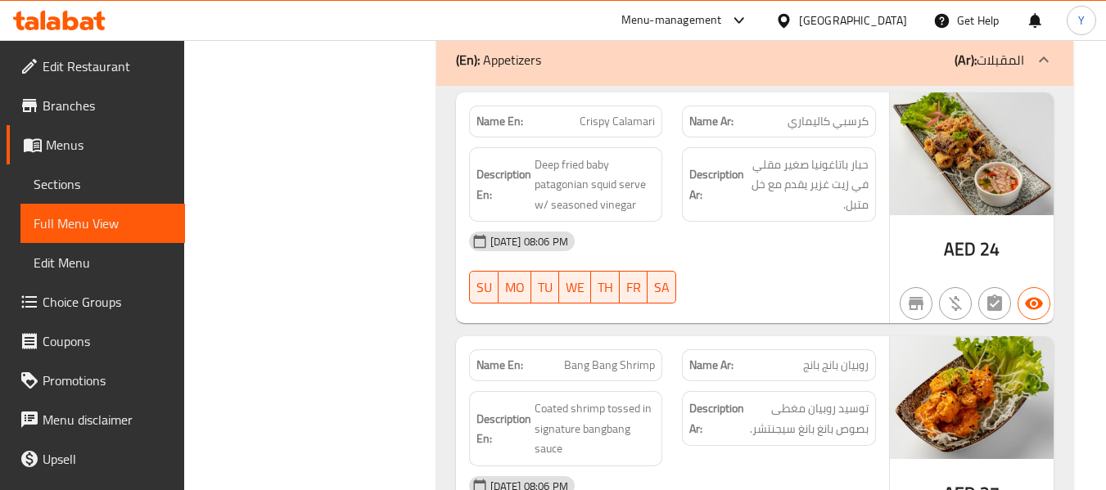
scroll to position [20775, 0]
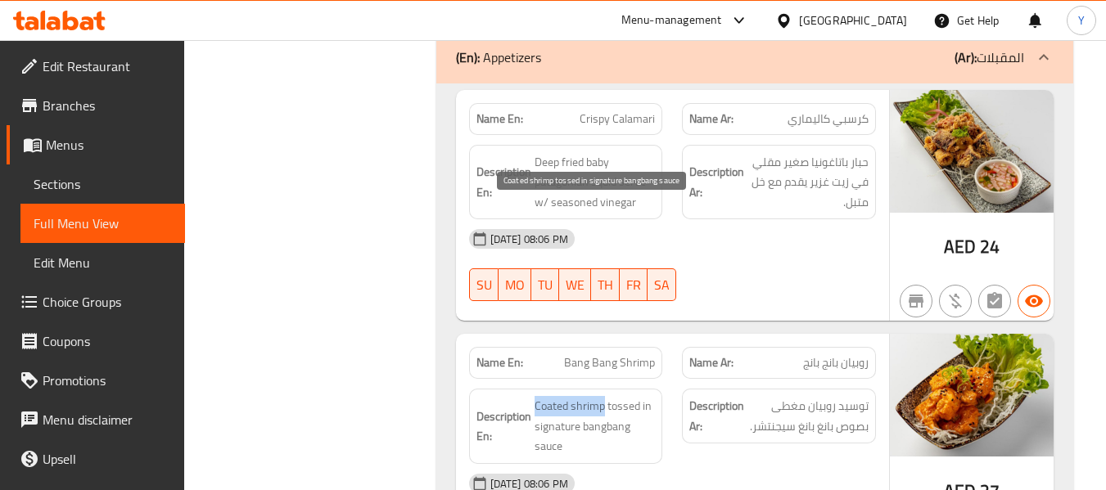
drag, startPoint x: 534, startPoint y: 211, endPoint x: 601, endPoint y: 218, distance: 67.4
click at [601, 396] on span "Coated shrimp tossed in signature bangbang sauce" at bounding box center [594, 426] width 121 height 61
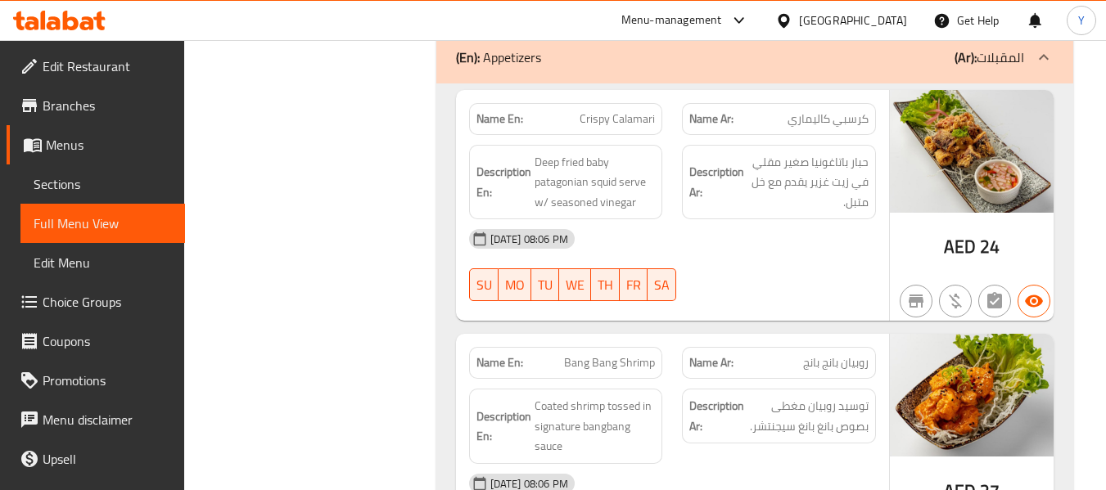
click at [615, 354] on span "Bang Bang Shrimp" at bounding box center [609, 362] width 91 height 17
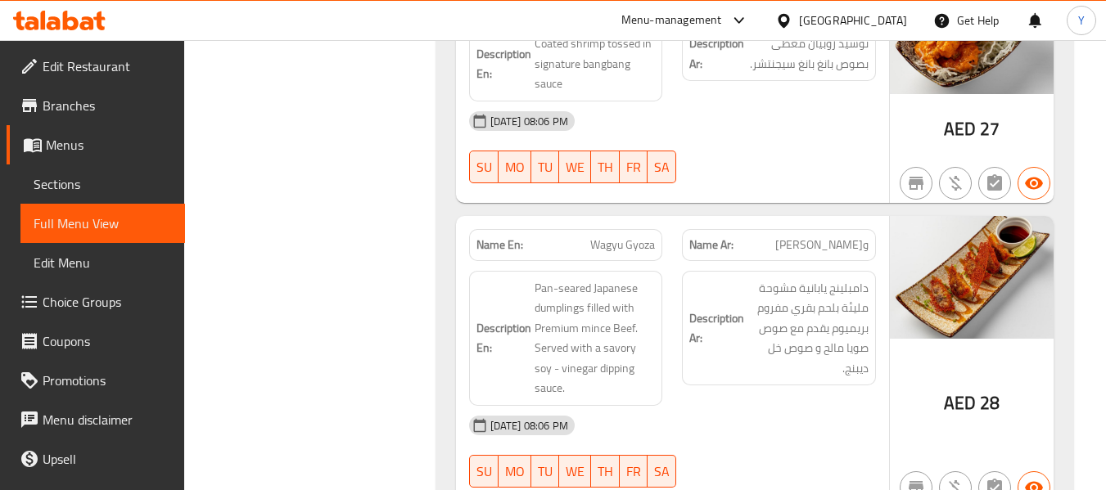
scroll to position [21135, 0]
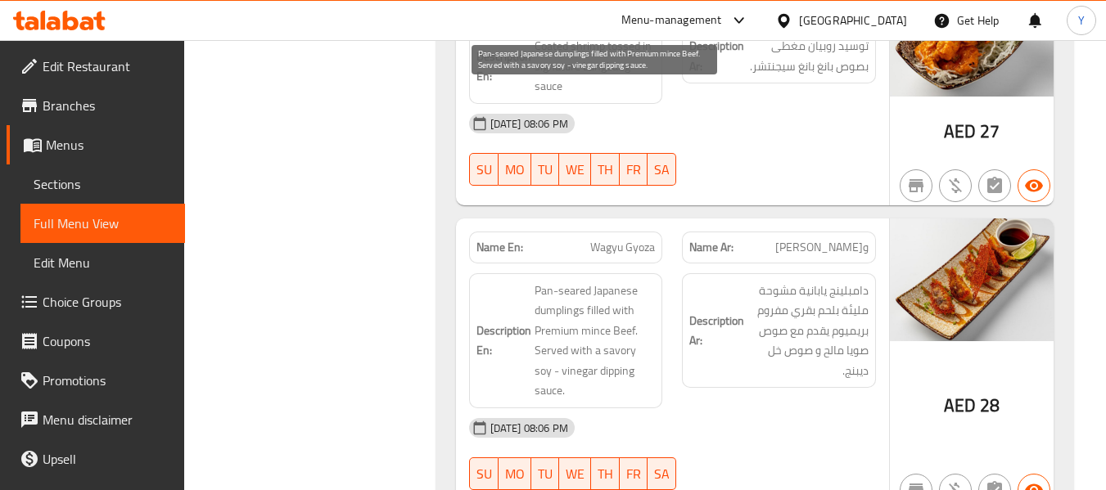
click at [569, 281] on span "Pan-seared Japanese dumplings filled with Premium mince Beef. Served with a sav…" at bounding box center [594, 341] width 121 height 120
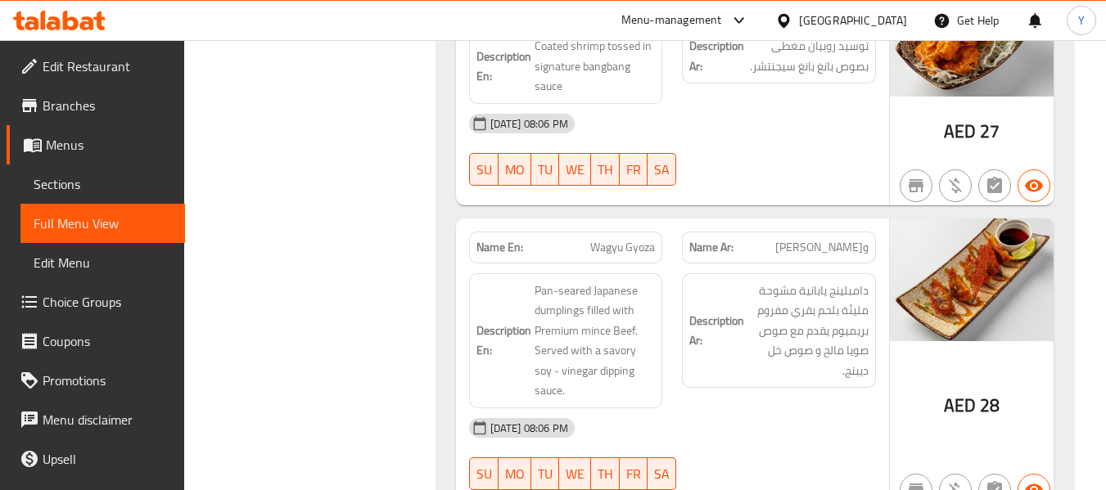
click at [615, 239] on span "Wagyu Gyoza" at bounding box center [622, 247] width 65 height 17
click at [653, 458] on button "SA" at bounding box center [661, 474] width 29 height 33
type button "6"
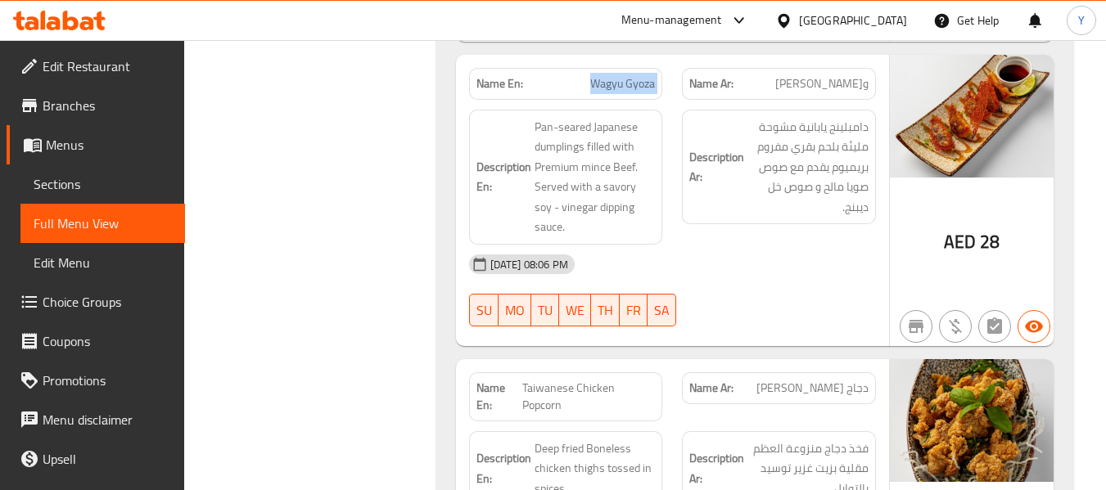
scroll to position [21332, 0]
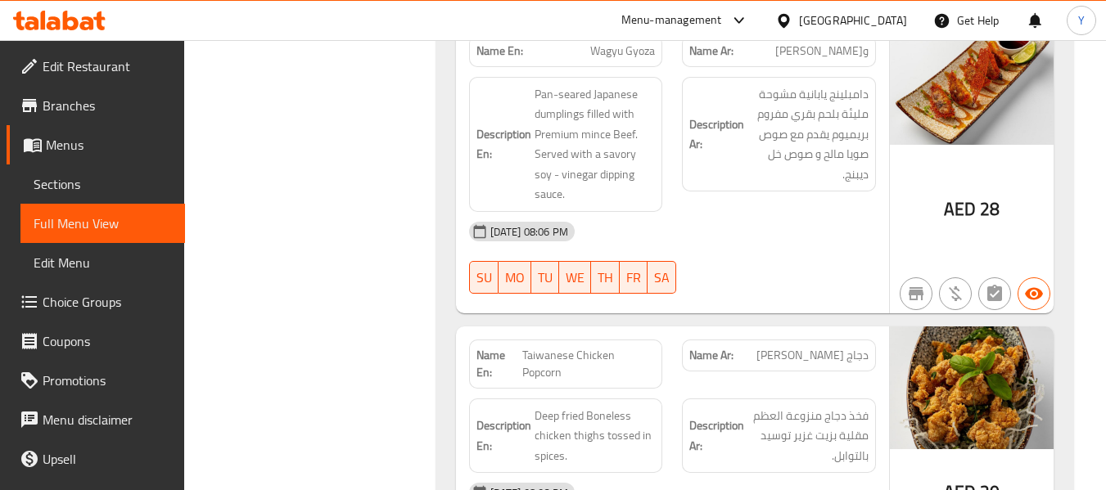
click at [601, 347] on span "Taiwanese Chicken Popcorn" at bounding box center [588, 364] width 133 height 34
click at [710, 336] on div "Name En: Taiwanese Chicken Popcorn Name Ar: دجاج بوب كورن تايواني Description E…" at bounding box center [672, 451] width 433 height 249
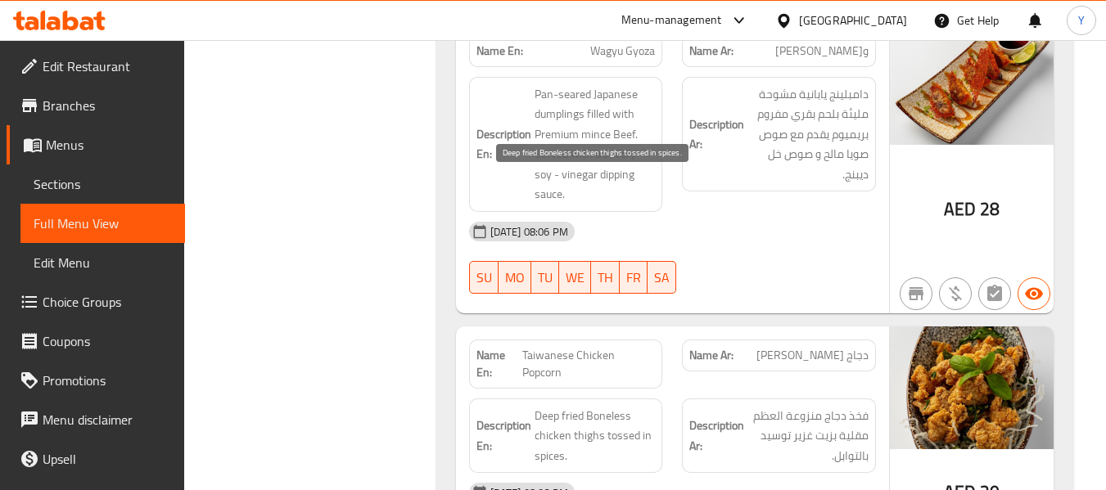
click at [616, 406] on span "Deep fried Boneless chicken thighs tossed in spices." at bounding box center [594, 436] width 121 height 61
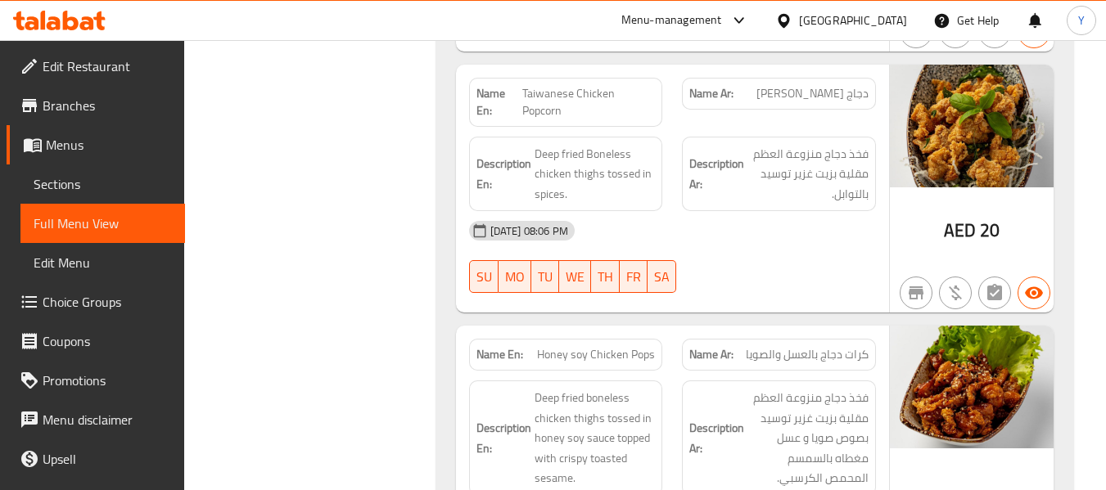
scroll to position [21627, 0]
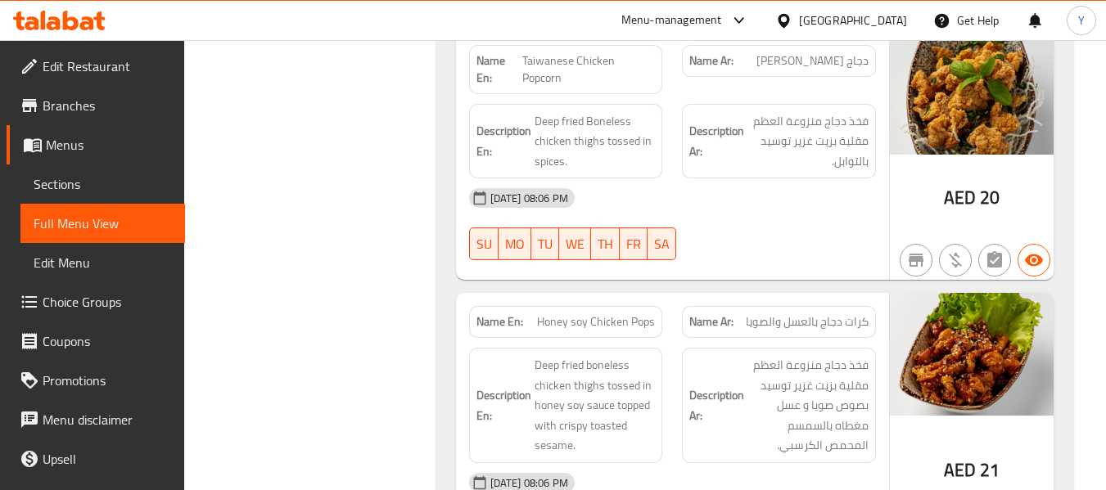
click at [615, 313] on span "Honey soy Chicken Pops" at bounding box center [596, 321] width 118 height 17
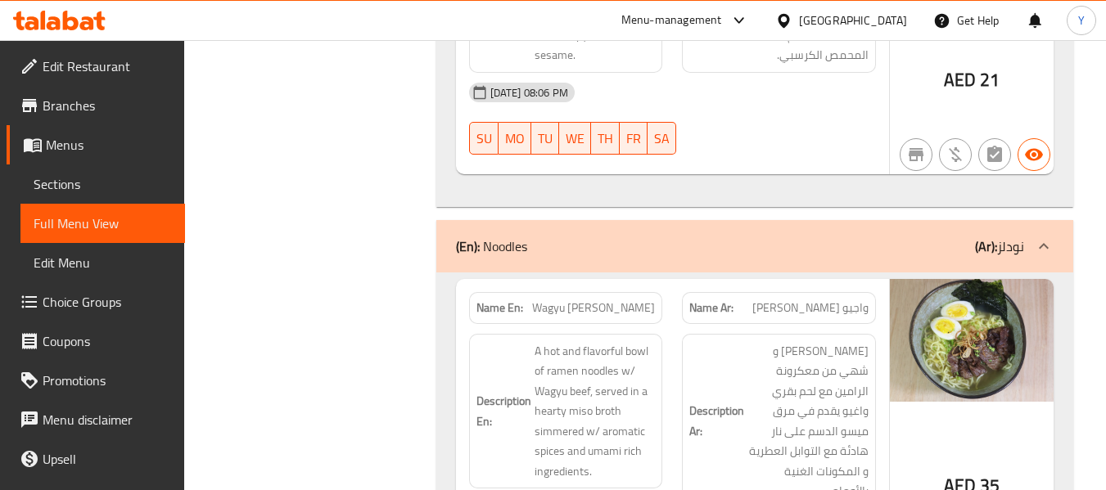
scroll to position [22019, 0]
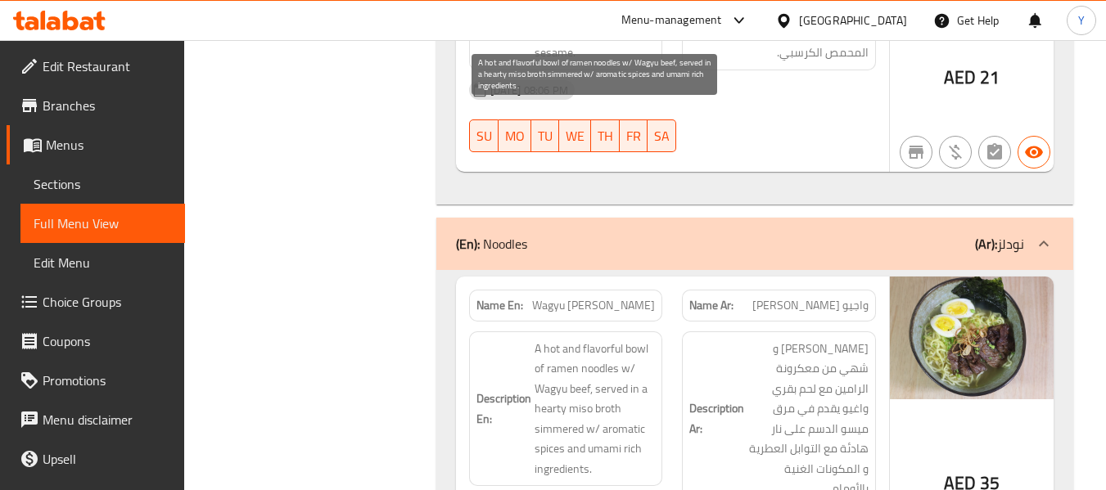
click at [597, 339] on span "A hot and flavorful bowl of ramen noodles w/ Wagyu beef, served in a hearty mis…" at bounding box center [594, 409] width 121 height 141
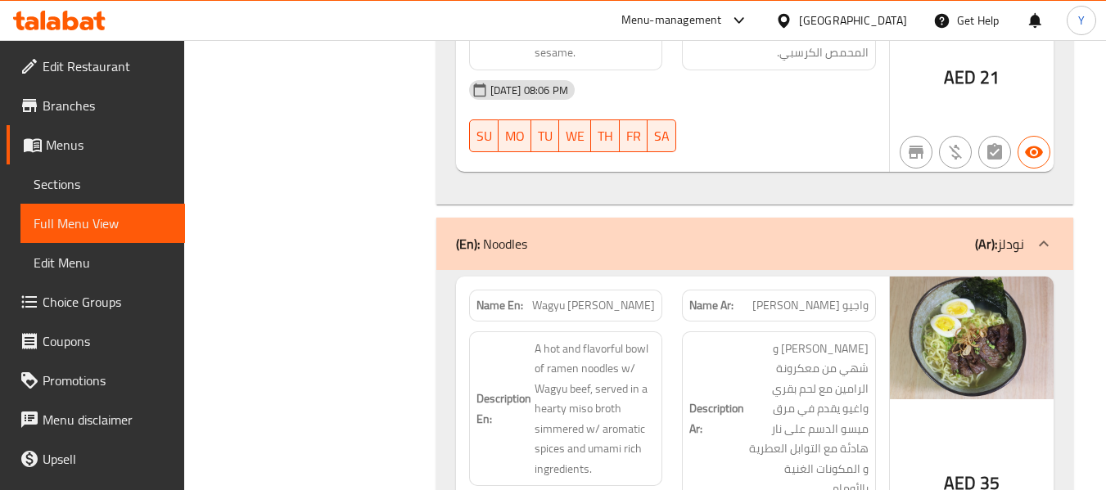
click at [636, 297] on span "Wagyu Miso Ramen" at bounding box center [593, 305] width 123 height 17
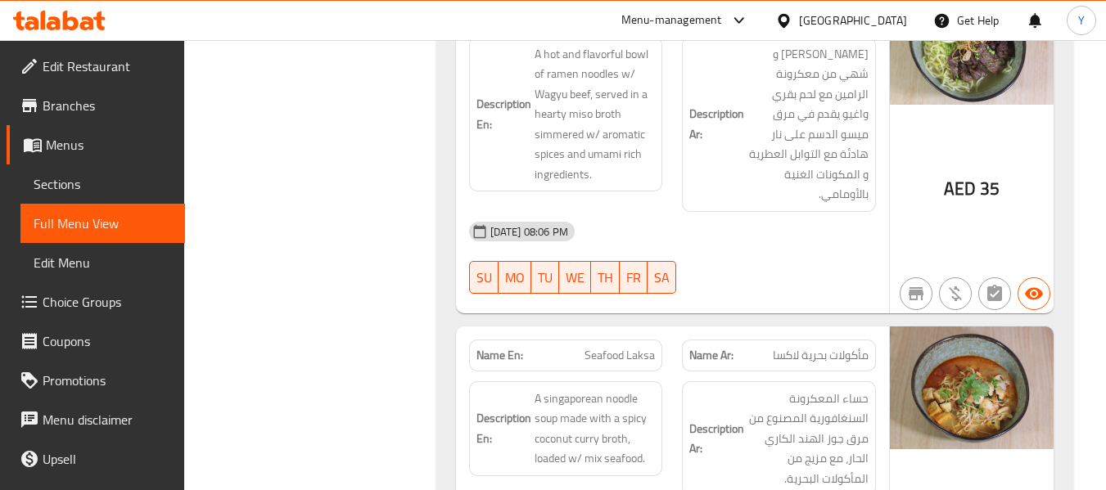
scroll to position [22347, 0]
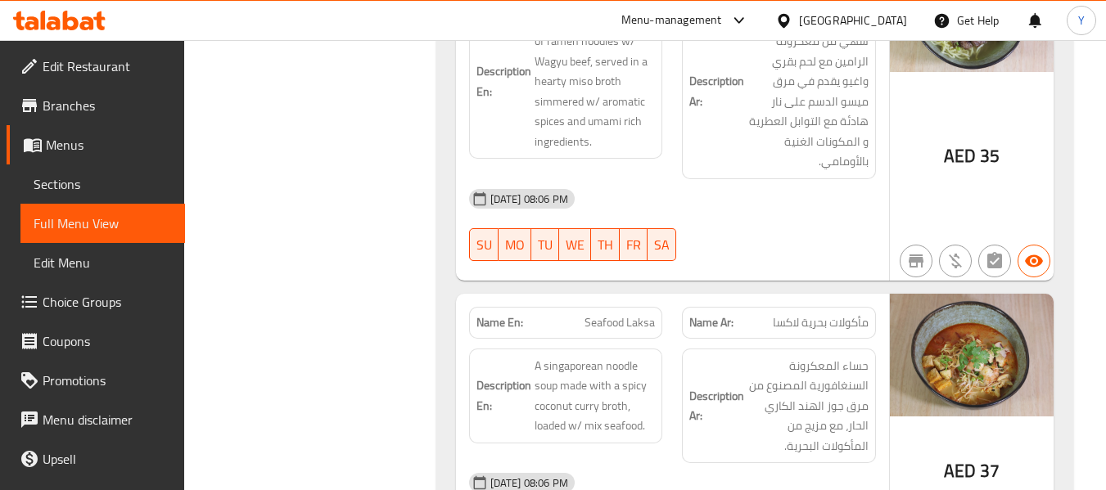
click at [629, 314] on span "Seafood Laksa" at bounding box center [619, 322] width 70 height 17
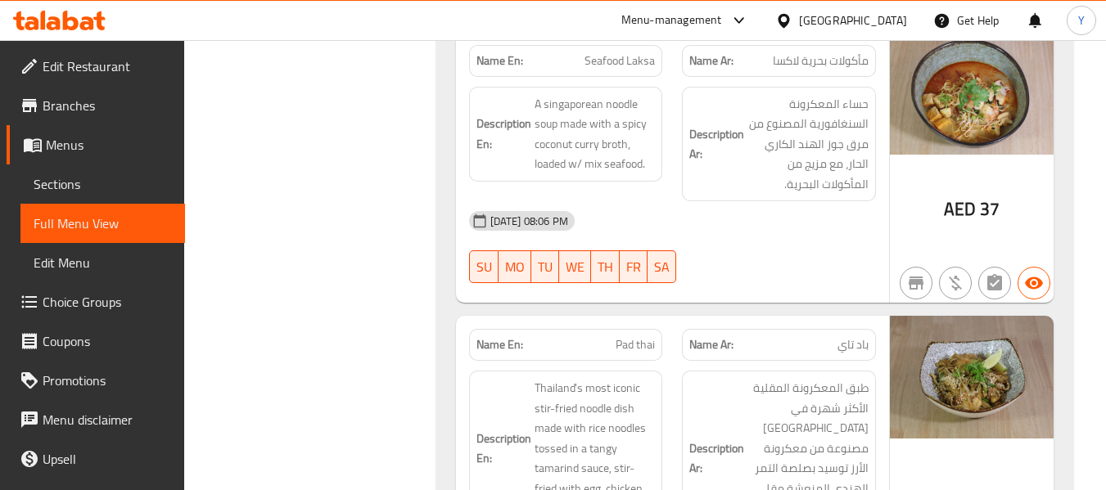
scroll to position [22641, 0]
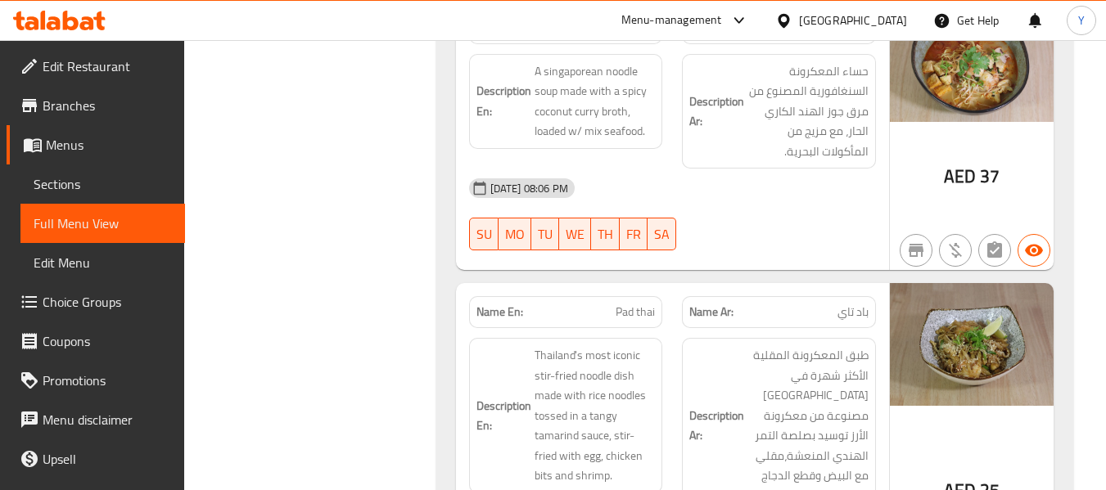
click at [631, 304] on span "Pad thai" at bounding box center [634, 312] width 39 height 17
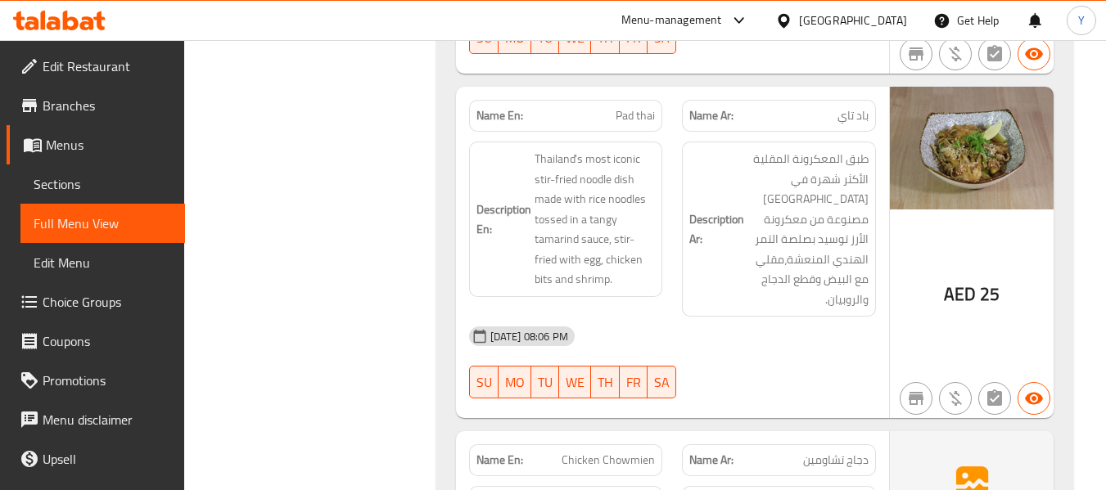
scroll to position [22844, 0]
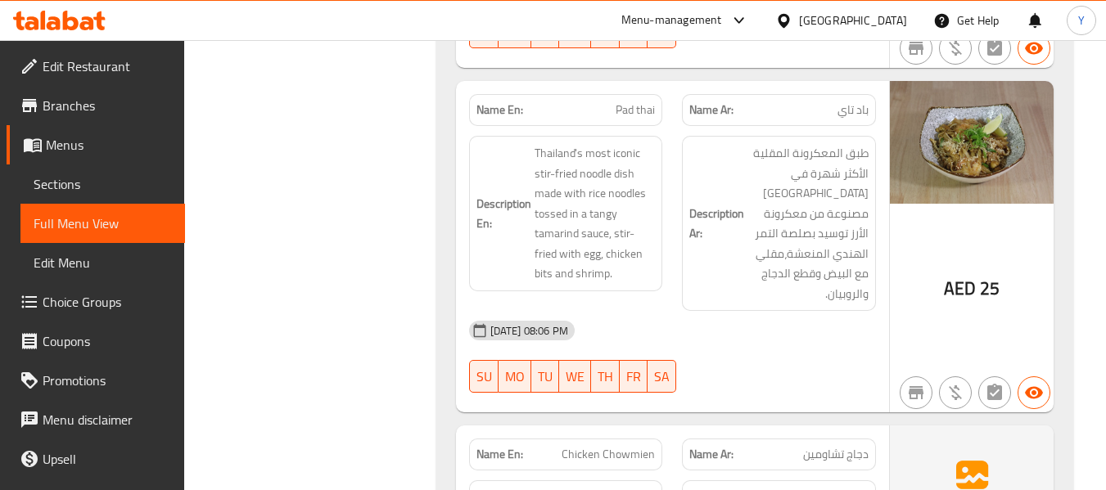
click at [615, 446] on span "Chicken Chowmien" at bounding box center [607, 454] width 93 height 17
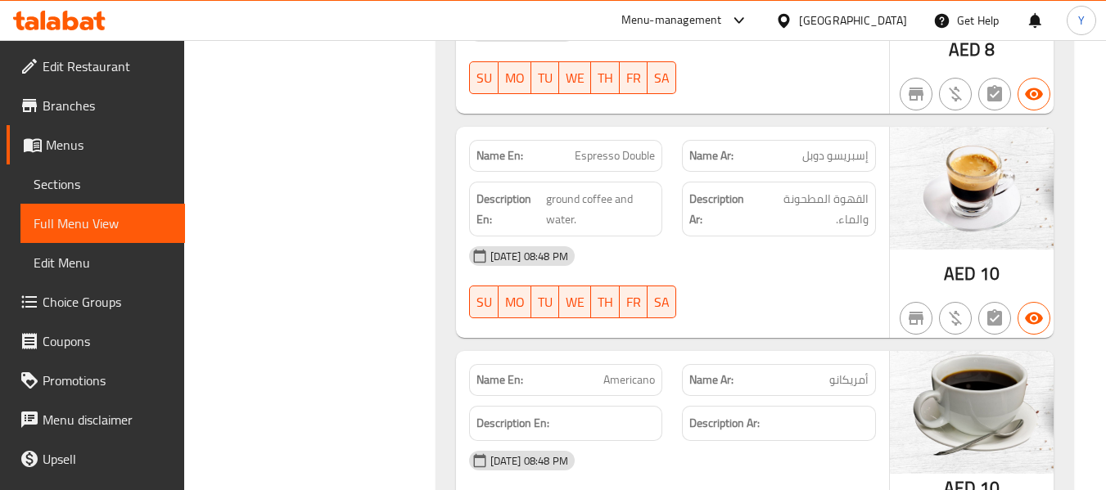
click at [687, 441] on div "12-09-2025 08:48 PM SU MO TU WE TH FR SA" at bounding box center [672, 487] width 426 height 92
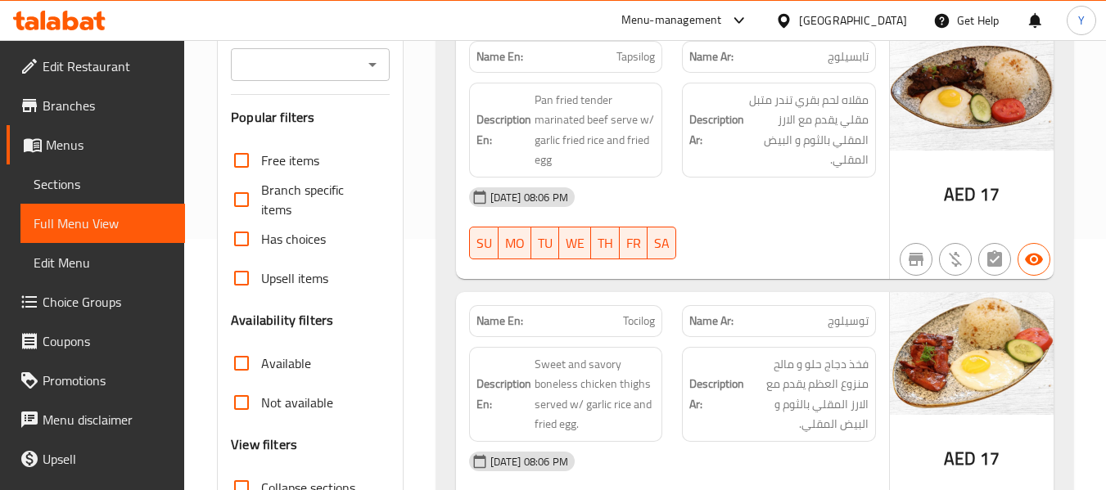
scroll to position [0, 0]
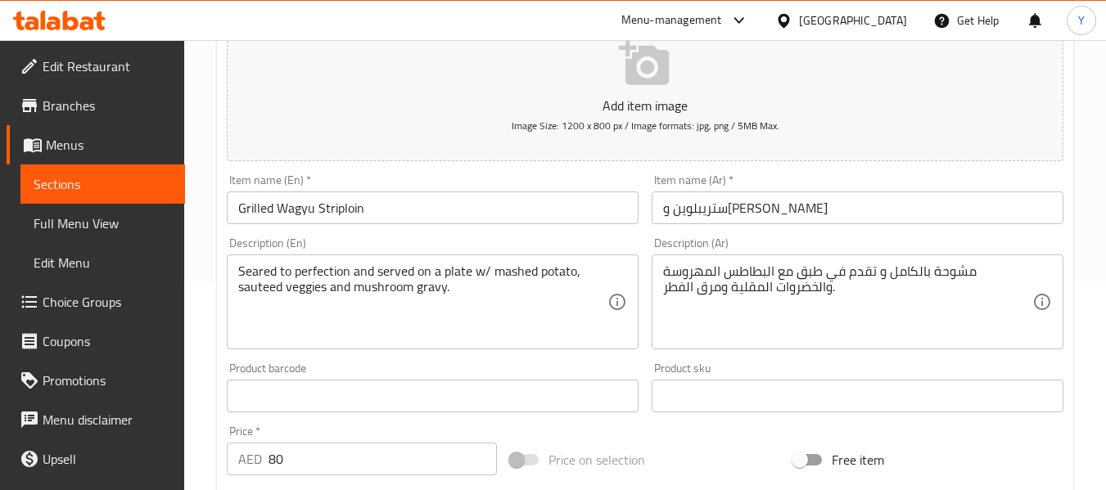
scroll to position [218, 0]
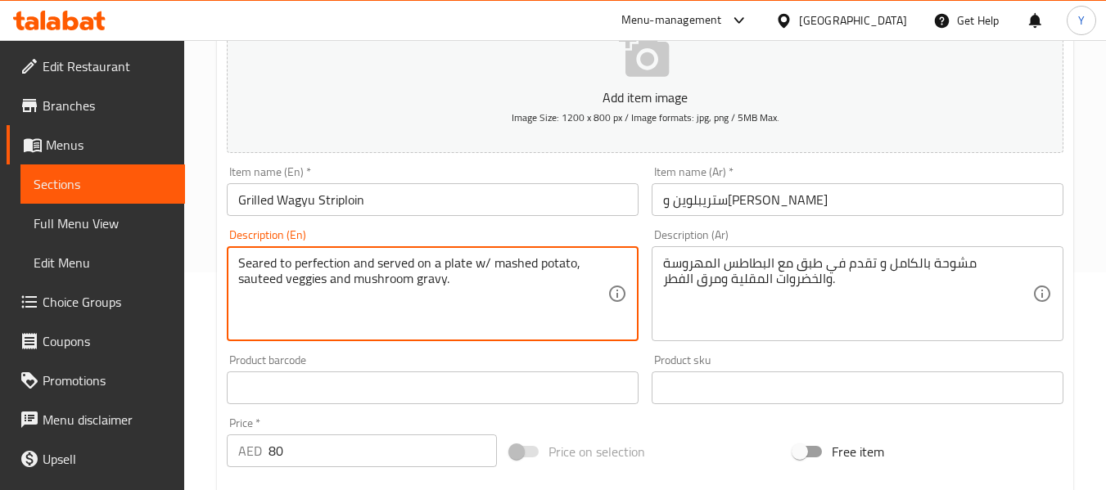
click at [263, 266] on textarea "Seared to perfection and served on a plate w/ mashed potato, sauteed veggies an…" at bounding box center [422, 294] width 369 height 78
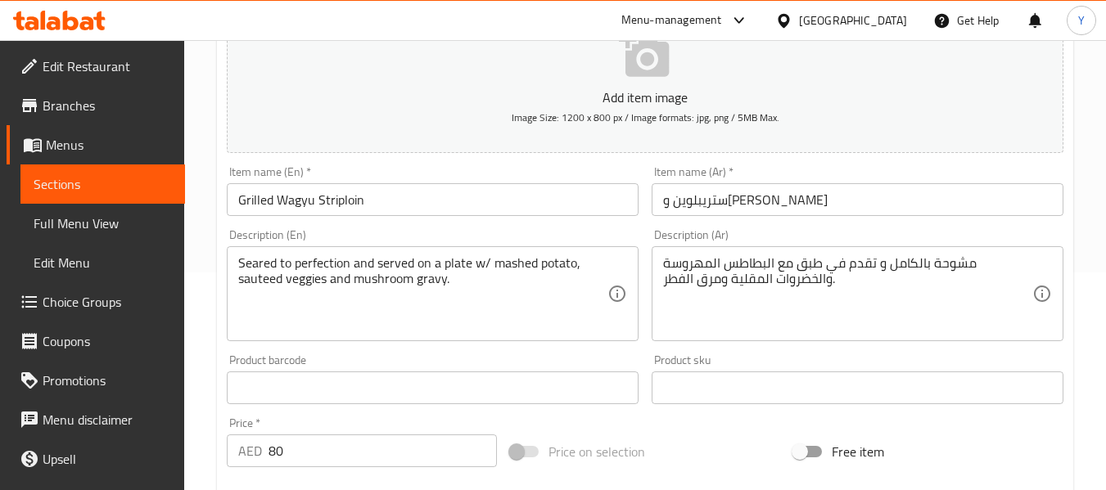
click at [369, 236] on div "Description (En) Seared to perfection and served on a plate w/ mashed potato, s…" at bounding box center [433, 285] width 412 height 112
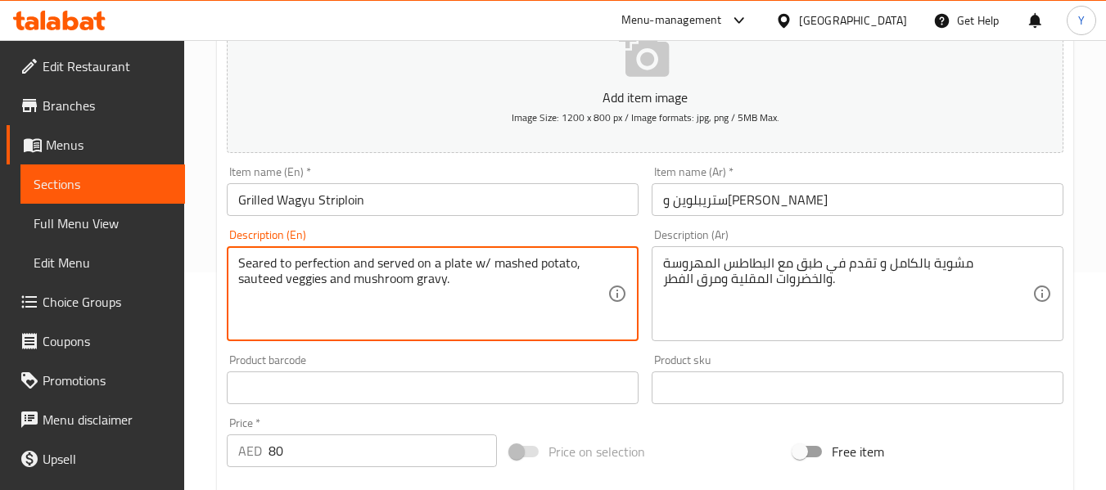
click at [257, 284] on textarea "Seared to perfection and served on a plate w/ mashed potato, sauteed veggies an…" at bounding box center [422, 294] width 369 height 78
click at [341, 295] on textarea "Seared to perfection and served on a plate w/ mashed potato, sauteed veggies an…" at bounding box center [422, 294] width 369 height 78
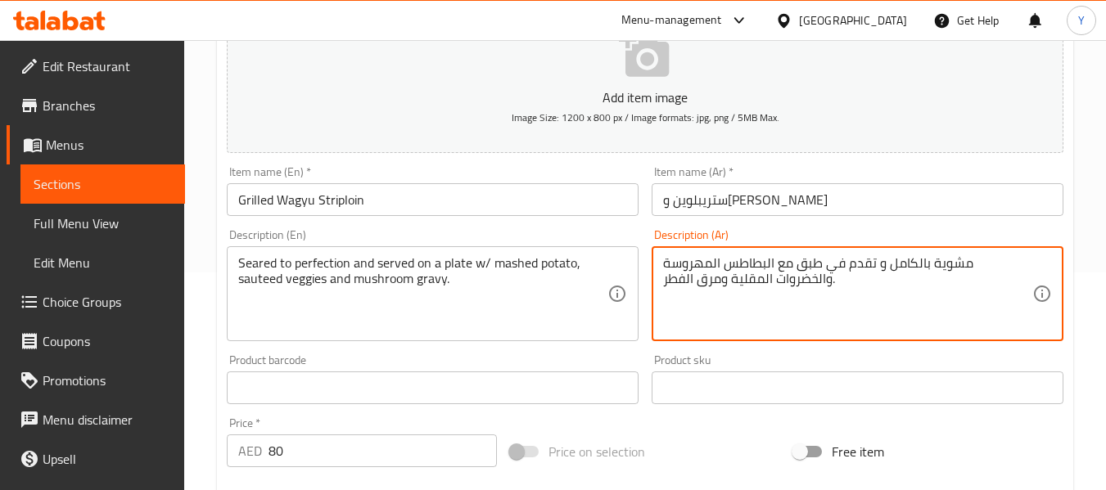
drag, startPoint x: 763, startPoint y: 279, endPoint x: 732, endPoint y: 280, distance: 31.1
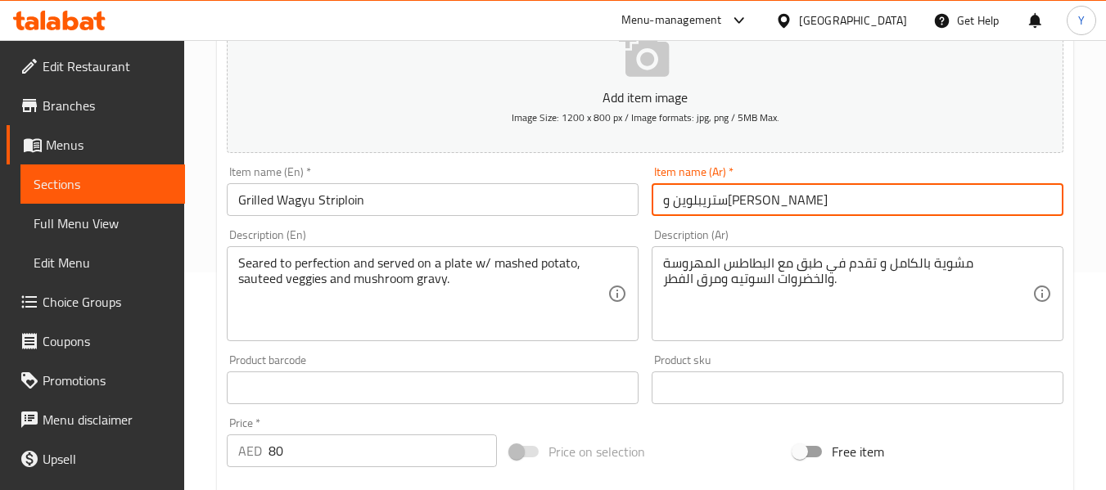
click at [821, 201] on input "ستريبلوين واغيو مشوي" at bounding box center [857, 199] width 412 height 33
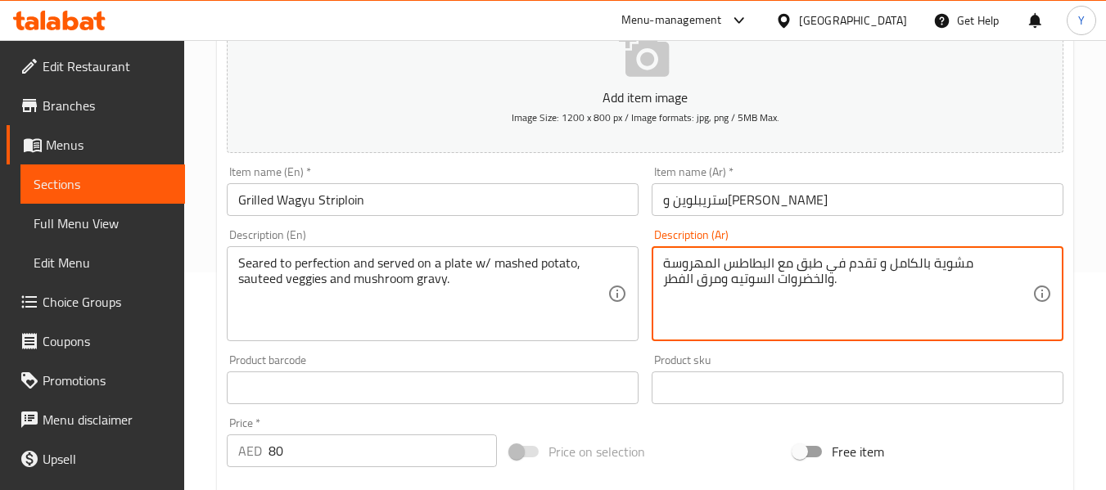
drag, startPoint x: 722, startPoint y: 277, endPoint x: 698, endPoint y: 280, distance: 24.0
type textarea "مشوية بالكامل و تقدم في طبق مع البطاطس المهروسة والخضروات السوتيه وجريفي الفطر."
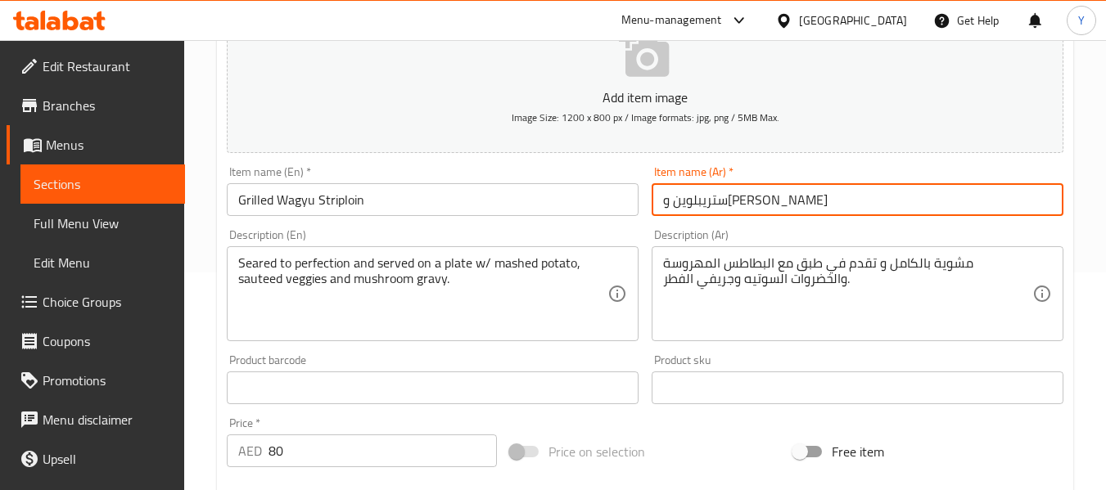
click at [805, 210] on input "ستريبلوين واغيو مشوي" at bounding box center [857, 199] width 412 height 33
click at [717, 201] on input "ستريبلوين واغيو مشوي" at bounding box center [857, 199] width 412 height 33
type input "ستريبلوين واجيو مشوي"
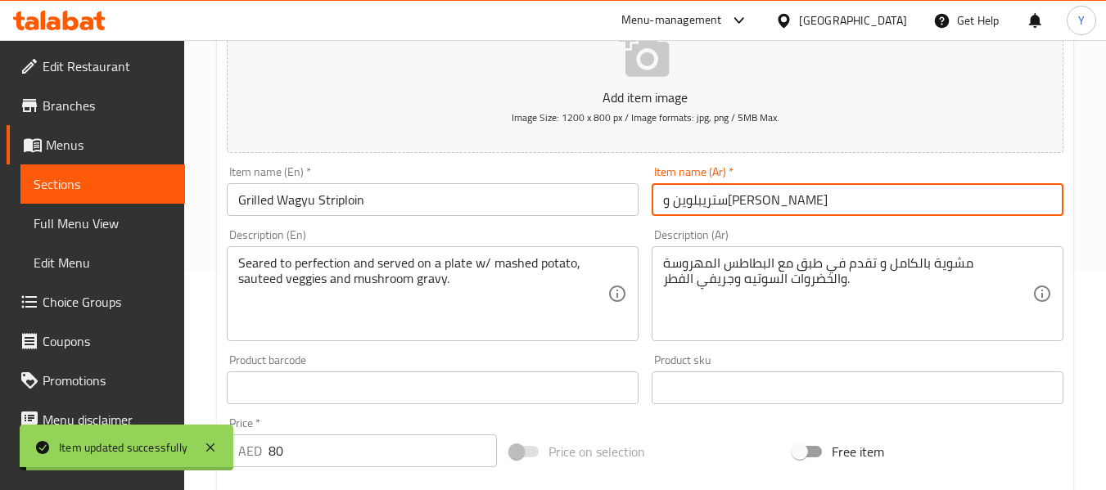
scroll to position [0, 0]
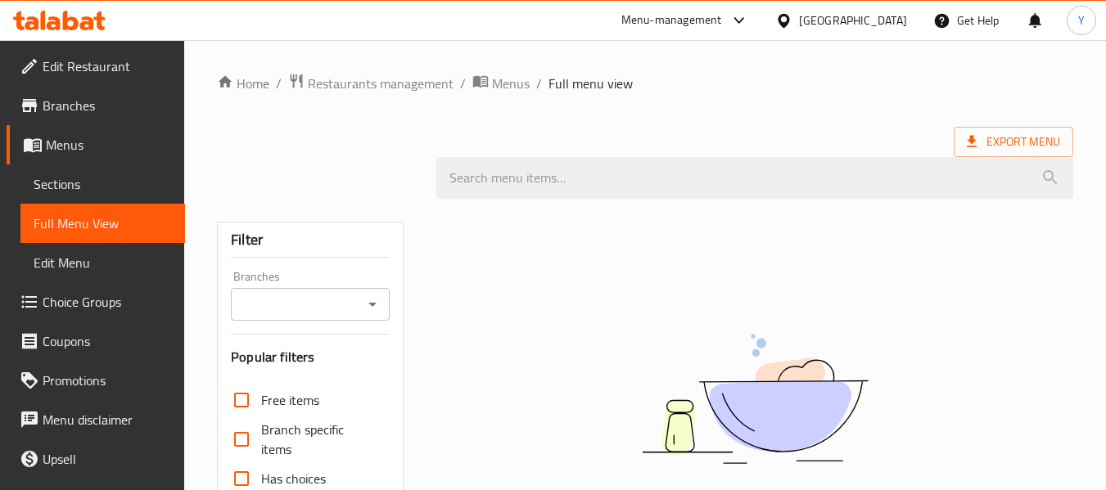
click at [889, 19] on div "[GEOGRAPHIC_DATA]" at bounding box center [853, 20] width 108 height 18
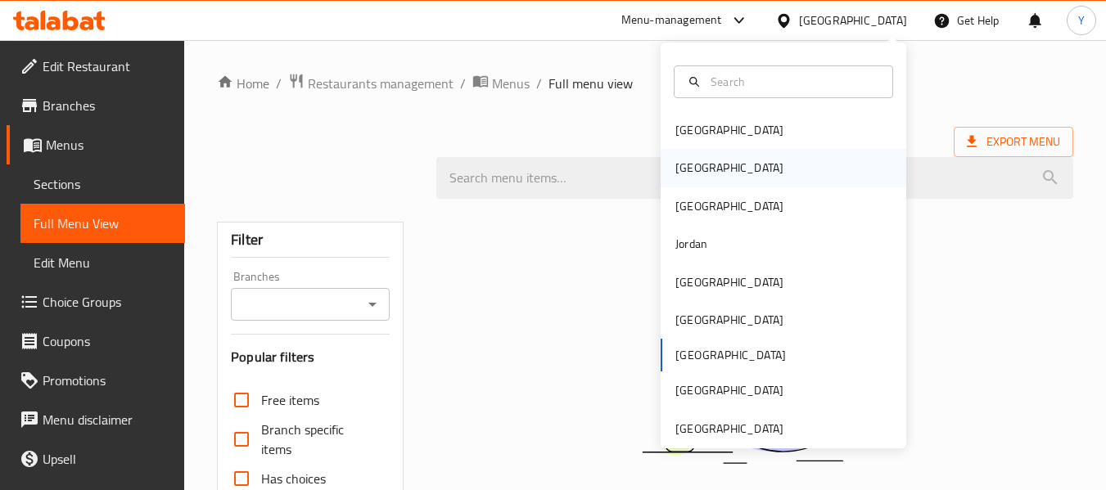
click at [703, 172] on div "[GEOGRAPHIC_DATA]" at bounding box center [729, 168] width 134 height 38
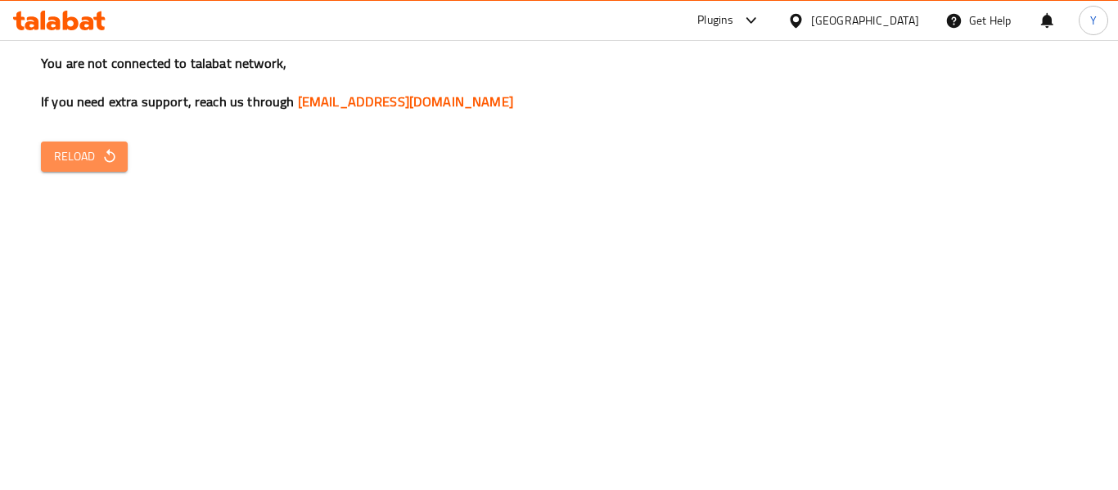
click at [116, 157] on icon "button" at bounding box center [109, 156] width 16 height 16
click at [109, 174] on div "You are not connected to talabat network, If you need extra support, reach us t…" at bounding box center [559, 245] width 1118 height 490
click at [116, 156] on icon "button" at bounding box center [109, 156] width 16 height 16
click at [106, 158] on icon "button" at bounding box center [109, 156] width 16 height 16
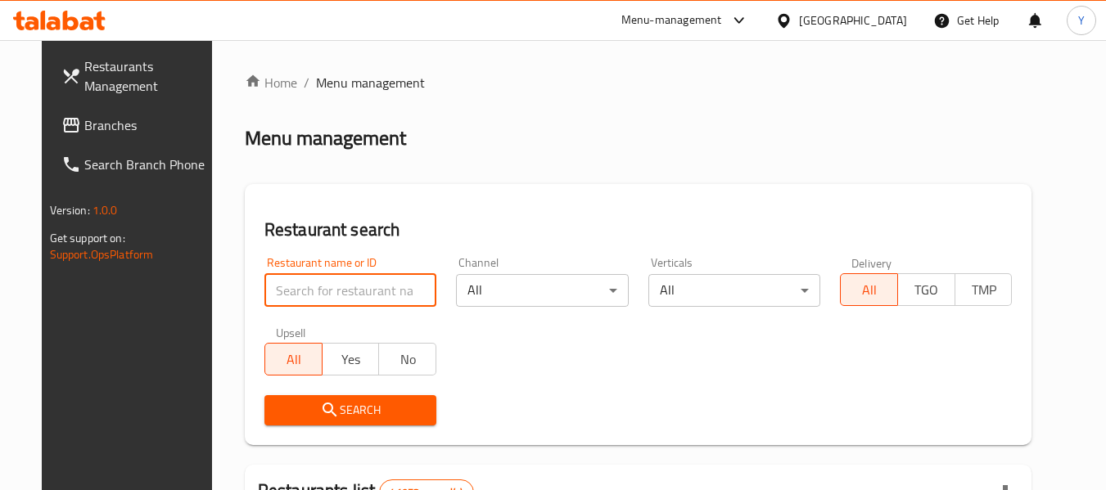
click at [354, 286] on input "search" at bounding box center [350, 290] width 172 height 33
paste input "Tornado Dubai Restaurant & Cafe"
drag, startPoint x: 359, startPoint y: 293, endPoint x: 517, endPoint y: 333, distance: 163.0
click at [517, 333] on div "Restaurant name or ID Tornado Dubai Restaurant & Cafe Restaurant name or ID Cha…" at bounding box center [639, 341] width 768 height 188
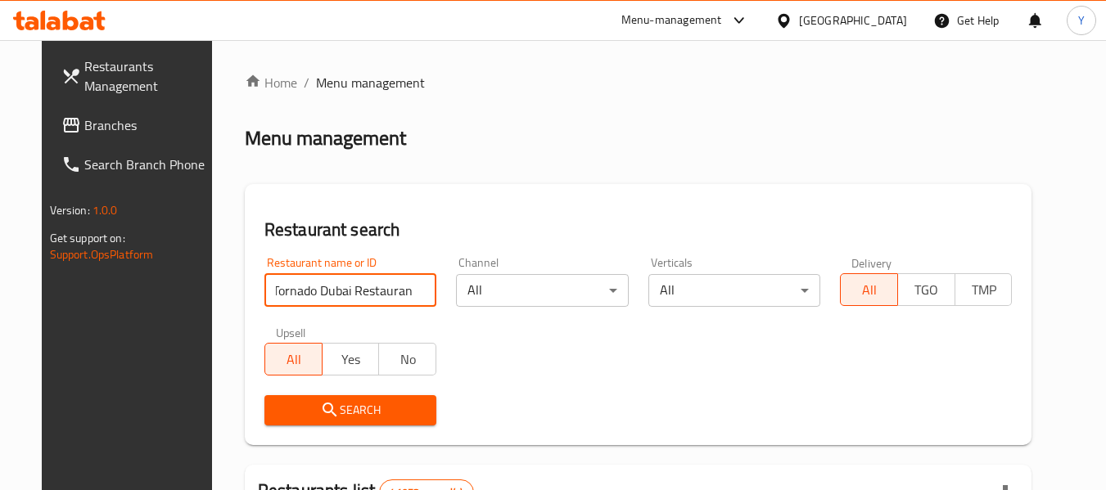
scroll to position [0, 0]
type input "Tornado Dubai Restauran"
click button "Search" at bounding box center [350, 410] width 172 height 30
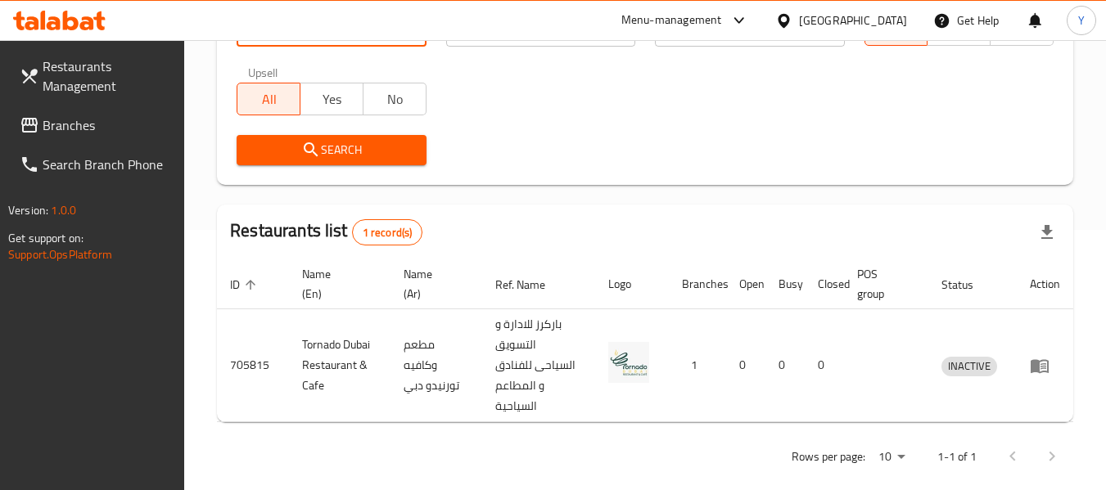
scroll to position [281, 0]
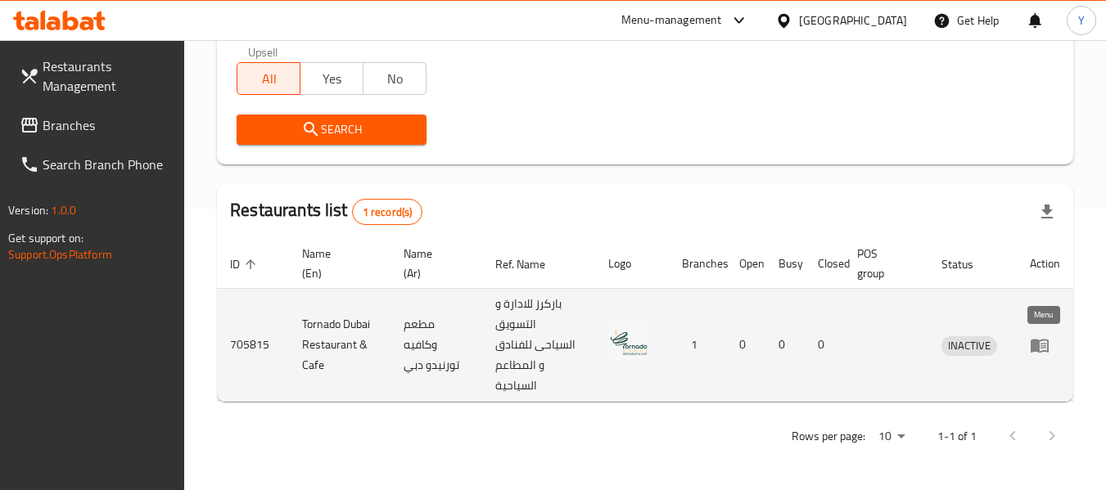
click at [1039, 349] on icon "enhanced table" at bounding box center [1039, 346] width 18 height 14
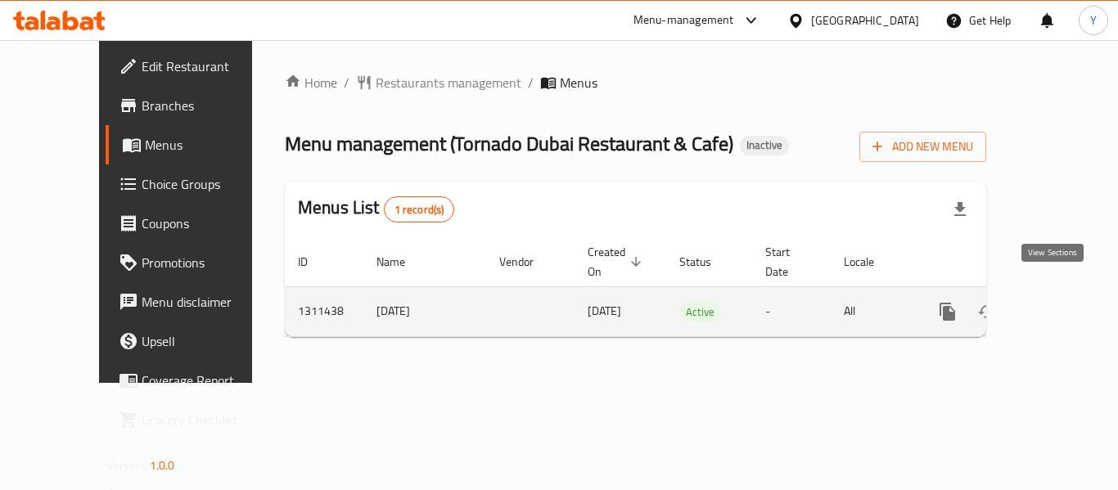
click at [1058, 304] on icon "enhanced table" at bounding box center [1065, 311] width 15 height 15
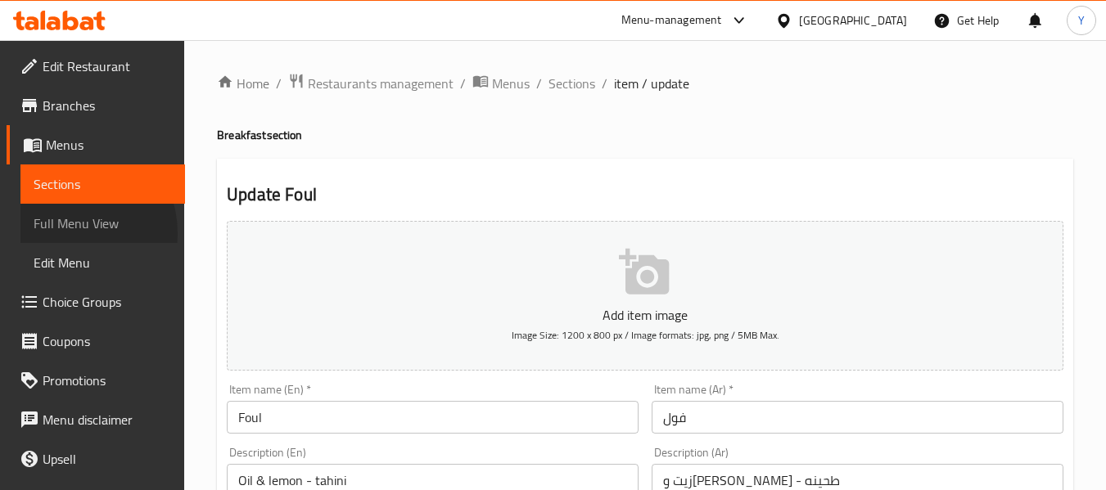
click at [66, 233] on span "Full Menu View" at bounding box center [103, 224] width 138 height 20
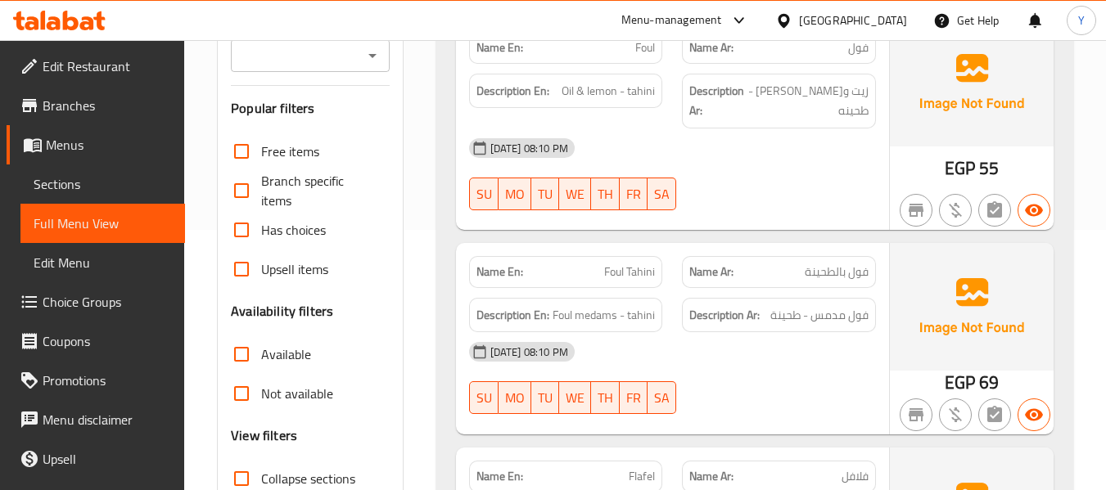
scroll to position [516, 0]
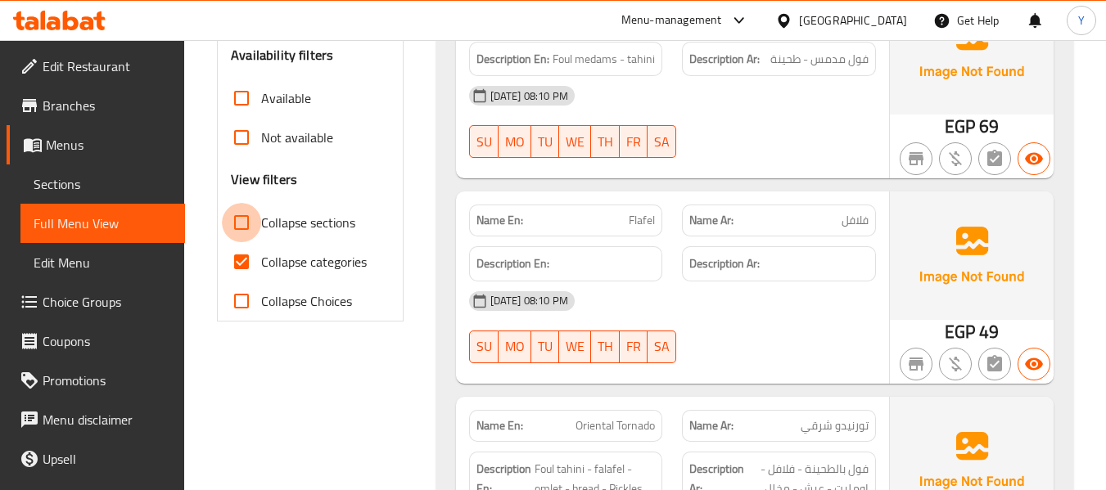
click at [247, 222] on input "Collapse sections" at bounding box center [241, 222] width 39 height 39
checkbox input "true"
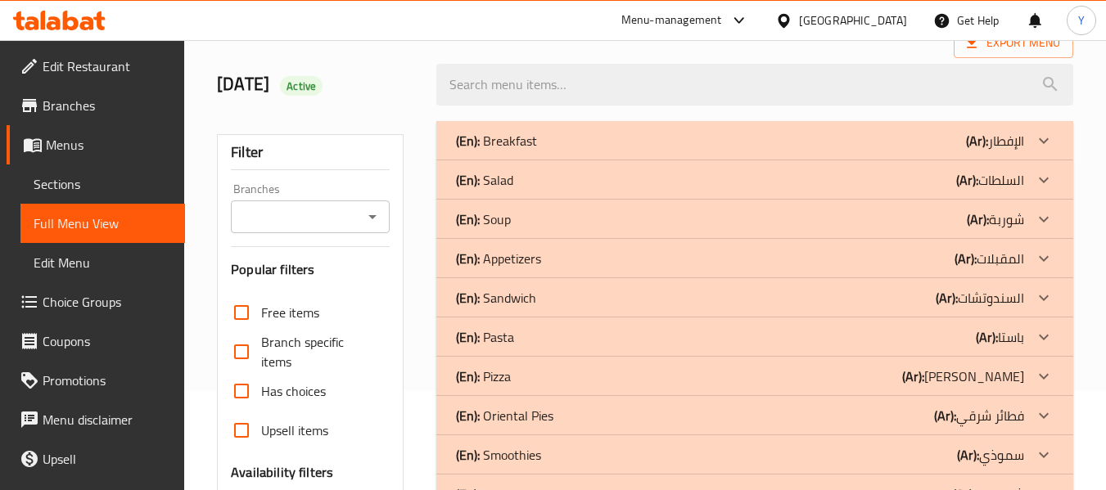
scroll to position [103, 0]
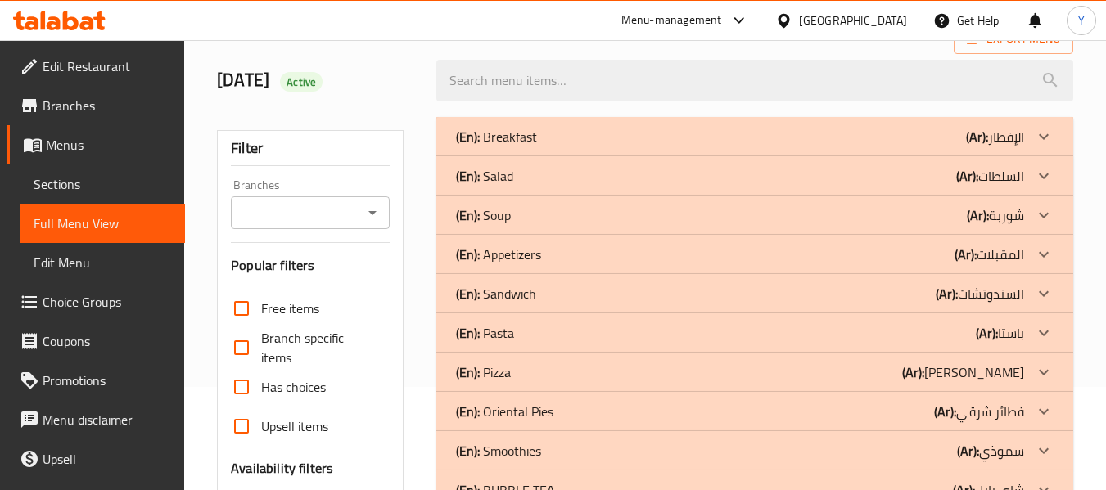
click at [845, 414] on div "(En): Oriental Pies (Ar): فطائر شرقي" at bounding box center [740, 412] width 568 height 20
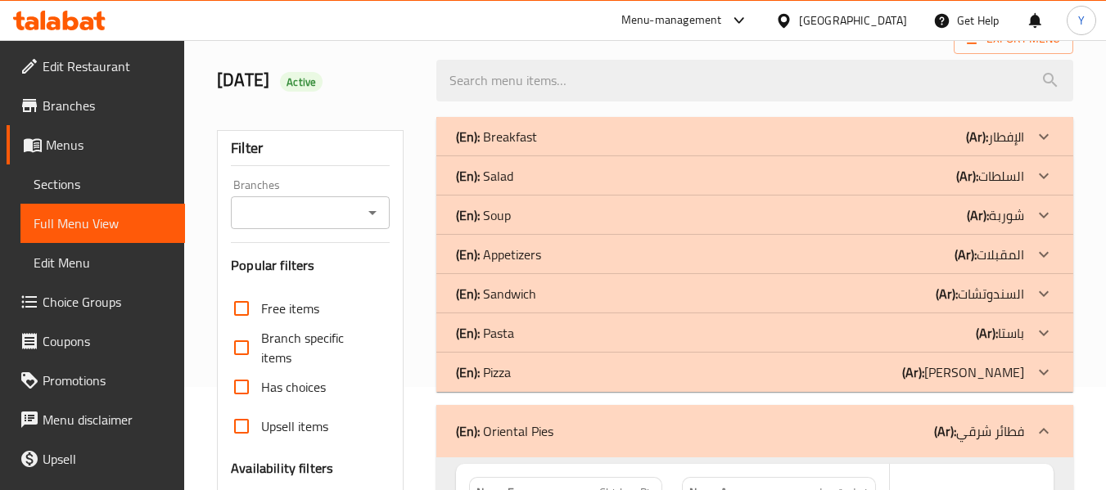
click at [854, 377] on div "(En): Pizza (Ar): بيتزا" at bounding box center [740, 373] width 568 height 20
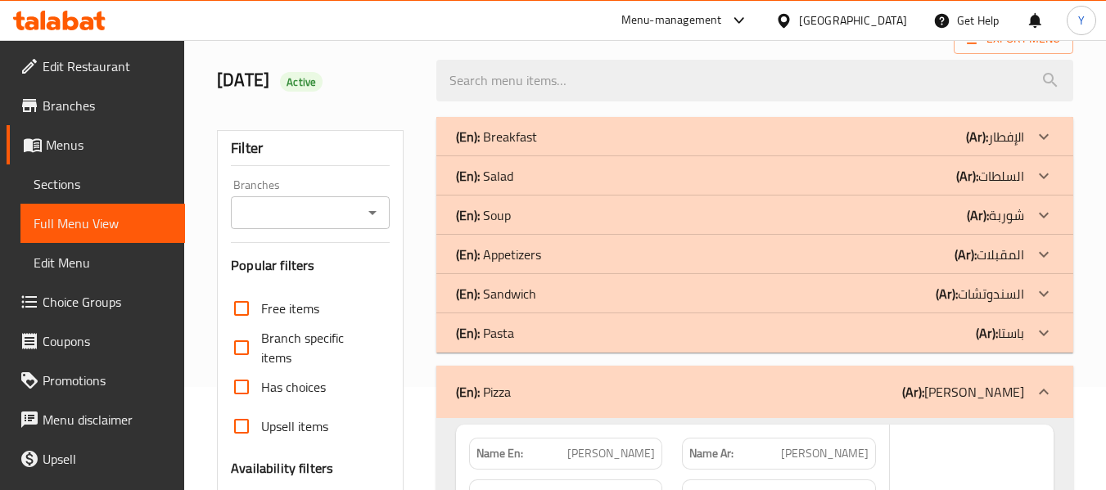
click at [850, 331] on div "(En): Pasta (Ar): باستا" at bounding box center [740, 333] width 568 height 20
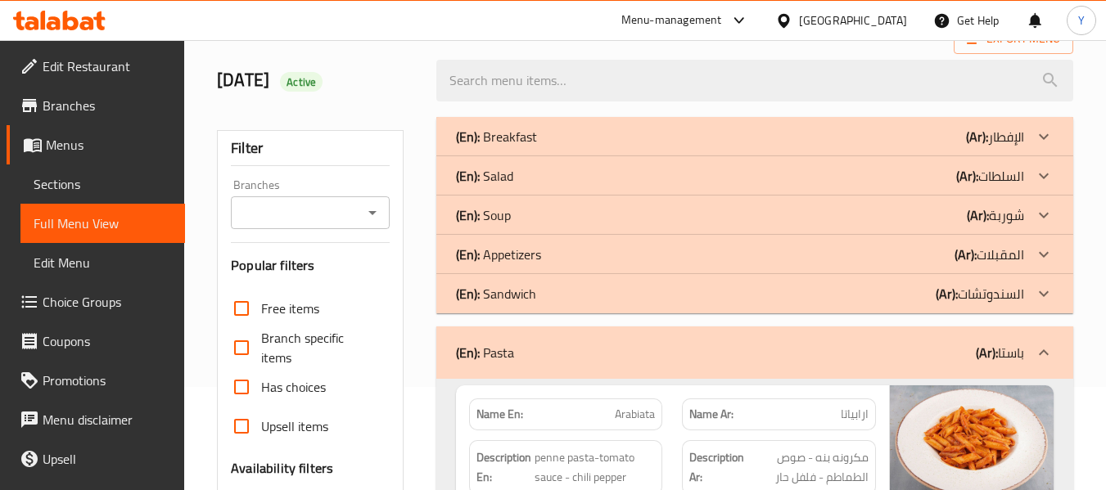
click at [521, 298] on p "(En): Sandwich" at bounding box center [496, 294] width 80 height 20
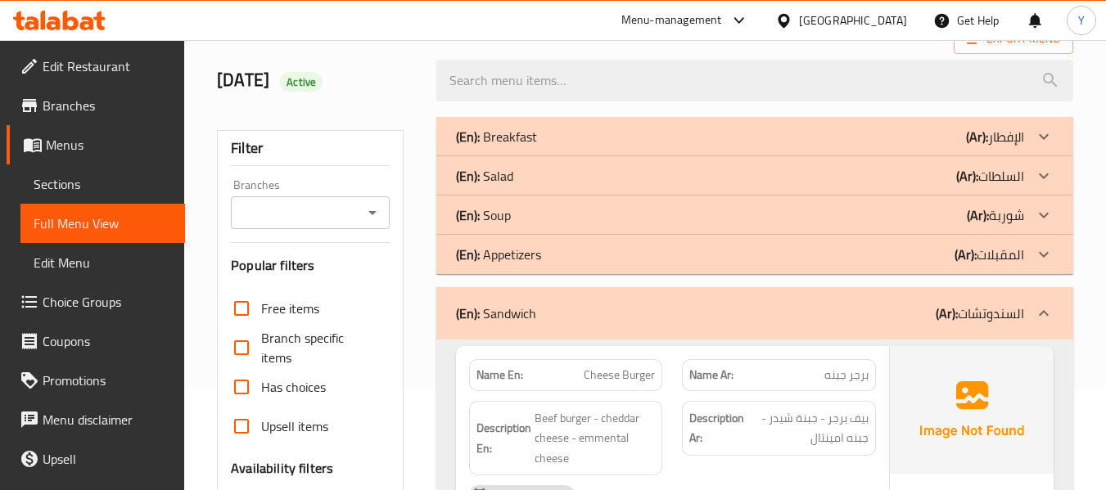
click at [540, 267] on div "(En): Appetizers (Ar): المقبلات" at bounding box center [754, 254] width 637 height 39
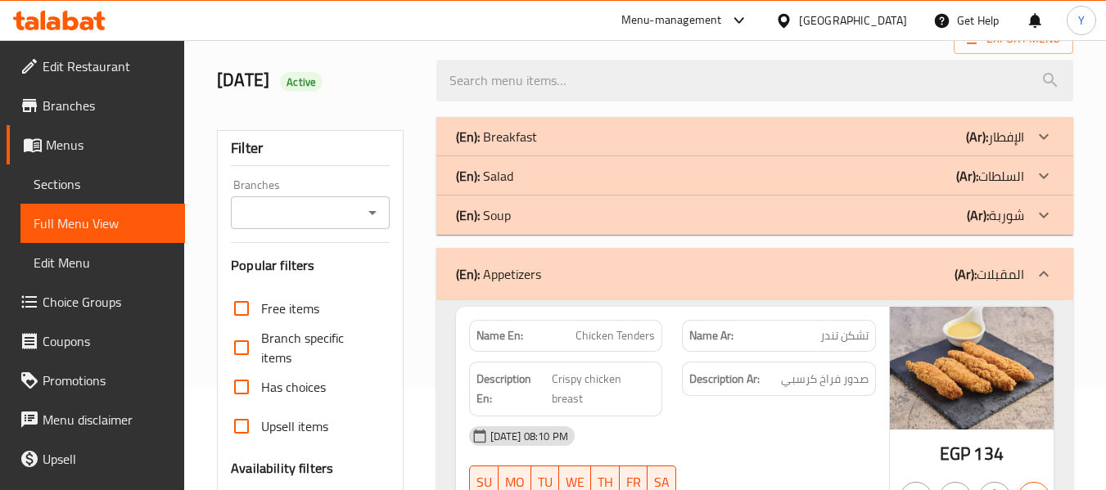
click at [558, 217] on div "(En): Soup (Ar): شوربة" at bounding box center [740, 215] width 568 height 20
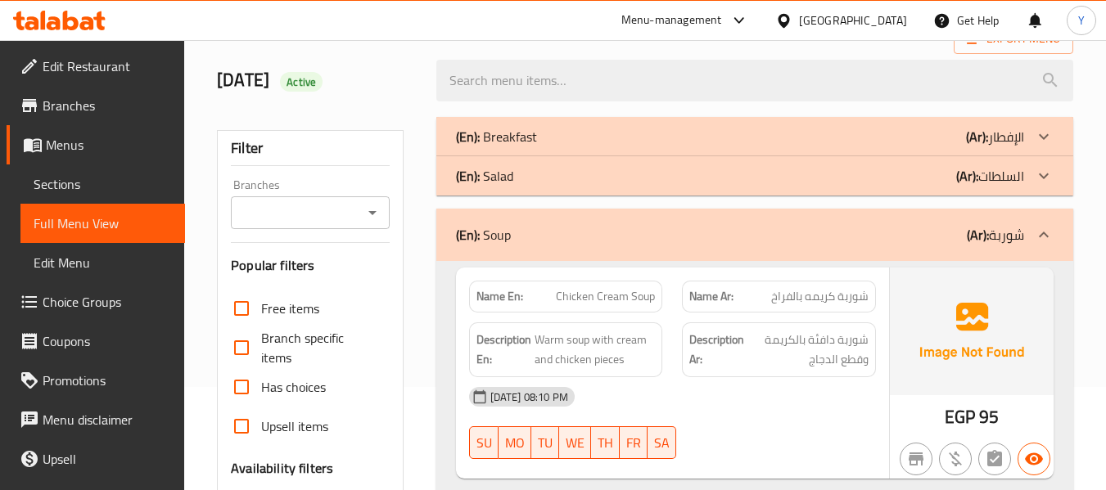
click at [562, 181] on div "(En): Salad (Ar): السلطات" at bounding box center [740, 176] width 568 height 20
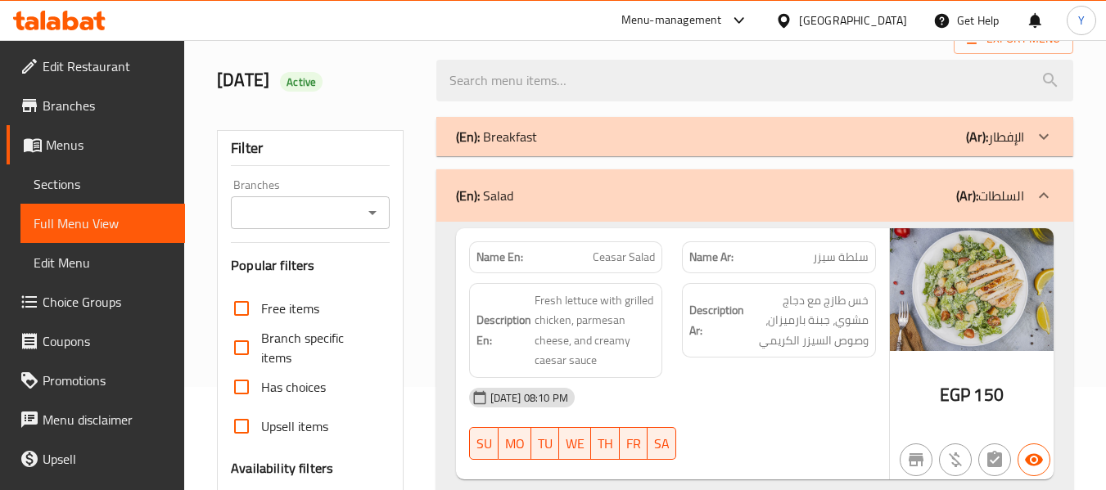
click at [619, 134] on div "(En): Breakfast (Ar): الإفطار" at bounding box center [740, 137] width 568 height 20
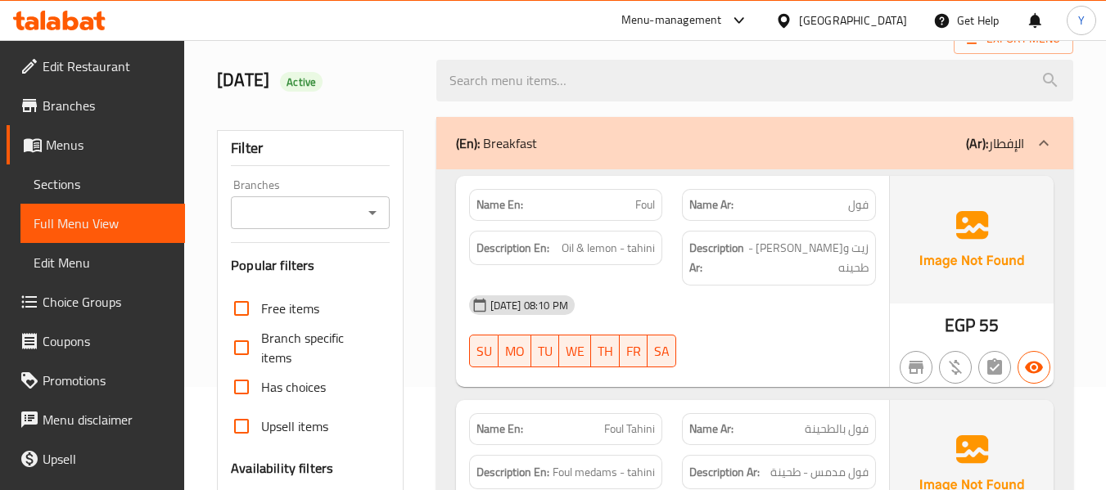
click at [498, 202] on strong "Name En:" at bounding box center [499, 204] width 47 height 17
copy strong "Name En:"
click at [659, 286] on div "13-09-2025 08:10 PM" at bounding box center [672, 305] width 426 height 39
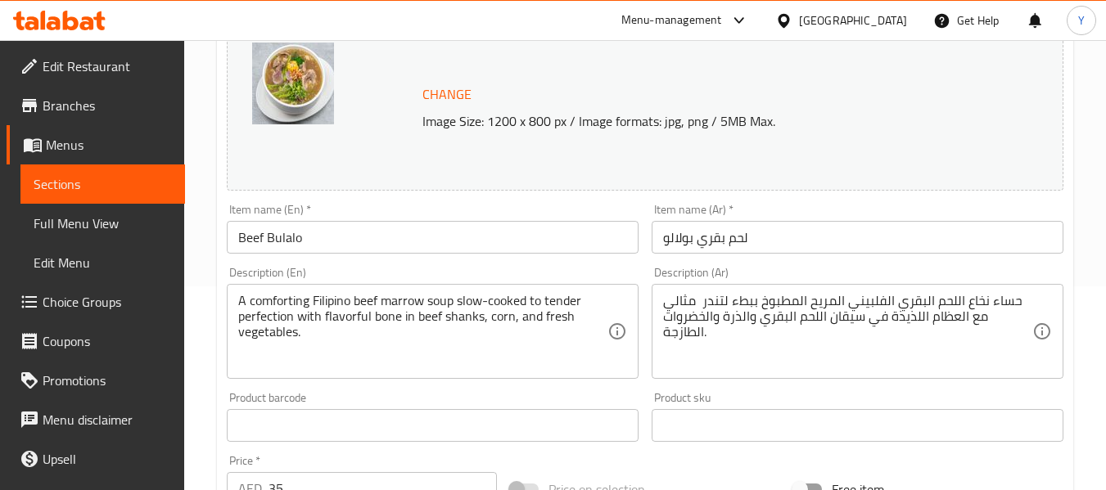
scroll to position [205, 0]
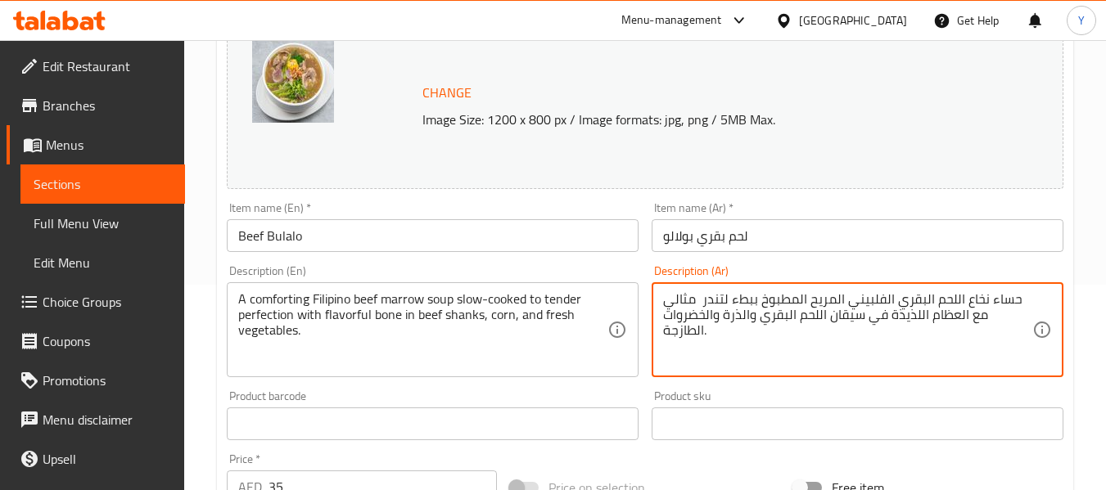
drag, startPoint x: 1008, startPoint y: 322, endPoint x: 806, endPoint y: 319, distance: 202.2
paste textarea "Beef Bulalo"
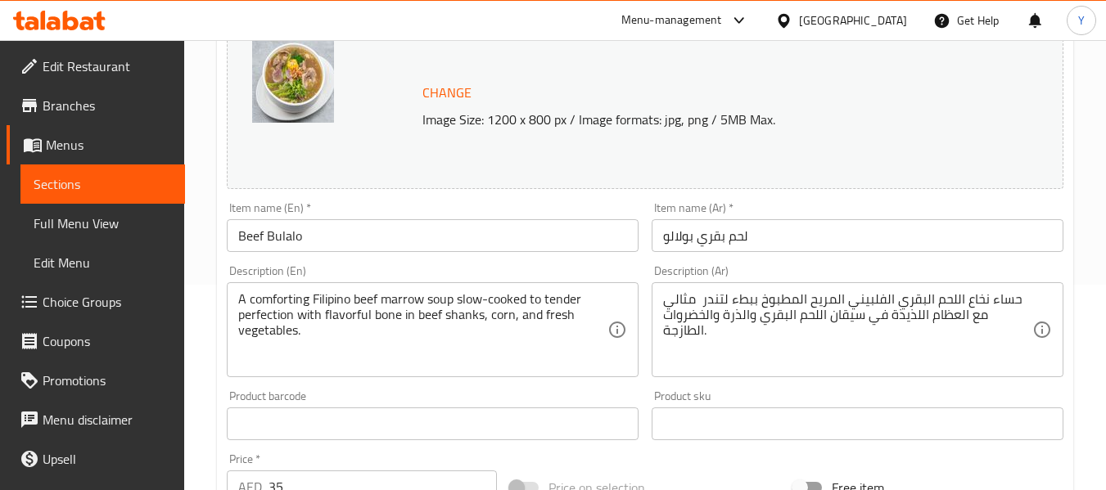
click at [357, 266] on div "Description (En) A comforting Filipino beef marrow soup slow-cooked to tender p…" at bounding box center [433, 321] width 412 height 112
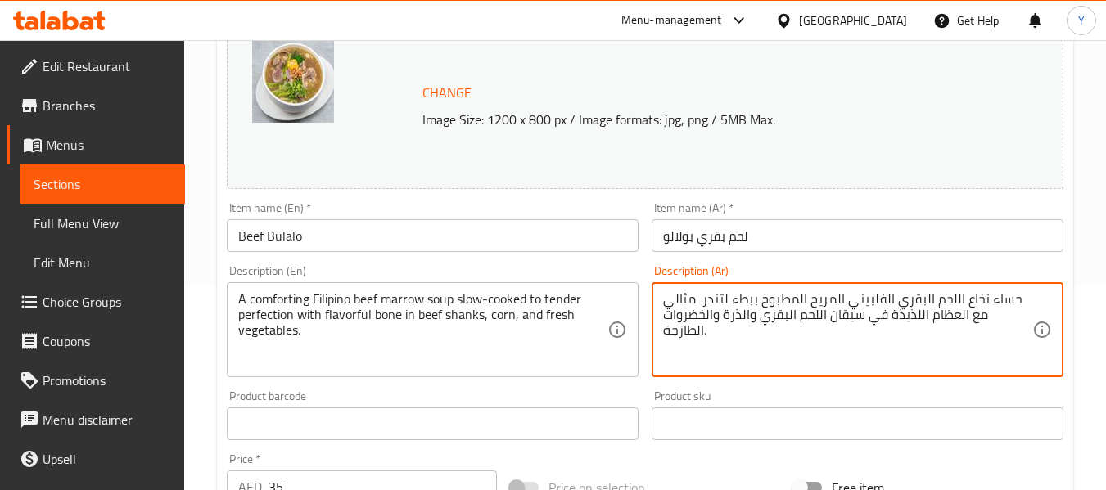
drag, startPoint x: 1008, startPoint y: 313, endPoint x: 804, endPoint y: 324, distance: 204.1
click at [804, 324] on textarea "حساء نخاع اللحم البقري الفلبيني المريح المطبوخ ببطء لتندر مثالي مع العظام اللذي…" at bounding box center [847, 330] width 369 height 78
paste textarea "موزات لحم بقري بالعظم"
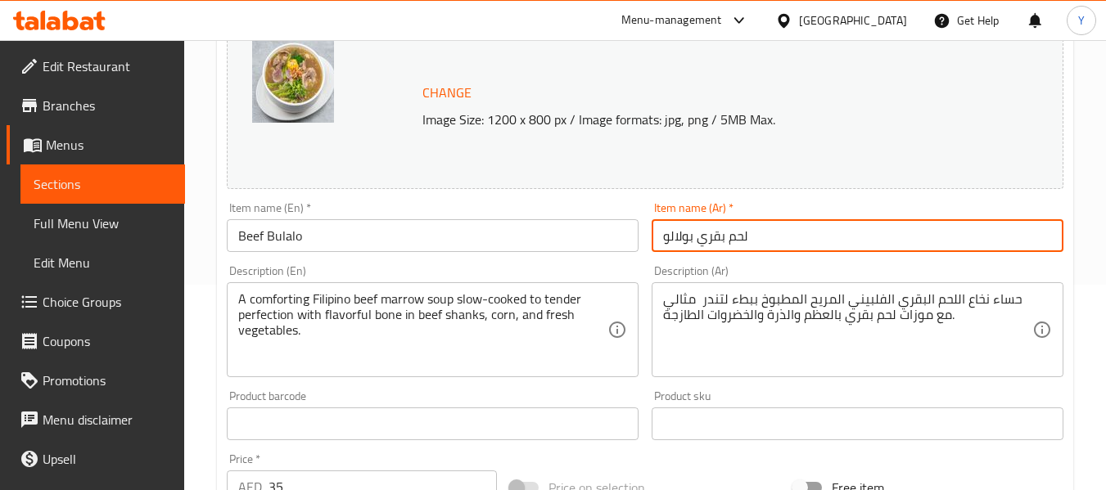
click at [904, 228] on input "لحم بقري بولالو" at bounding box center [857, 235] width 412 height 33
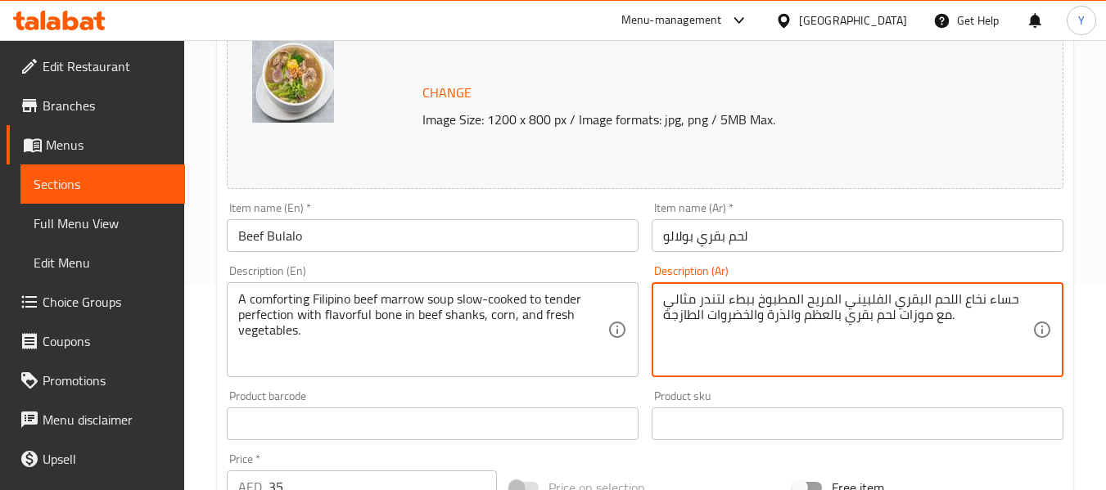
click at [955, 313] on textarea "حساء نخاع اللحم البقري الفلبيني المريح المطبوخ ببطء لتندر مثالي مع موزات لحم بق…" at bounding box center [847, 330] width 369 height 78
type textarea "حساء نخاع اللحم البقري الفلبيني المريح المطبوخ ببطء لتندر مثالي مع موزات لحم بق…"
click at [940, 235] on input "لحم بقري بولالو" at bounding box center [857, 235] width 412 height 33
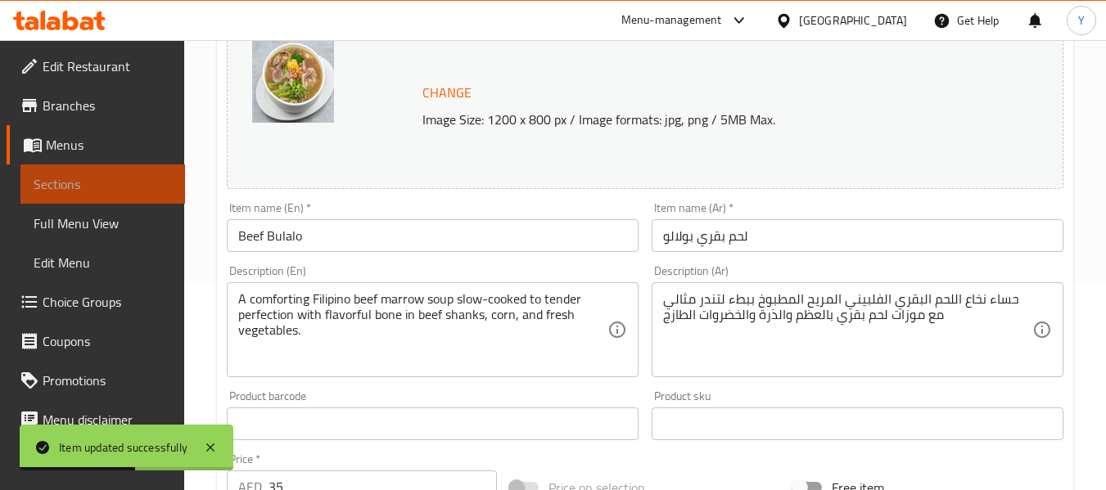
click at [118, 180] on span "Sections" at bounding box center [103, 184] width 138 height 20
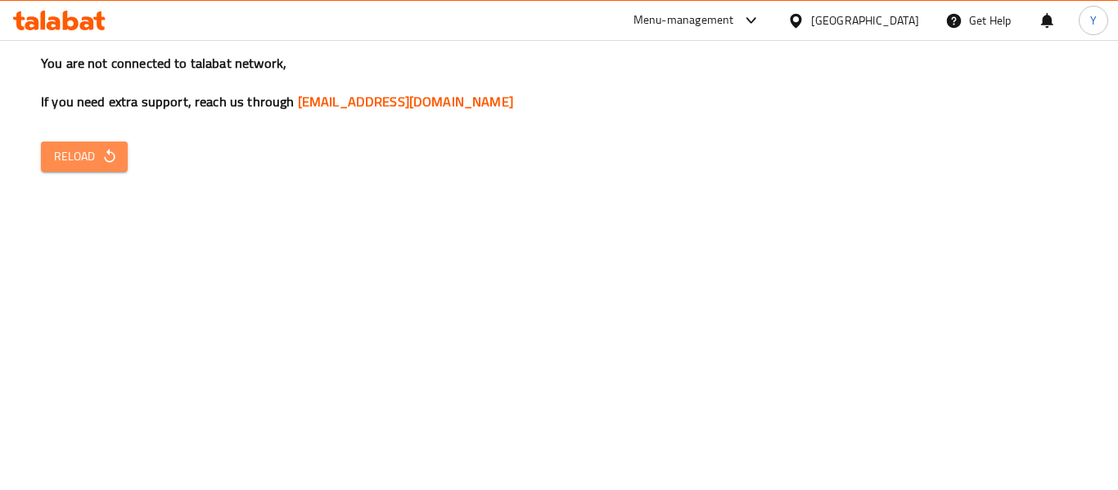
click at [112, 151] on icon "button" at bounding box center [109, 156] width 16 height 16
click at [114, 157] on icon "button" at bounding box center [109, 156] width 11 height 14
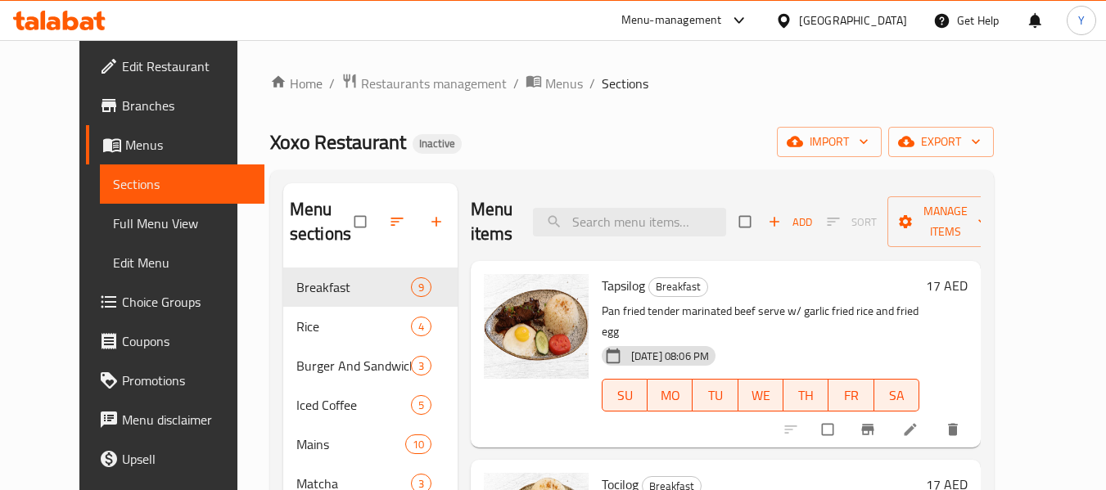
click at [702, 239] on div "Menu items Add Sort Manage items" at bounding box center [726, 222] width 510 height 78
drag, startPoint x: 693, startPoint y: 197, endPoint x: 690, endPoint y: 224, distance: 27.2
click at [690, 224] on div "Menu items Add Sort Manage items" at bounding box center [726, 222] width 510 height 78
click at [690, 224] on input "search" at bounding box center [629, 222] width 193 height 29
paste input "موزات لحم بقري بالعظم"
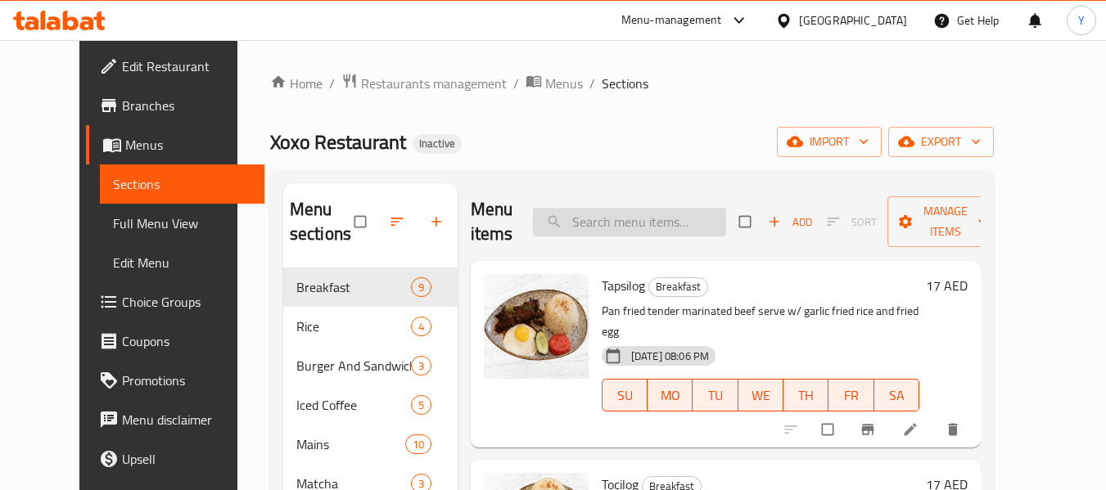
type input "موزات لحم بقري بالعظم"
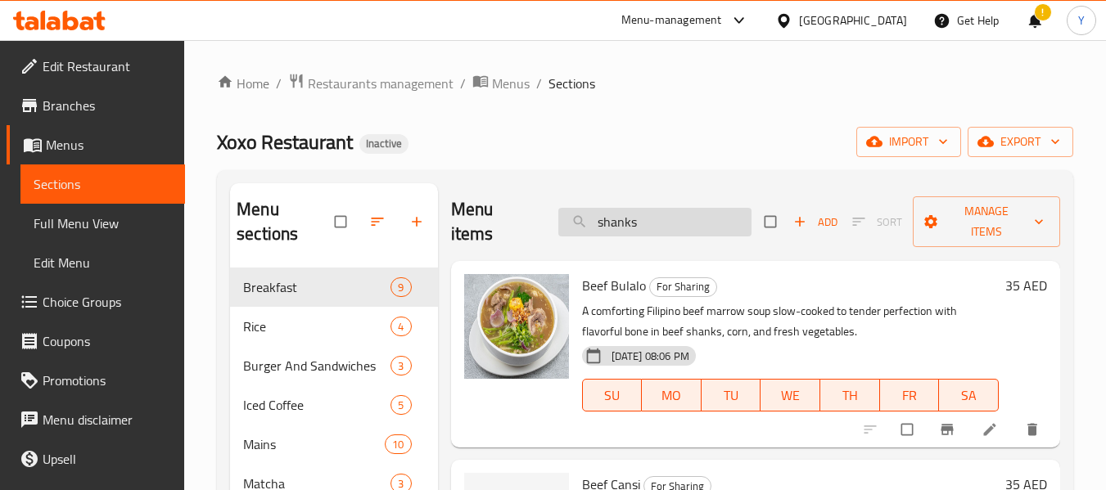
click at [668, 220] on input "shanks" at bounding box center [654, 222] width 193 height 29
paste input "Grilled Seabream"
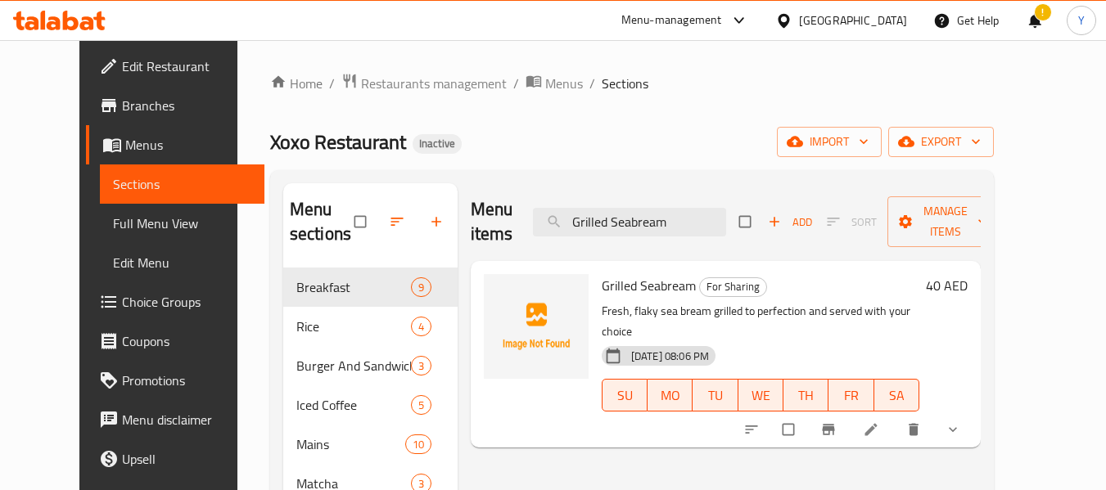
type input "Grilled Seabream"
click at [122, 307] on span "Choice Groups" at bounding box center [186, 302] width 129 height 20
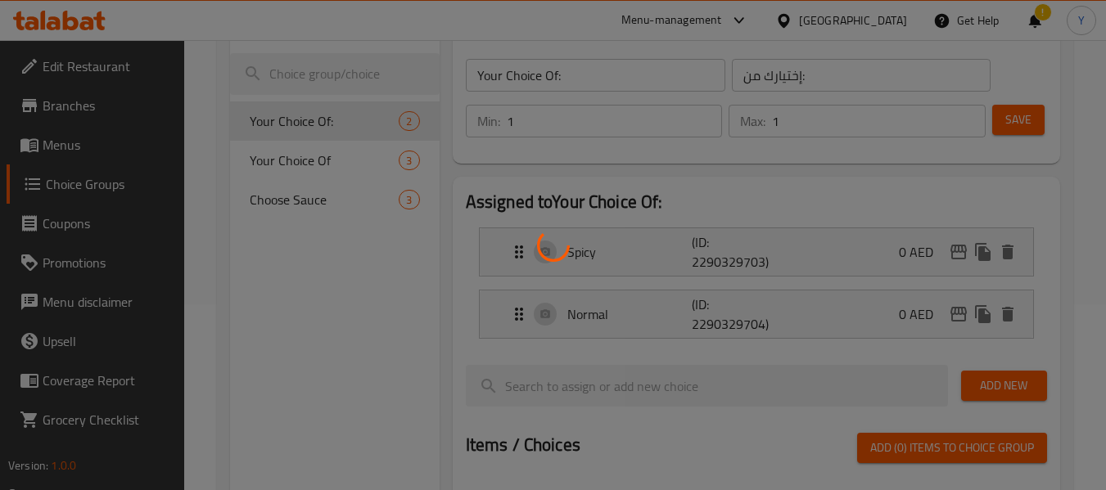
scroll to position [188, 0]
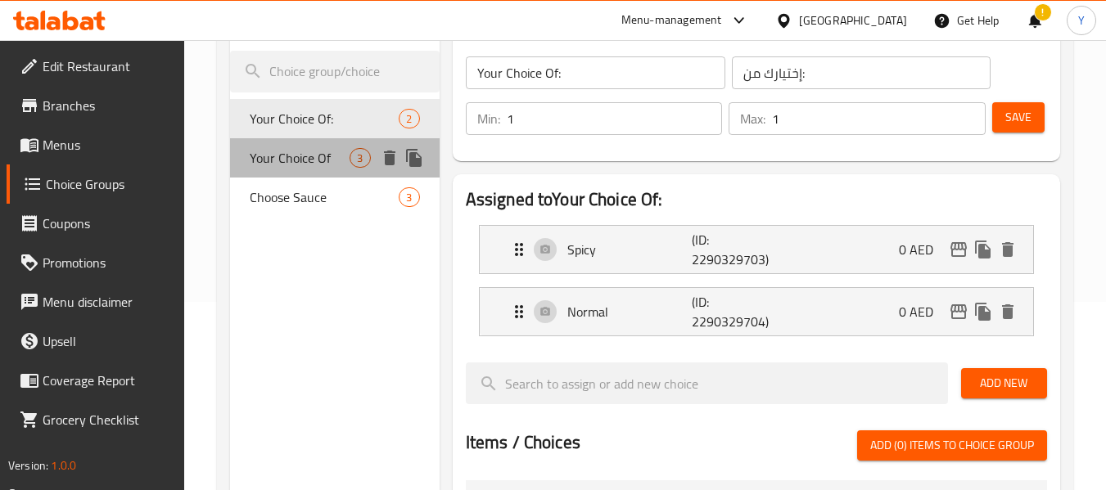
click at [300, 158] on span "Your Choice Of" at bounding box center [300, 158] width 100 height 20
type input "Your Choice Of"
type input "إختيارك من"
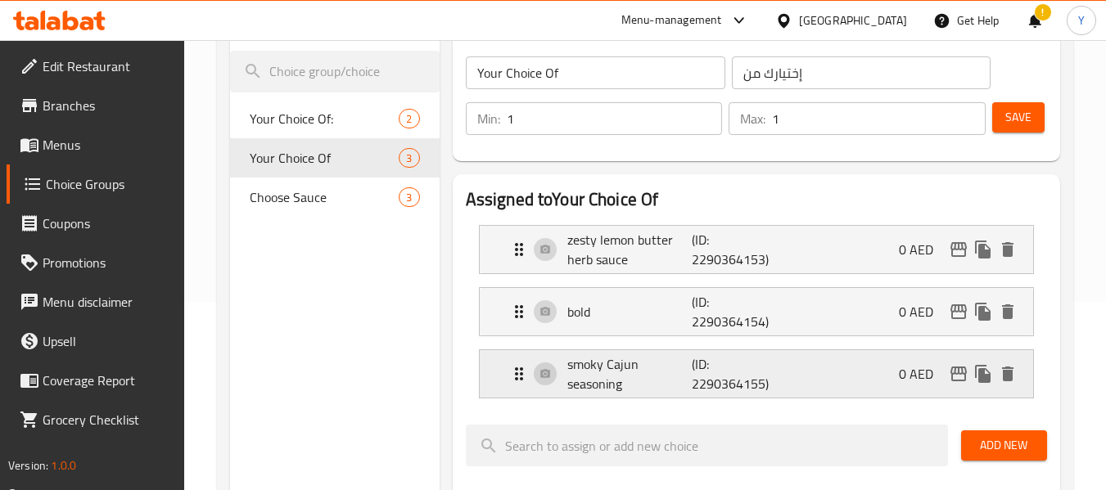
click at [774, 363] on p "(ID: 2290364155)" at bounding box center [733, 373] width 83 height 39
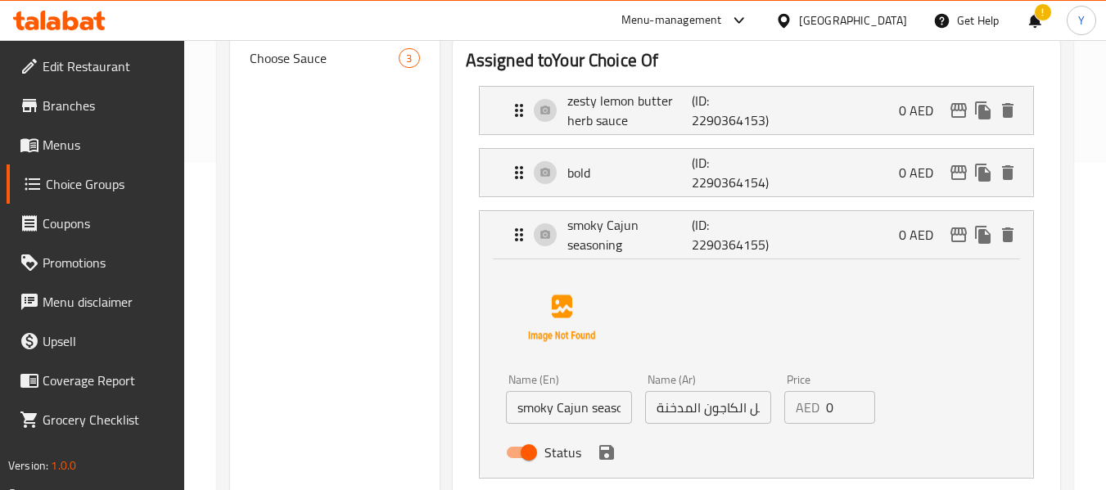
scroll to position [332, 0]
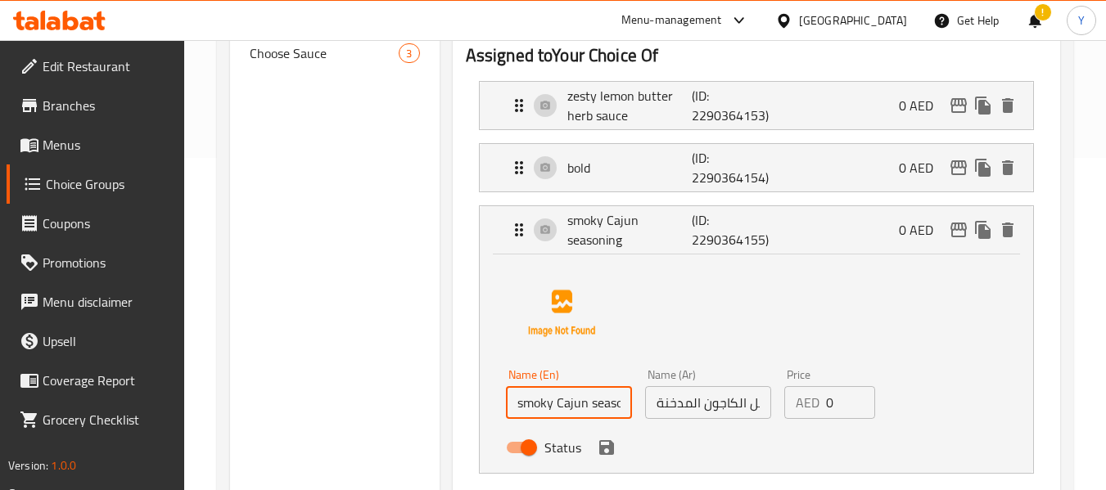
click at [517, 401] on input "smoky Cajun seasoning" at bounding box center [569, 402] width 126 height 33
drag, startPoint x: 564, startPoint y: 404, endPoint x: 696, endPoint y: 411, distance: 131.9
click at [696, 411] on div "Name (En) bold, smoky Cajun seasoning Name (En) Name (Ar) توابل الكاجون المدخنة…" at bounding box center [707, 416] width 417 height 107
click at [607, 446] on icon "save" at bounding box center [606, 447] width 15 height 15
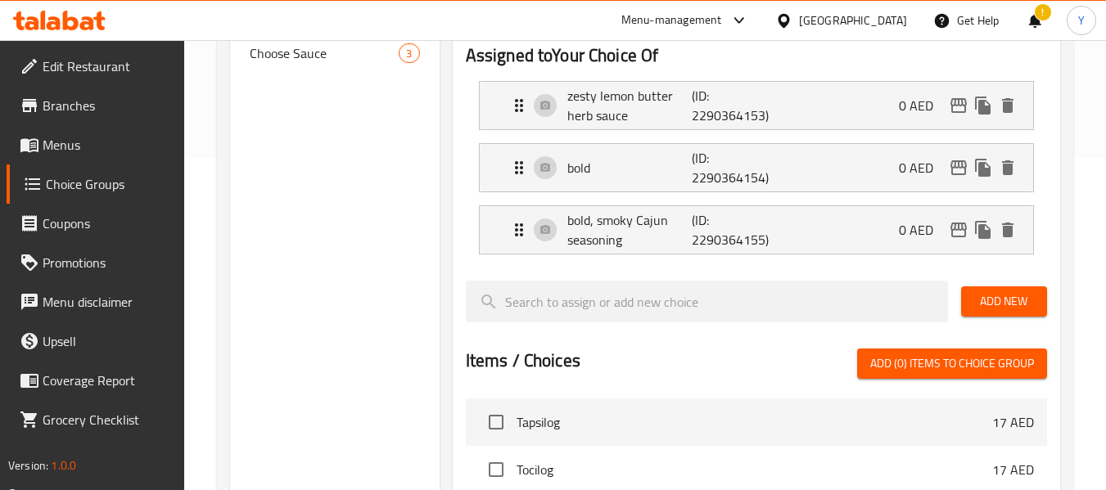
type input "bold, smoky Cajun seasoning"
click at [1008, 165] on icon "delete" at bounding box center [1007, 167] width 11 height 15
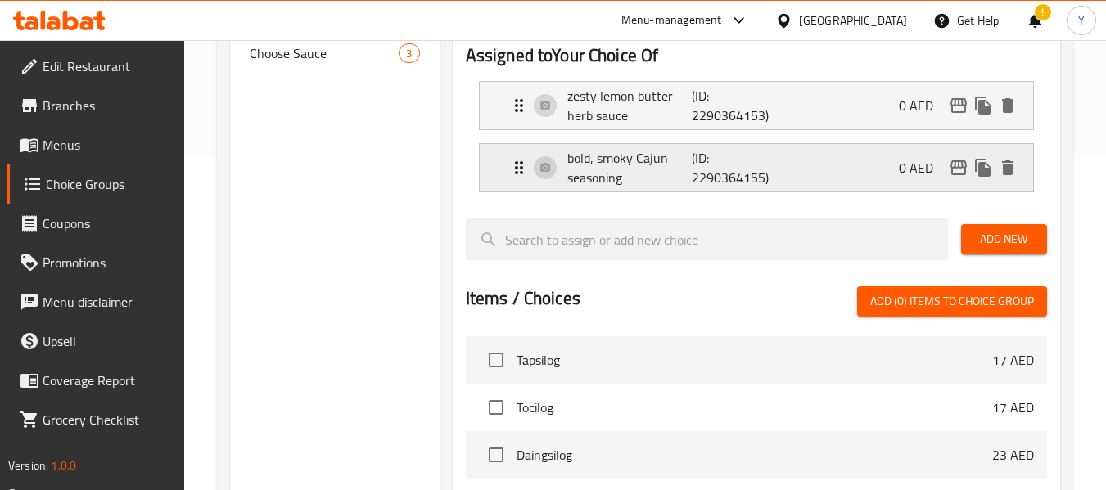
click at [797, 168] on div "bold, smoky Cajun seasoning (ID: 2290364155) 0 AED" at bounding box center [761, 167] width 504 height 47
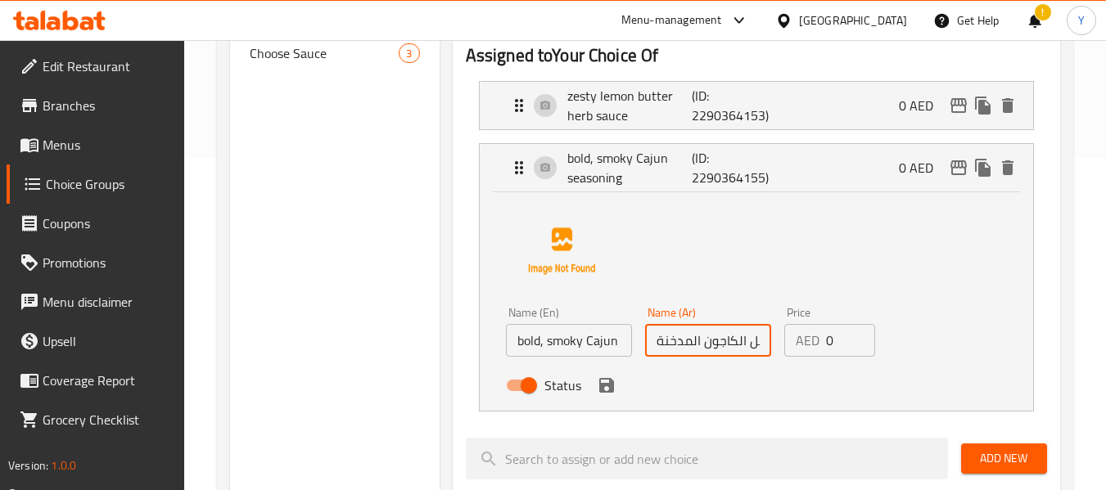
drag, startPoint x: 722, startPoint y: 347, endPoint x: 664, endPoint y: 346, distance: 58.1
click at [664, 346] on input "توابل الكاجون المدخنة" at bounding box center [708, 340] width 126 height 33
click at [655, 345] on input "توابل الكاجون المدخنة" at bounding box center [708, 340] width 126 height 33
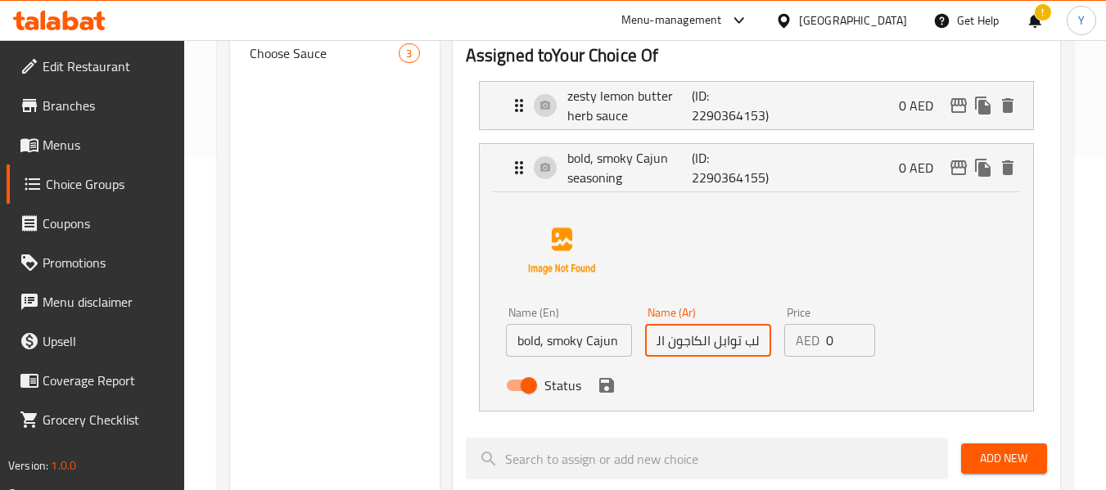
drag, startPoint x: 655, startPoint y: 345, endPoint x: 753, endPoint y: 346, distance: 98.2
click at [753, 346] on input "الب توابل الكاجون المدخنة" at bounding box center [708, 340] width 126 height 33
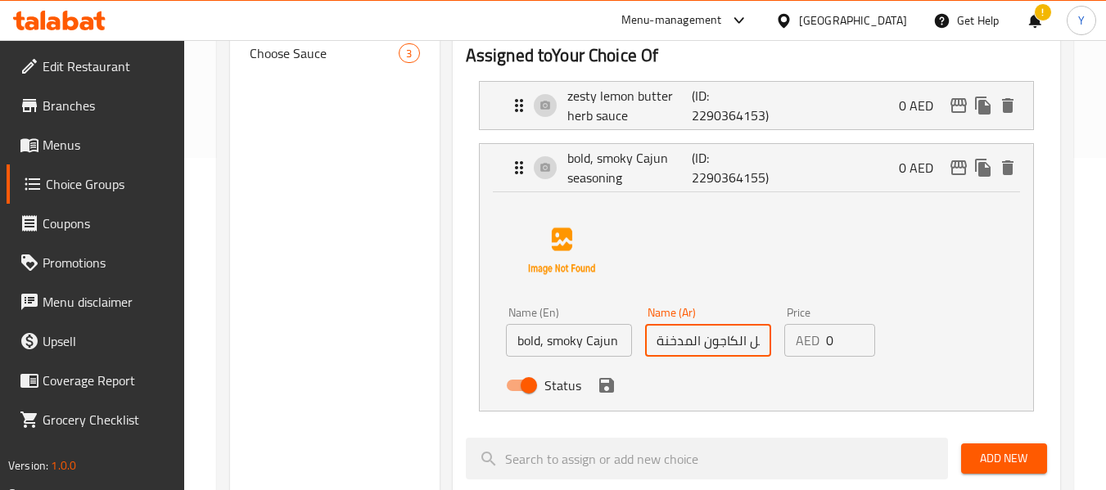
drag, startPoint x: 665, startPoint y: 342, endPoint x: 643, endPoint y: 342, distance: 22.1
click at [643, 342] on div "Name (Ar) توابل الكاجون المدخنة Name (Ar)" at bounding box center [707, 331] width 139 height 63
drag, startPoint x: 727, startPoint y: 352, endPoint x: 677, endPoint y: 339, distance: 51.6
click at [677, 339] on input "توابل الكاجون المدخنة القوية" at bounding box center [708, 340] width 126 height 33
click at [601, 385] on icon "save" at bounding box center [606, 385] width 15 height 15
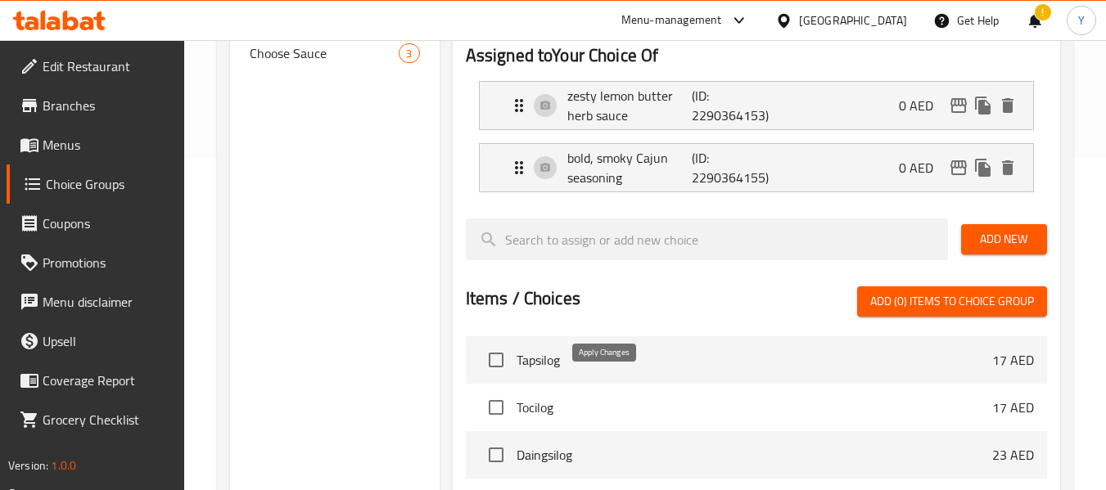
type input "توابل الكاجون المدخنة القوية"
click at [769, 110] on p "(ID: 2290364153)" at bounding box center [733, 105] width 83 height 39
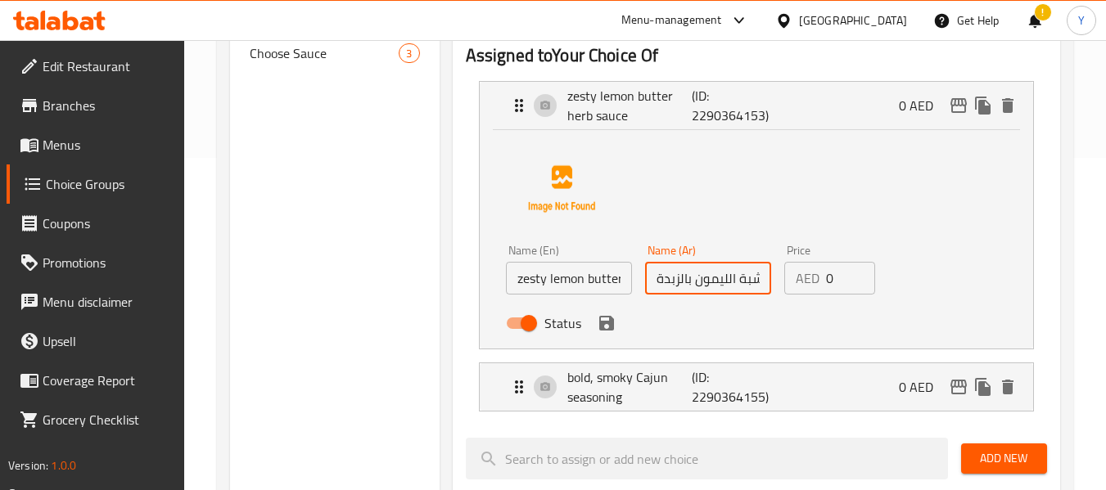
scroll to position [0, 84]
drag, startPoint x: 742, startPoint y: 289, endPoint x: 723, endPoint y: 287, distance: 19.7
click at [723, 287] on input "صوص زيستي عشبة الليمون بالزبدة" at bounding box center [708, 278] width 126 height 33
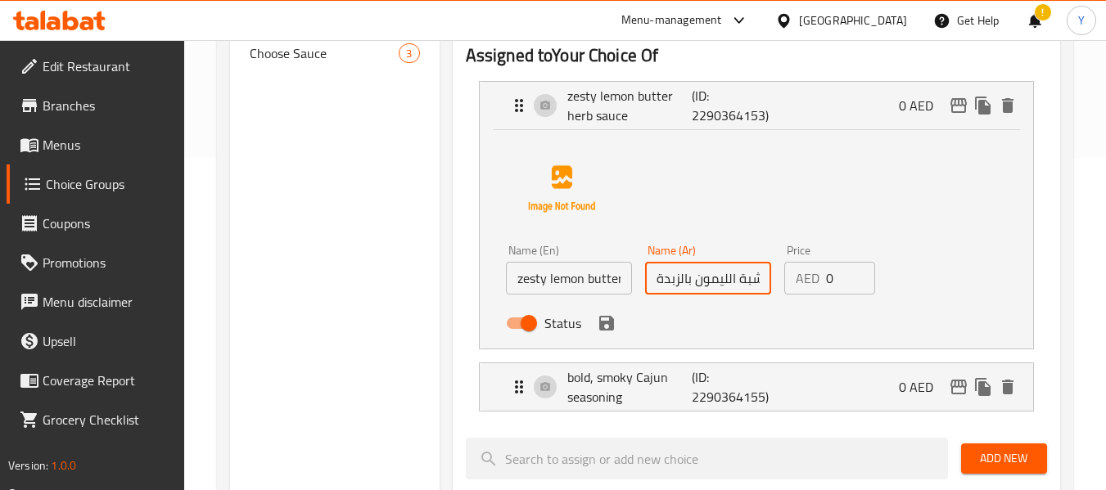
click at [748, 282] on input "صوص ليمون زيستي عشبة الليمون بالزبدة" at bounding box center [708, 278] width 126 height 33
click at [721, 281] on input "صوص ليمون زيستي الليمون بالزبدة" at bounding box center [708, 278] width 126 height 33
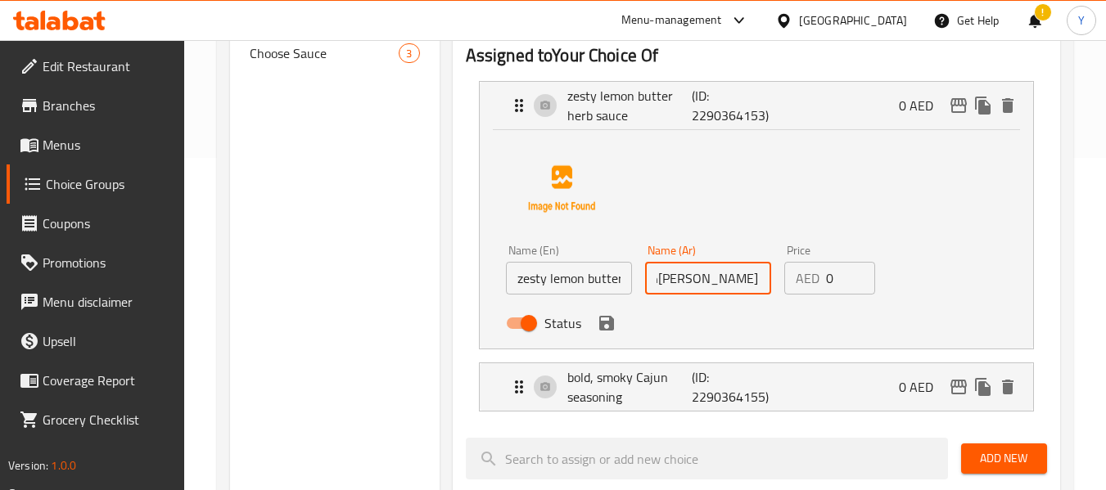
drag, startPoint x: 694, startPoint y: 285, endPoint x: 761, endPoint y: 289, distance: 67.2
click at [761, 289] on input "صوص ل[PERSON_NAME] بالزبدة" at bounding box center [708, 278] width 126 height 33
drag, startPoint x: 697, startPoint y: 278, endPoint x: 660, endPoint y: 303, distance: 44.3
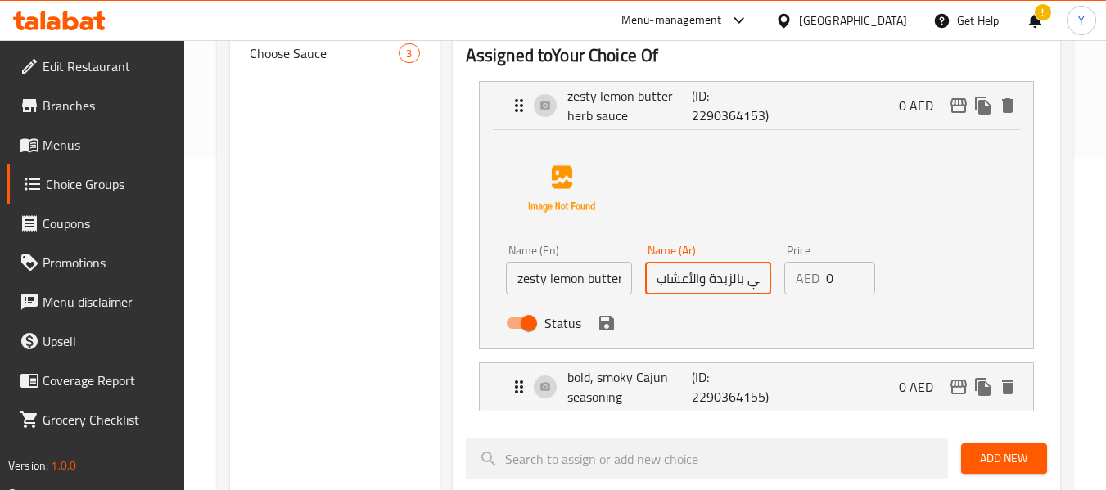
click at [660, 303] on div "Name (En) zesty lemon butter herb sauce Name (En) Name (Ar) صوص ليمون زيستي بال…" at bounding box center [707, 291] width 417 height 107
click at [603, 326] on icon "save" at bounding box center [607, 323] width 20 height 20
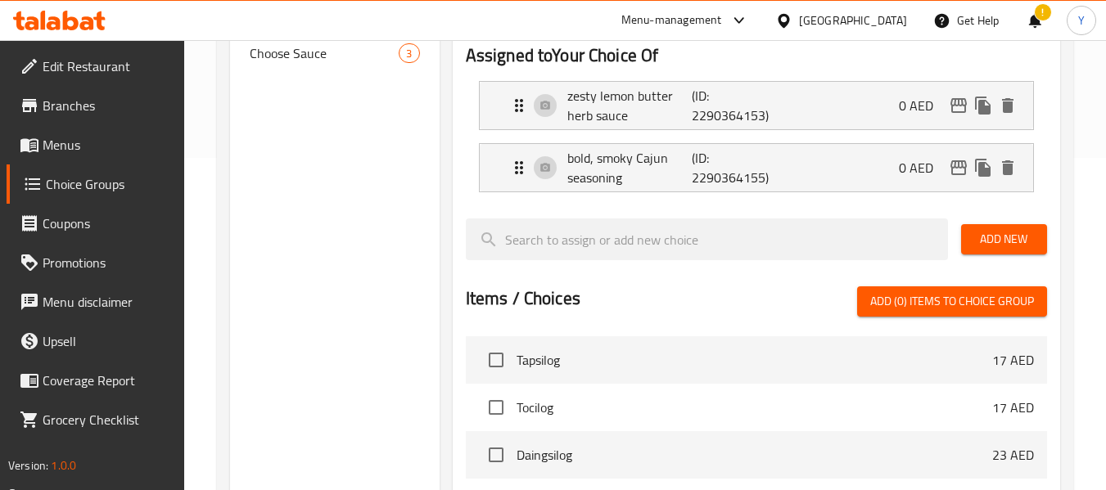
type input "صوص ليمون زيستي بالزبدة والأعشاب"
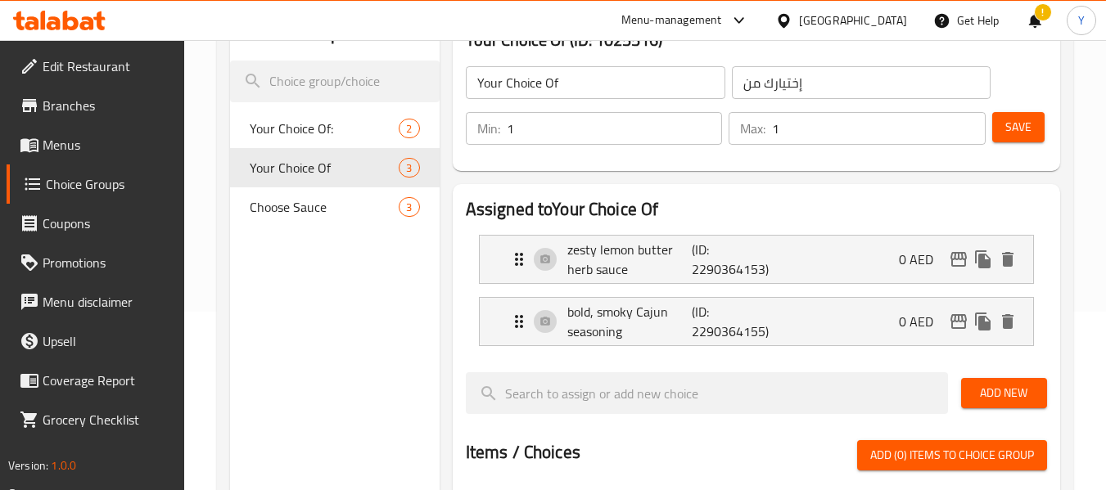
scroll to position [165, 0]
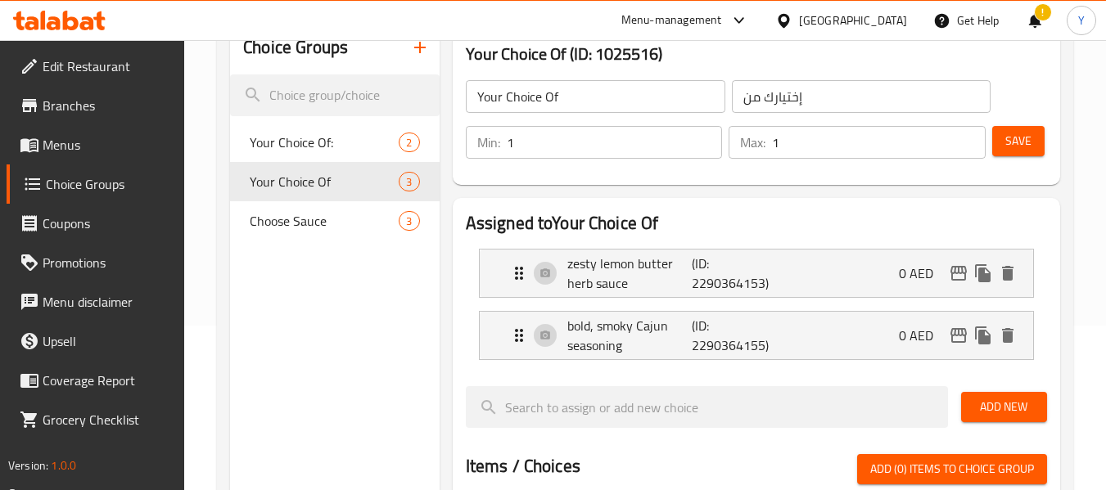
click at [1029, 140] on span "Save" at bounding box center [1018, 141] width 26 height 20
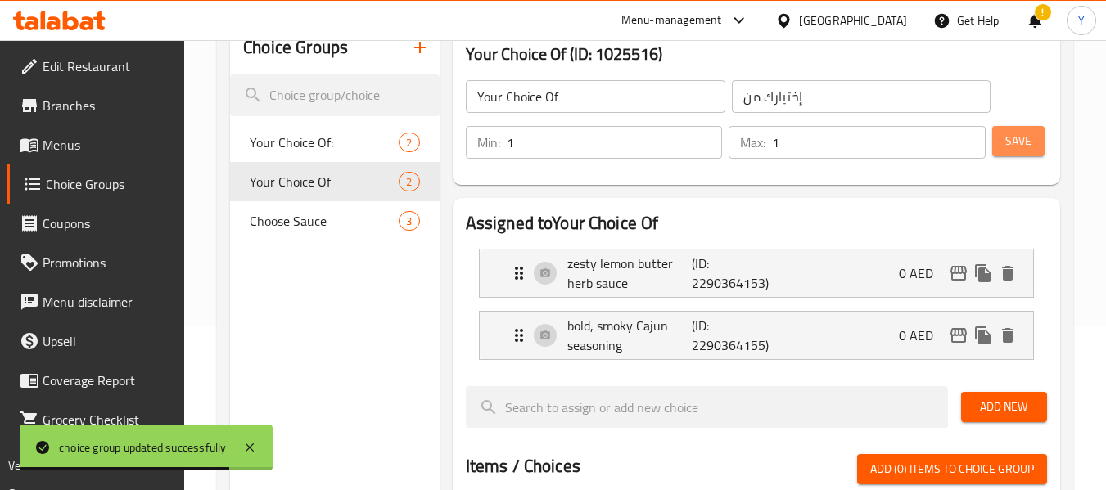
click at [1023, 143] on span "Save" at bounding box center [1018, 141] width 26 height 20
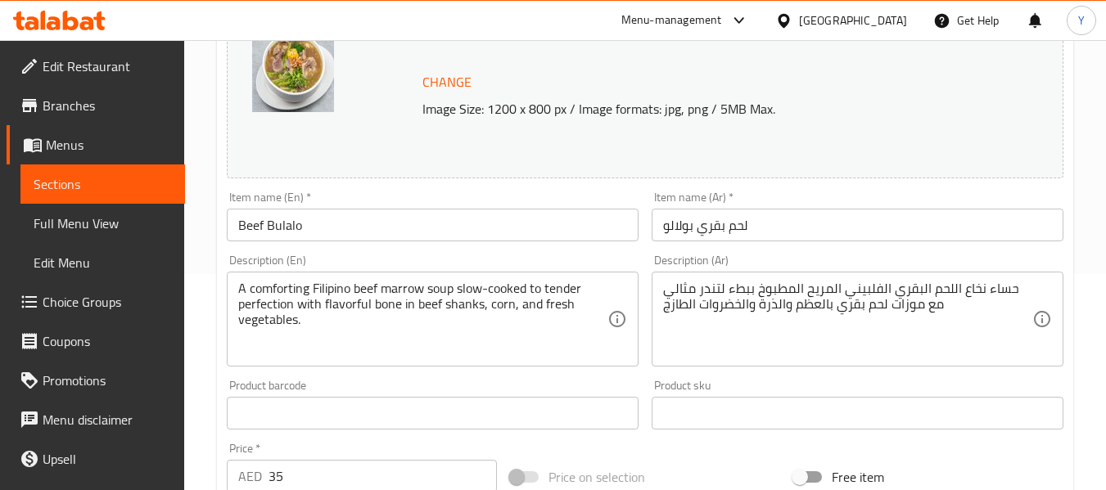
scroll to position [220, 0]
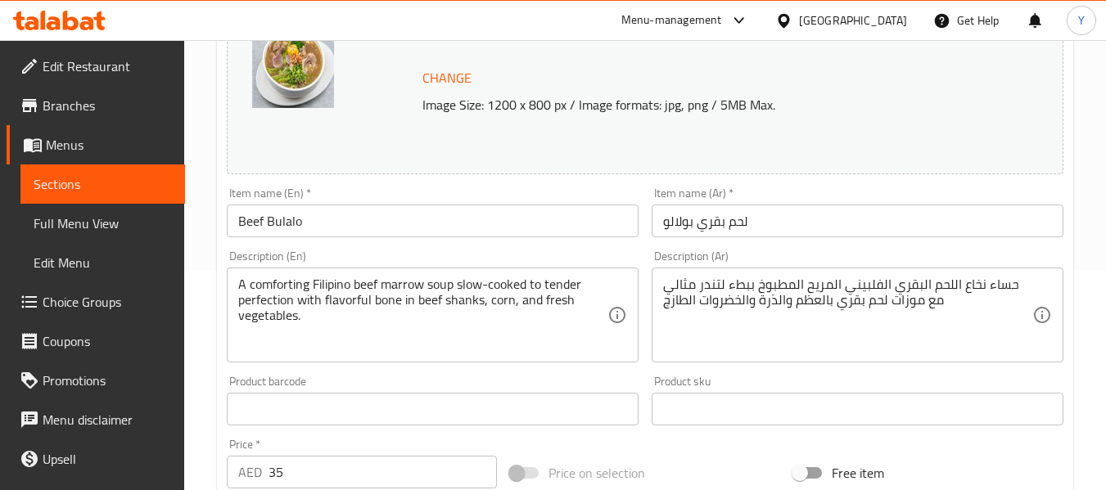
click at [1105, 269] on div "Home / Restaurants management / Menus / Sections / item / update For Sharing se…" at bounding box center [645, 390] width 922 height 1140
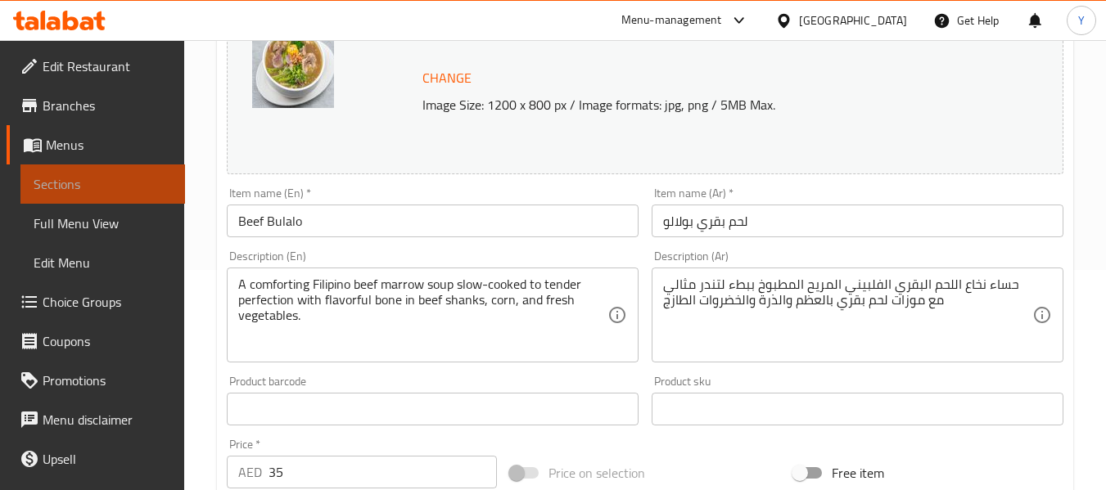
click at [144, 174] on link "Sections" at bounding box center [102, 184] width 165 height 39
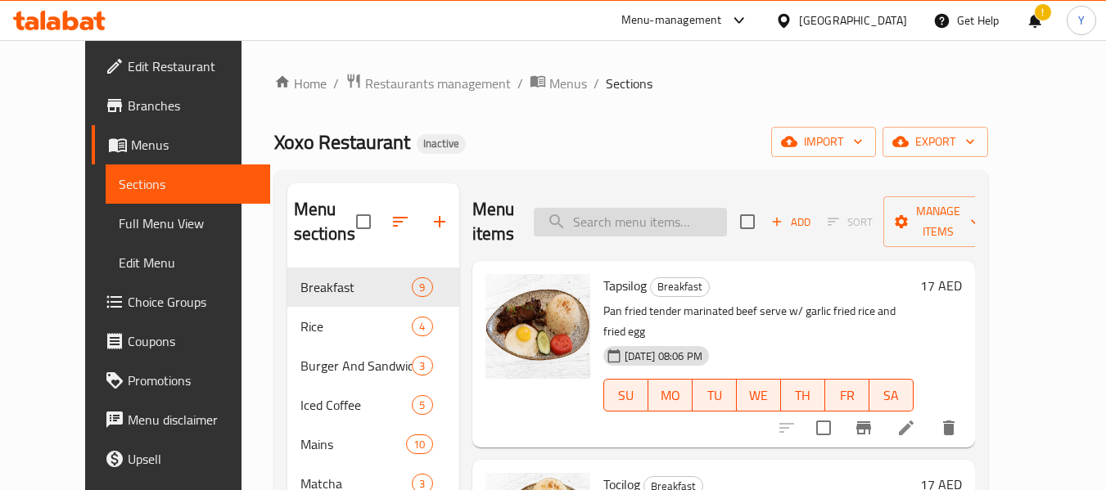
click at [601, 220] on input "search" at bounding box center [630, 222] width 193 height 29
paste input "shanks"
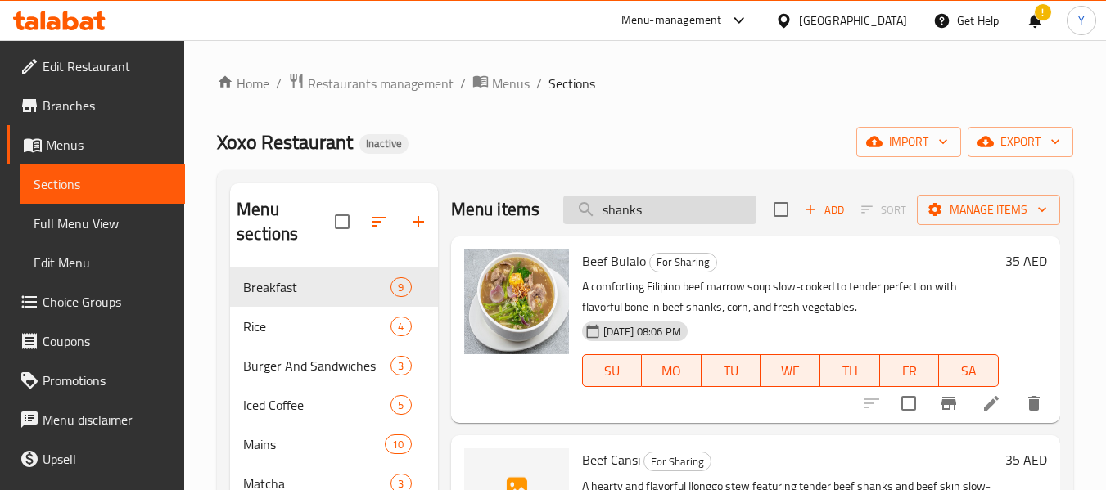
click at [683, 212] on input "shanks" at bounding box center [659, 210] width 193 height 29
paste input "Blue Oceanic"
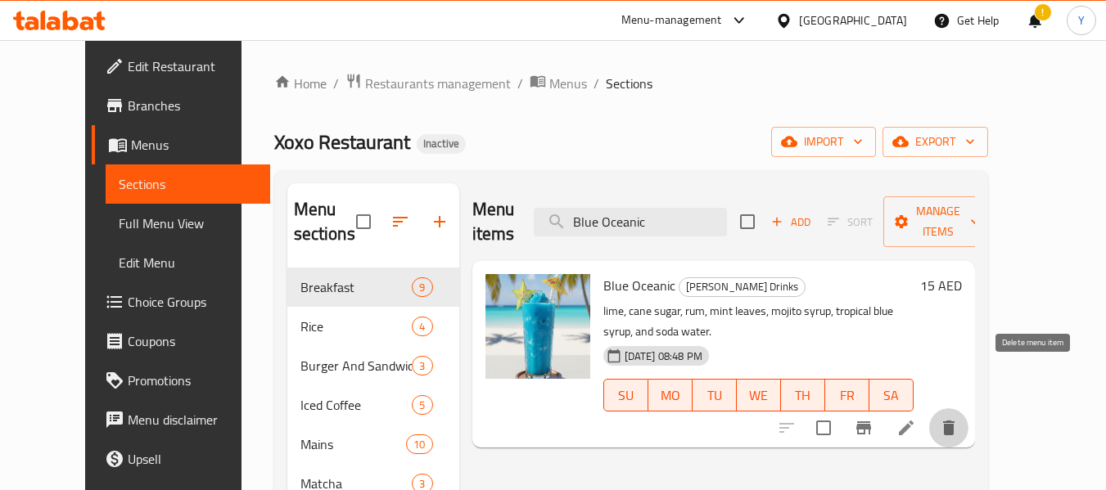
click at [954, 421] on icon "delete" at bounding box center [948, 428] width 11 height 15
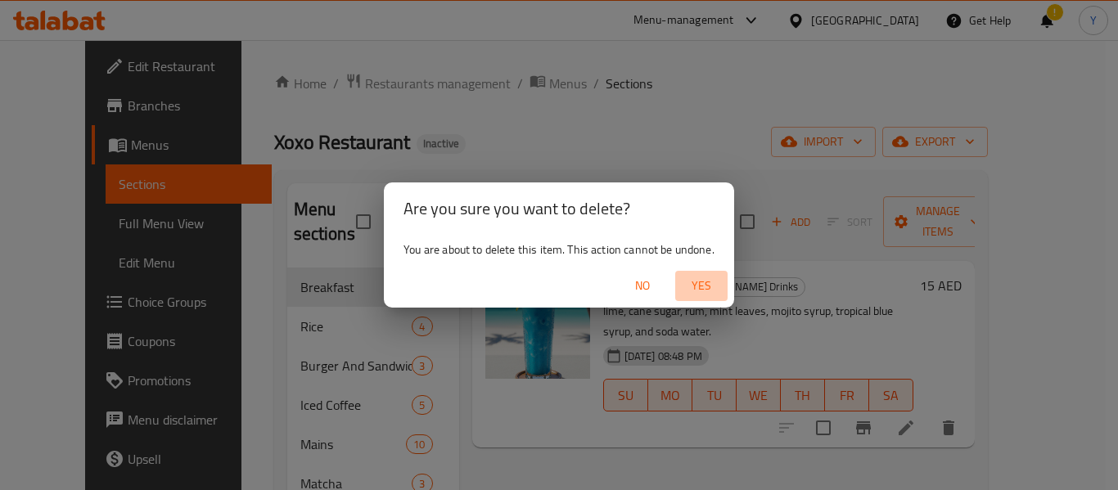
click at [709, 291] on span "Yes" at bounding box center [701, 286] width 39 height 20
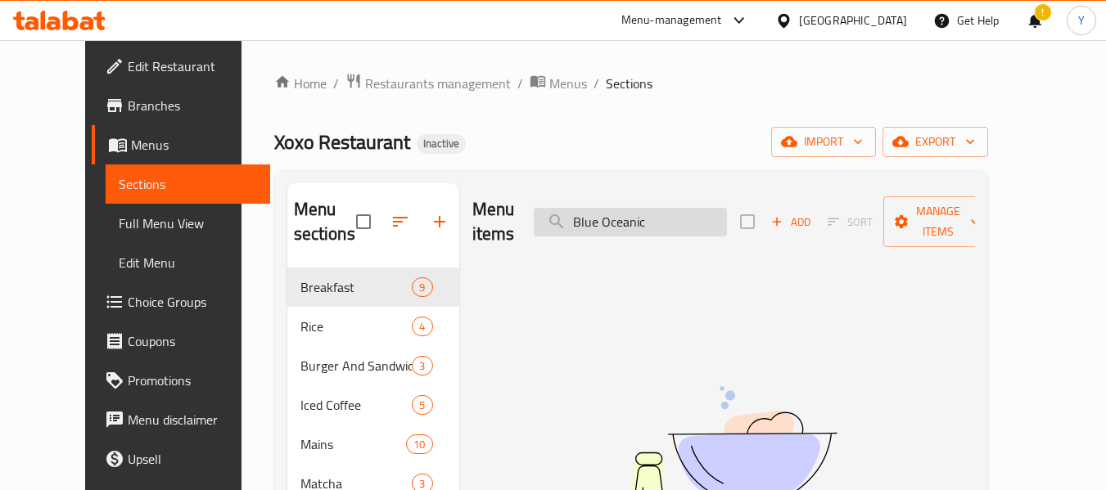
click at [672, 213] on input "Blue Oceanic" at bounding box center [630, 222] width 193 height 29
paste input "P-NUTTY Butter"
click at [672, 213] on input "Blue P-NUTTY Butter" at bounding box center [630, 222] width 193 height 29
paste input "search"
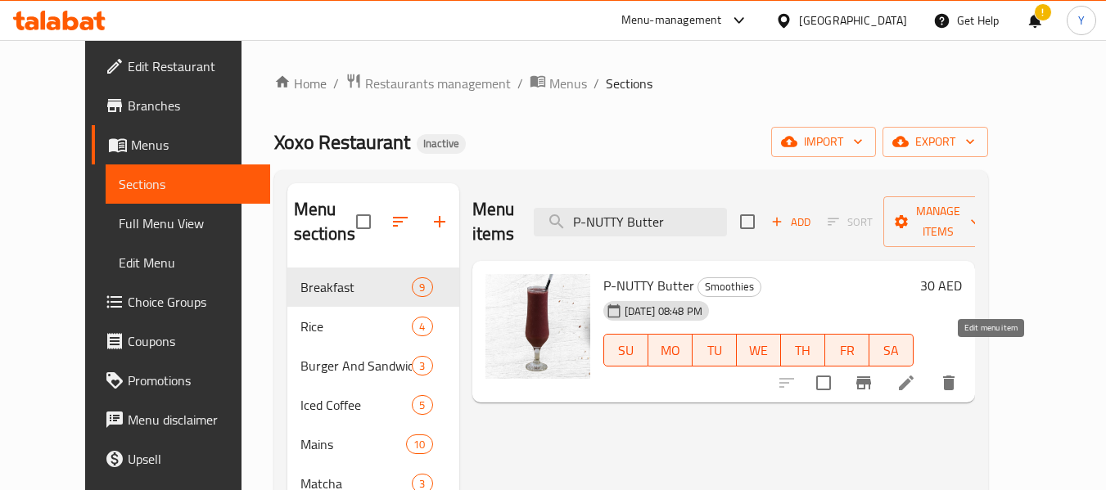
type input "P-NUTTY Butter"
click at [913, 376] on icon at bounding box center [906, 383] width 15 height 15
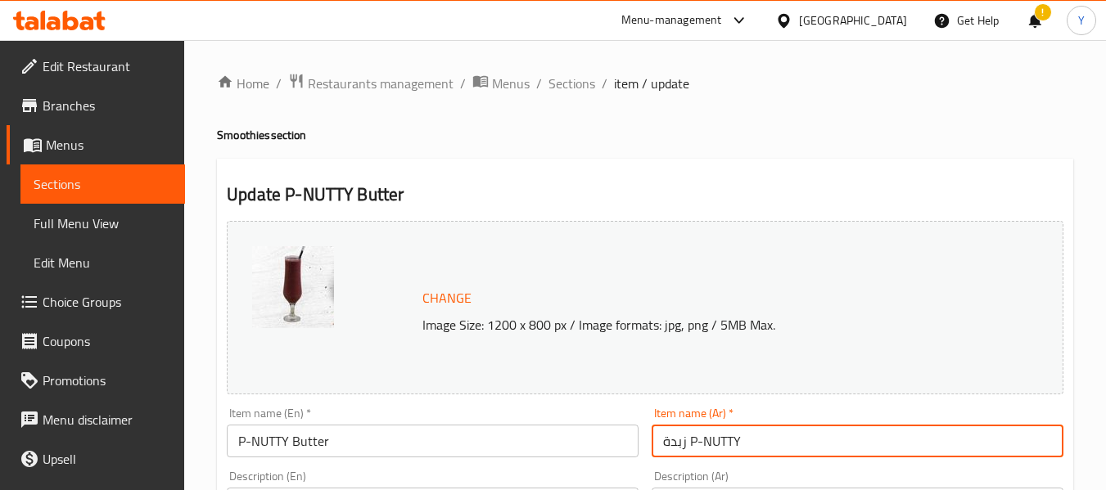
drag, startPoint x: 691, startPoint y: 438, endPoint x: 744, endPoint y: 438, distance: 53.2
click at [744, 438] on input "زبدة P-NUTTY" at bounding box center [857, 441] width 412 height 33
click at [713, 445] on input "زبدة بي - ناتي" at bounding box center [857, 441] width 412 height 33
drag, startPoint x: 713, startPoint y: 445, endPoint x: 747, endPoint y: 448, distance: 34.5
click at [747, 448] on input "زبدة بي - ناتي" at bounding box center [857, 441] width 412 height 33
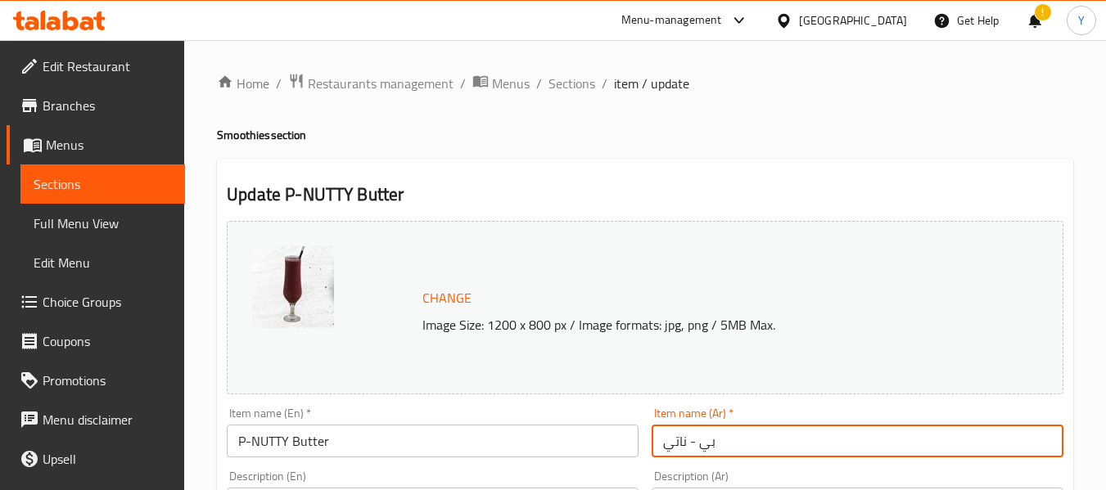
click at [747, 448] on input "بي - ناتي" at bounding box center [857, 441] width 412 height 33
paste input "زبدة"
type input "بي - ناتي زبدة"
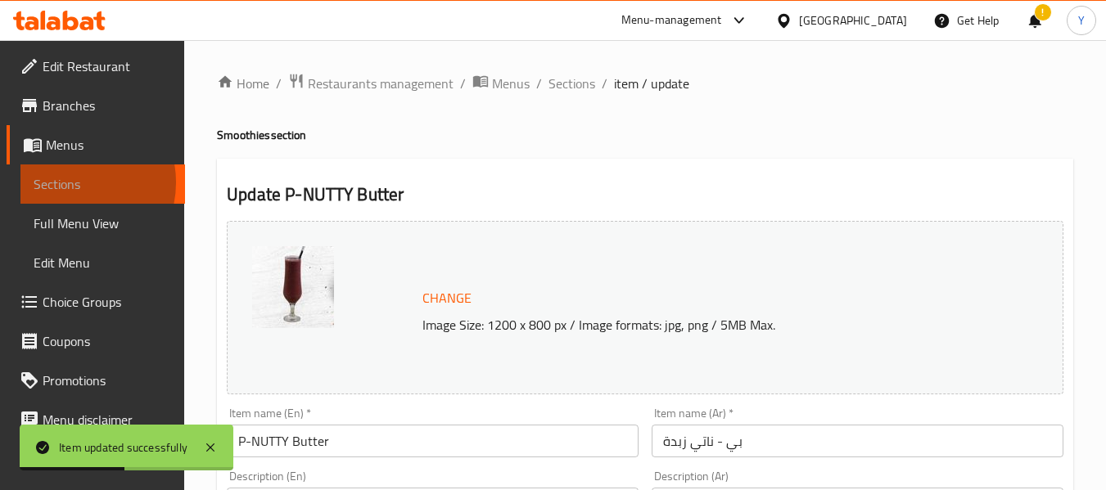
click at [69, 183] on span "Sections" at bounding box center [103, 184] width 138 height 20
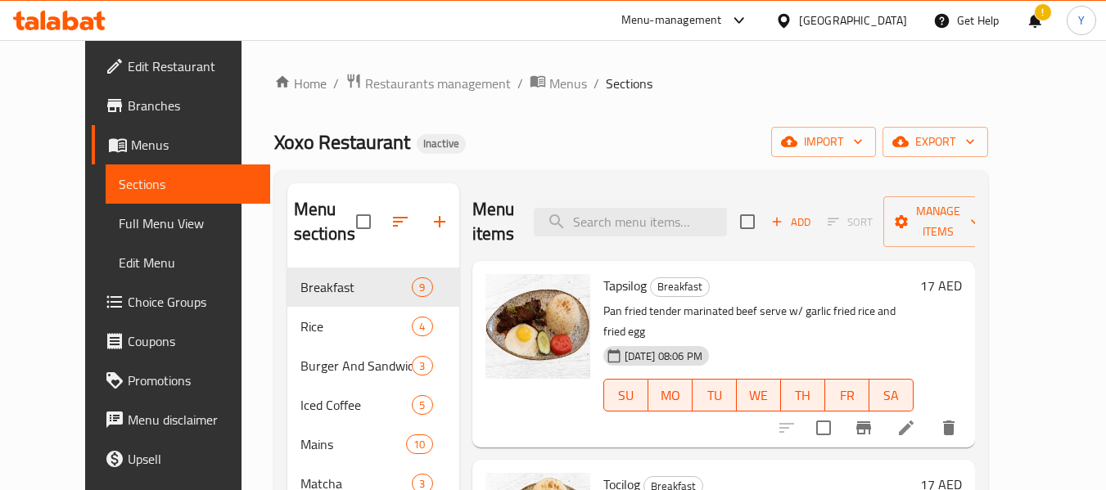
click at [1021, 147] on div "Home / Restaurants management / Menus / Sections Xoxo Restaurant Inactive impor…" at bounding box center [630, 494] width 779 height 908
click at [683, 234] on input "search" at bounding box center [630, 222] width 193 height 29
paste input "Choco-Nana"
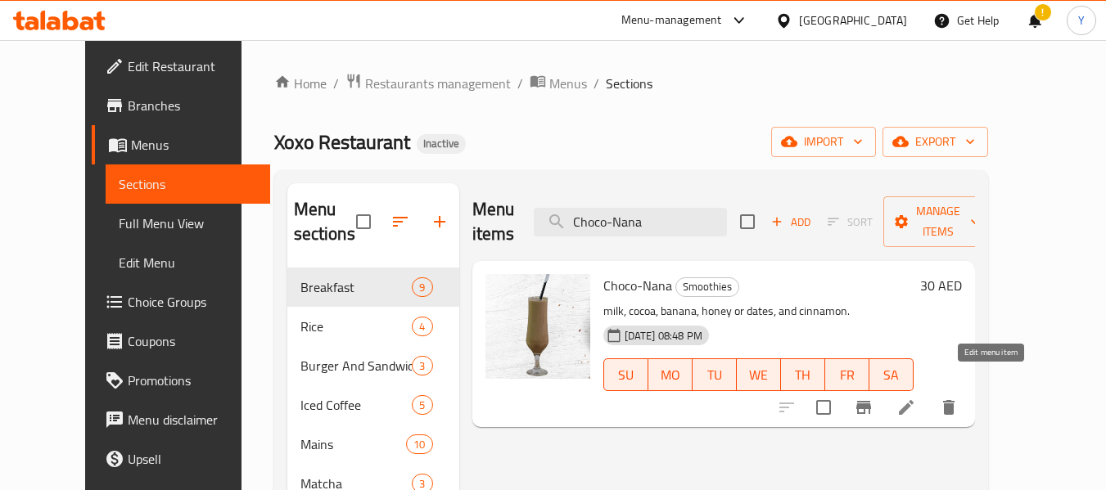
type input "Choco-Nana"
click at [916, 398] on icon at bounding box center [906, 408] width 20 height 20
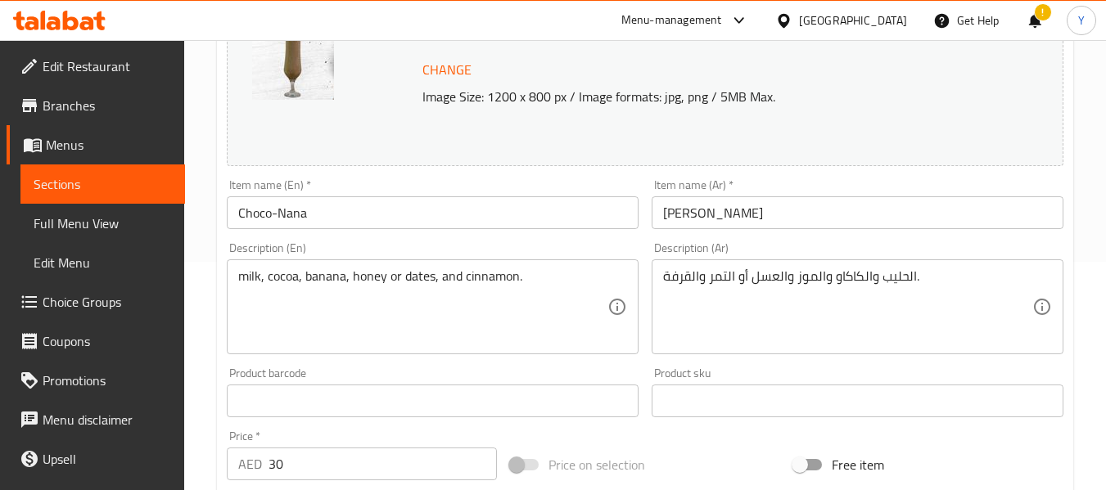
scroll to position [262, 0]
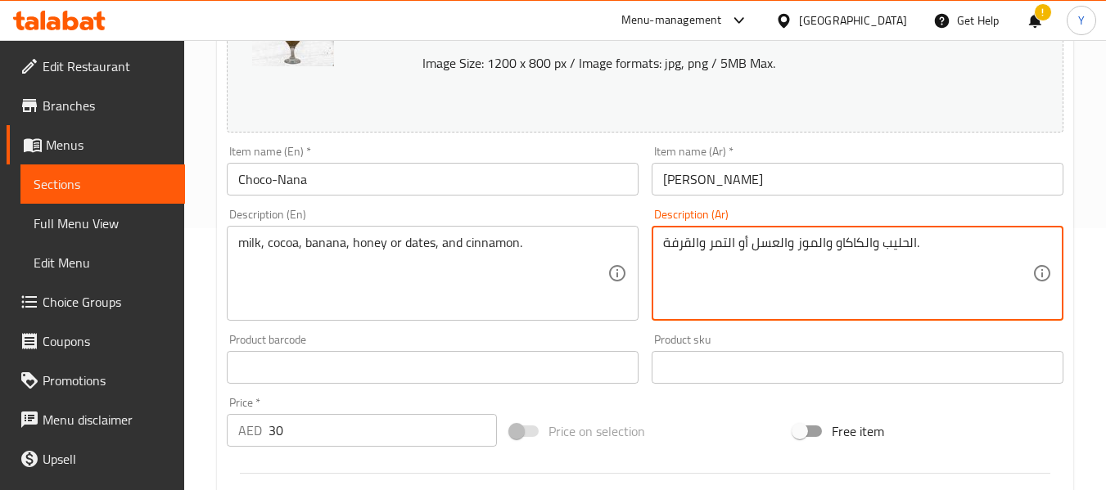
click at [810, 243] on textarea "الحليب والكاكاو والموز والعسل أو التمر والقرفة." at bounding box center [847, 274] width 369 height 78
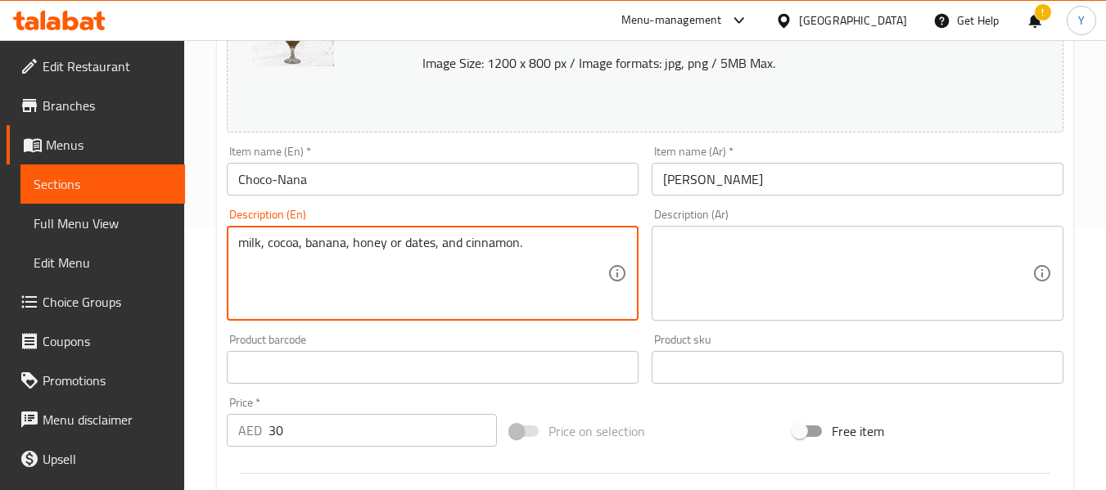
click at [386, 244] on textarea "milk, cocoa, banana, honey or dates, and cinnamon." at bounding box center [422, 274] width 369 height 78
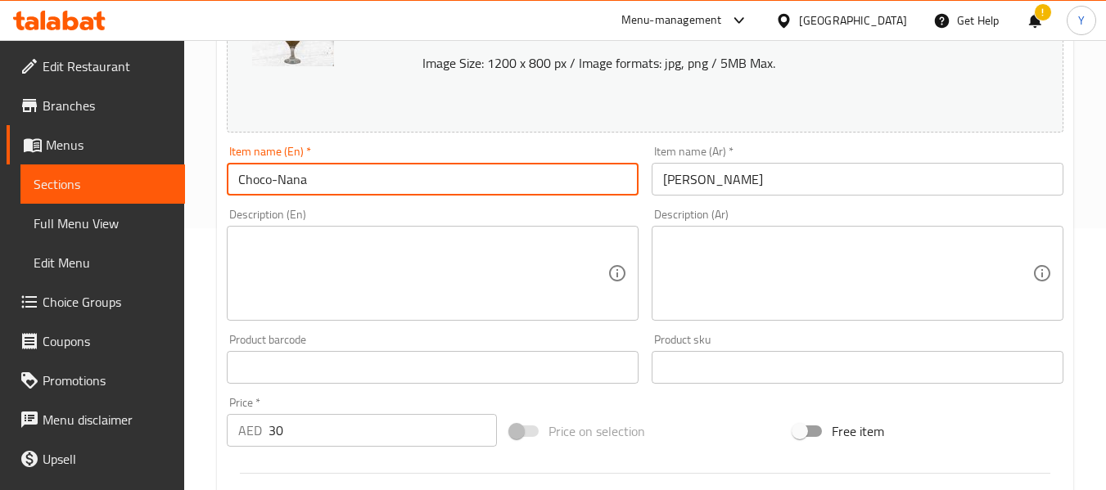
click at [435, 182] on input "Choco-Nana" at bounding box center [433, 179] width 412 height 33
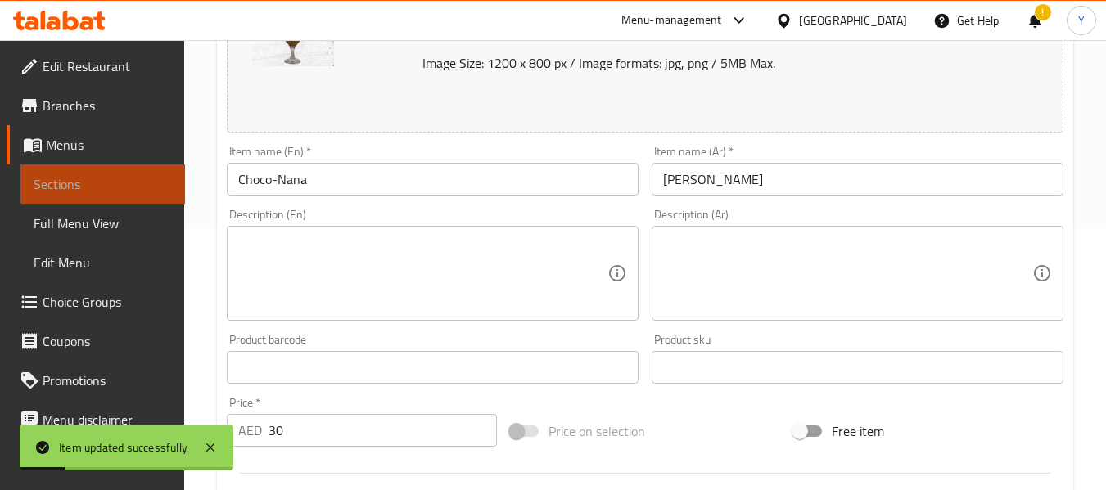
click at [113, 187] on span "Sections" at bounding box center [103, 184] width 138 height 20
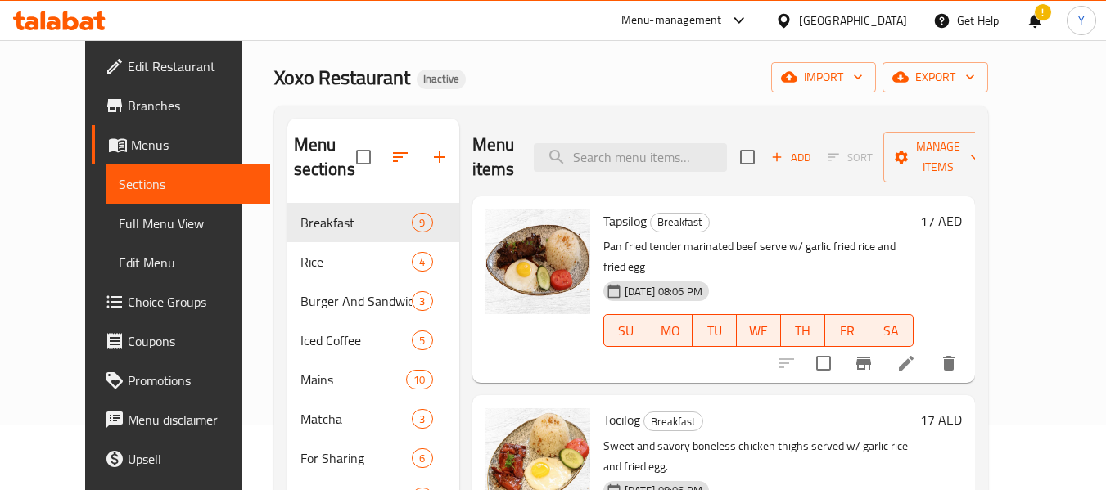
scroll to position [90, 0]
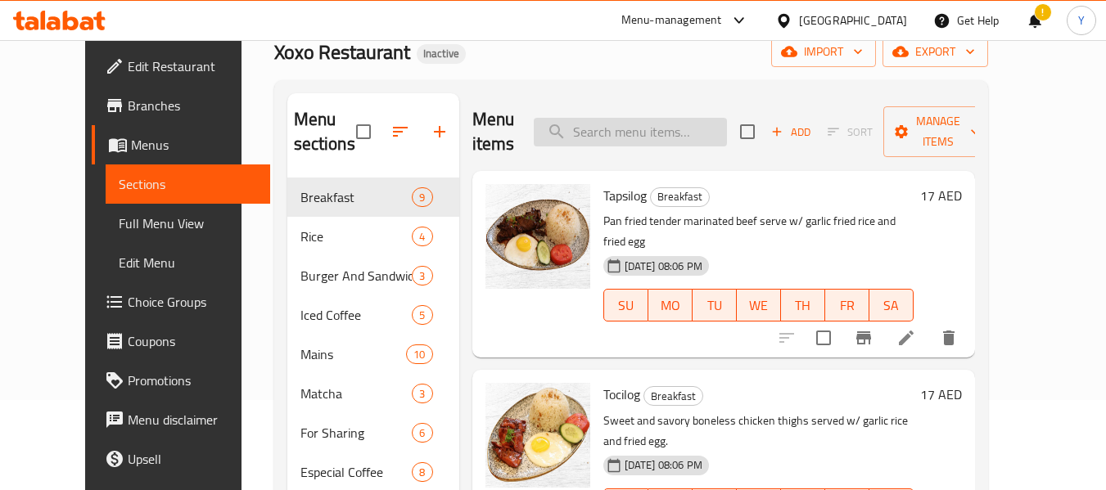
click at [639, 131] on input "search" at bounding box center [630, 132] width 193 height 29
paste input "Bang Bang Shrimp"
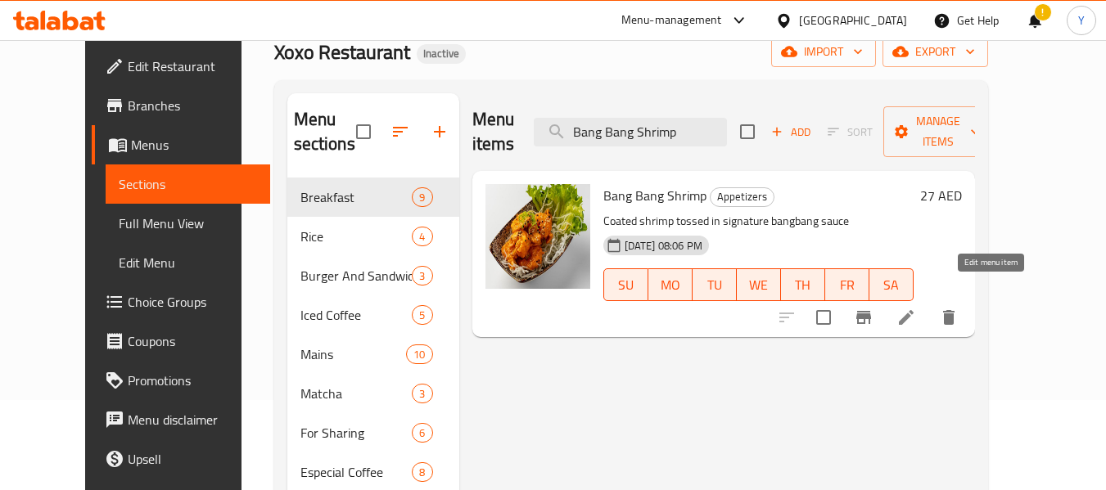
type input "Bang Bang Shrimp"
click at [913, 310] on icon at bounding box center [906, 317] width 15 height 15
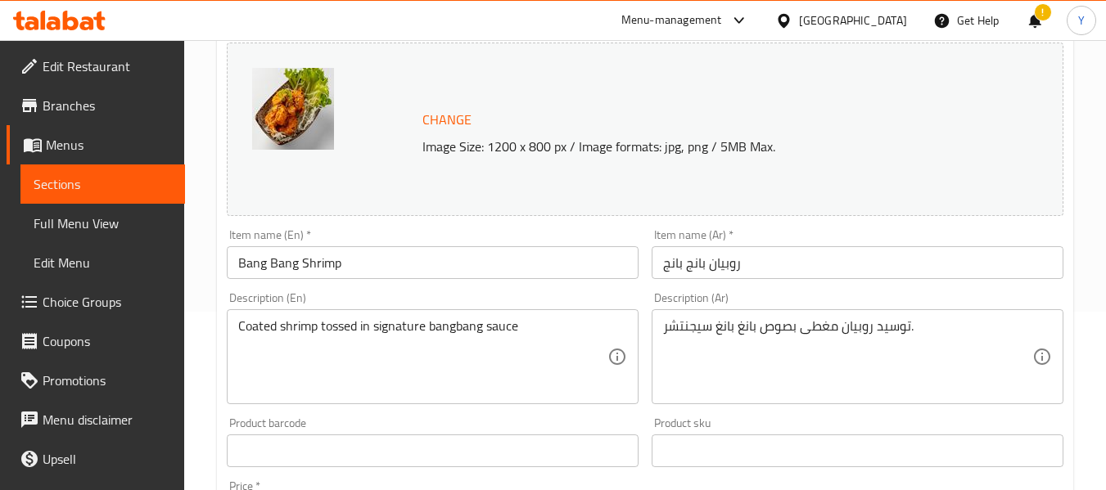
scroll to position [180, 0]
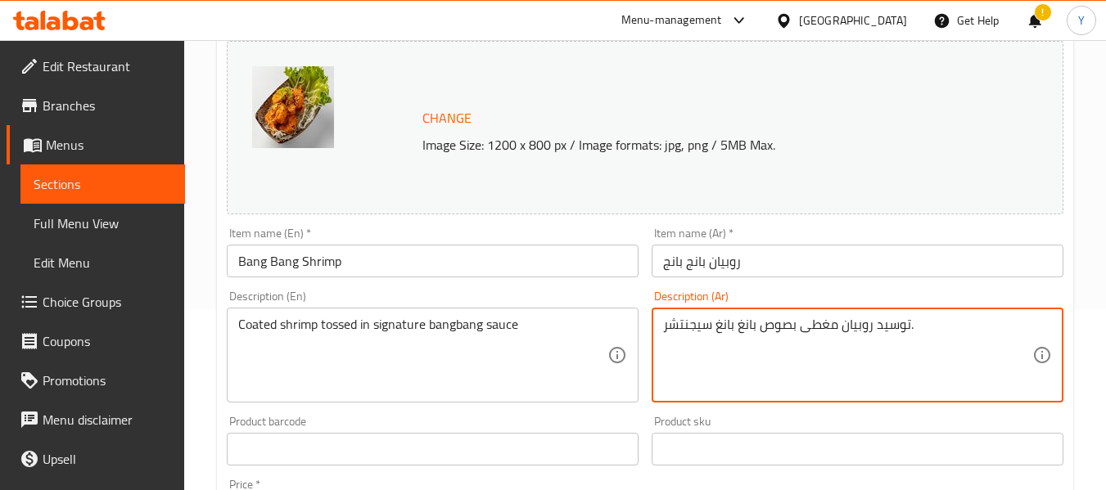
drag, startPoint x: 873, startPoint y: 328, endPoint x: 909, endPoint y: 327, distance: 36.0
drag, startPoint x: 872, startPoint y: 329, endPoint x: 881, endPoint y: 331, distance: 8.5
click at [881, 331] on textarea "روبيان مغطى بصوص بانغ بانغ سيجنتشر." at bounding box center [847, 356] width 369 height 78
click at [796, 327] on textarea "روبيان مغطى بصوص بانغ بانغ سيجنتشر" at bounding box center [847, 356] width 369 height 78
type textarea "روبيان مغطى مغموس بصوص بانغ بانغ سيجنتشر"
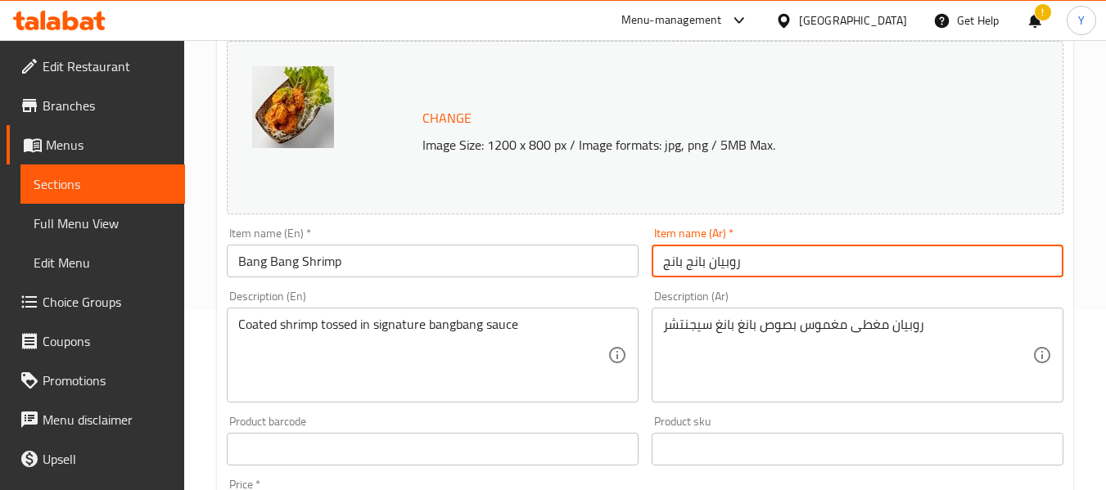
click at [871, 268] on input "روبيان بانج بانج" at bounding box center [857, 261] width 412 height 33
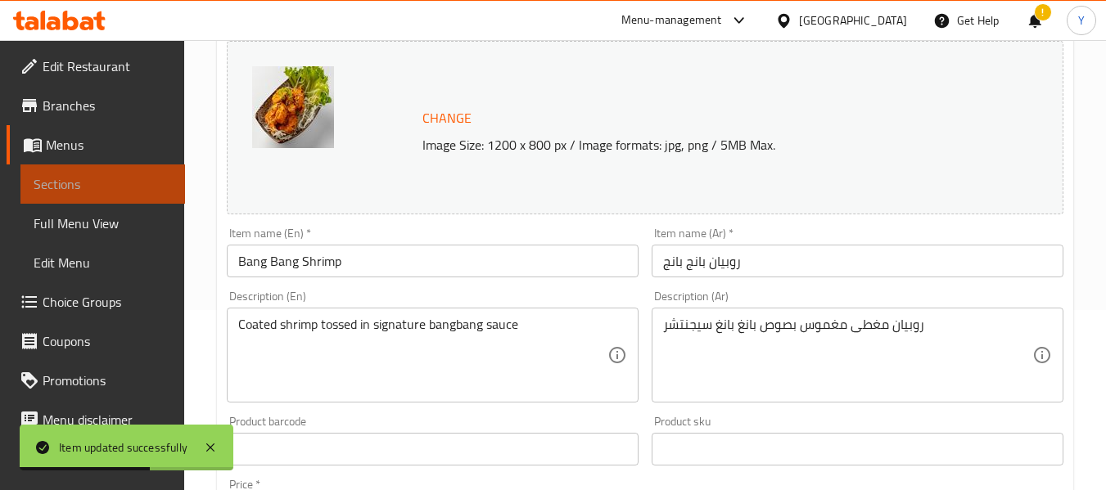
click at [135, 183] on span "Sections" at bounding box center [103, 184] width 138 height 20
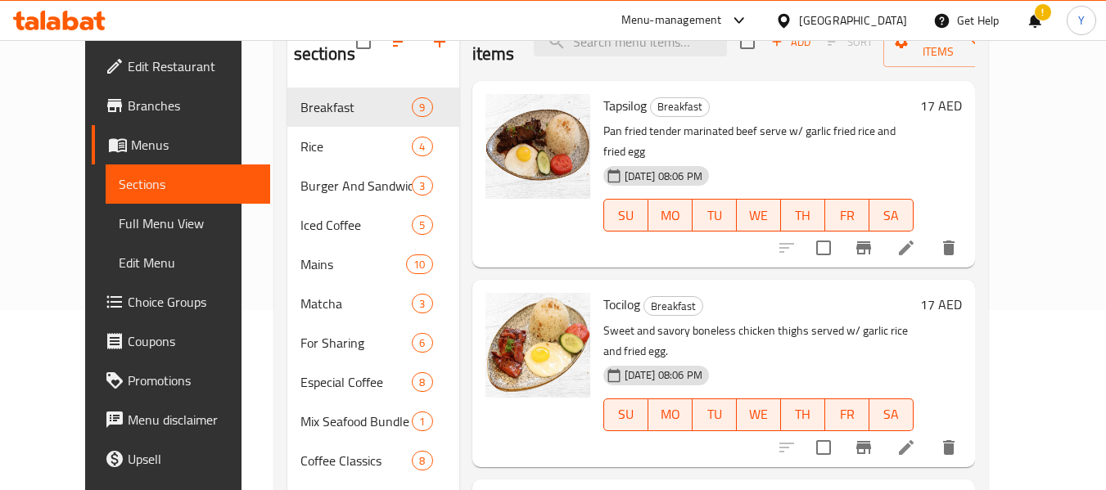
click at [1021, 199] on div "Home / Restaurants management / Menus / Sections Xoxo Restaurant Inactive impor…" at bounding box center [630, 314] width 779 height 908
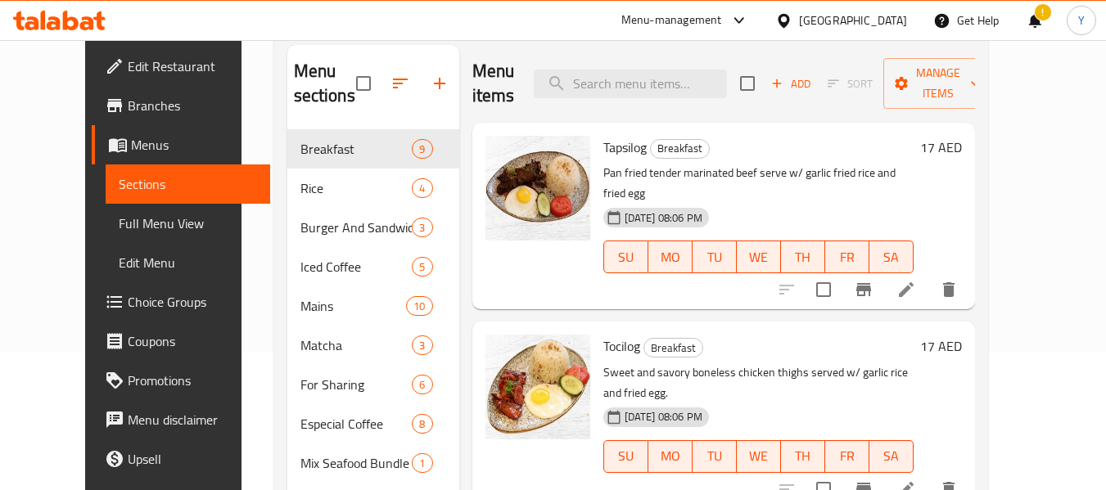
scroll to position [130, 0]
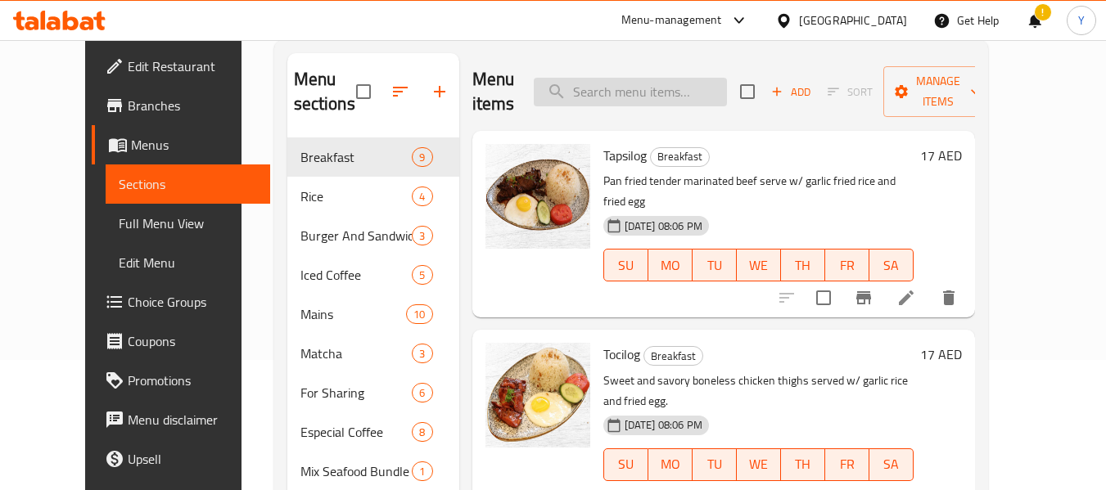
paste input "Choco-Nana"
click at [684, 98] on input "search" at bounding box center [630, 92] width 193 height 29
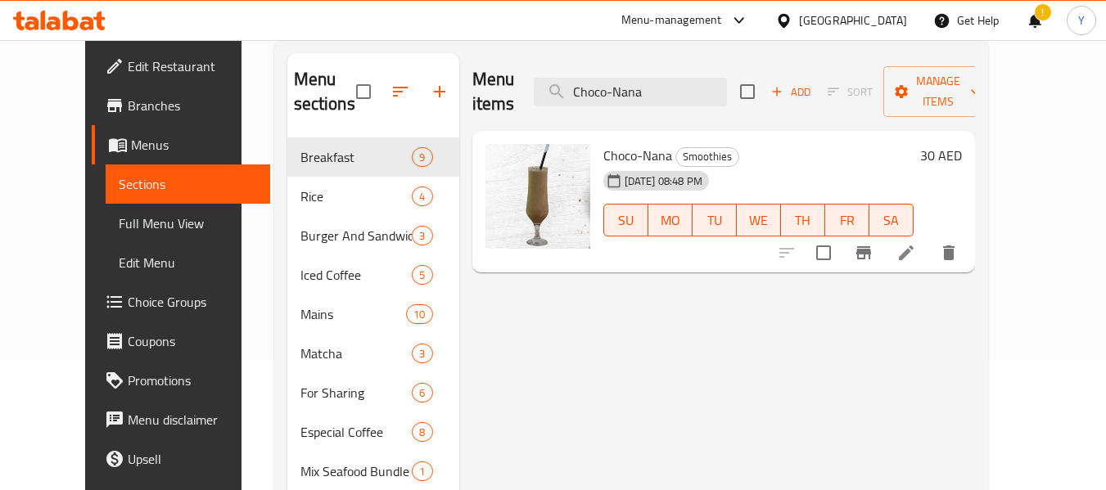
click at [658, 476] on div "Menu items Choco-Nana Add Sort Manage items Choco-Nana Smoothies 12-09-2025 08:…" at bounding box center [717, 412] width 516 height 719
click at [659, 86] on input "Choco-Nana" at bounding box center [630, 92] width 193 height 29
paste input "Wagyu Gyoz"
click at [659, 86] on input "Wagyu Gyoza" at bounding box center [630, 92] width 193 height 29
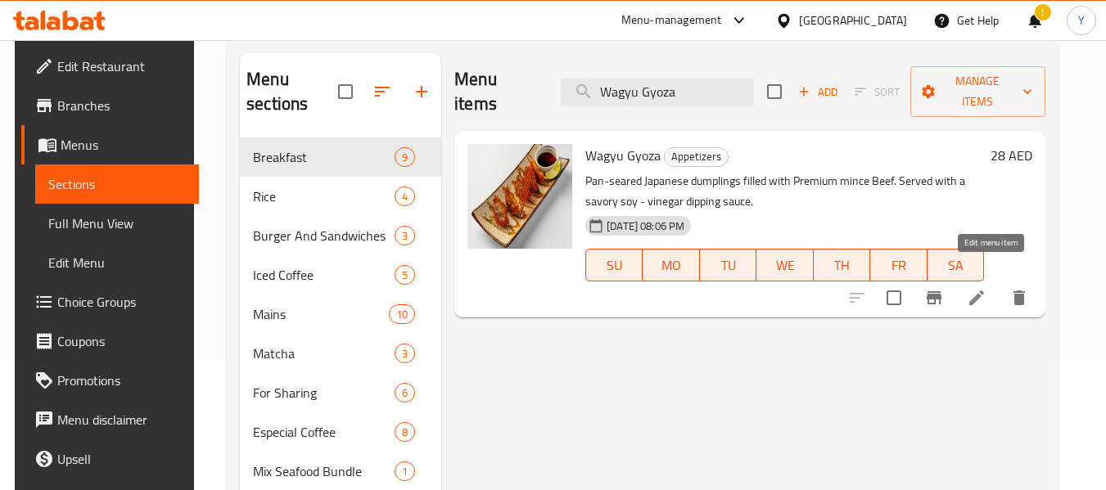
type input "Wagyu Gyoza"
click at [984, 291] on icon at bounding box center [976, 298] width 15 height 15
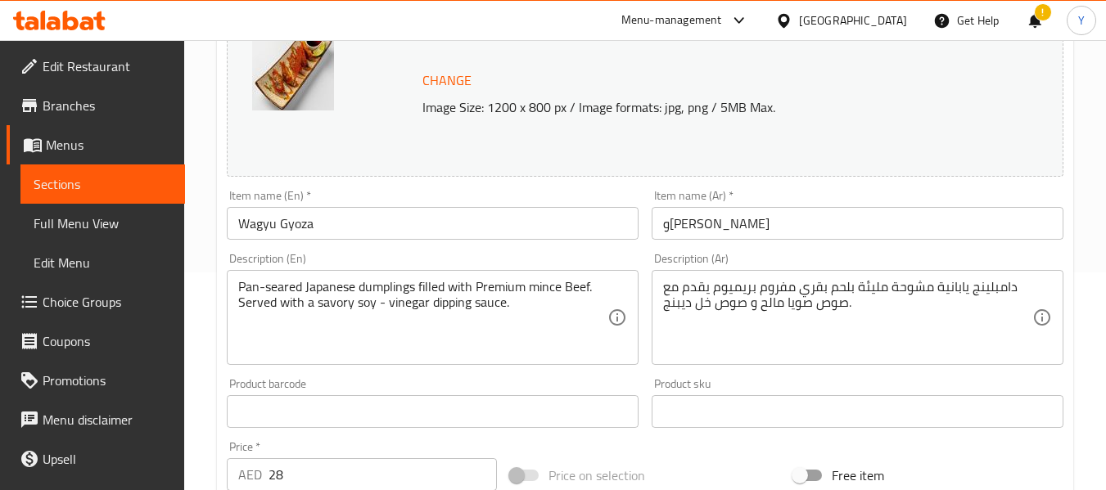
scroll to position [227, 0]
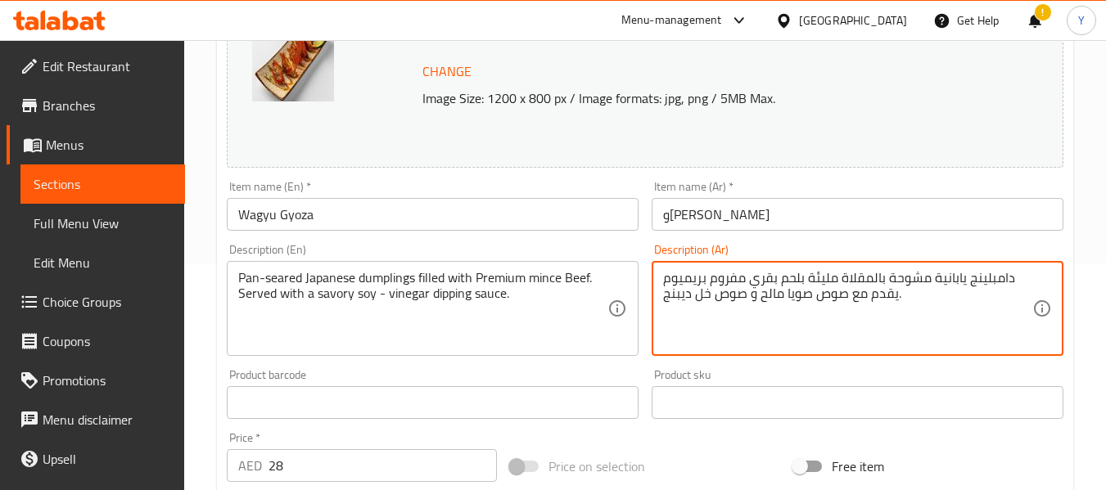
drag, startPoint x: 757, startPoint y: 297, endPoint x: 714, endPoint y: 304, distance: 43.9
click at [714, 304] on textarea "دامبلينج يابانية مشوحة بالمقلاة مليئة بلحم بقري مفروم بريميوم يقدم مع صوص صويا …" at bounding box center [847, 309] width 369 height 78
drag, startPoint x: 709, startPoint y: 295, endPoint x: 746, endPoint y: 299, distance: 37.8
click at [746, 299] on textarea "دامبلينج يابانية مشوحة بالمقلاة مليئة بلحم بقري مفروم بريميوم يقدم مع صوص صويا …" at bounding box center [847, 309] width 369 height 78
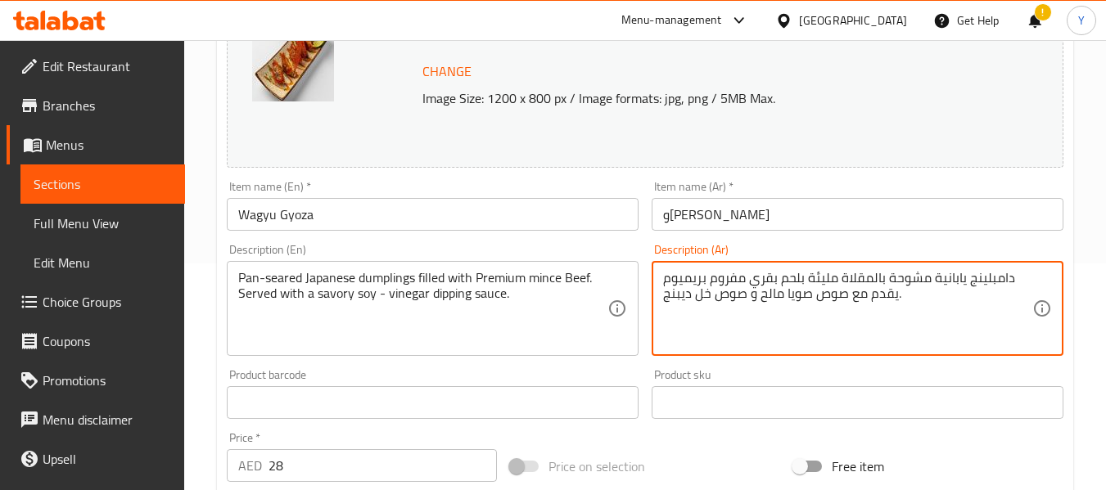
click at [687, 301] on textarea "دامبلينج يابانية مشوحة بالمقلاة مليئة بلحم بقري مفروم بريميوم يقدم مع صوص صويا …" at bounding box center [847, 309] width 369 height 78
drag, startPoint x: 744, startPoint y: 299, endPoint x: 711, endPoint y: 300, distance: 32.7
click at [711, 300] on textarea "دامبلينج يابانية مشوحة بالمقلاة مليئة بلحم بقري مفروم بريميوم يقدم مع صوص صويا …" at bounding box center [847, 309] width 369 height 78
type textarea "دامبلينج يابانية مشوحة بالمقلاة مليئة بلحم بقري مفروم بريميوم يقدم مع صوص صويا …"
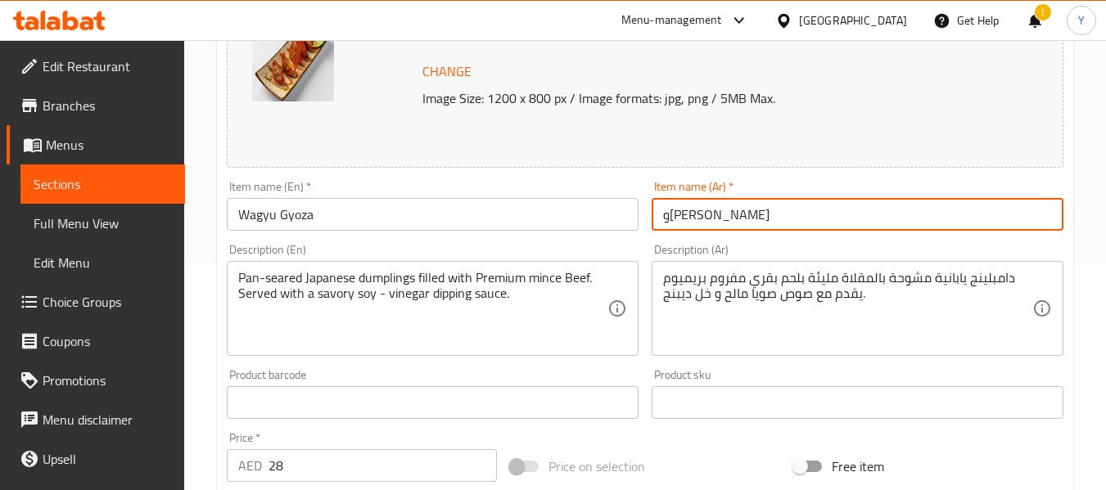
click at [839, 214] on input "واغيو جيوزا" at bounding box center [857, 214] width 412 height 33
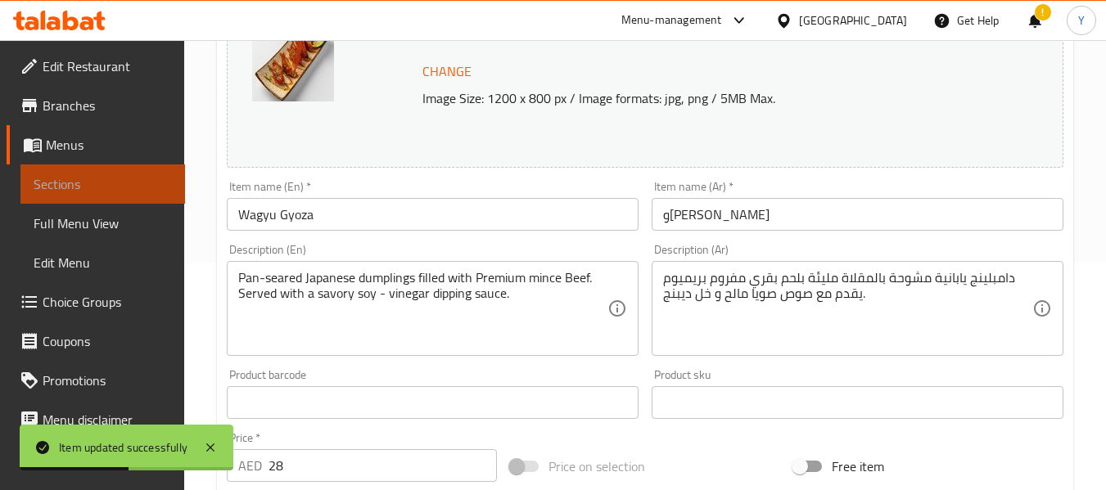
click at [103, 189] on span "Sections" at bounding box center [103, 184] width 138 height 20
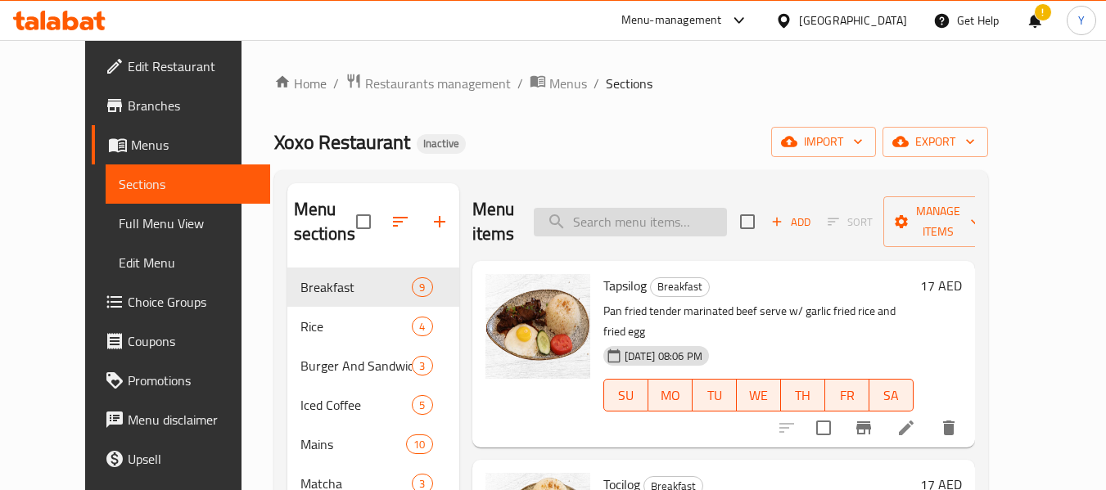
click at [642, 232] on input "search" at bounding box center [630, 222] width 193 height 29
paste input "Taiwanese Chicken Popcorn"
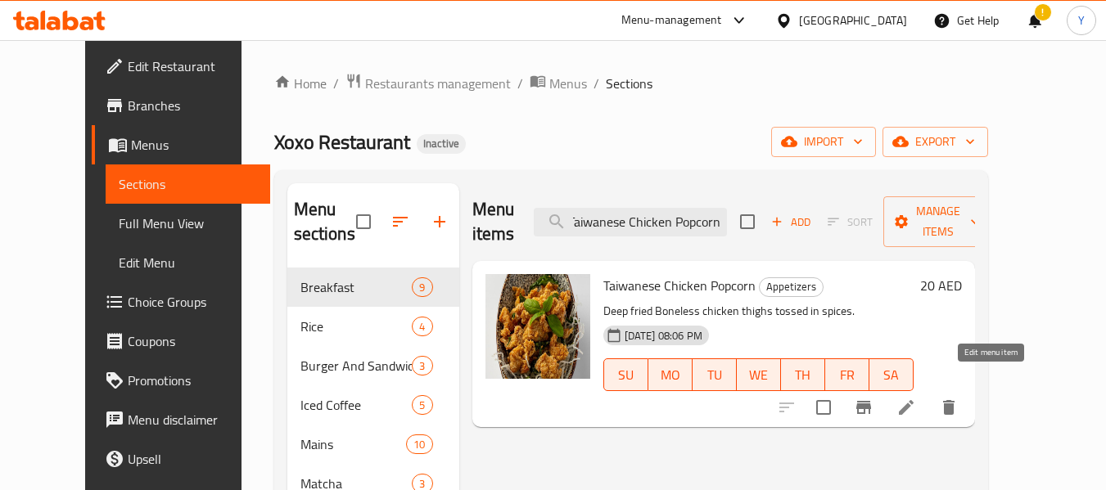
type input "Taiwanese Chicken Popcorn"
click at [916, 398] on icon at bounding box center [906, 408] width 20 height 20
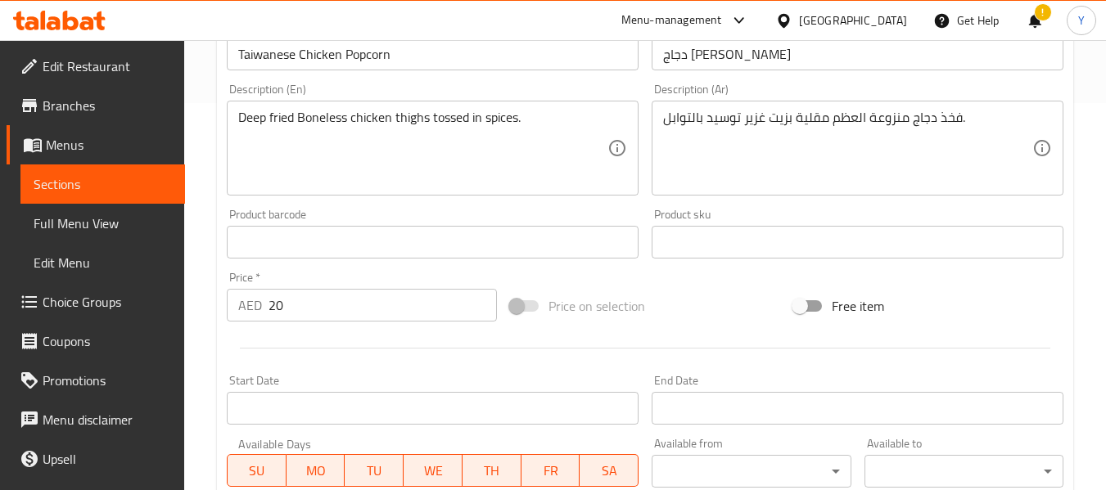
scroll to position [383, 0]
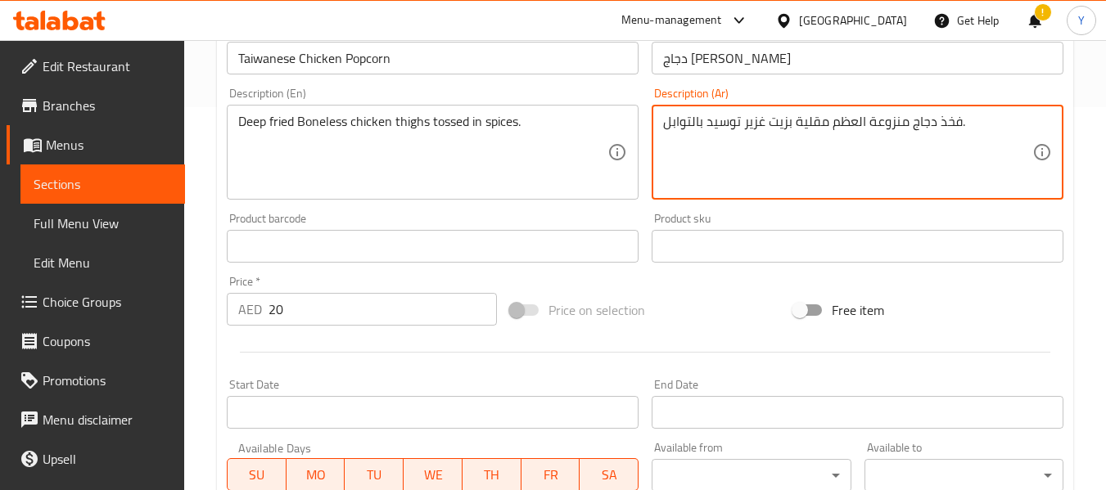
click at [953, 120] on textarea "فخذ دجاج منزوعة العظم مقلية بزيت غزير توسيد بالتوابل." at bounding box center [847, 153] width 369 height 78
type textarea "أفخاذ دجاج منزوعة العظم مقلية بزيت غزير توسيد بالتوابل."
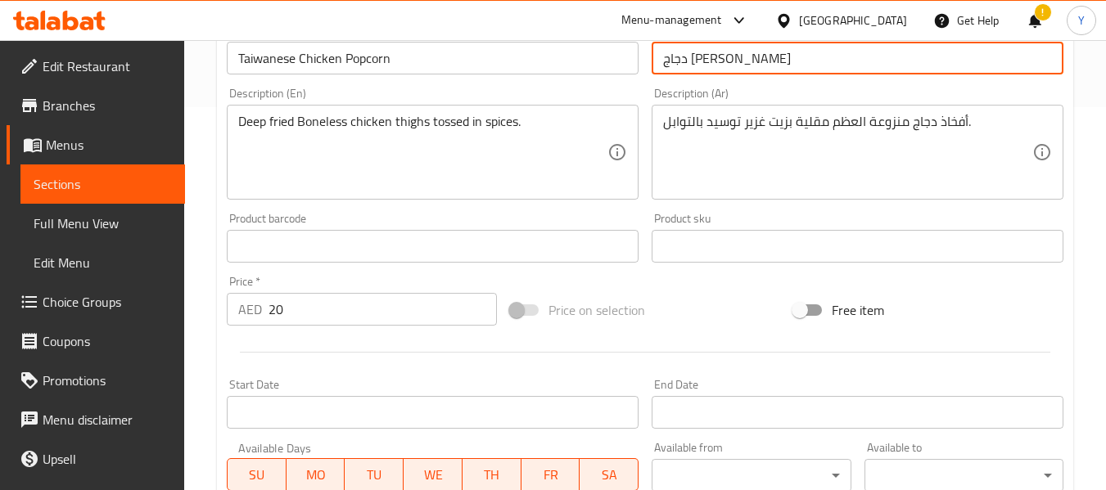
click at [1015, 64] on input "دجاج بوب كورن تايواني" at bounding box center [857, 58] width 412 height 33
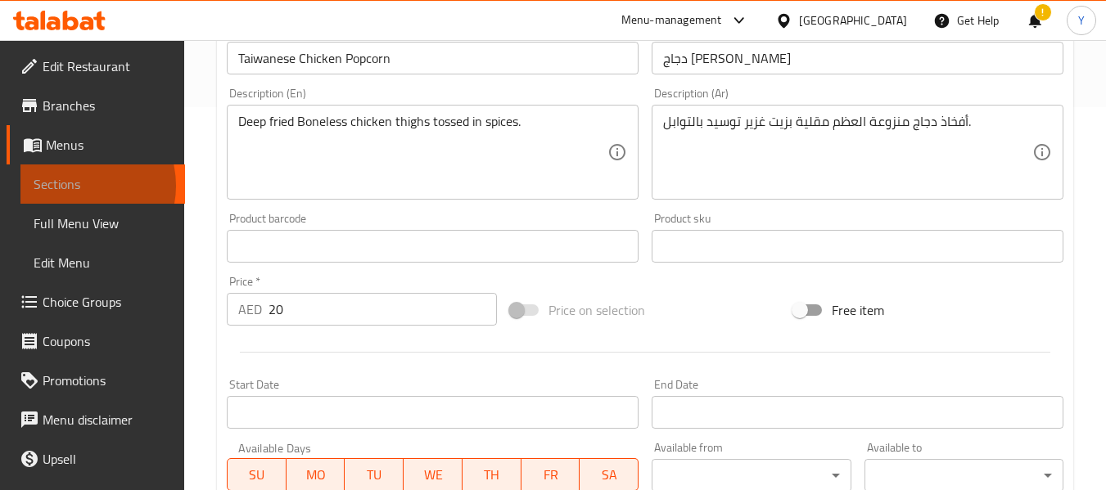
click at [75, 186] on span "Sections" at bounding box center [103, 184] width 138 height 20
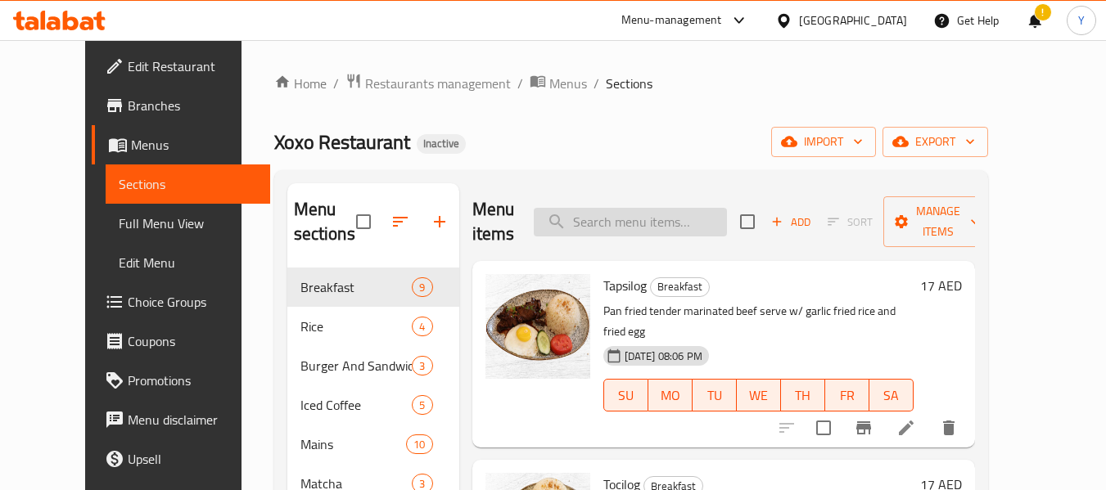
click at [685, 232] on input "search" at bounding box center [630, 222] width 193 height 29
paste input "Honey soy Chicken Pops"
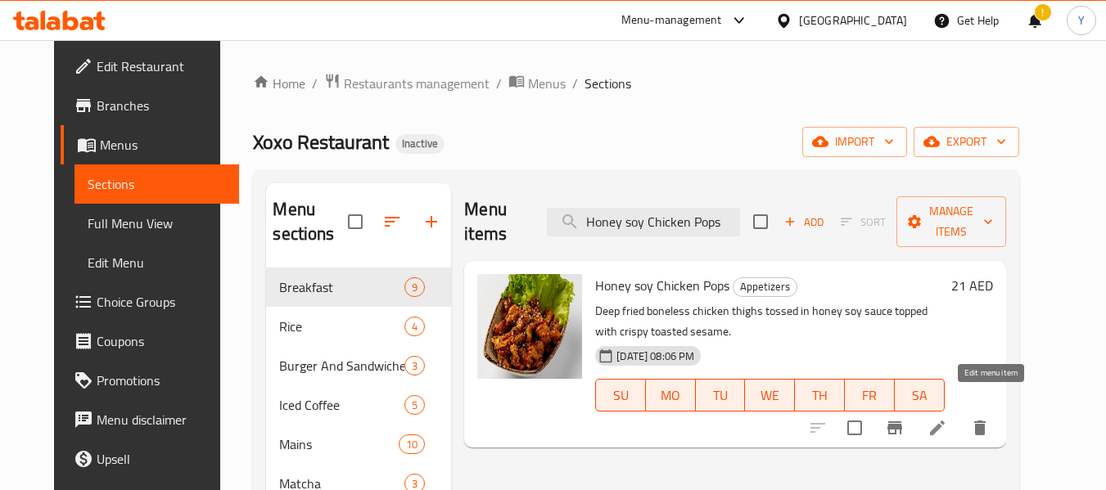
type input "Honey soy Chicken Pops"
click at [944, 421] on icon at bounding box center [937, 428] width 15 height 15
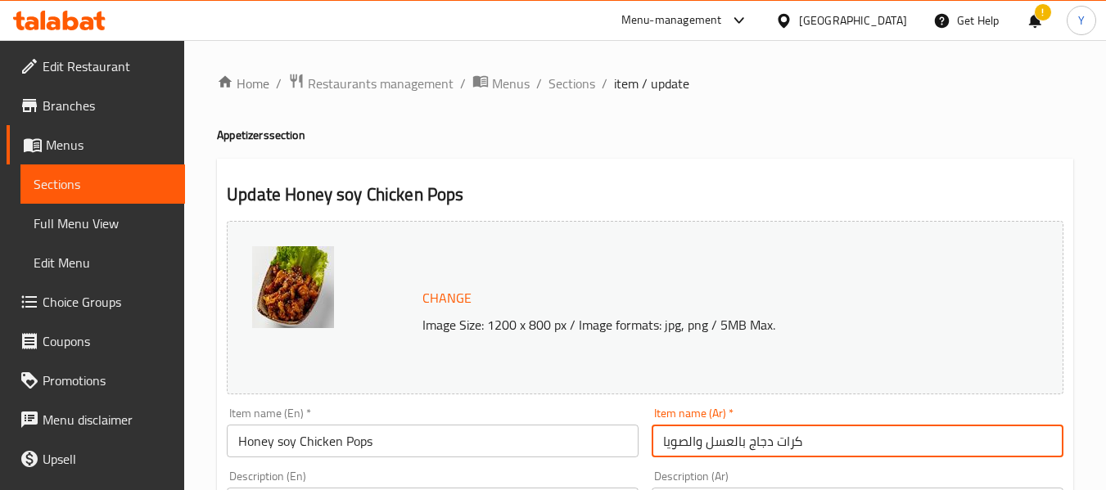
click at [795, 443] on input "كرات دجاج بالعسل والصويا" at bounding box center [857, 441] width 412 height 33
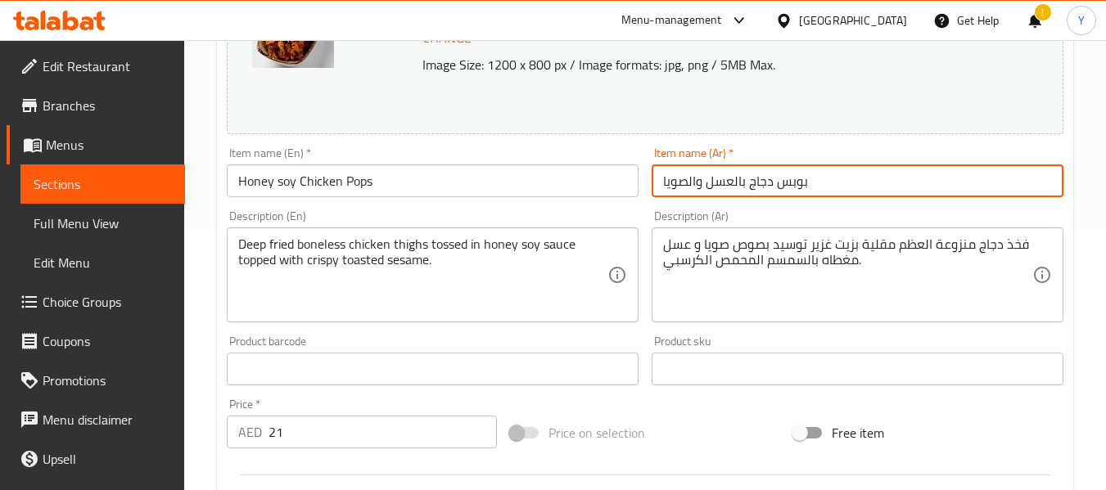
scroll to position [266, 0]
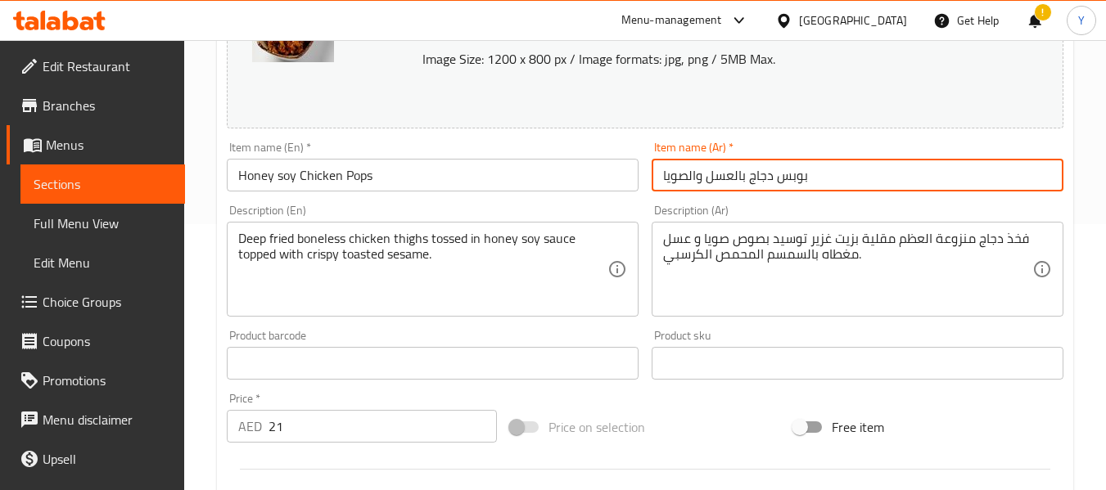
type input "بوبس دجاج بالعسل والصويا"
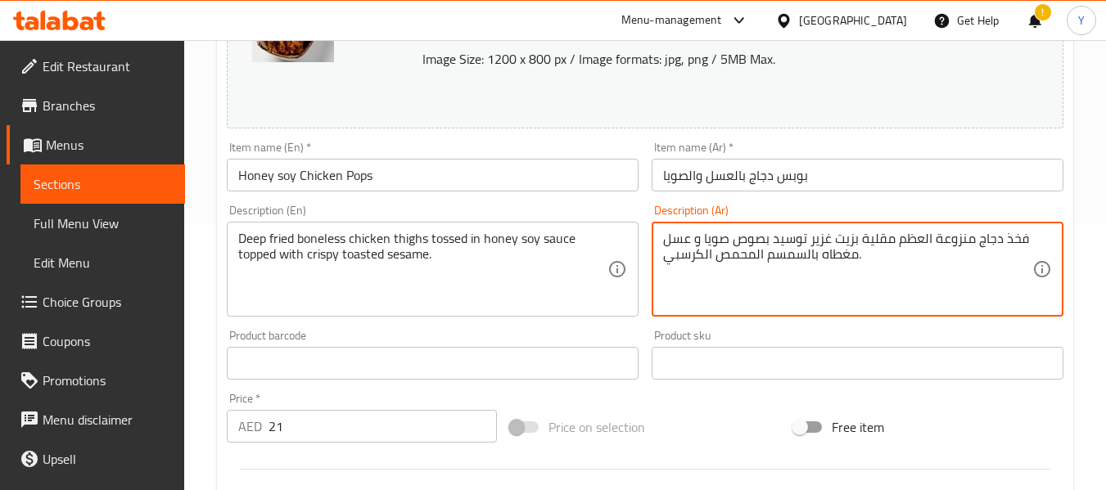
click at [1011, 238] on textarea "فخذ دجاج منزوعة العظم مقلية بزيت غزير توسيد بصوص صويا و عسل مغطاه بالسمسم المحم…" at bounding box center [847, 270] width 369 height 78
click at [806, 239] on textarea "أفخاذ دجاج منزوعة العظم مقلية بزيت غزير توسيد بصوص صويا و عسل مغطاه بالسمسم الم…" at bounding box center [847, 270] width 369 height 78
drag, startPoint x: 773, startPoint y: 237, endPoint x: 855, endPoint y: 235, distance: 82.7
click at [855, 235] on textarea "أفخاذ دجاج منزوعة العظم مقلية بزيت غزير توسيد بصوص صويا و عسل مغطاه بالسمسم الم…" at bounding box center [847, 270] width 369 height 78
drag, startPoint x: 698, startPoint y: 241, endPoint x: 689, endPoint y: 241, distance: 9.0
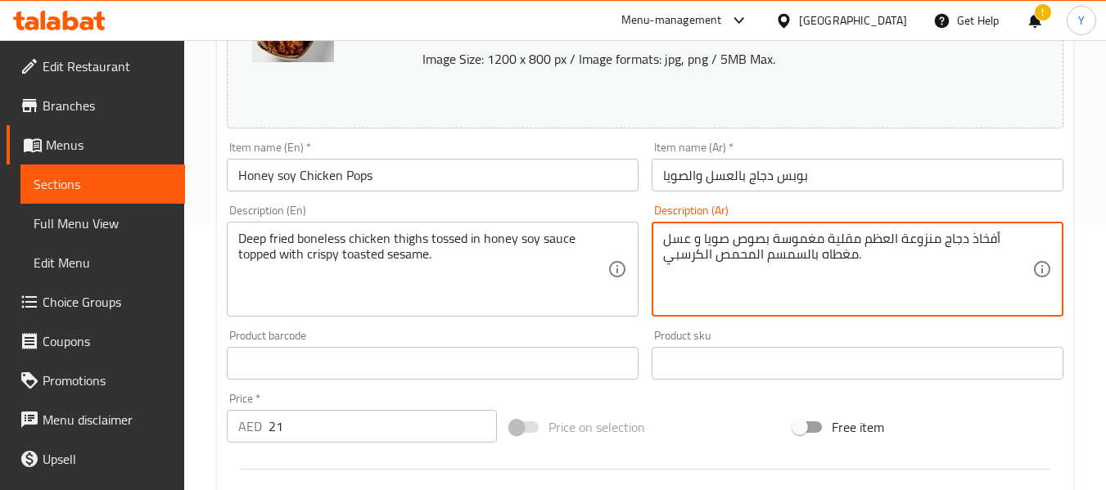
click at [689, 241] on textarea "أفخاذ دجاج منزوعة العظم مقلية مغموسة بصوص صويا و عسل مغطاه بالسمسم المحمص الكرس…" at bounding box center [847, 270] width 369 height 78
type textarea "أفخاذ دجاج منزوعة العظم مقلية مغموسة بصوص صويا بالعسل مغطاه بالسمسم المحمص الكر…"
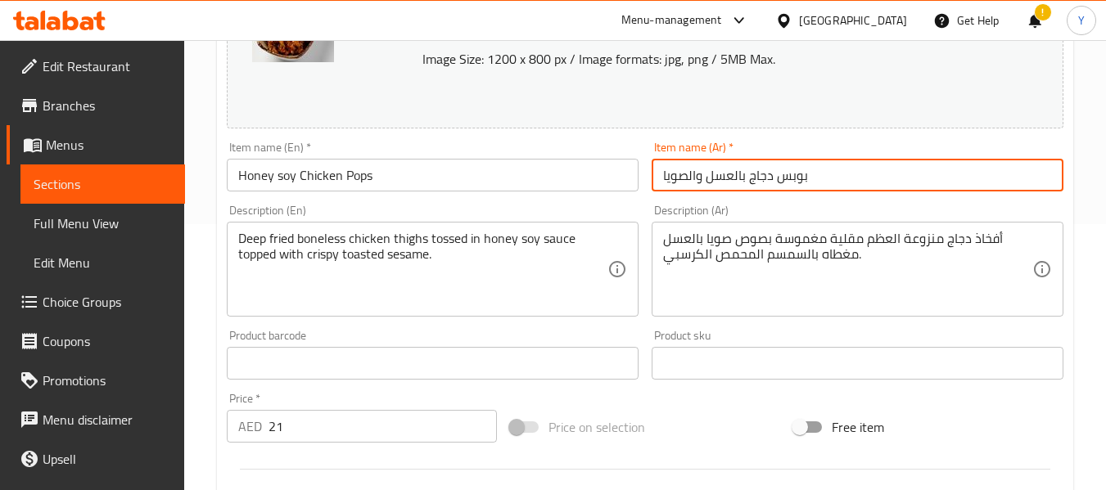
click at [855, 174] on input "بوبس دجاج بالعسل والصويا" at bounding box center [857, 175] width 412 height 33
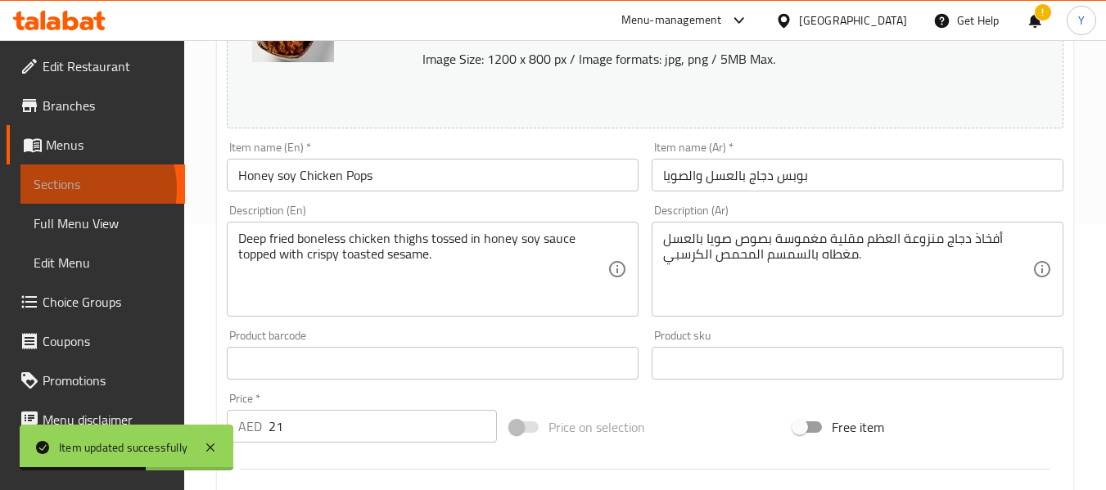
click at [70, 189] on span "Sections" at bounding box center [103, 184] width 138 height 20
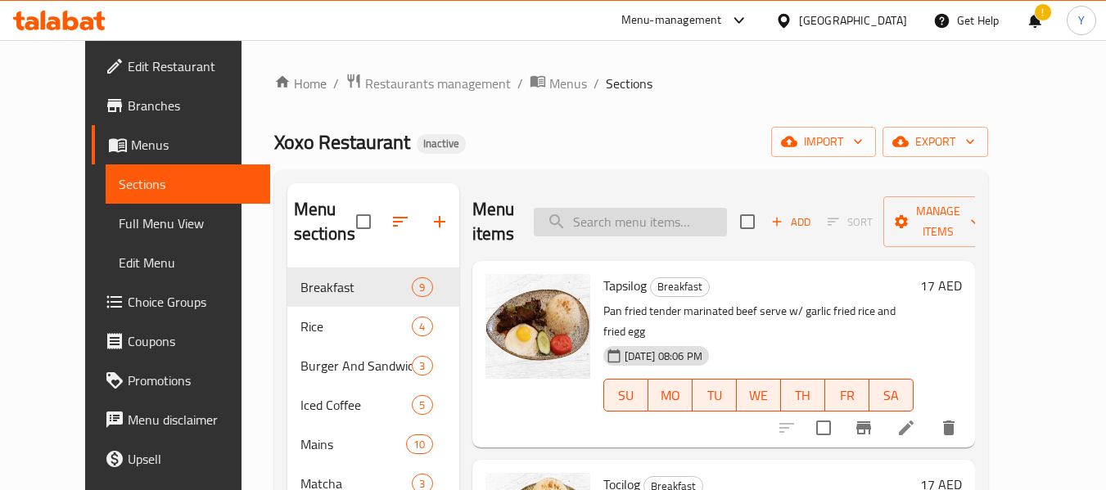
paste input "Wagyu Miso Ramen"
click at [698, 215] on input "search" at bounding box center [630, 222] width 193 height 29
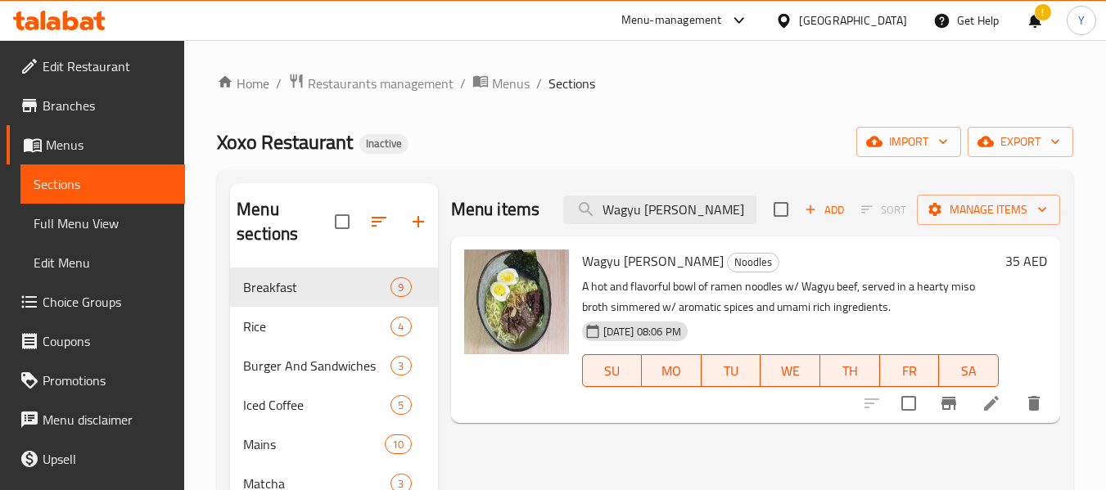
type input "Wagyu Miso Ramen"
click at [989, 403] on icon at bounding box center [991, 404] width 20 height 20
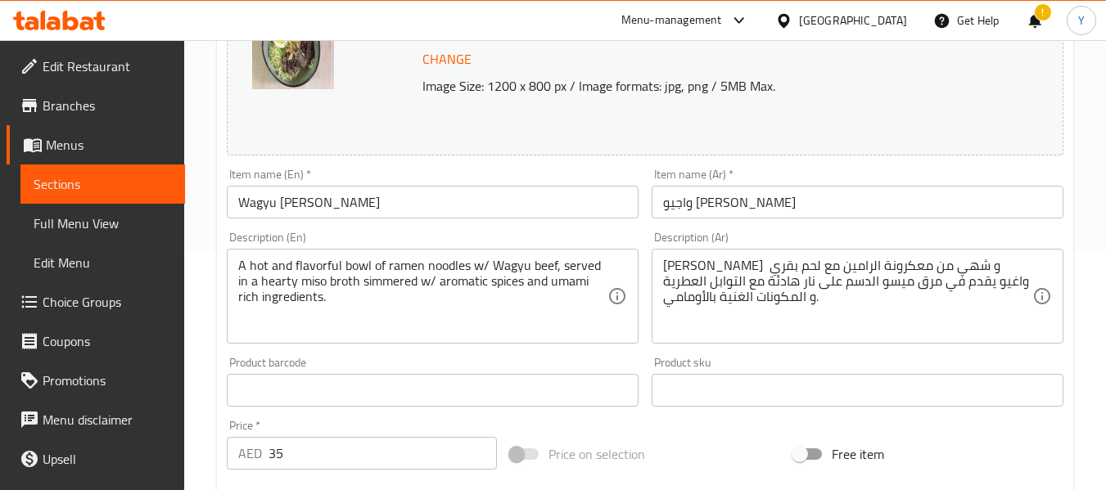
scroll to position [281, 0]
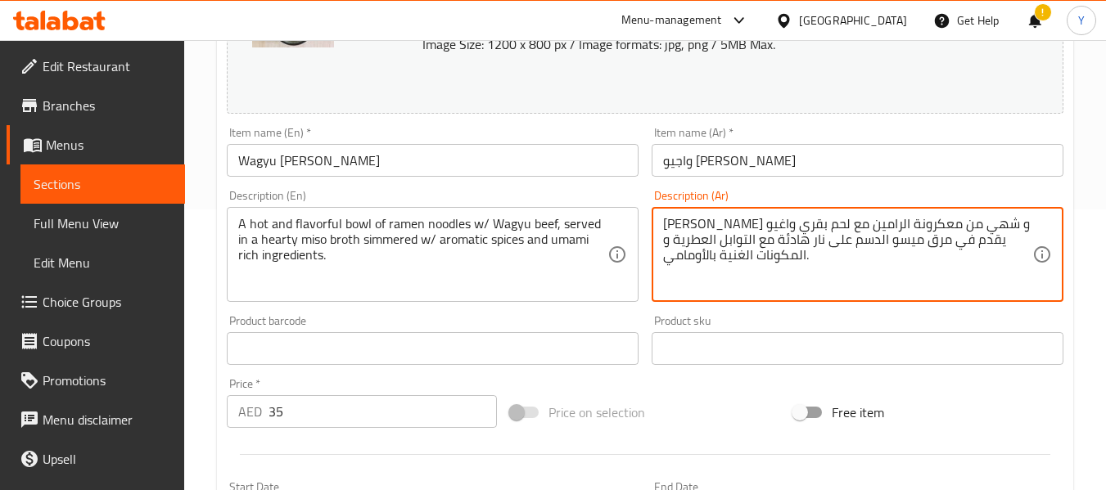
drag, startPoint x: 1008, startPoint y: 228, endPoint x: 1029, endPoint y: 227, distance: 20.5
click at [1029, 227] on textarea "بول ساخن و شهي من معكرونة الرامين مع لحم بقري واغيو يقدم في مرق ميسو الدسم على …" at bounding box center [847, 255] width 369 height 78
click at [882, 227] on textarea "جاط ساخن و شهي من معكرونة الرامين مع لحم بقري واغيو يقدم في مرق ميسو الدسم على …" at bounding box center [847, 255] width 369 height 78
drag, startPoint x: 937, startPoint y: 243, endPoint x: 905, endPoint y: 246, distance: 32.1
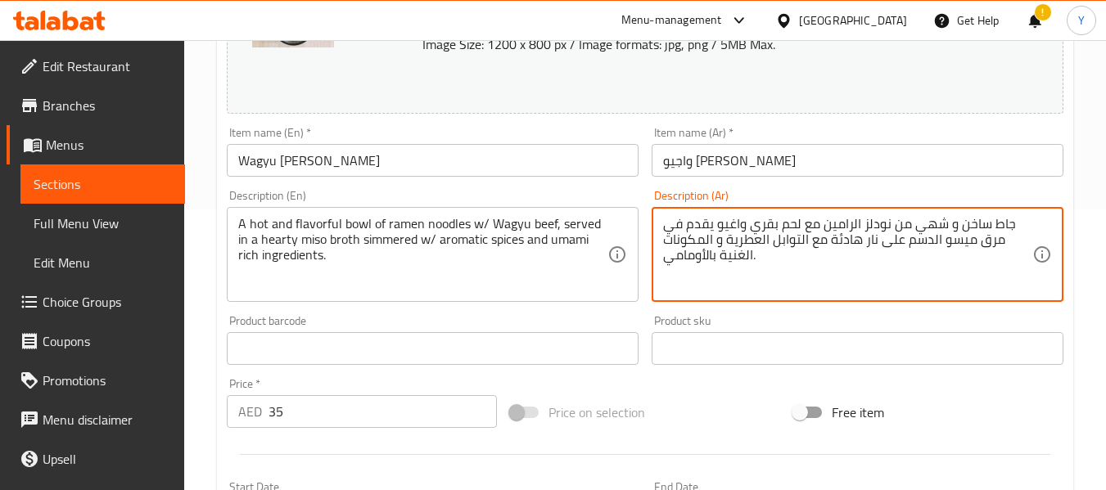
click at [905, 246] on textarea "جاط ساخن و شهي من نودلز الرامين مع لحم بقري واغيو يقدم في مرق ميسو الدسم على نا…" at bounding box center [847, 255] width 369 height 78
drag, startPoint x: 828, startPoint y: 242, endPoint x: 781, endPoint y: 241, distance: 47.5
click at [781, 241] on textarea "جاط ساخن و شهي من نودلز الرامين مع لحم بقري واغيو يقدم في مرق ميسو هارتي مطهو ب…" at bounding box center [847, 255] width 369 height 78
click at [831, 242] on textarea "جاط ساخن و شهي من نودلز الرامين مع لحم بقري واغيو يقدم في مرق ميسو هارتي مطهو ب…" at bounding box center [847, 255] width 369 height 78
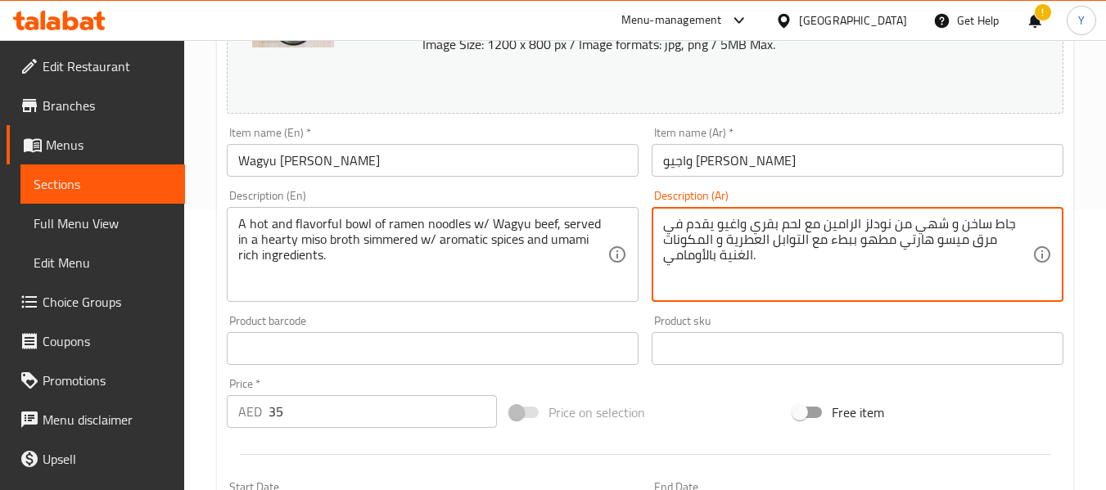
click at [705, 254] on textarea "جاط ساخن و شهي من نودلز الرامين مع لحم بقري واغيو يقدم في مرق ميسو هارتي مطهو ب…" at bounding box center [847, 255] width 369 height 78
click at [712, 259] on textarea "جاط ساخن و شهي من نودلز الرامين مع لحم بقري واغيو يقدم في مرق ميسو هارتي مطهو ب…" at bounding box center [847, 255] width 369 height 78
click at [684, 255] on textarea "جاط ساخن و شهي من نودلز الرامين مع لحم بقري واغيو يقدم في مرق ميسو هارتي مطهو ب…" at bounding box center [847, 255] width 369 height 78
click at [696, 241] on textarea "جاط ساخن و شهي من نودلز الرامين مع لحم بقري واغيو يقدم في مرق ميسو هارتي مطهو ب…" at bounding box center [847, 255] width 369 height 78
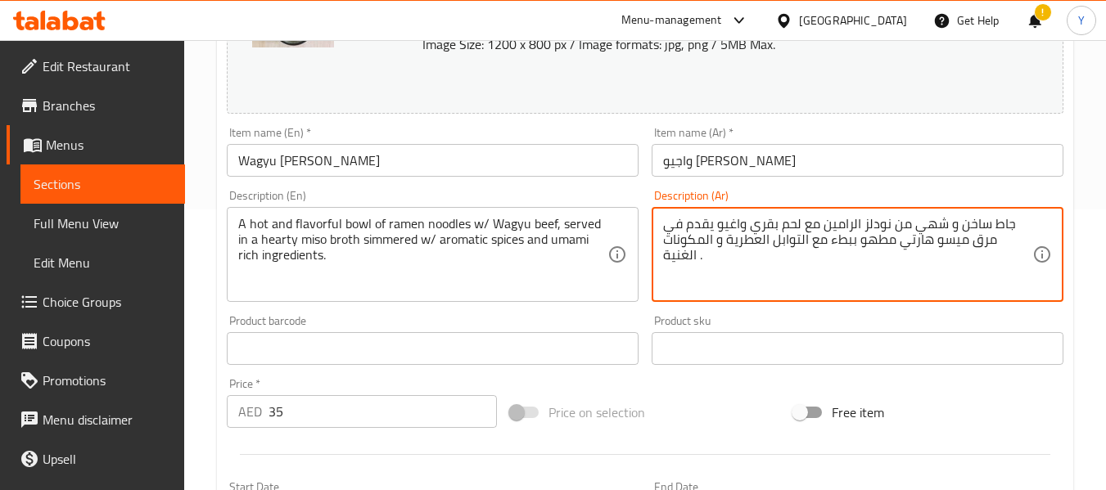
paste textarea "وماميال"
click at [705, 236] on textarea "جاط ساخن و شهي من نودلز الرامين مع لحم بقري واغيو يقدم في مرق ميسو هارتي مطهو ب…" at bounding box center [847, 255] width 369 height 78
drag, startPoint x: 749, startPoint y: 255, endPoint x: 765, endPoint y: 259, distance: 16.9
click at [765, 259] on textarea "جاط ساخن و شهي من نودلز الرامين مع لحم بقري واغيو يقدم في مرق ميسو هارتي مطهو ب…" at bounding box center [847, 255] width 369 height 78
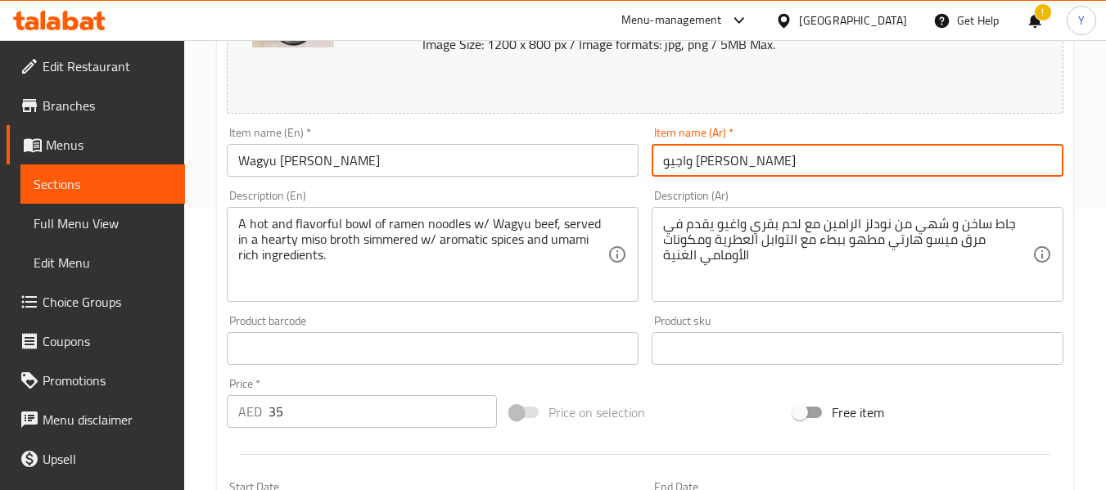
click at [817, 148] on input "واجيو ميسو رامين" at bounding box center [857, 160] width 412 height 33
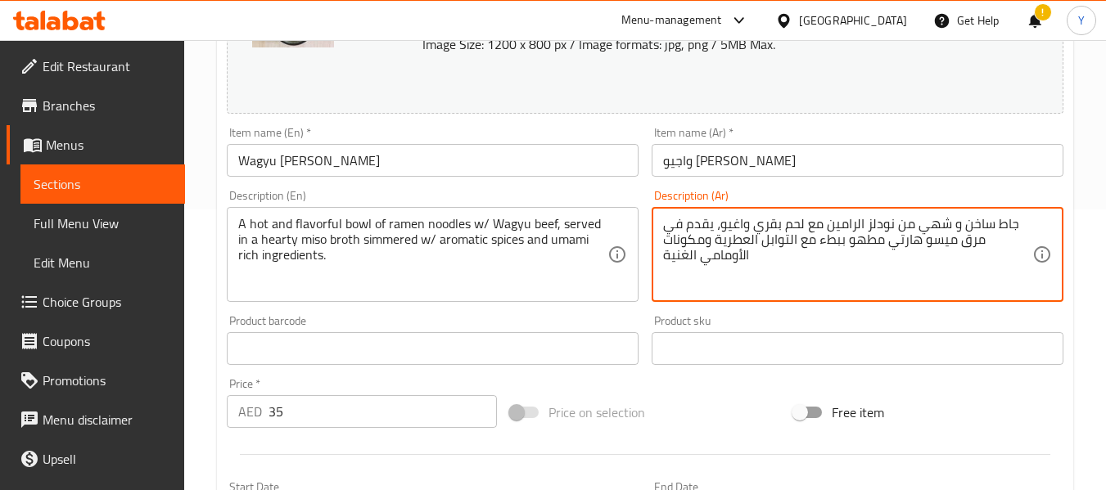
type textarea "جاط ساخن و شهي من نودلز الرامين مع لحم بقري واغيو، يقدم في مرق ميسو هارتي مطهو …"
click at [817, 165] on input "واجيو ميسو رامين" at bounding box center [857, 160] width 412 height 33
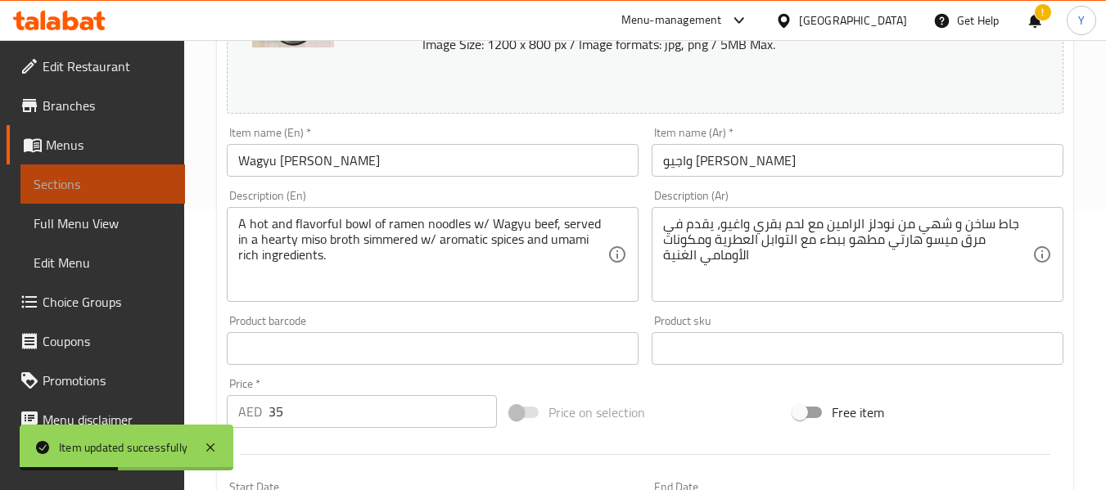
click at [135, 193] on span "Sections" at bounding box center [103, 184] width 138 height 20
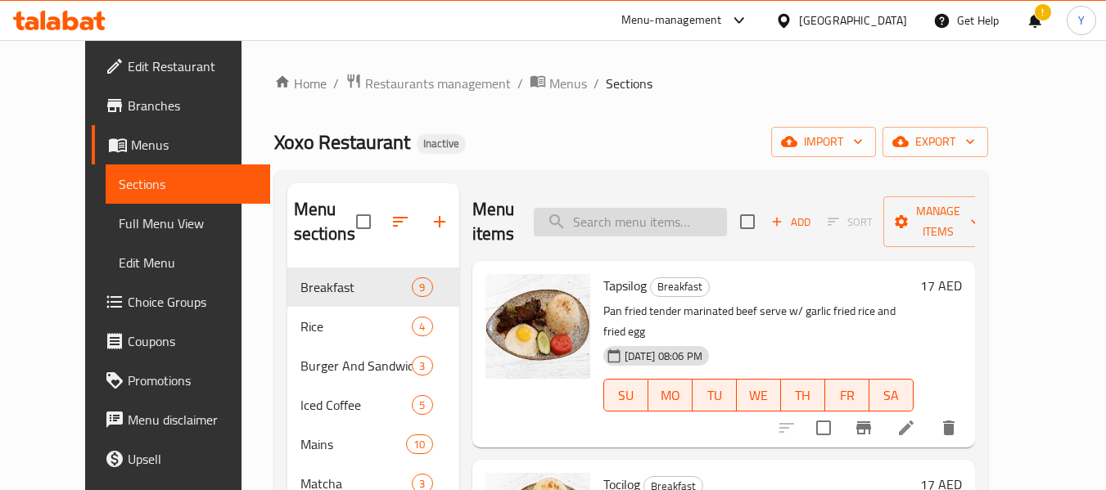
click at [710, 221] on input "search" at bounding box center [630, 222] width 193 height 29
paste input "Seafood Laksa"
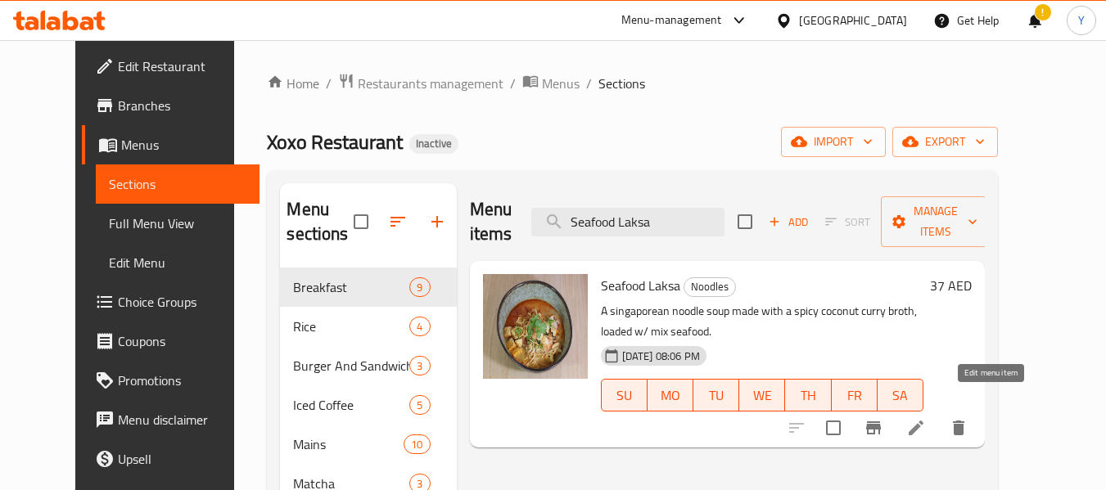
type input "Seafood Laksa"
click at [926, 418] on icon at bounding box center [916, 428] width 20 height 20
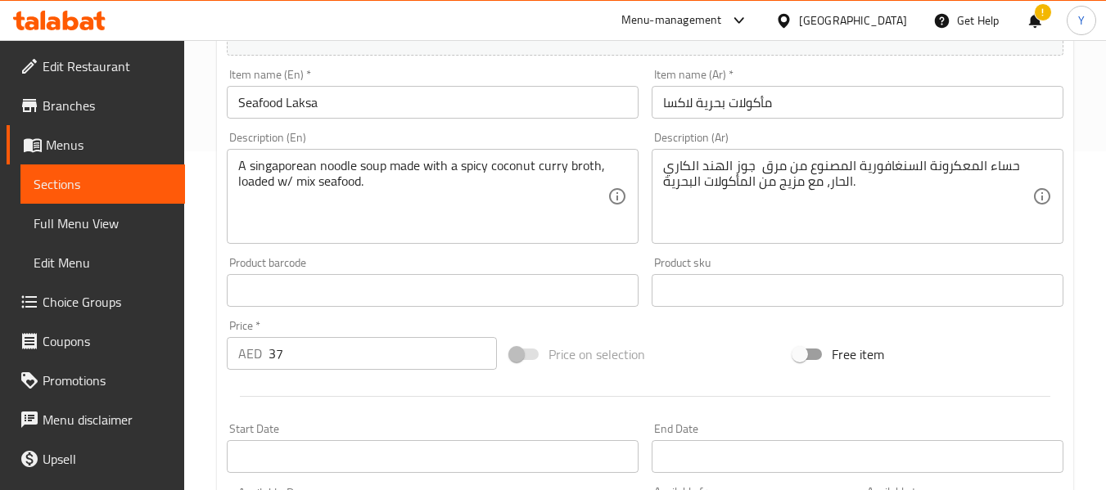
scroll to position [332, 0]
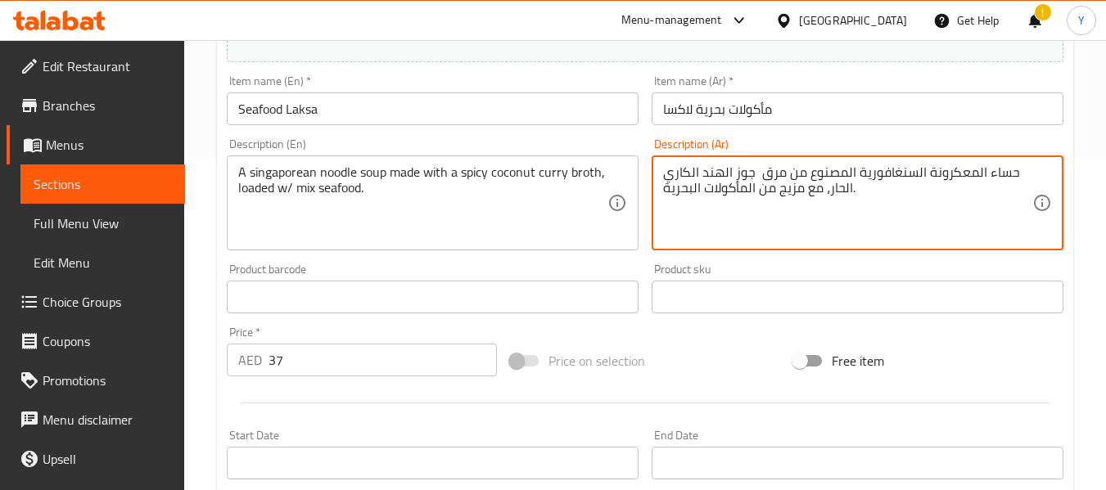
drag, startPoint x: 1012, startPoint y: 176, endPoint x: 926, endPoint y: 181, distance: 86.1
click at [784, 174] on textarea "شوربة نودلز السنغافورية المصنوع من مرق جوز الهند الكاري الحار، مع مزيج من المأك…" at bounding box center [847, 204] width 369 height 78
type textarea "شوربة نودلز السنغافورية المصنوع من مرق جوز الهند الكاري الحار، مع مزيج من المأك…"
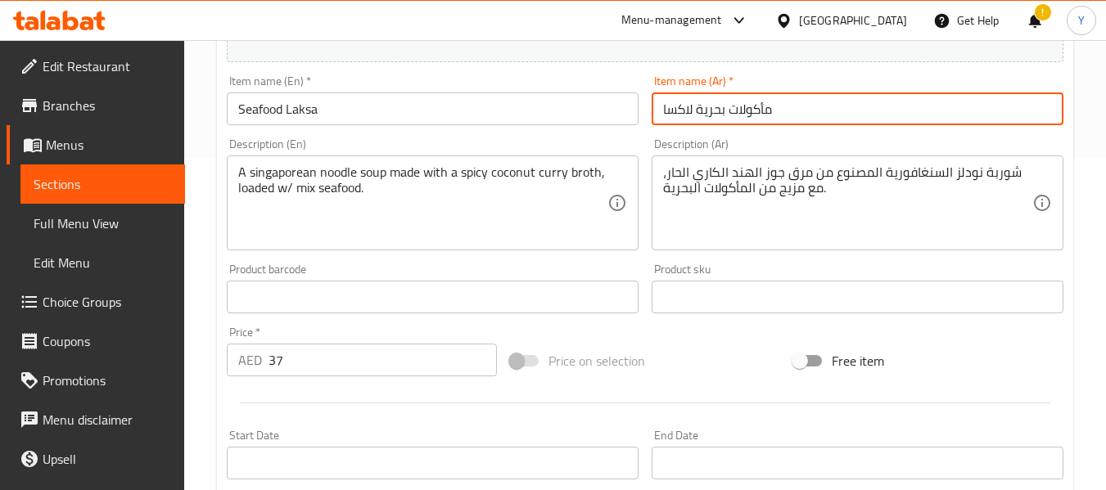
click at [850, 111] on input "مأكولات بحرية لاكسا" at bounding box center [857, 108] width 412 height 33
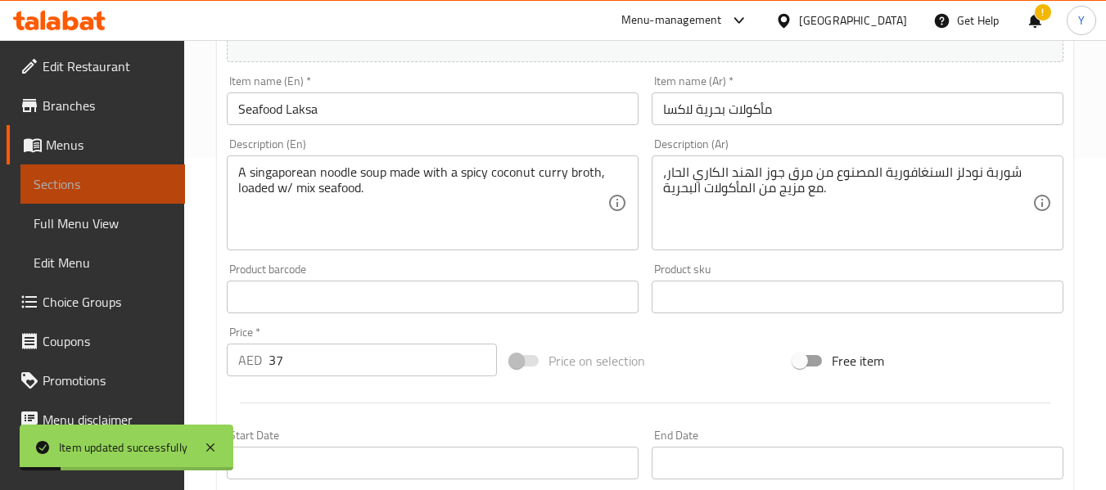
click at [145, 187] on span "Sections" at bounding box center [103, 184] width 138 height 20
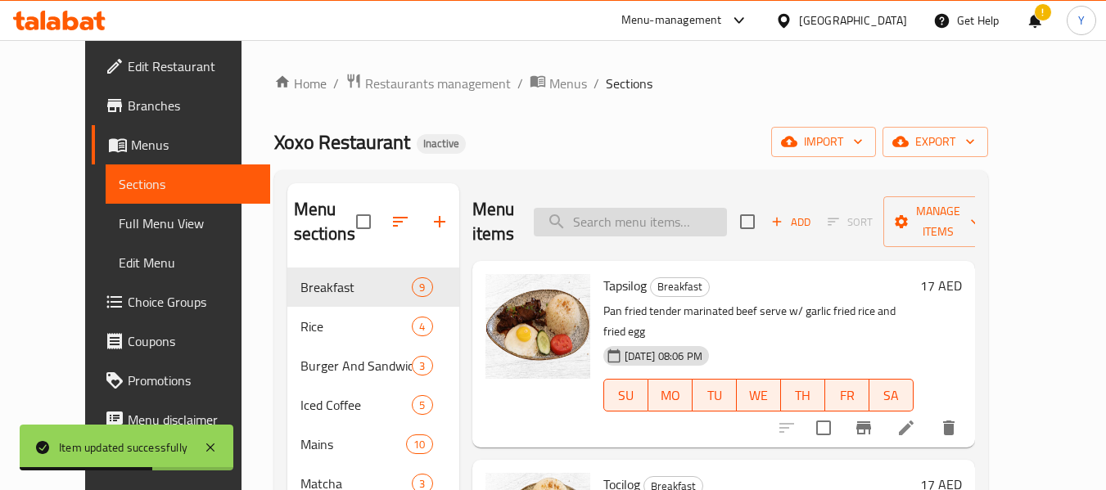
paste input "Pad thai"
click at [663, 231] on input "search" at bounding box center [630, 222] width 193 height 29
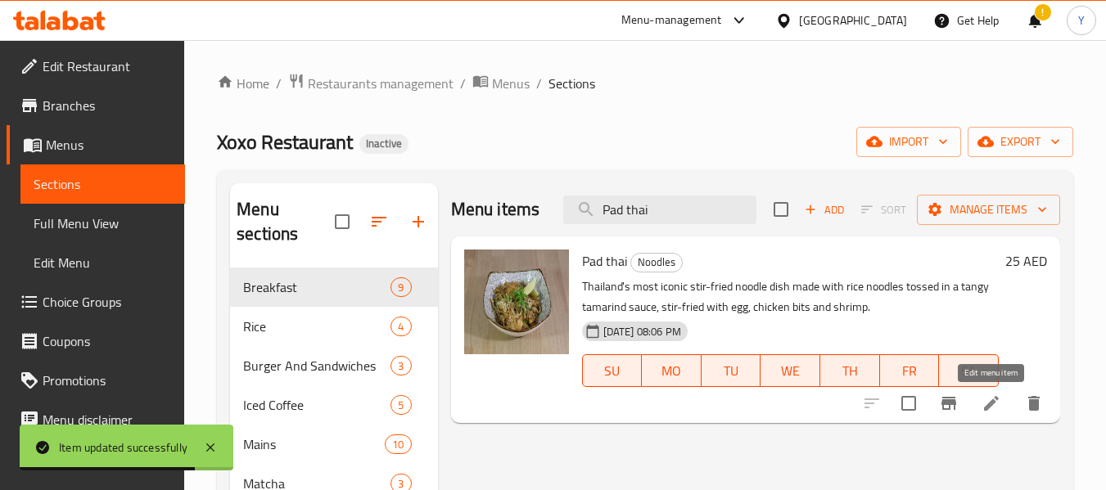
type input "Pad thai"
click at [989, 400] on icon at bounding box center [991, 404] width 20 height 20
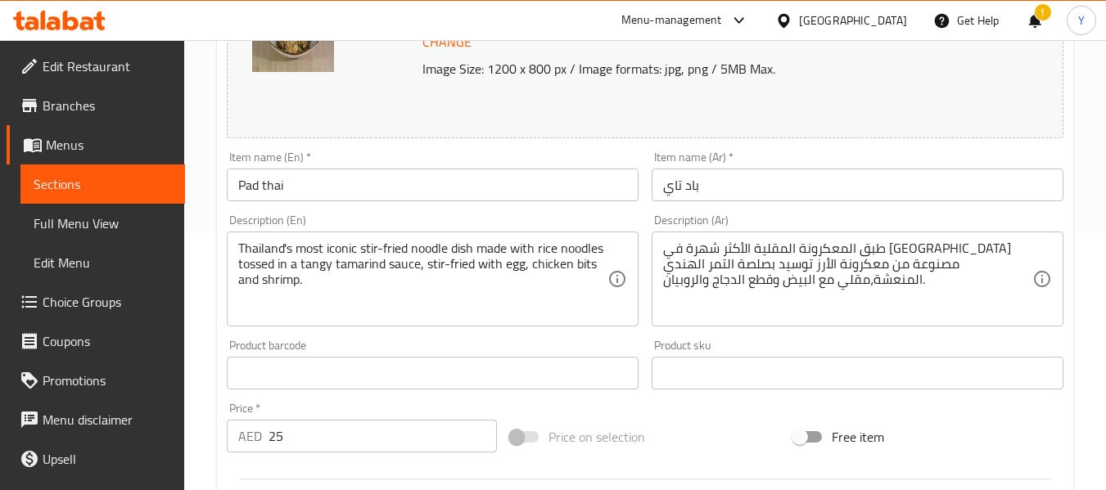
scroll to position [260, 0]
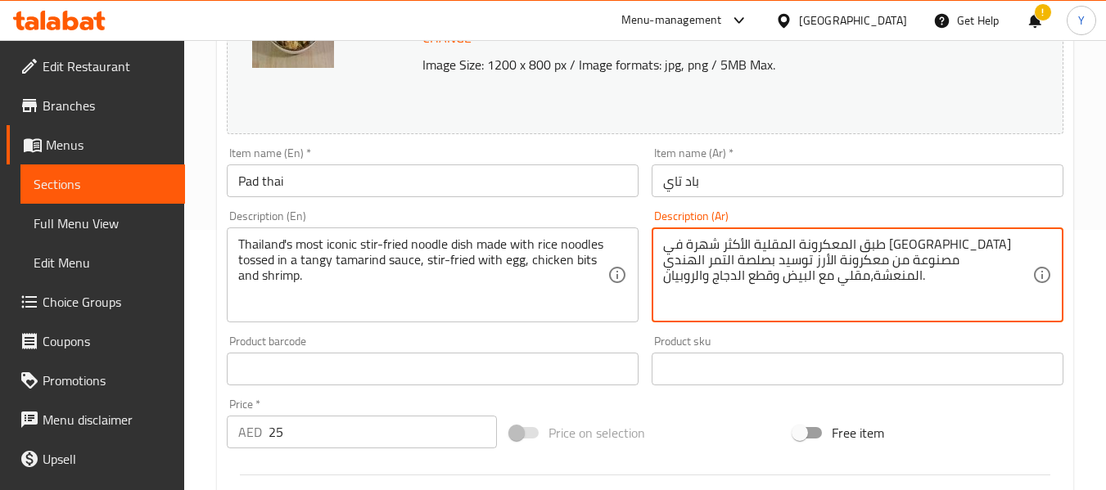
drag, startPoint x: 956, startPoint y: 242, endPoint x: 890, endPoint y: 244, distance: 66.3
click at [956, 244] on textarea "طبق انودلز مقلية مقلية الأكثر شهرة في تايلاند مصنوعة من معكرونة الأرز توسيد بصل…" at bounding box center [847, 276] width 369 height 78
click at [1013, 258] on textarea "طبق نودلز مقلية مقلية الأكثر شهرة في تايلاند مصنوعة من معكرونة الأرز توسيد بصلص…" at bounding box center [847, 276] width 369 height 78
click at [972, 260] on textarea "طبق نودلز مقلية مقلية الأكثر شهرة في تايلاند مصنوعة من نودلز الأرز توسيد بصلصة …" at bounding box center [847, 276] width 369 height 78
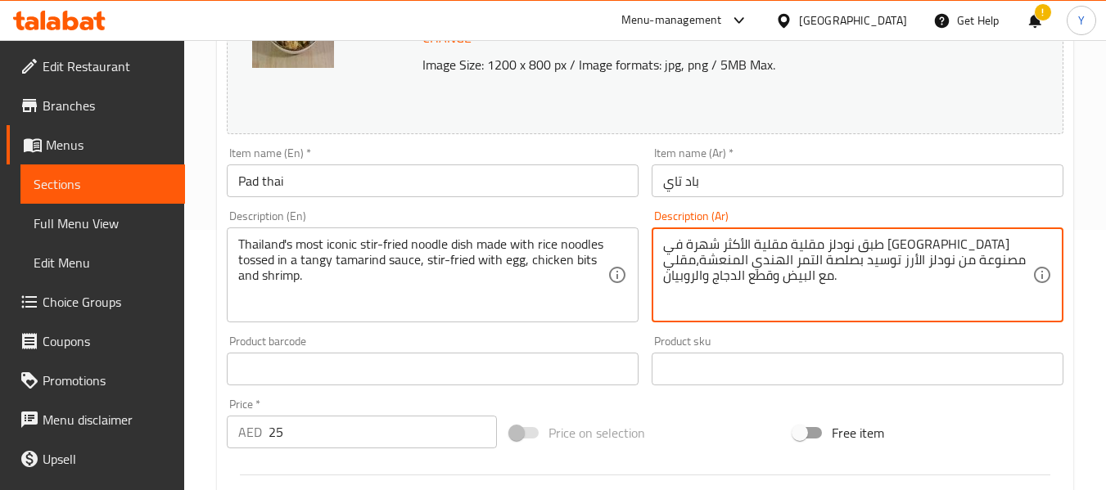
click at [972, 260] on textarea "طبق نودلز مقلية مقلية الأكثر شهرة في تايلاند مصنوعة من نودلز الأرز توسيد بصلصة …" at bounding box center [847, 276] width 369 height 78
drag, startPoint x: 690, startPoint y: 263, endPoint x: 665, endPoint y: 264, distance: 25.4
click at [665, 264] on textarea "طبق نودلز مقلية مقلية الأكثر شهرة في تايلاند مصنوعة من نودلز الأرز مغموسة بصلصة…" at bounding box center [847, 276] width 369 height 78
type textarea "طبق نودلز مقلية مقلية الأكثر شهرة في تايلاند مصنوعة من نودلز الأرز مغموسة بصلصة…"
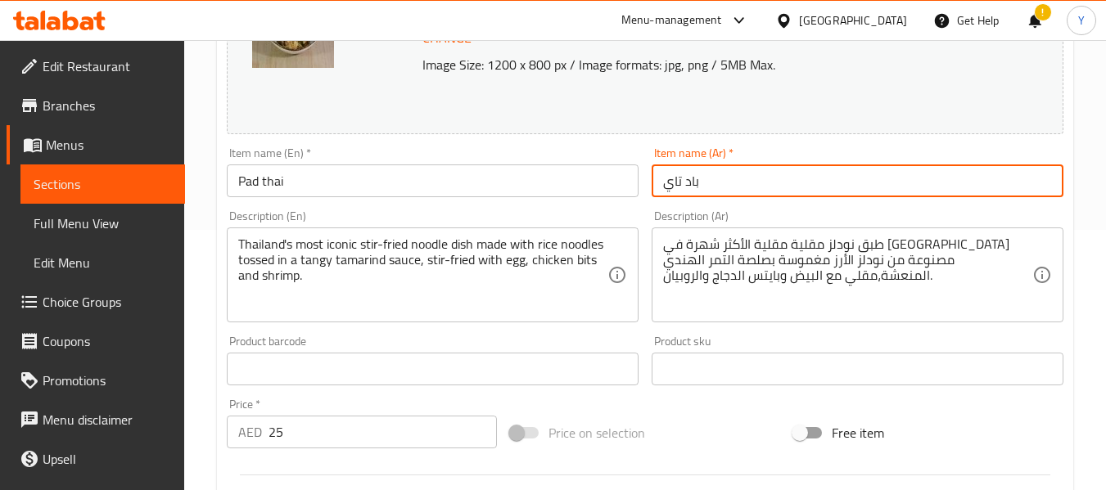
click at [814, 180] on input "باد تاي" at bounding box center [857, 181] width 412 height 33
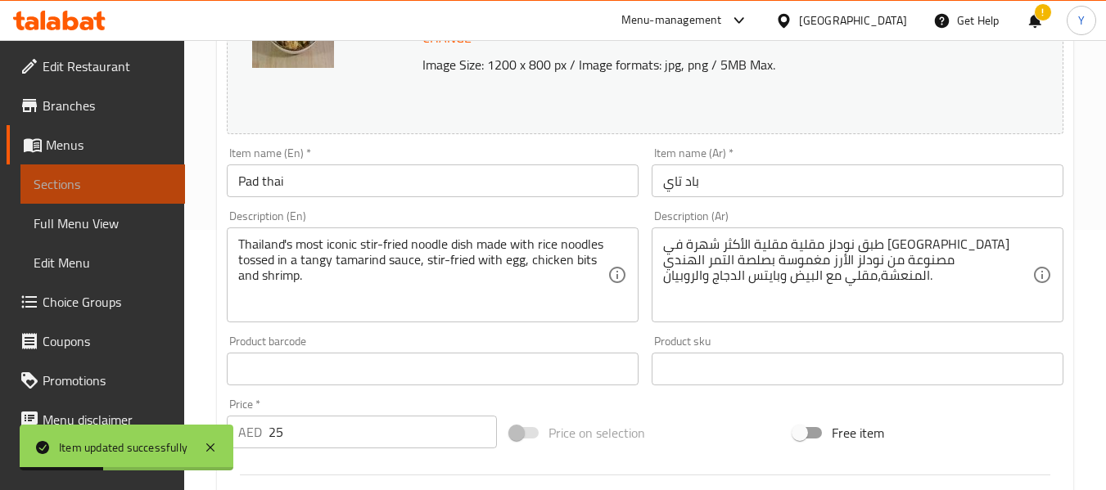
click at [103, 178] on span "Sections" at bounding box center [103, 184] width 138 height 20
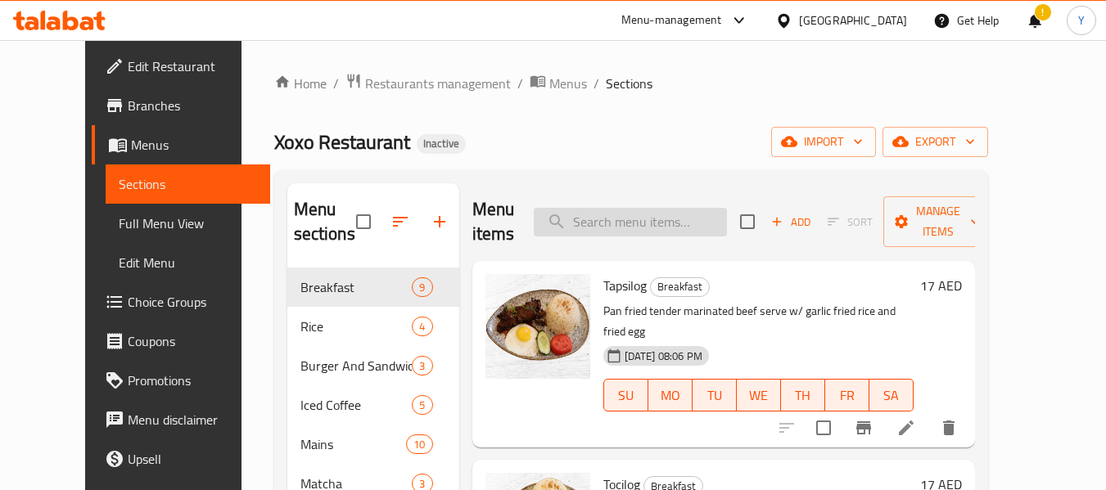
click at [669, 222] on input "search" at bounding box center [630, 222] width 193 height 29
paste input "Chicken Chowmien"
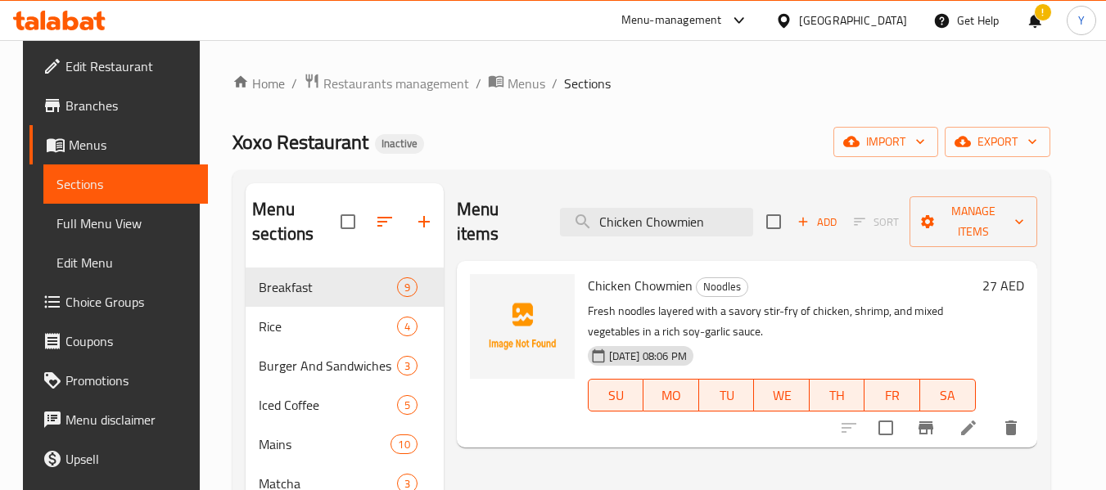
type input "Chicken Chowmien"
click at [976, 421] on icon at bounding box center [968, 428] width 15 height 15
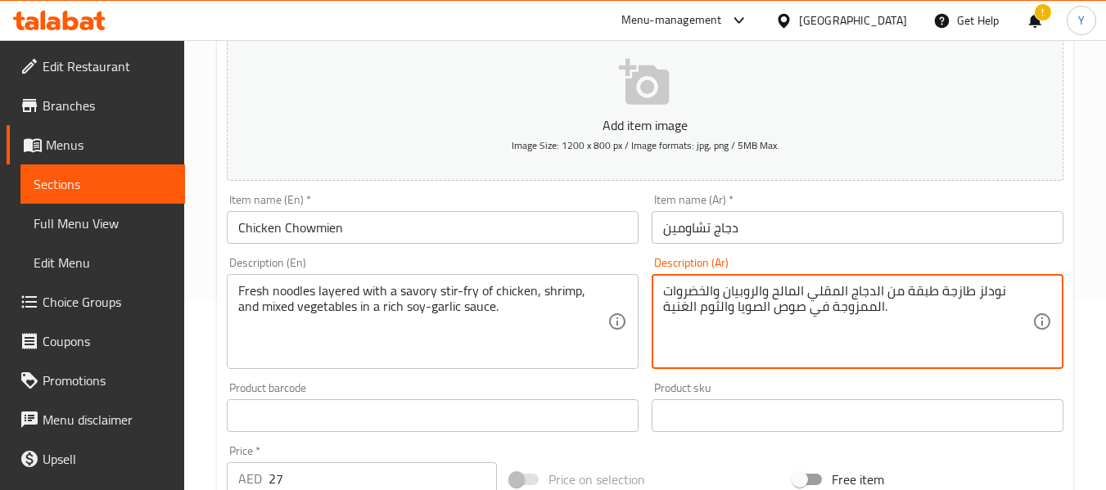
scroll to position [198, 0]
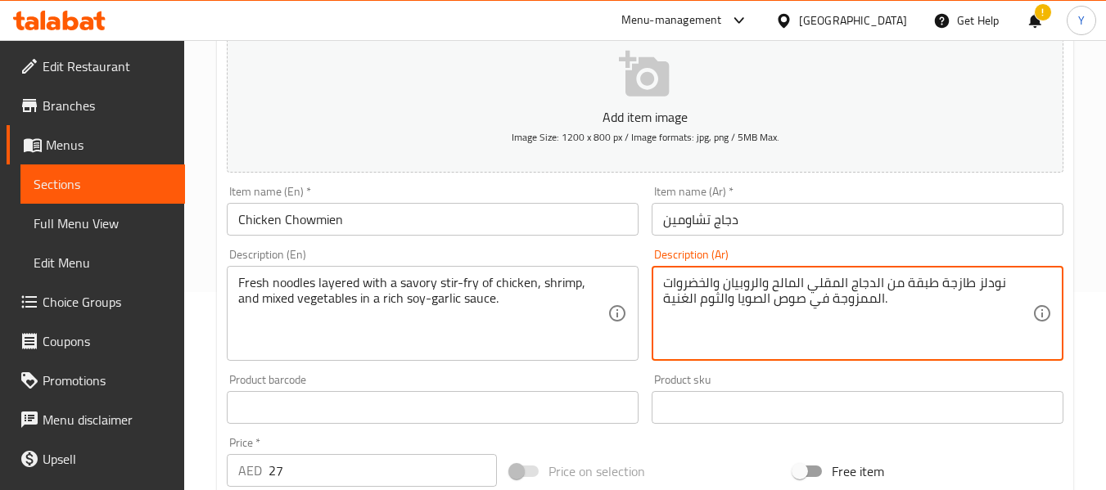
click at [906, 286] on textarea "نودلز طازجة طبقة من الدجاج المقلي المالح والروبيان والخضروات الممزوجة في صوص ال…" at bounding box center [847, 314] width 369 height 78
click at [895, 287] on textarea "نودلز طازجة طبقات مع من الدجاج المقلي المالح والروبيان والخضروات الممزوجة في صو…" at bounding box center [847, 314] width 369 height 78
click at [952, 228] on input "دجاج تشاومين" at bounding box center [857, 219] width 412 height 33
drag, startPoint x: 880, startPoint y: 299, endPoint x: 830, endPoint y: 298, distance: 49.9
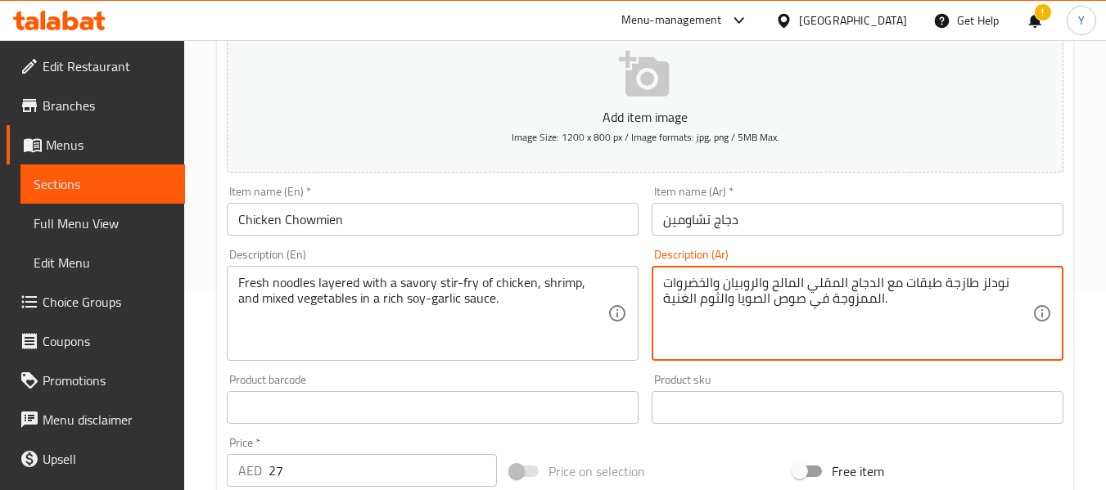
click at [872, 302] on textarea "نودلز طازجة طبقات مع الدجاج المقلي المالح والروبيان والخضروات الممزوجة في صوص ا…" at bounding box center [847, 314] width 369 height 78
drag, startPoint x: 863, startPoint y: 302, endPoint x: 832, endPoint y: 306, distance: 32.2
click at [832, 306] on textarea "نودلز طازجة طبقات مع الدجاج المقلي المالح والروبيان والخضروات الممزوجة في صوص ا…" at bounding box center [847, 314] width 369 height 78
type textarea "نودلز طازجة طبقات مع الدجاج المقلي المالح والروبيان والخضروات المشكلة في صوص ال…"
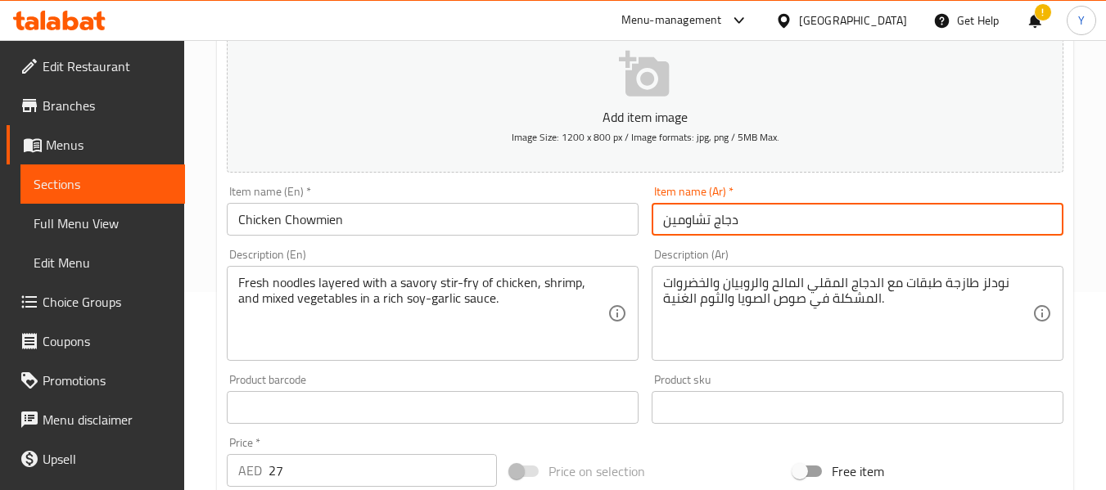
click at [912, 220] on input "دجاج تشاومين" at bounding box center [857, 219] width 412 height 33
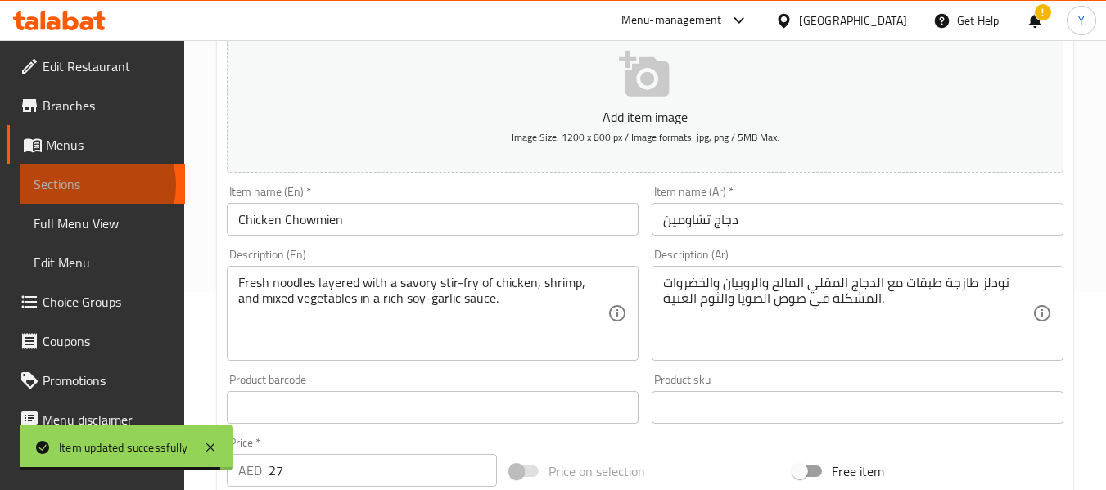
click at [92, 185] on span "Sections" at bounding box center [103, 184] width 138 height 20
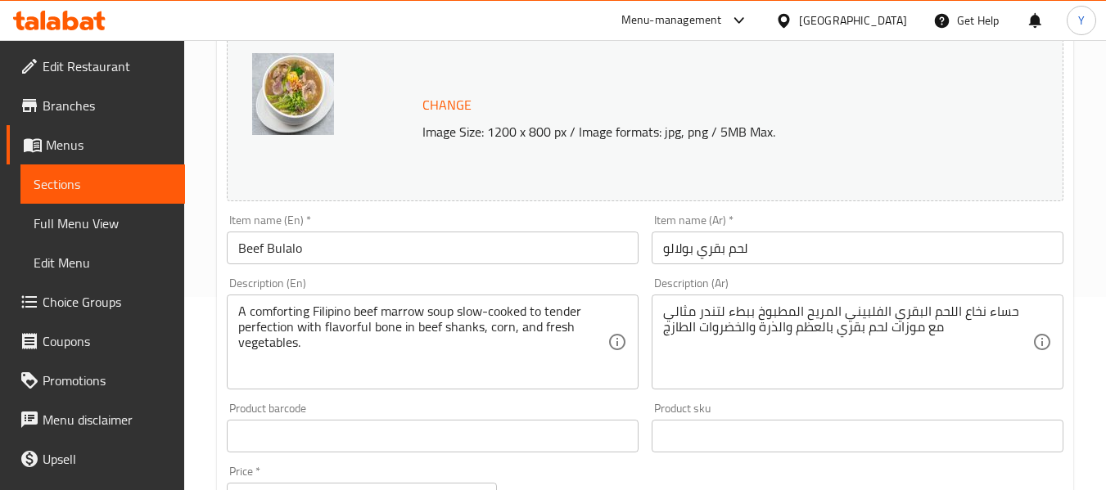
scroll to position [195, 0]
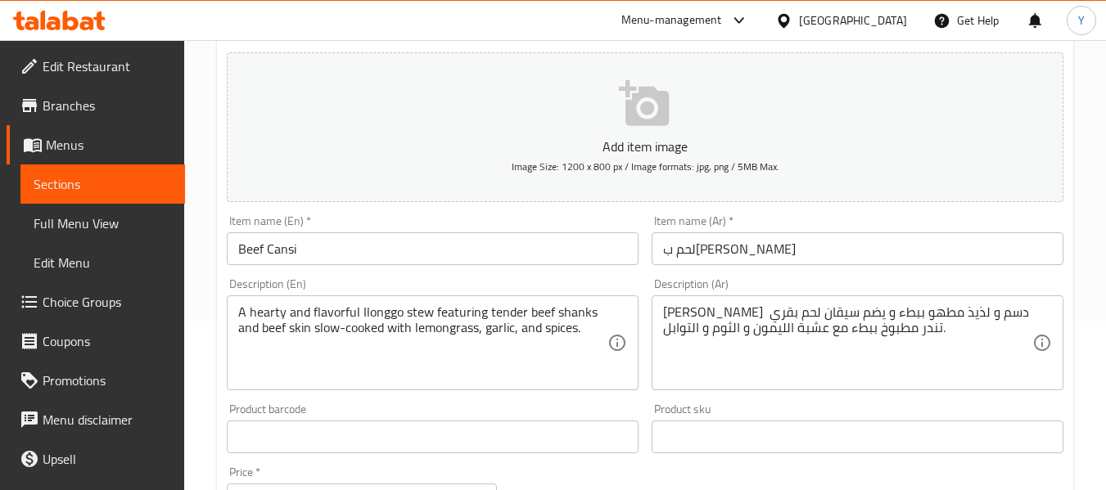
scroll to position [171, 0]
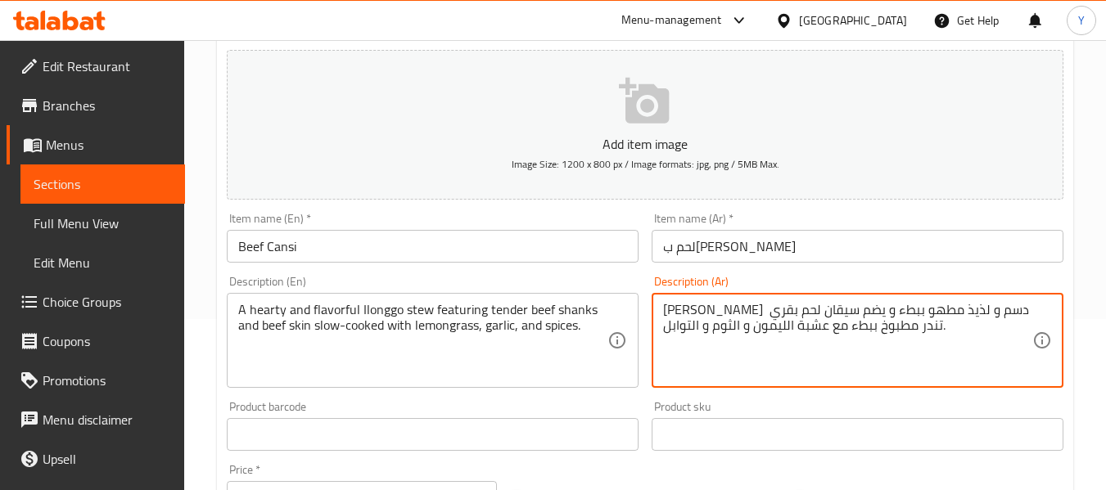
drag, startPoint x: 782, startPoint y: 309, endPoint x: 746, endPoint y: 318, distance: 36.1
click at [746, 318] on textarea "[PERSON_NAME] دسم و لذيذ مطهو ببطء و يضم سيقان لحم بقري تندر مطبوخ ببطء مع عشبة…" at bounding box center [847, 341] width 369 height 78
drag, startPoint x: 774, startPoint y: 311, endPoint x: 742, endPoint y: 311, distance: 31.9
click at [742, 311] on textarea "[PERSON_NAME] دسم و لذيذ مطهو ببطء و يضم سيقان لحم بقري تندر مطبوخ ببطء مع عشبة…" at bounding box center [847, 341] width 369 height 78
type textarea "[PERSON_NAME] دسم و لذيذ مطهو ببطء و يضم موزات لحم بقري تندر مطبوخ ببطء مع عشبة…"
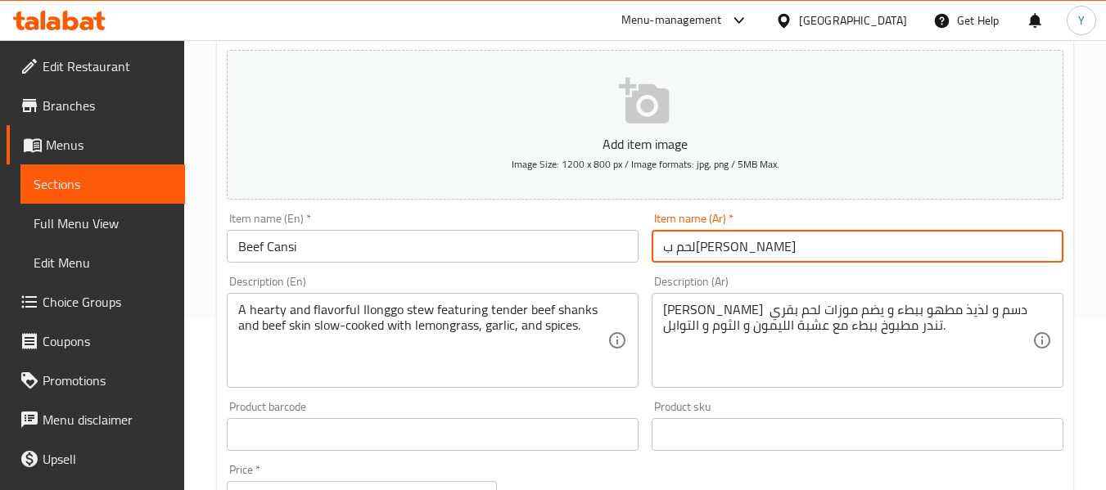
click at [875, 241] on input "لحم ب[PERSON_NAME]" at bounding box center [857, 246] width 412 height 33
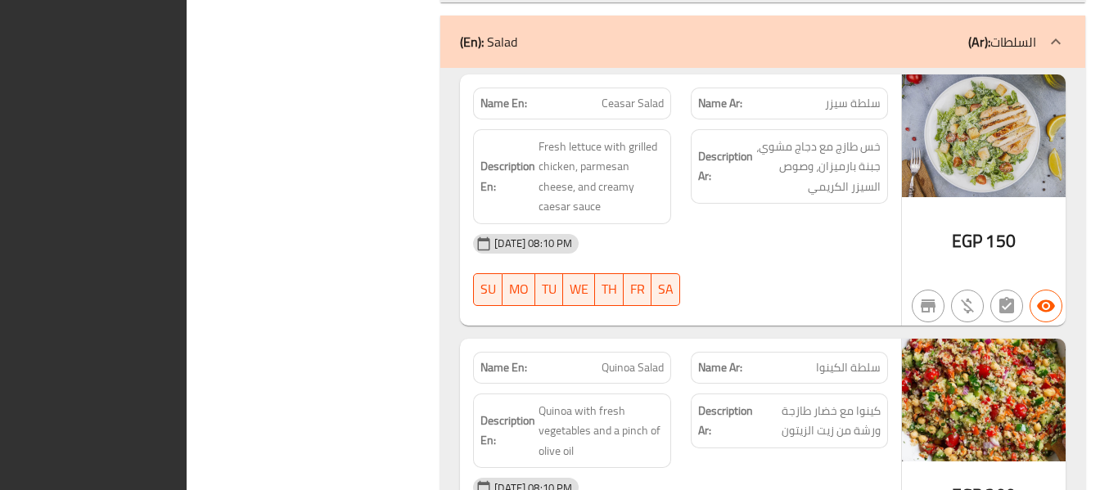
scroll to position [4235, 0]
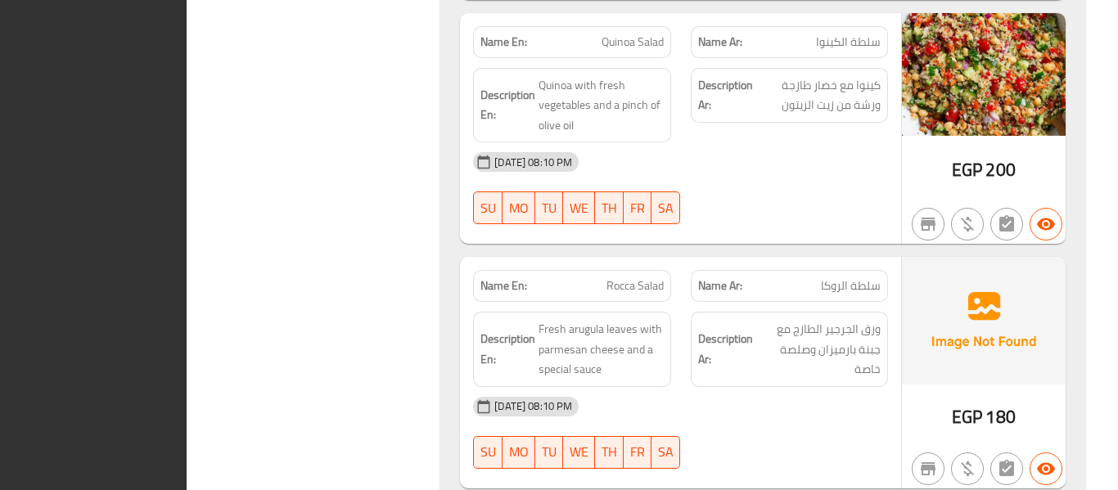
click at [814, 68] on div "Description Ar: كينوا مع خضار طازجة ورشة من زيت الزيتون" at bounding box center [789, 105] width 217 height 95
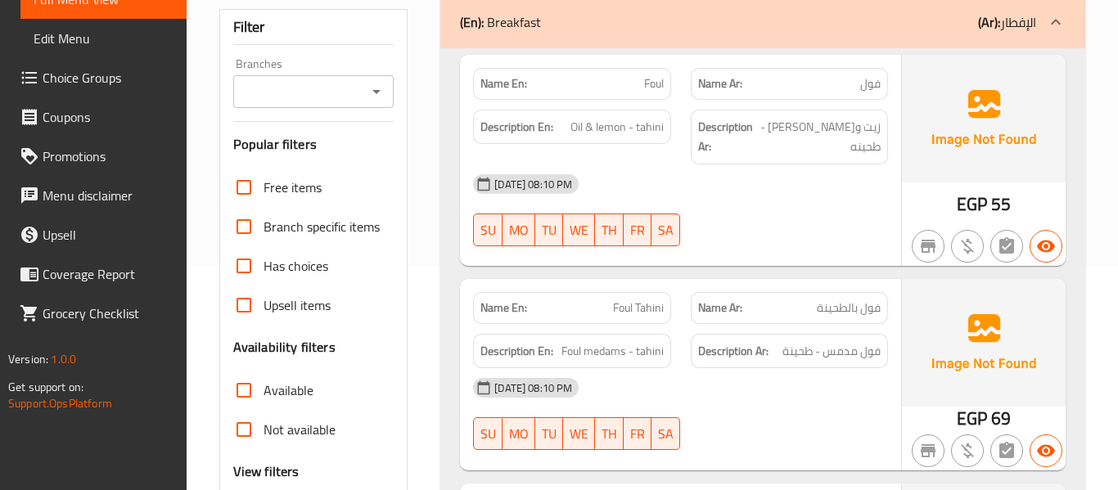
scroll to position [327, 0]
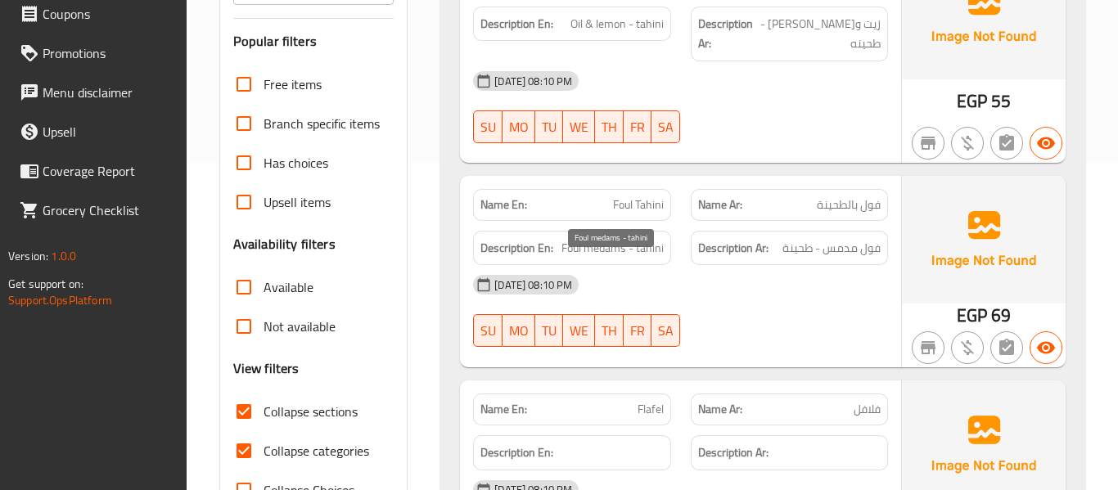
click at [597, 238] on span "Foul medams - tahini" at bounding box center [612, 248] width 102 height 20
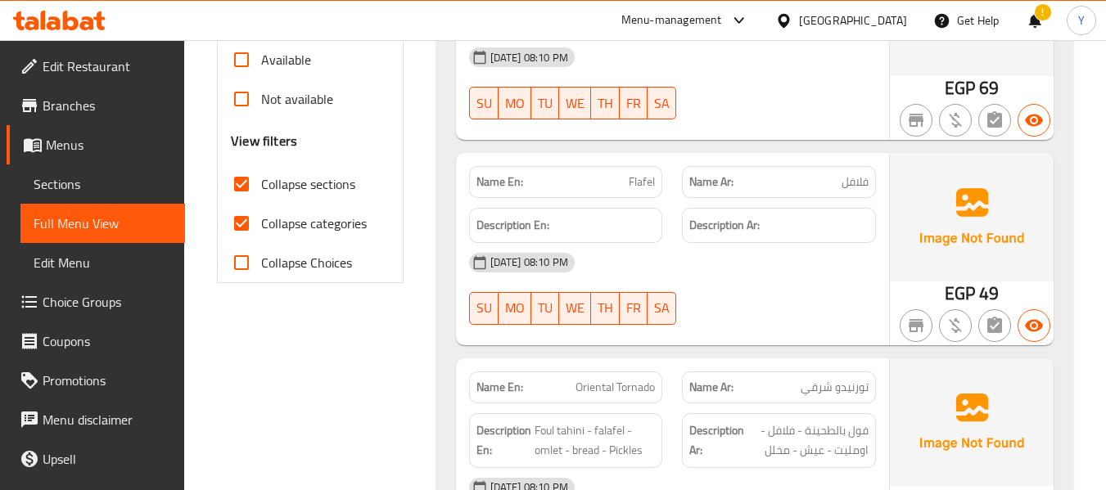
scroll to position [526, 0]
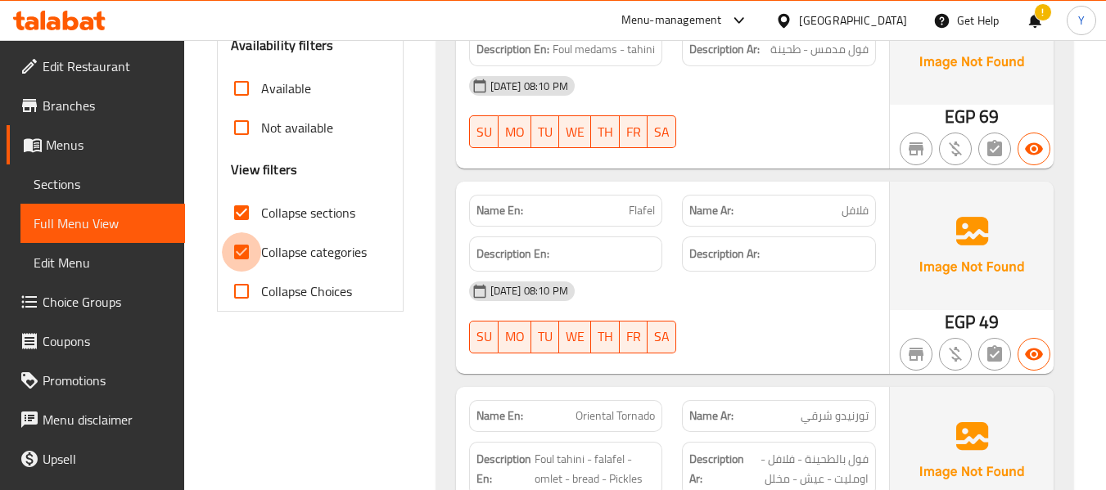
click at [244, 258] on input "Collapse categories" at bounding box center [241, 251] width 39 height 39
checkbox input "false"
click at [636, 244] on h6 "Description En:" at bounding box center [565, 254] width 179 height 20
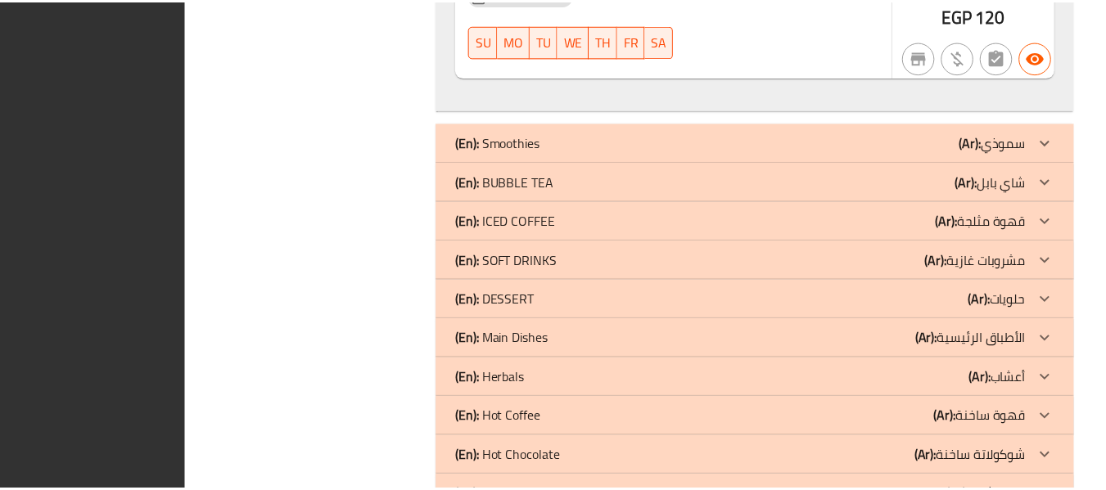
scroll to position [16689, 0]
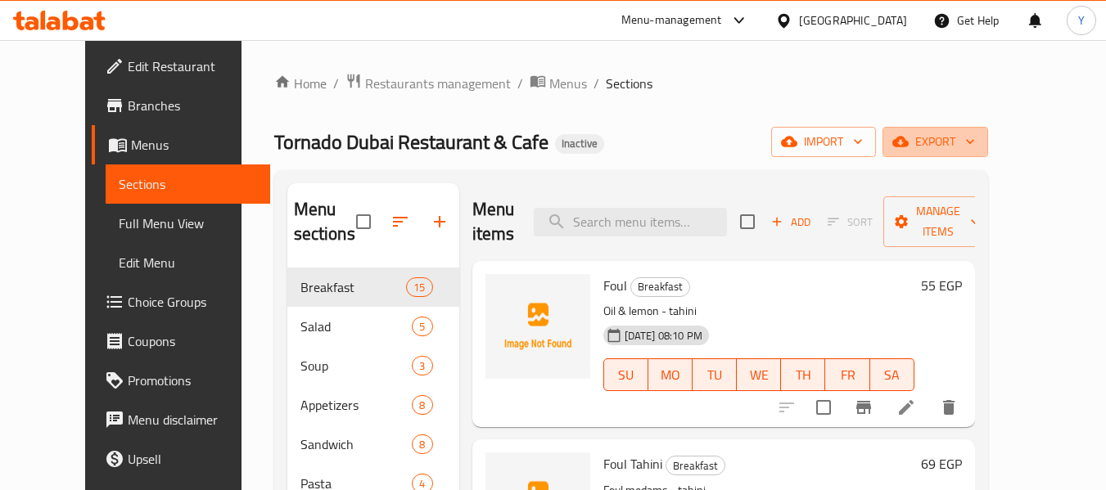
click at [975, 141] on span "export" at bounding box center [934, 142] width 79 height 20
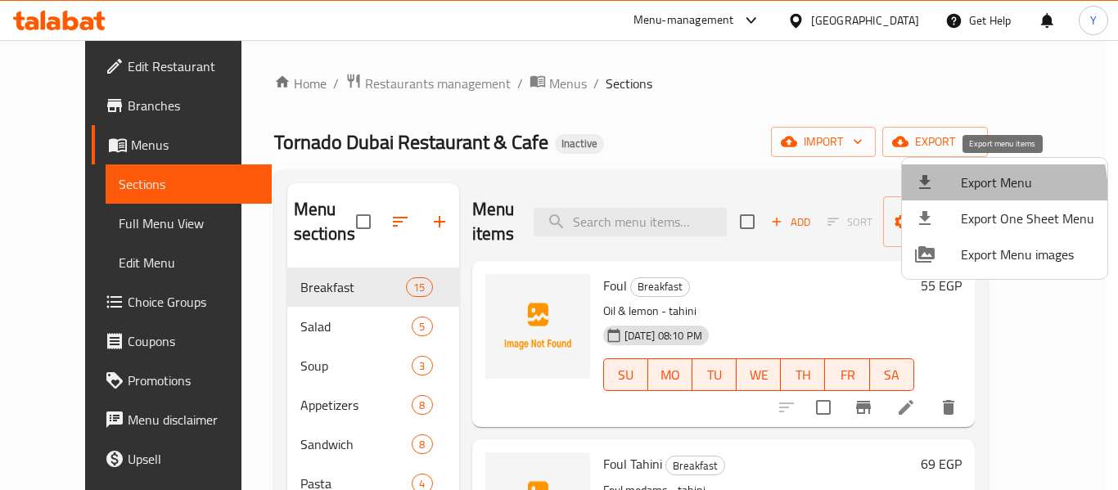
click at [943, 196] on li "Export Menu" at bounding box center [1004, 183] width 205 height 36
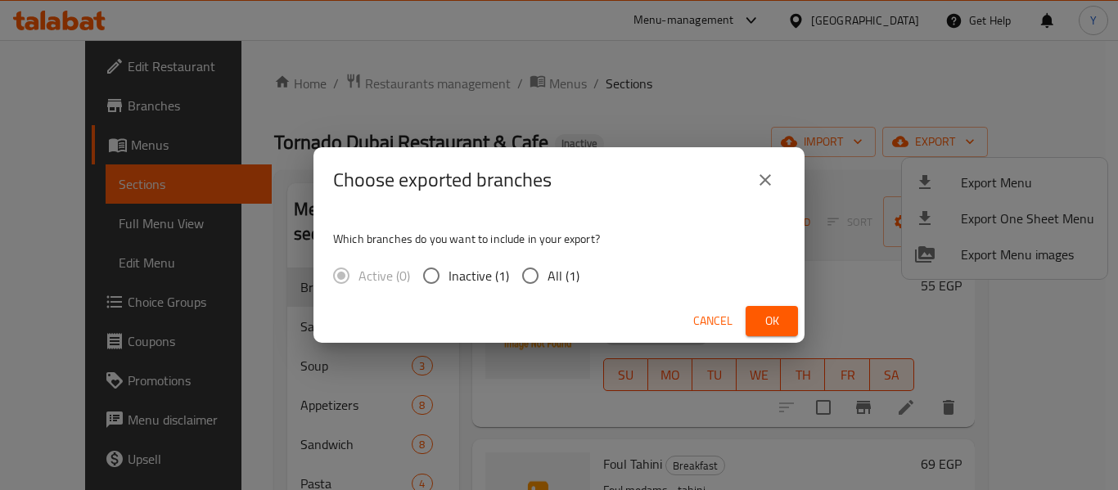
click at [524, 281] on input "All (1)" at bounding box center [530, 276] width 34 height 34
radio input "true"
click at [772, 327] on span "Ok" at bounding box center [772, 321] width 26 height 20
